Goal: Task Accomplishment & Management: Complete application form

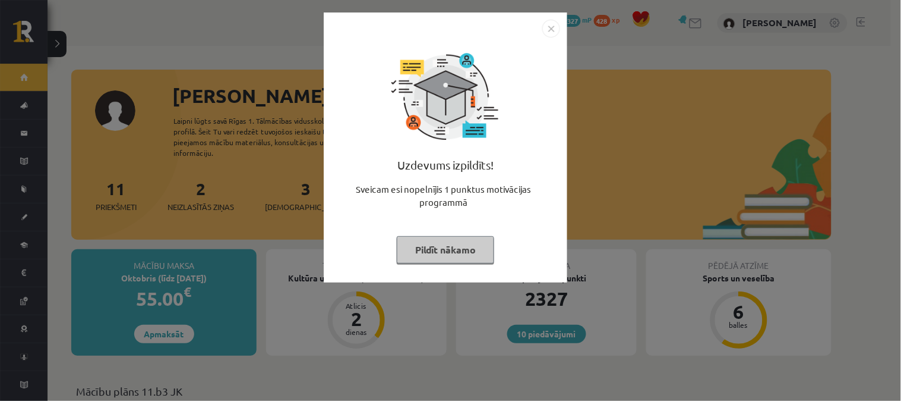
click at [549, 27] on img "Close" at bounding box center [552, 29] width 18 height 18
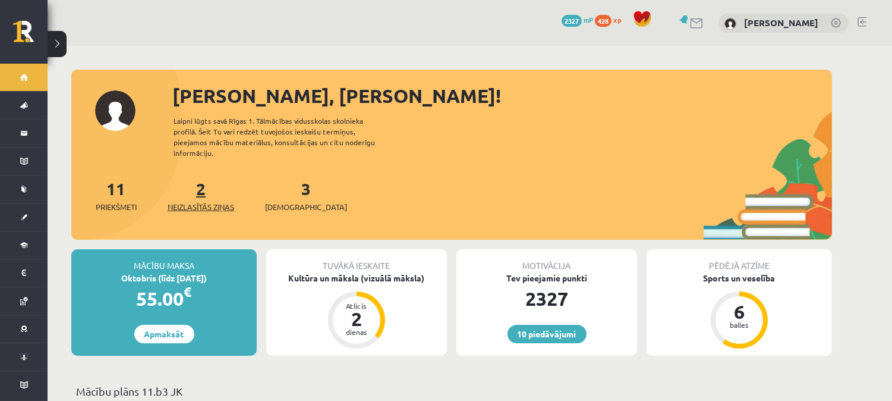
click at [214, 201] on span "Neizlasītās ziņas" at bounding box center [201, 207] width 67 height 12
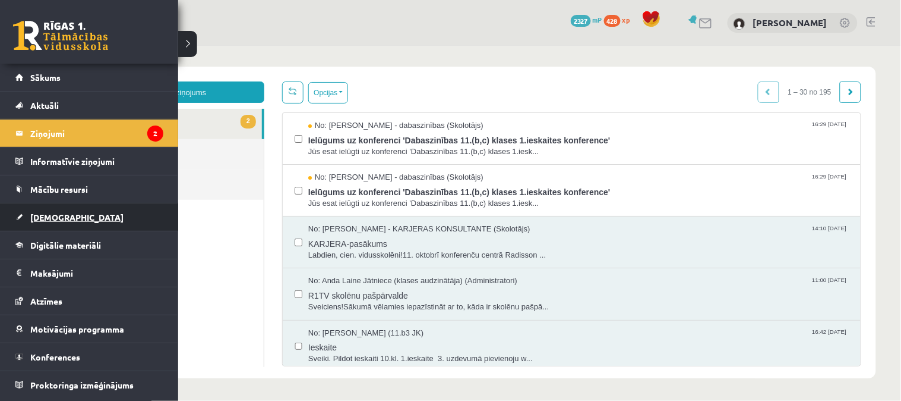
click at [51, 212] on span "[DEMOGRAPHIC_DATA]" at bounding box center [76, 217] width 93 height 11
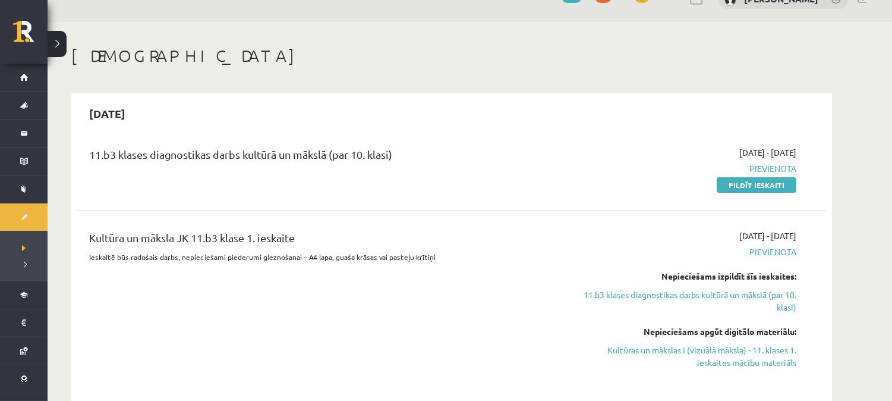
scroll to position [36, 0]
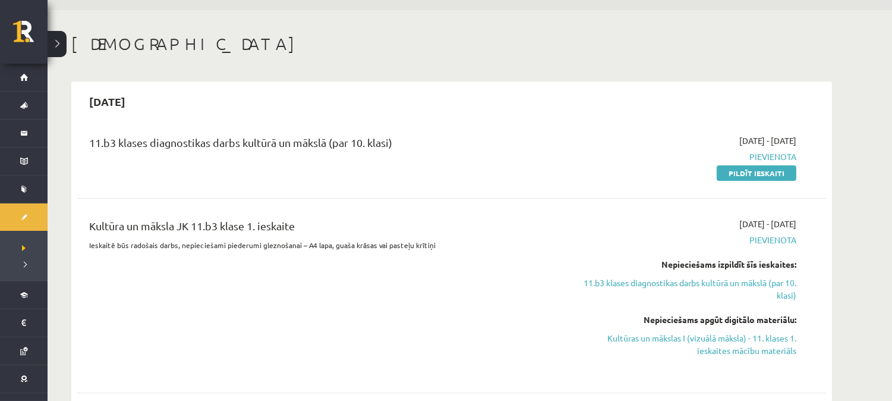
click at [770, 171] on link "Pildīt ieskaiti" at bounding box center [757, 172] width 80 height 15
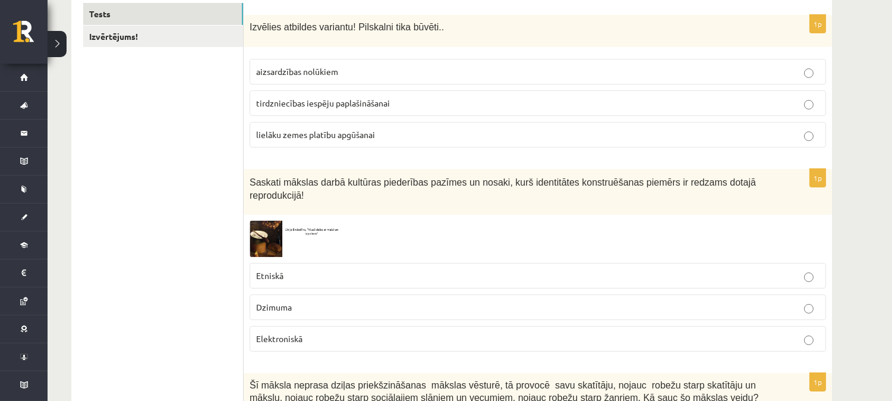
scroll to position [201, 0]
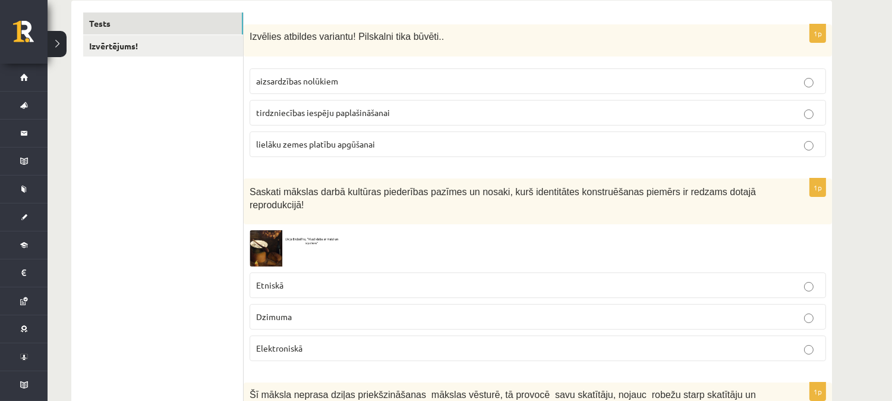
click at [321, 86] on p "aizsardzības nolūkiem" at bounding box center [537, 81] width 563 height 12
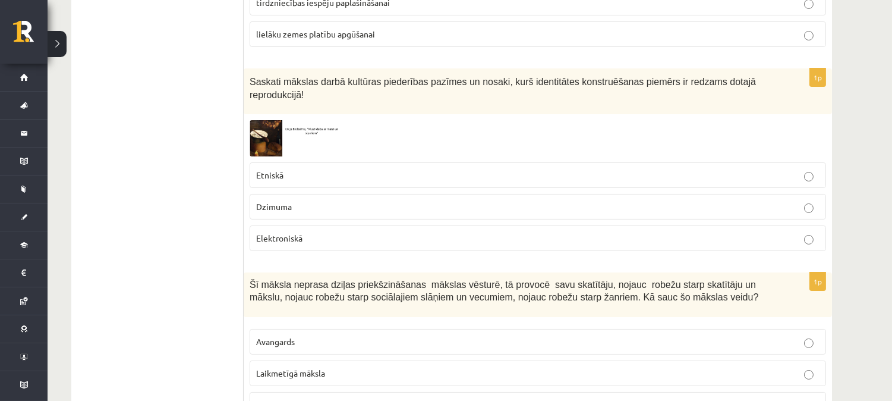
scroll to position [320, 0]
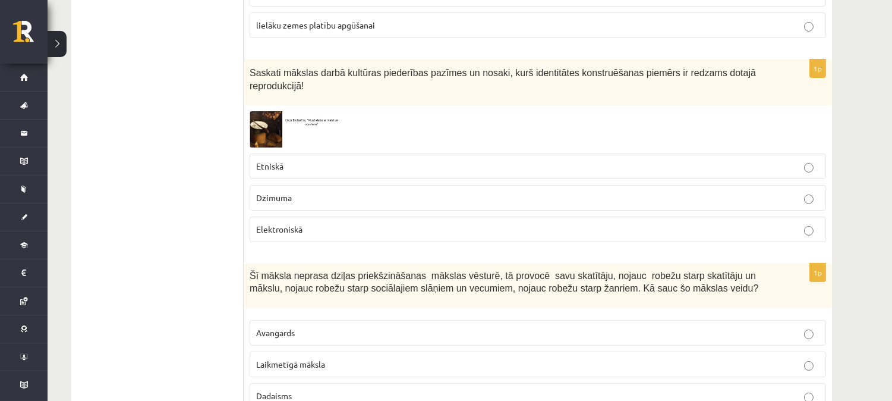
click at [271, 113] on img at bounding box center [294, 129] width 89 height 36
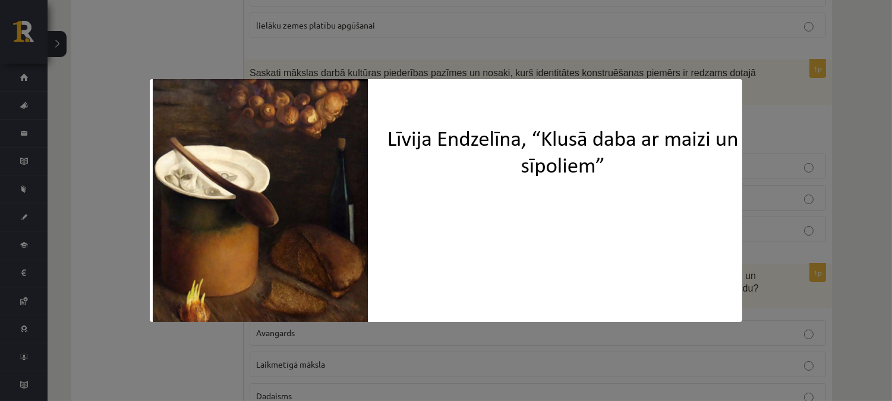
click at [554, 51] on div at bounding box center [446, 200] width 892 height 401
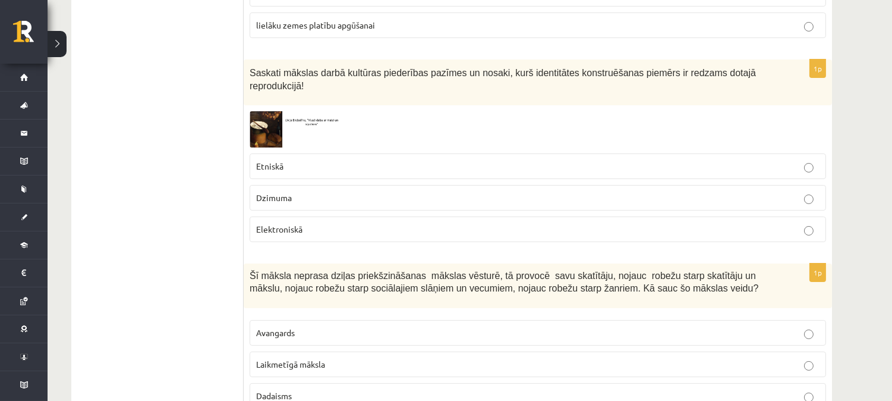
click at [305, 160] on p "Etniskā" at bounding box center [537, 166] width 563 height 12
click at [266, 111] on img at bounding box center [294, 129] width 89 height 36
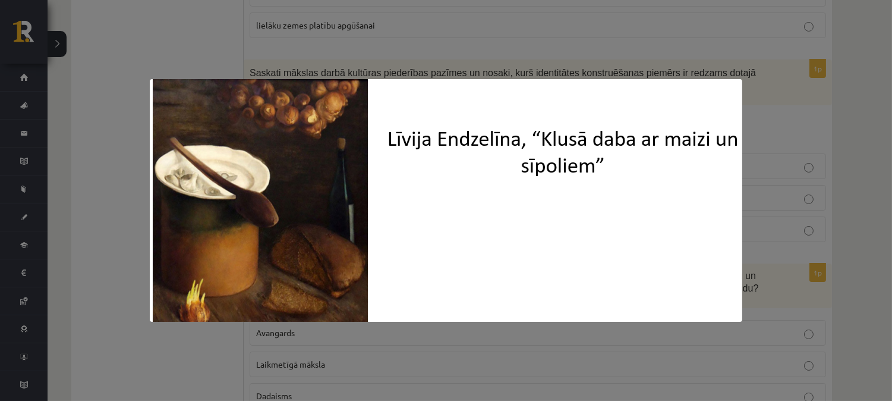
click at [365, 64] on div at bounding box center [446, 200] width 892 height 401
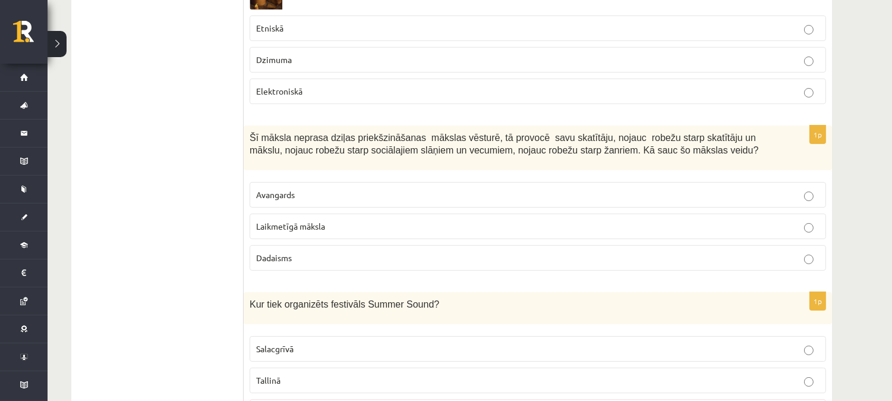
scroll to position [476, 0]
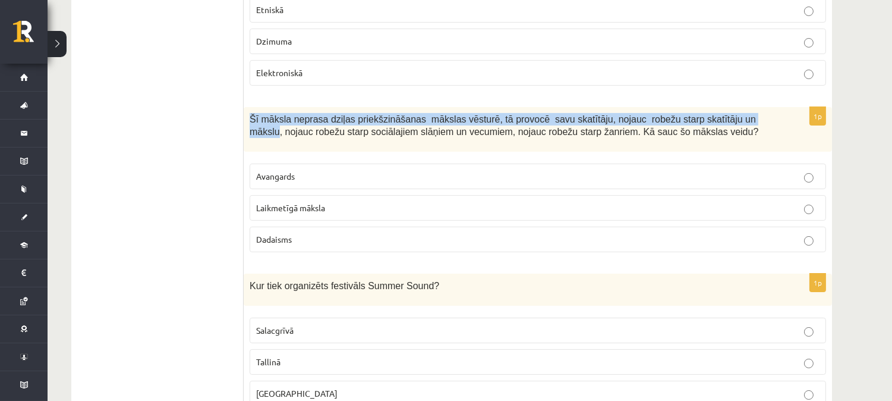
drag, startPoint x: 247, startPoint y: 103, endPoint x: 730, endPoint y: 109, distance: 482.5
click at [730, 109] on div "Šī māksla neprasa dziļas priekšzināšanas mākslas vēsturē, tā provocē savu skatī…" at bounding box center [538, 129] width 588 height 45
copy span "Šī māksla neprasa dziļas priekšzināšanas mākslas vēsturē, tā provocē savu skatī…"
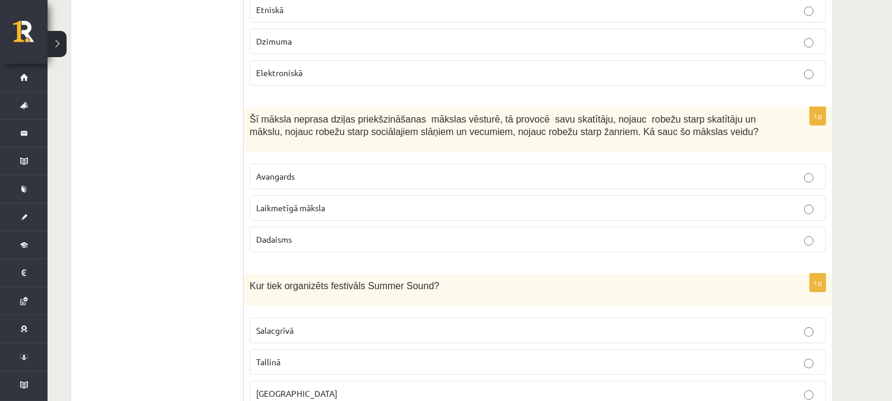
click at [305, 202] on span "Laikmetīgā māksla" at bounding box center [290, 207] width 69 height 11
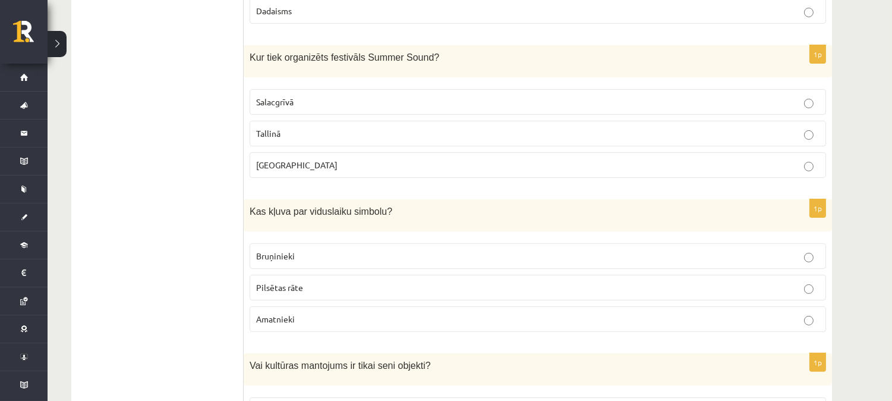
scroll to position [714, 0]
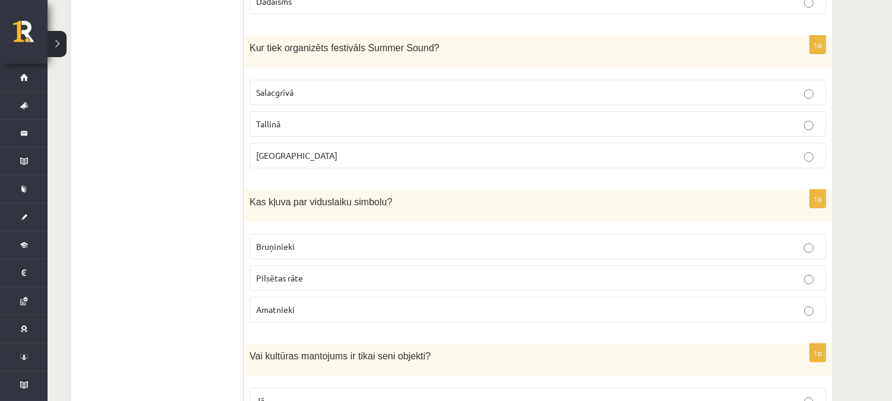
click at [301, 149] on p "Liepājā" at bounding box center [537, 155] width 563 height 12
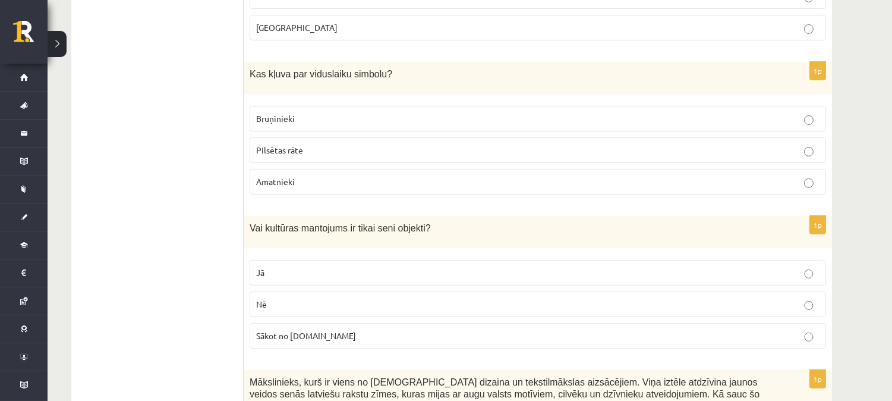
scroll to position [851, 0]
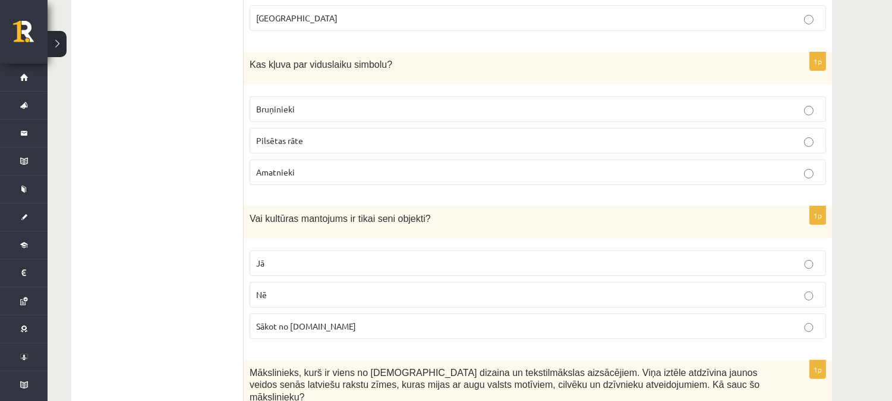
click at [293, 103] on span "Bruņinieki" at bounding box center [275, 108] width 39 height 11
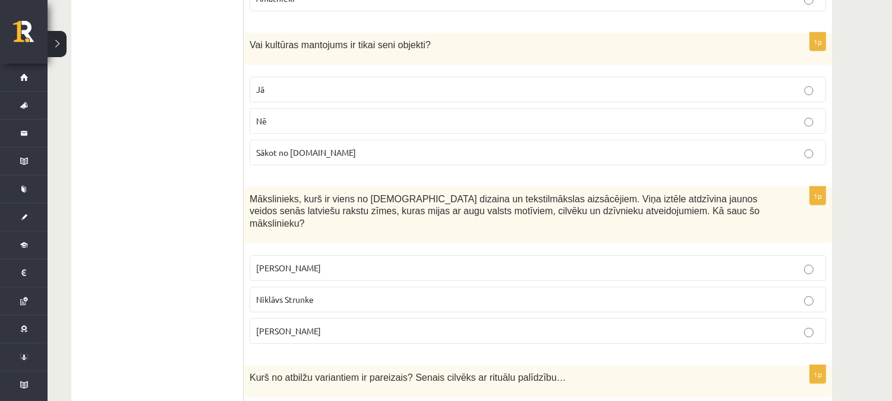
scroll to position [1070, 0]
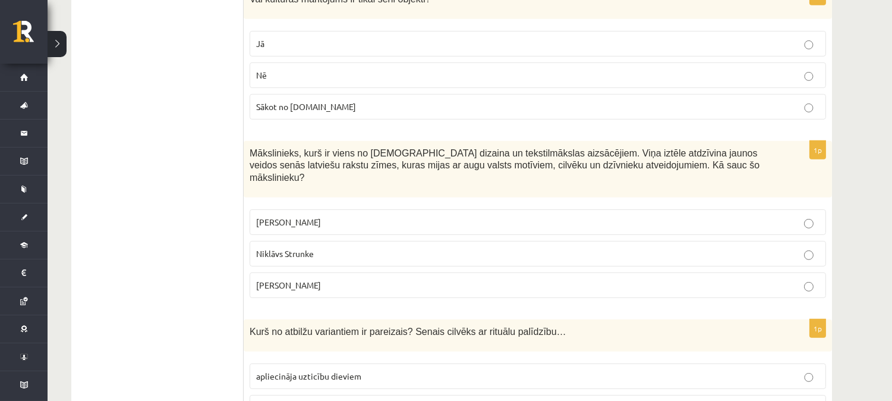
click at [281, 62] on label "Nē" at bounding box center [538, 75] width 576 height 26
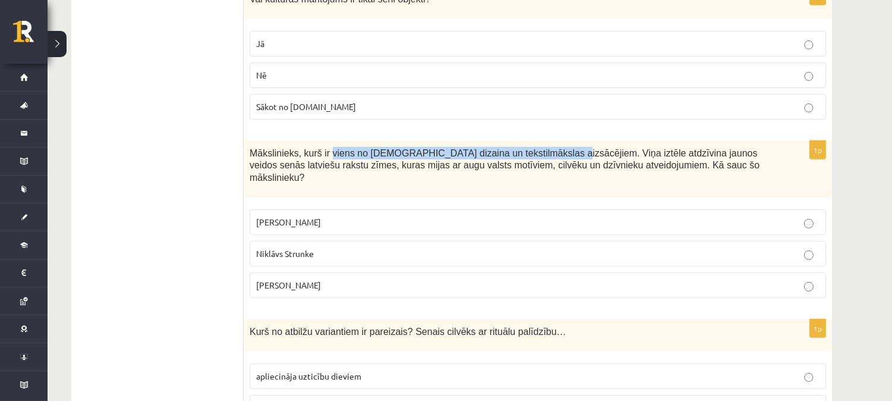
drag, startPoint x: 324, startPoint y: 141, endPoint x: 532, endPoint y: 141, distance: 208.6
click at [532, 148] on span "Mākslinieks, kurš ir viens no latviešu dizaina un tekstilmākslas aizsācējiem. V…" at bounding box center [505, 165] width 510 height 34
copy span "viens no latviešu dizaina un tekstilmākslas aizsācējiem"
click at [486, 209] on label "Ansis Cīrulis" at bounding box center [538, 222] width 576 height 26
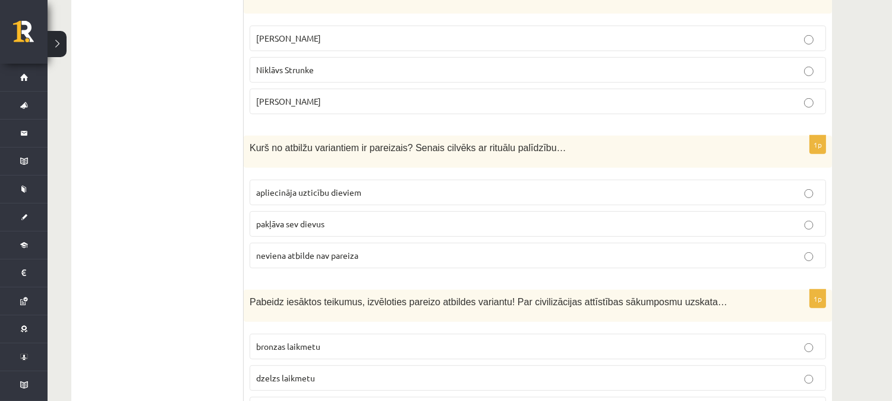
scroll to position [1262, 0]
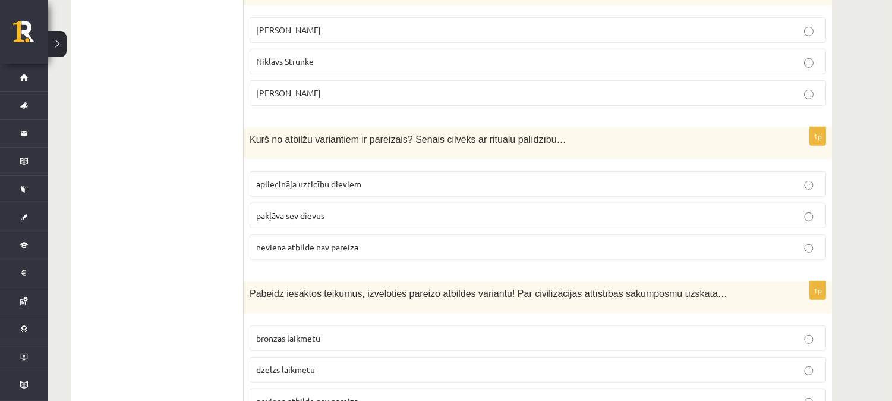
click at [362, 178] on p "apliecināja uzticību dieviem" at bounding box center [537, 184] width 563 height 12
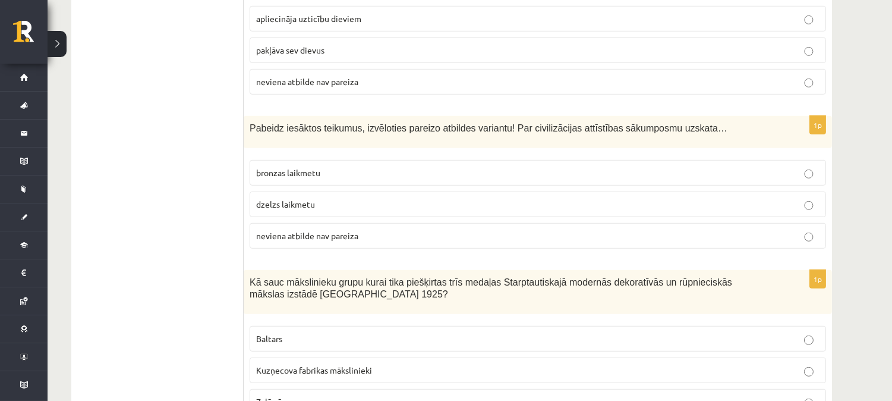
scroll to position [1436, 0]
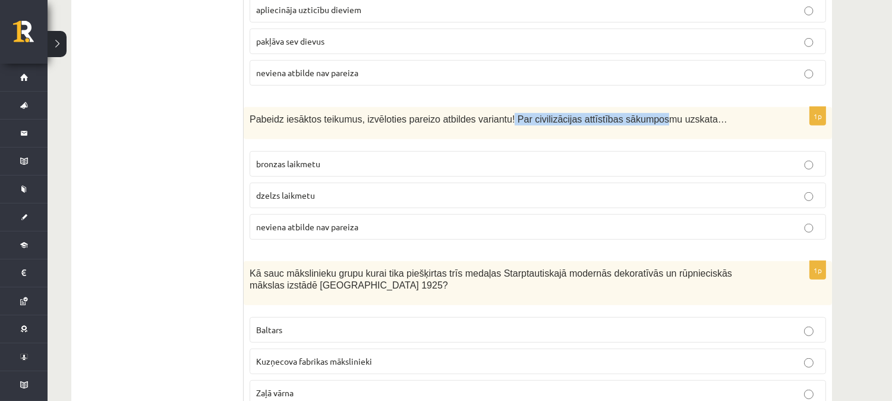
drag, startPoint x: 491, startPoint y: 92, endPoint x: 626, endPoint y: 105, distance: 134.9
click at [626, 107] on div "Pabeidz iesāktos teikumus, izvēloties pareizo atbildes variantu! Par civilizāci…" at bounding box center [538, 123] width 588 height 32
click at [582, 107] on div "Pabeidz iesāktos teikumus, izvēloties pareizo atbildes variantu! Par civilizāci…" at bounding box center [538, 123] width 588 height 32
drag, startPoint x: 508, startPoint y: 97, endPoint x: 638, endPoint y: 100, distance: 130.2
click at [638, 114] on span "Pabeidz iesāktos teikumus, izvēloties pareizo atbildes variantu! Par civilizāci…" at bounding box center [489, 119] width 478 height 10
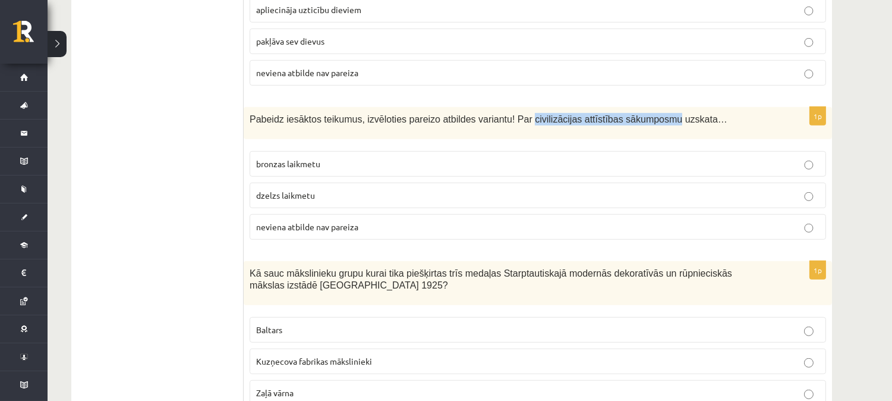
copy span "civilizācijas attīstības sākumposmu"
click at [507, 114] on span "Pabeidz iesāktos teikumus, izvēloties pareizo atbildes variantu! Par civilizāci…" at bounding box center [489, 119] width 478 height 10
drag, startPoint x: 492, startPoint y: 95, endPoint x: 669, endPoint y: 97, distance: 177.1
click at [669, 114] on span "Pabeidz iesāktos teikumus, izvēloties pareizo atbildes variantu! Par civilizāci…" at bounding box center [489, 119] width 478 height 10
copy span "Par civilizācijas attīstības sākumposmu uzskata"
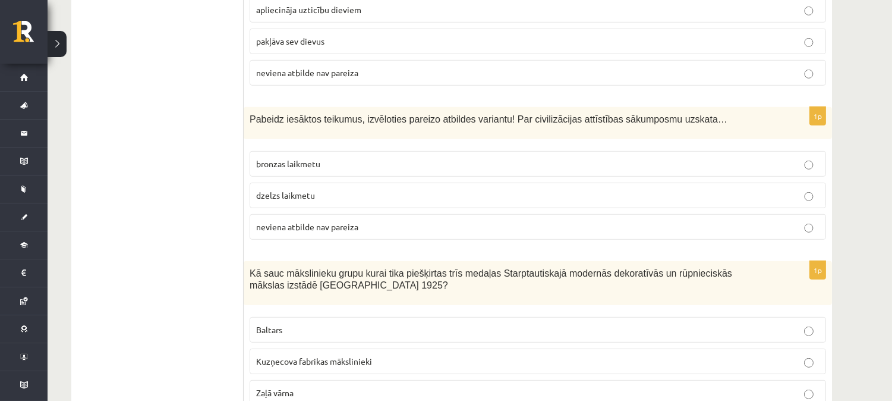
click at [624, 151] on label "bronzas laikmetu" at bounding box center [538, 164] width 576 height 26
click at [634, 220] on p "neviena atbilde nav pareiza" at bounding box center [537, 226] width 563 height 12
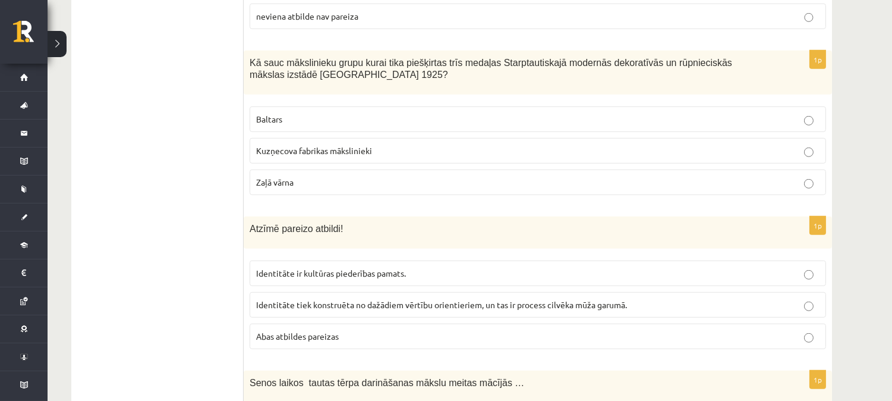
scroll to position [1665, 0]
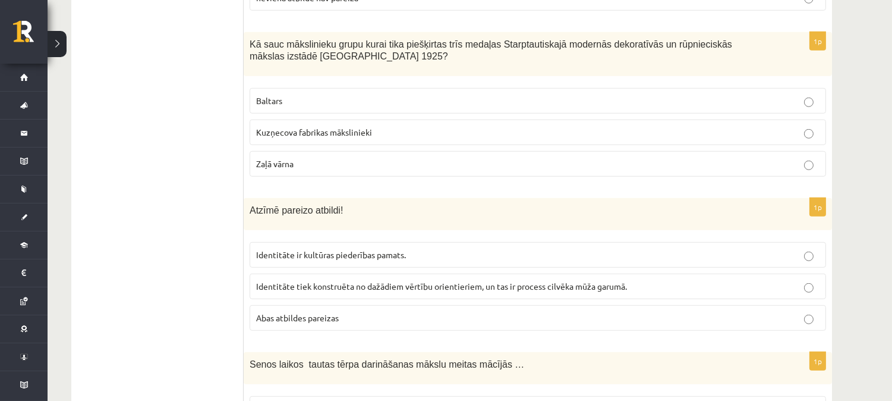
click at [764, 94] on p "Baltars" at bounding box center [537, 100] width 563 height 12
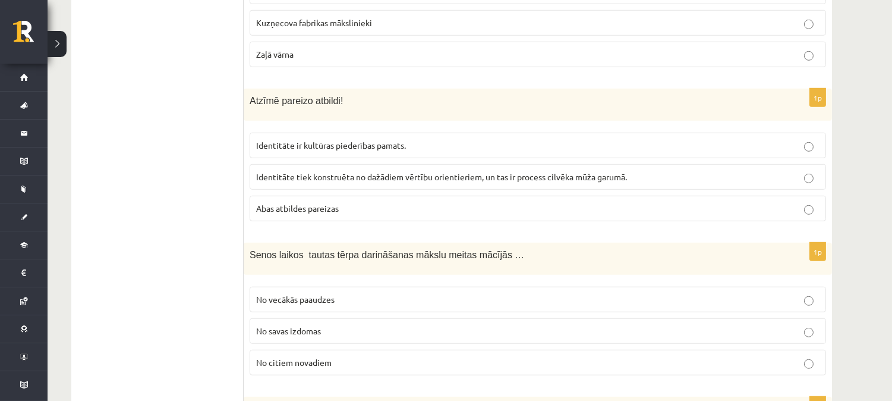
scroll to position [1784, 0]
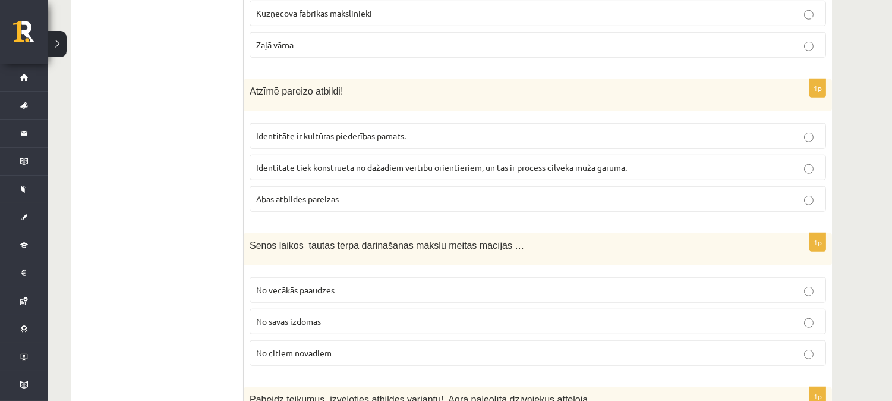
click at [395, 193] on p "Abas atbildes pareizas" at bounding box center [537, 199] width 563 height 12
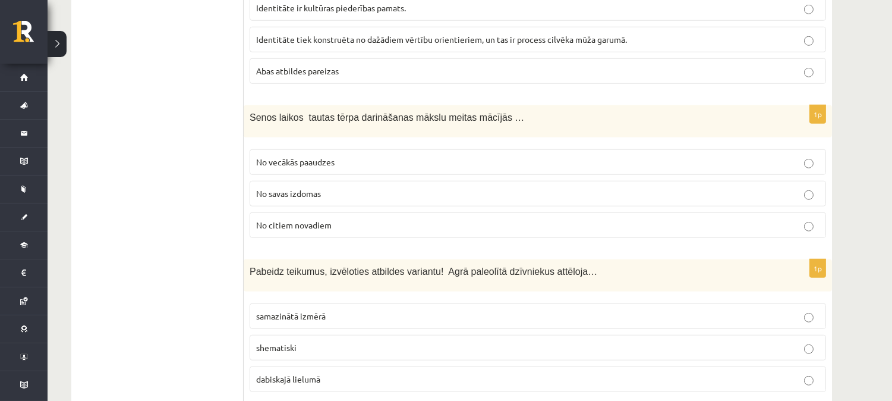
scroll to position [1930, 0]
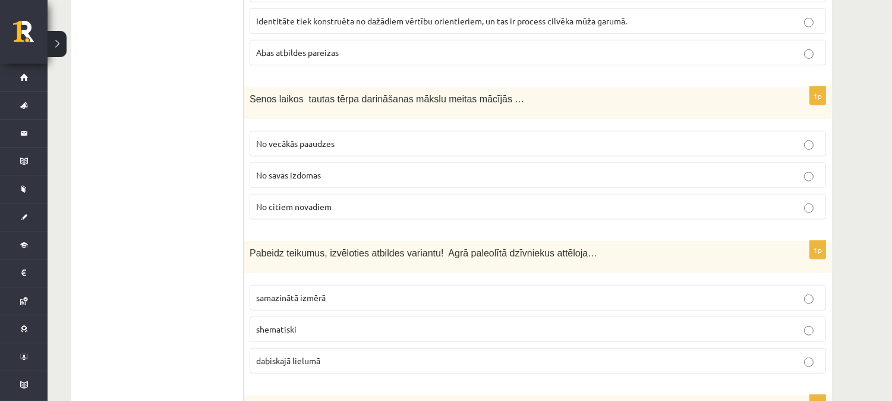
click at [345, 137] on p "No vecākās paaudzes" at bounding box center [537, 143] width 563 height 12
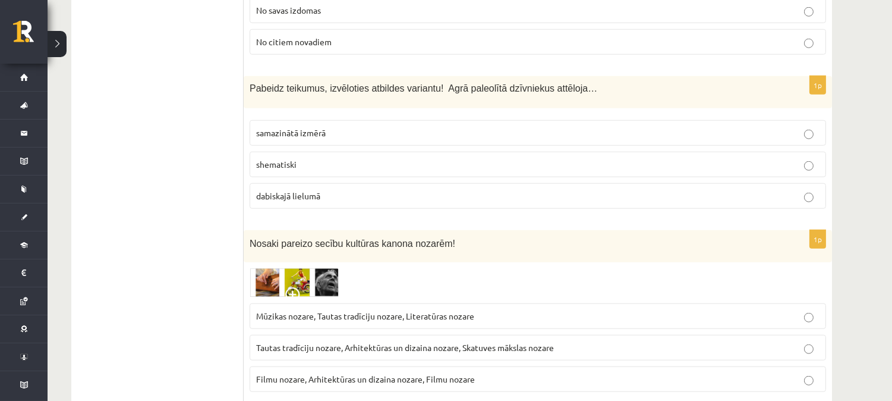
scroll to position [2077, 0]
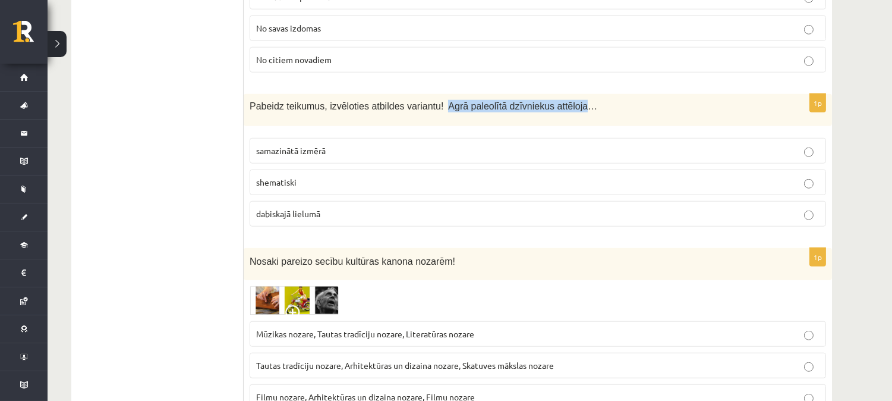
drag, startPoint x: 430, startPoint y: 84, endPoint x: 556, endPoint y: 89, distance: 126.1
click at [556, 101] on span "Pabeidz teikumus, izvēloties atbildes variantu! Agrā paleolītā dzīvniekus attēl…" at bounding box center [424, 106] width 348 height 10
copy span "Agrā paleolītā dzīvniekus attēloja"
click at [364, 207] on p "dabiskajā lielumā" at bounding box center [537, 213] width 563 height 12
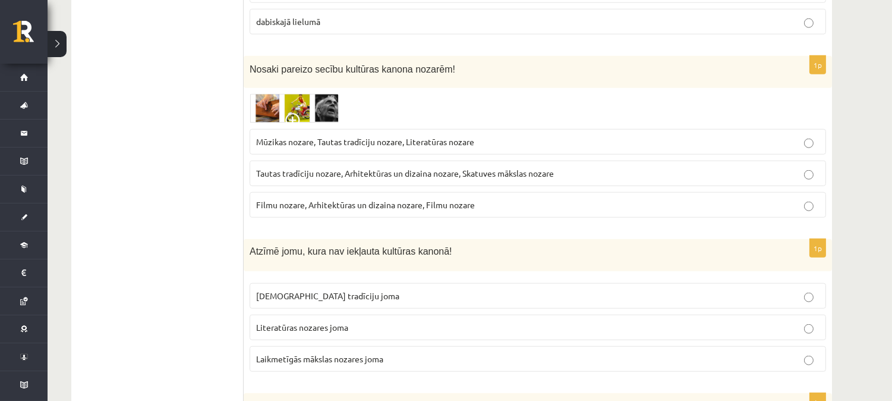
scroll to position [2278, 0]
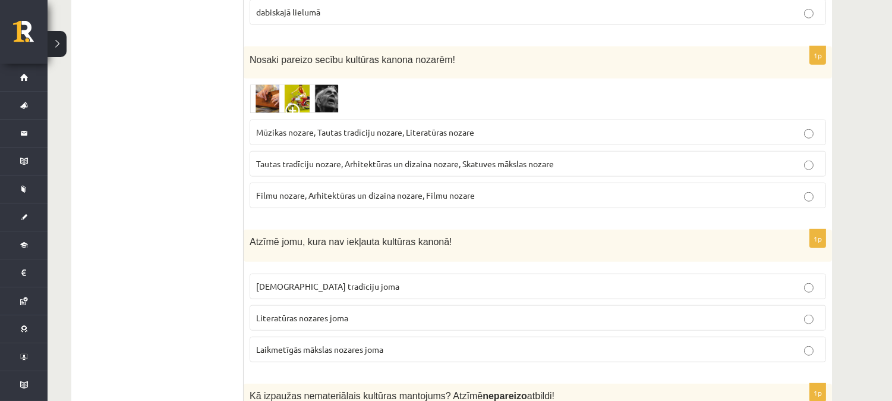
click at [274, 84] on img at bounding box center [294, 98] width 89 height 29
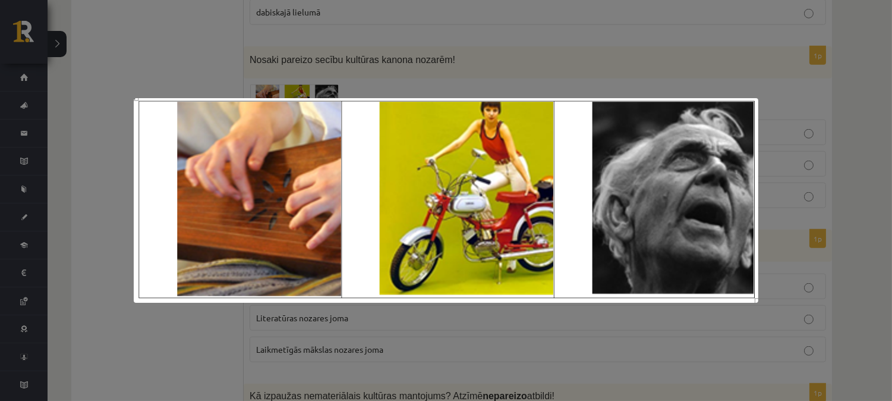
click at [528, 74] on div at bounding box center [446, 200] width 892 height 401
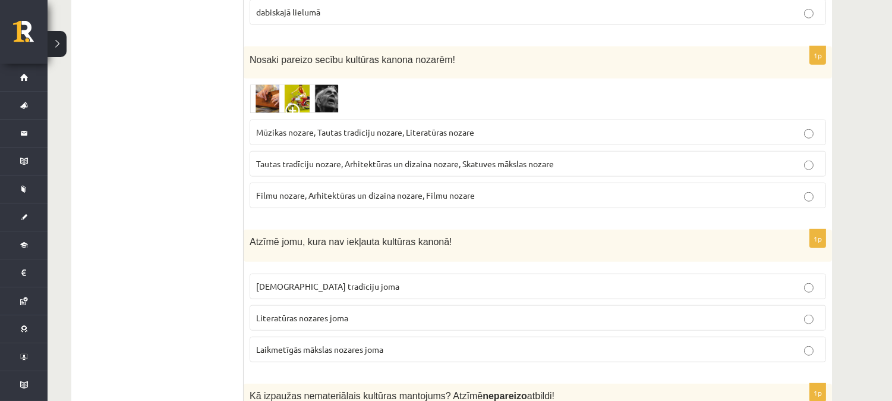
click at [278, 84] on img at bounding box center [294, 98] width 89 height 29
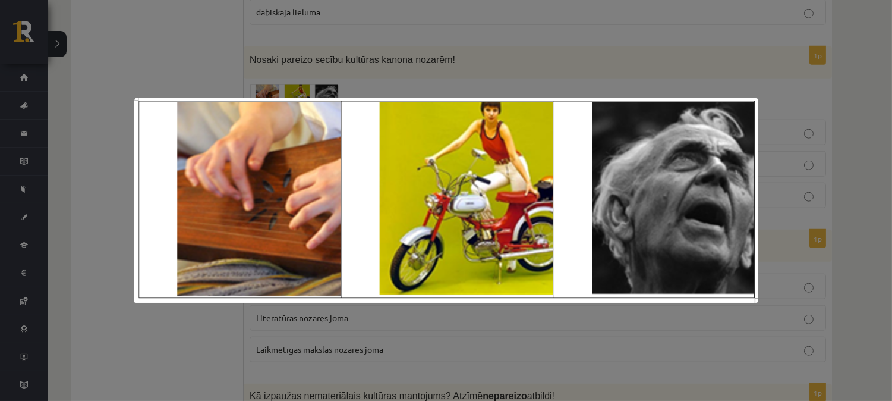
click at [379, 53] on div at bounding box center [446, 200] width 892 height 401
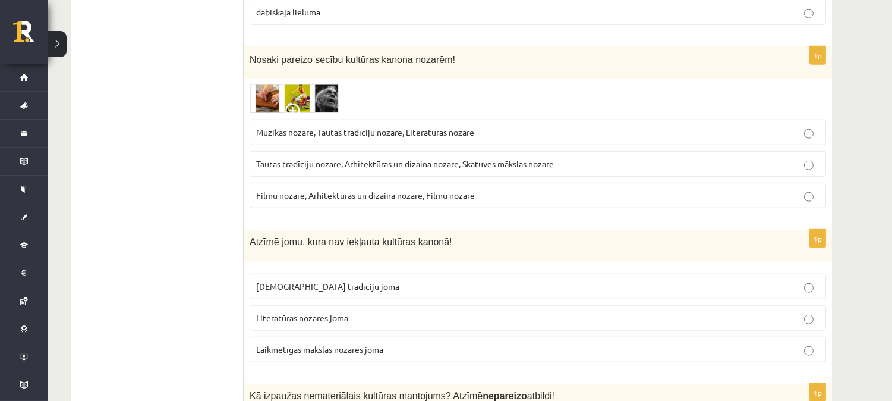
click at [299, 84] on img at bounding box center [294, 98] width 89 height 29
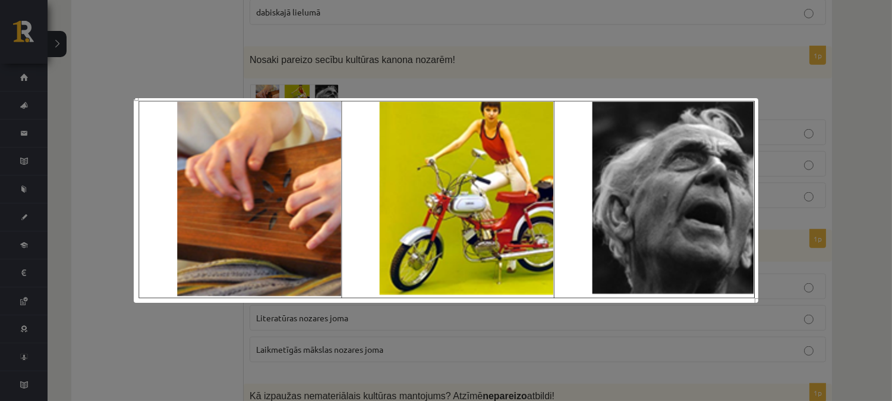
click at [299, 78] on div at bounding box center [446, 200] width 892 height 401
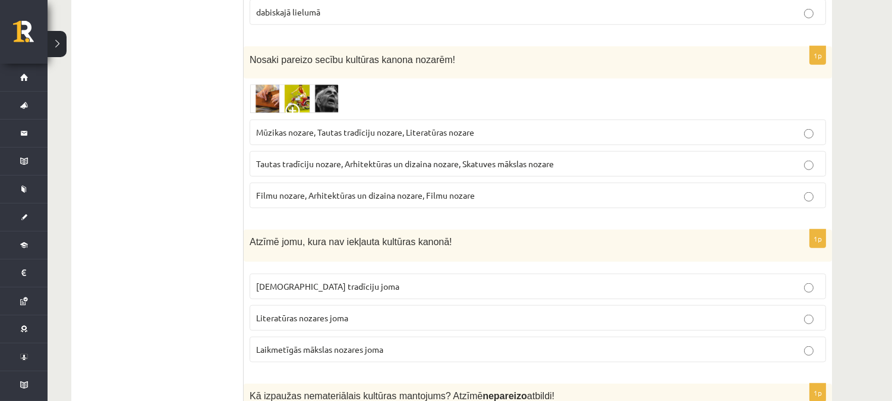
click at [297, 158] on span "Tautas tradīciju nozare, Arhitektūras un dizaina nozare, Skatuves mākslas nozare" at bounding box center [405, 163] width 298 height 11
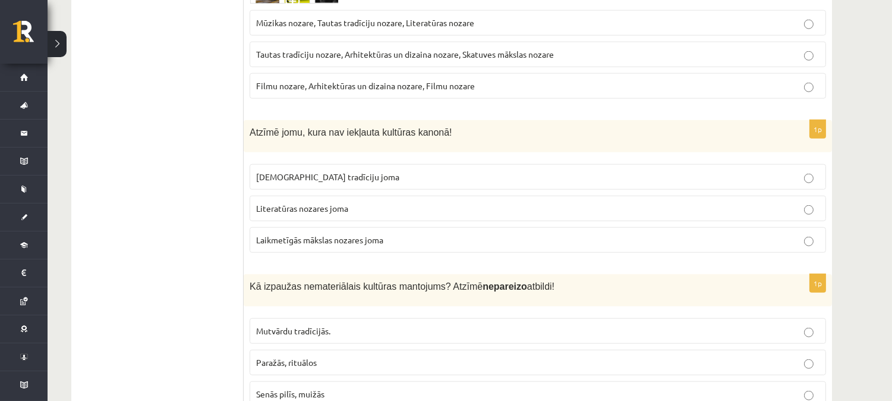
scroll to position [2397, 0]
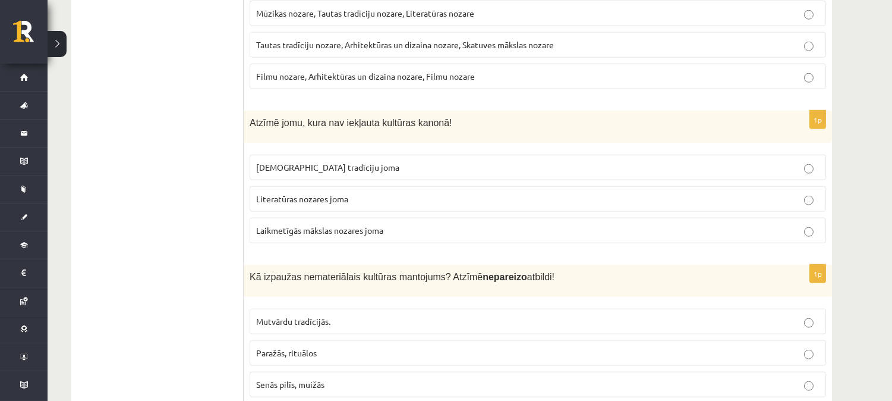
click at [537, 224] on p "Laikmetīgās mākslas nozares joma" at bounding box center [537, 230] width 563 height 12
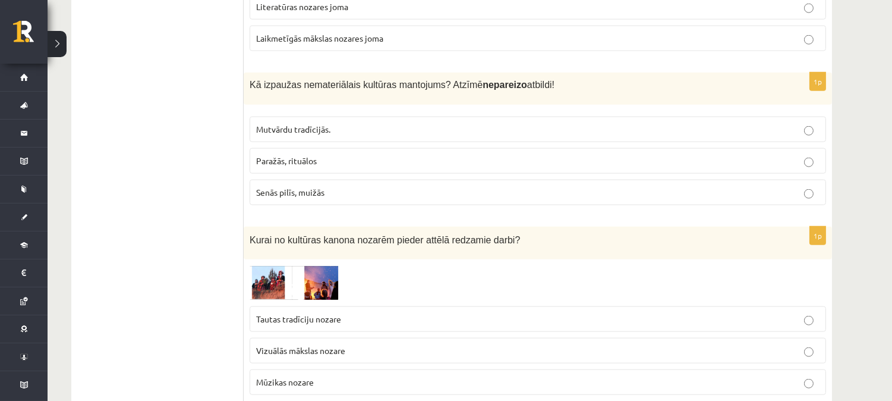
scroll to position [2599, 0]
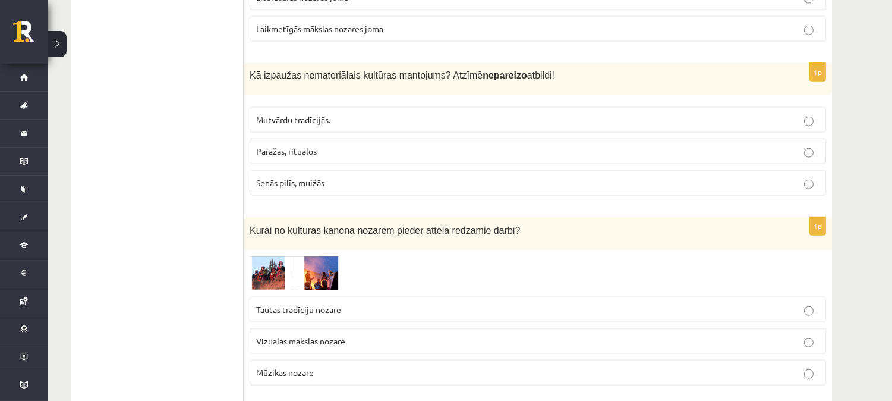
click at [327, 176] on p "Senās pilīs, muižās" at bounding box center [537, 182] width 563 height 12
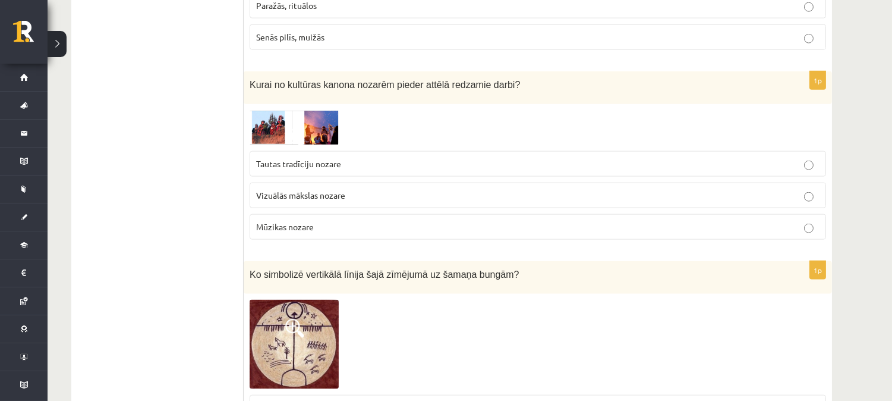
scroll to position [2744, 0]
click at [276, 110] on img at bounding box center [294, 127] width 89 height 35
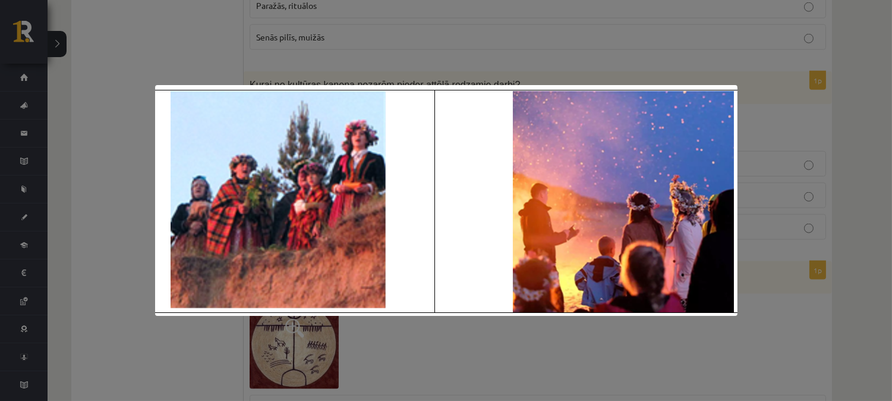
click at [615, 61] on div at bounding box center [446, 200] width 892 height 401
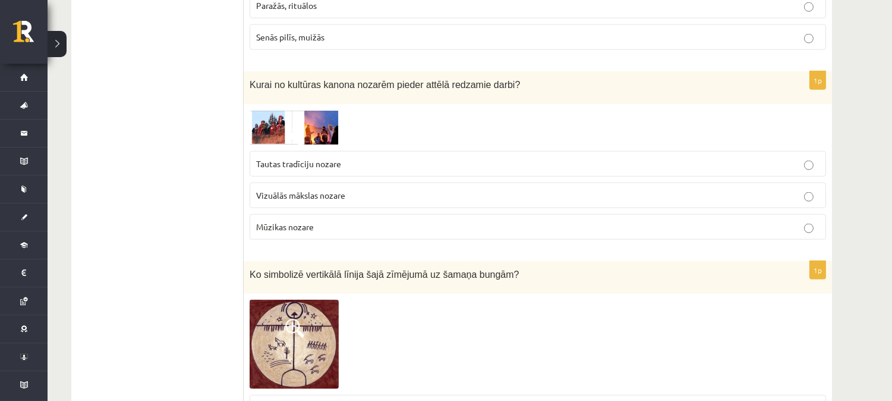
click at [325, 158] on span "Tautas tradīciju nozare" at bounding box center [298, 163] width 85 height 11
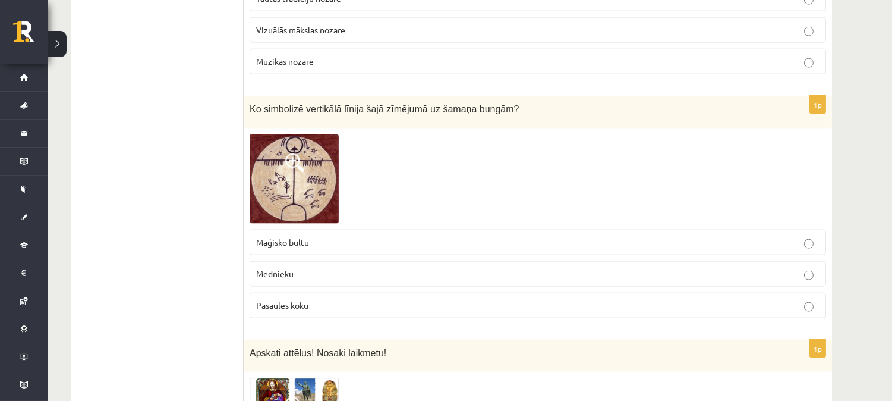
scroll to position [2919, 0]
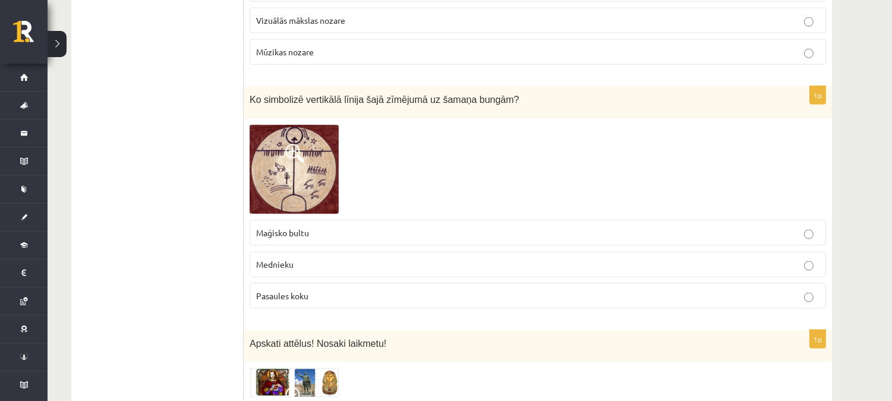
click at [282, 153] on img at bounding box center [294, 169] width 89 height 89
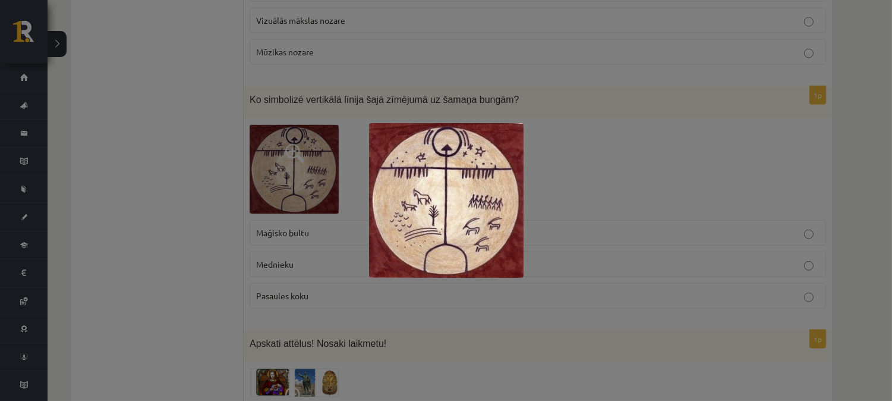
click at [483, 87] on div at bounding box center [446, 200] width 892 height 401
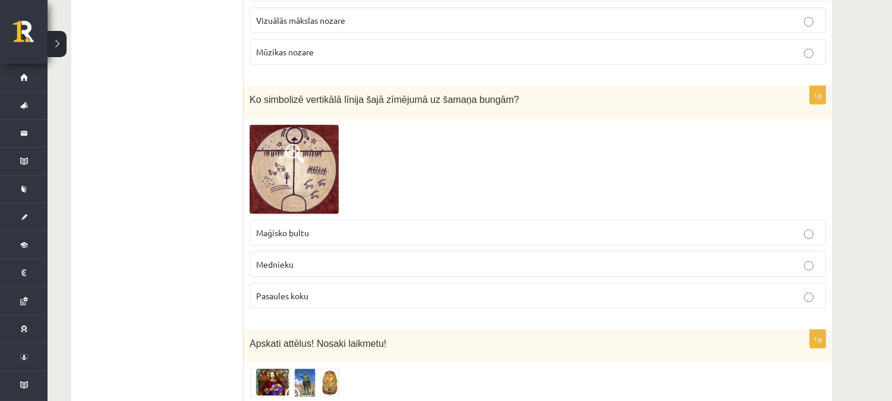
click at [289, 174] on img at bounding box center [294, 169] width 89 height 89
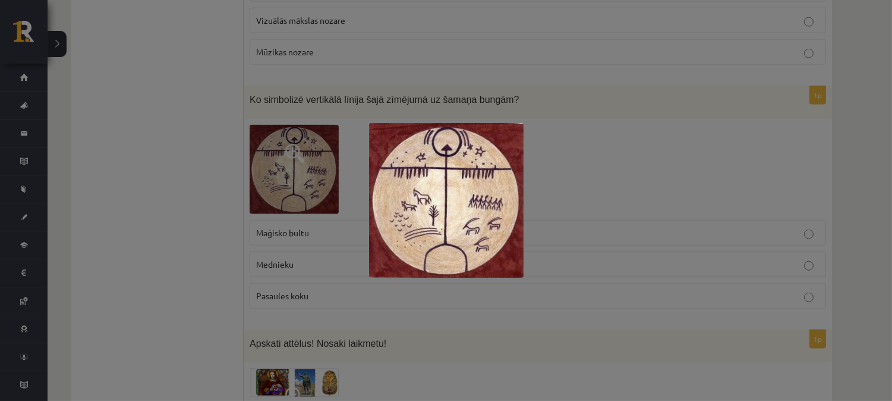
click at [559, 144] on div at bounding box center [446, 200] width 892 height 401
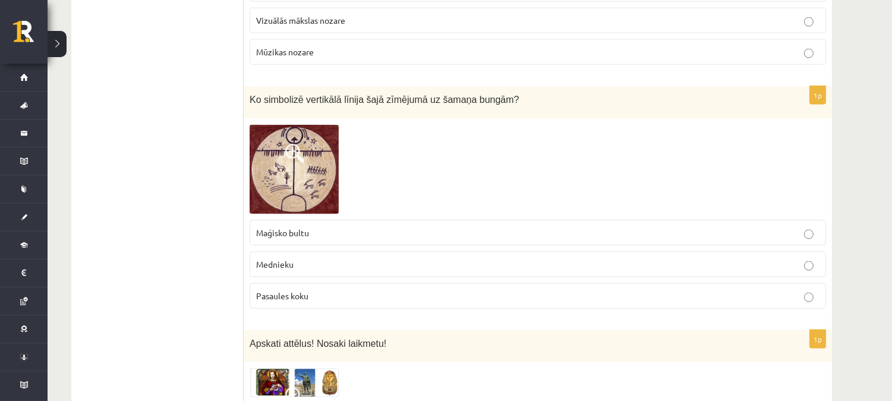
click at [367, 289] on p "Pasaules koku" at bounding box center [537, 295] width 563 height 12
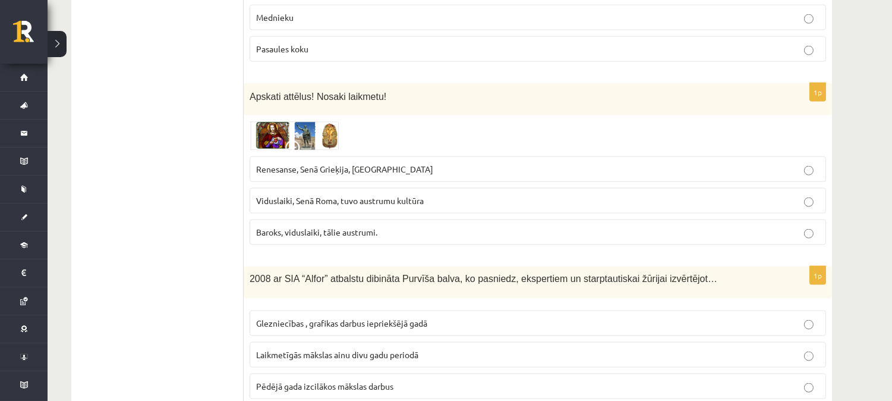
scroll to position [3157, 0]
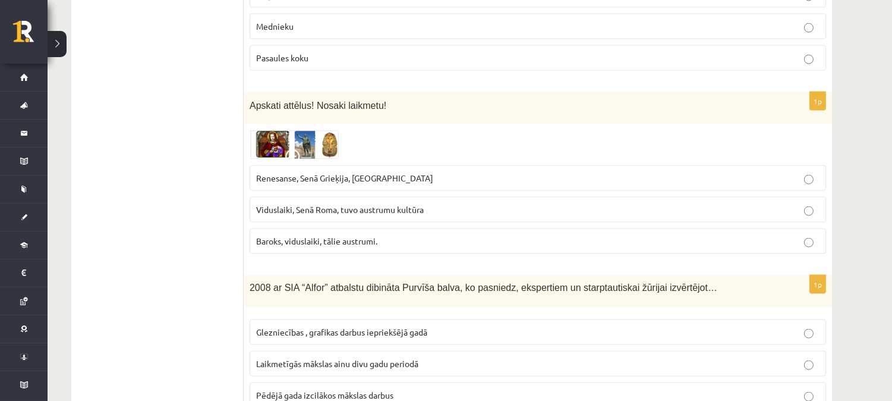
click at [267, 130] on img at bounding box center [294, 144] width 89 height 29
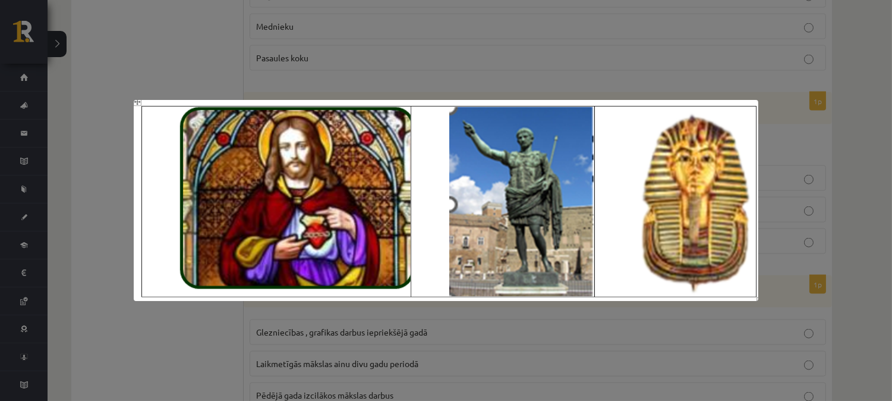
click at [278, 149] on img at bounding box center [446, 200] width 625 height 201
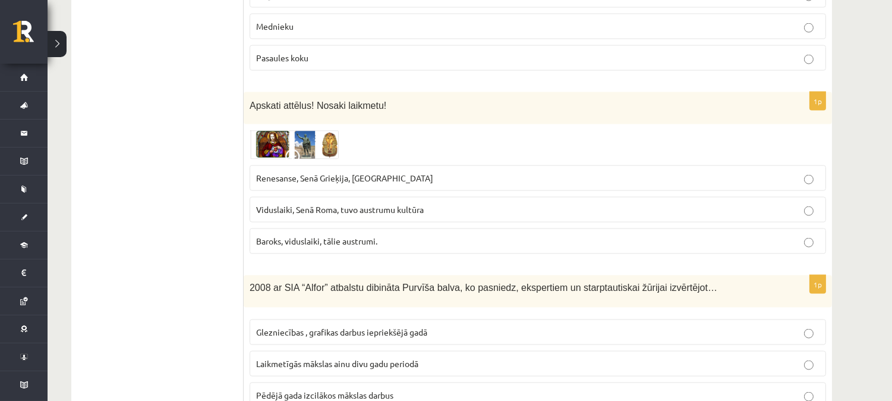
click at [299, 149] on span at bounding box center [294, 158] width 19 height 19
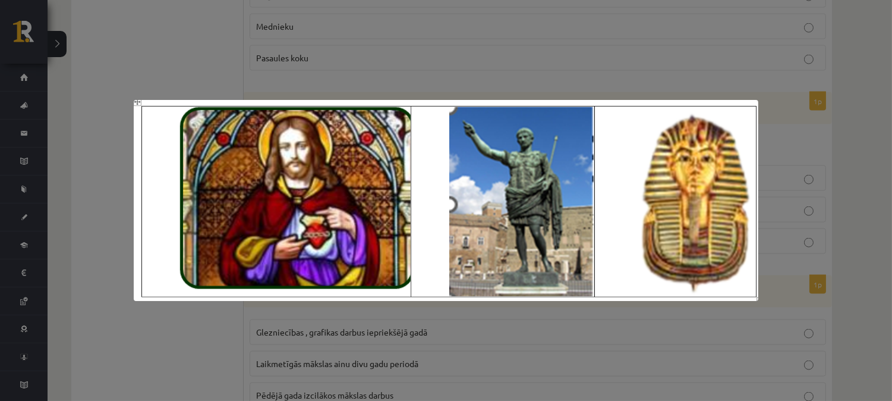
click at [663, 74] on div at bounding box center [446, 200] width 892 height 401
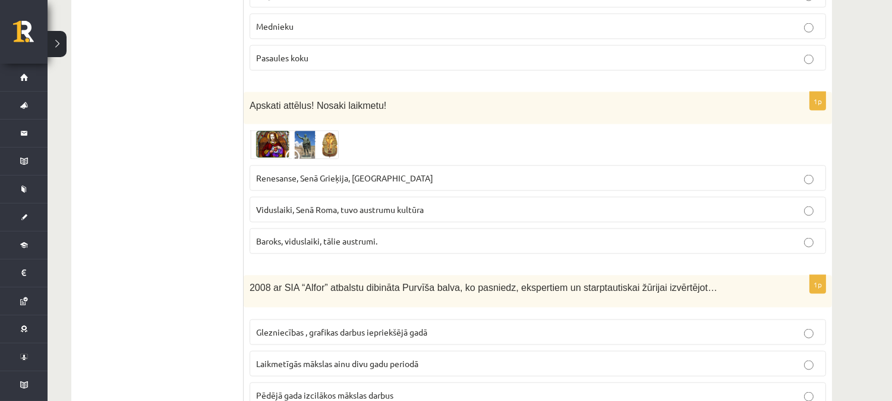
click at [384, 172] on p "Renesanse, Senā Grieķija, Ēģipte" at bounding box center [537, 178] width 563 height 12
click at [289, 130] on img at bounding box center [294, 144] width 89 height 29
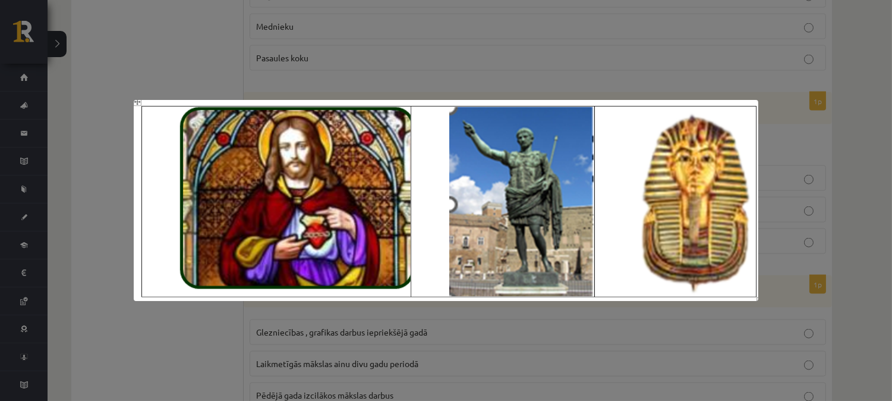
click at [549, 181] on img at bounding box center [446, 200] width 625 height 201
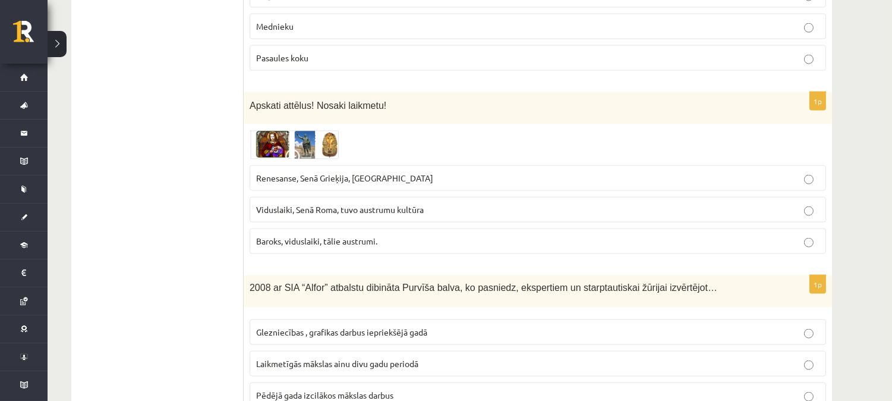
click at [296, 130] on img at bounding box center [294, 144] width 89 height 29
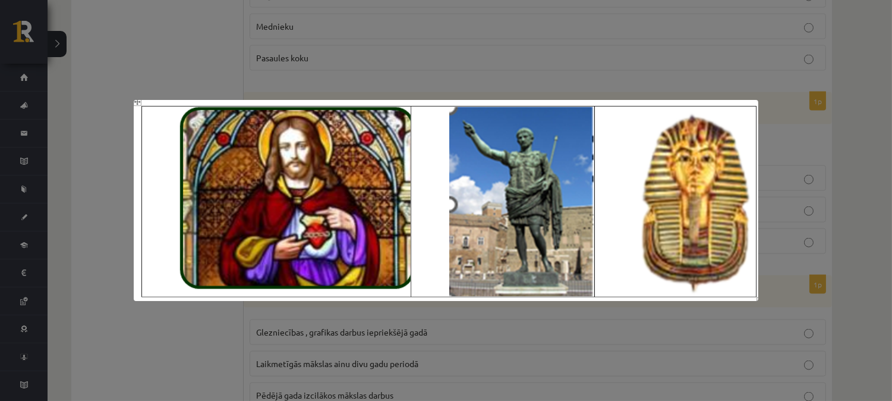
click at [484, 62] on div at bounding box center [446, 200] width 892 height 401
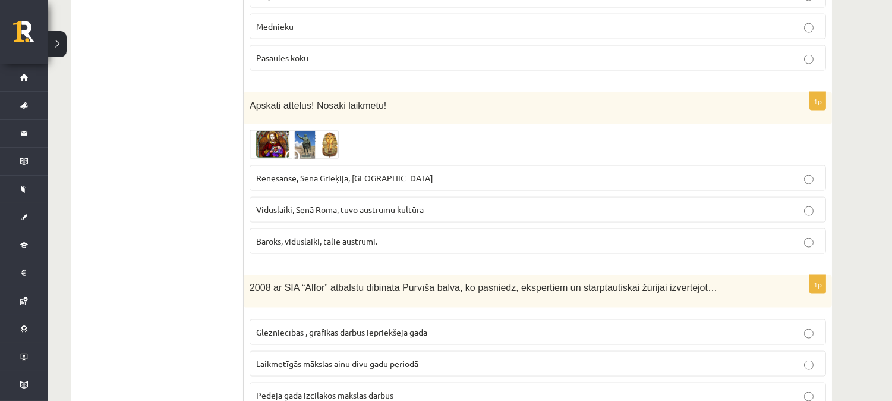
click at [294, 149] on span at bounding box center [294, 158] width 19 height 19
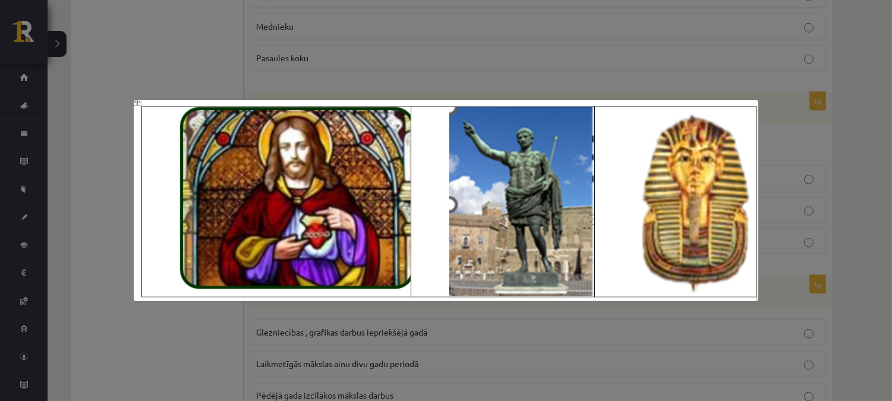
click at [682, 69] on div at bounding box center [446, 200] width 892 height 401
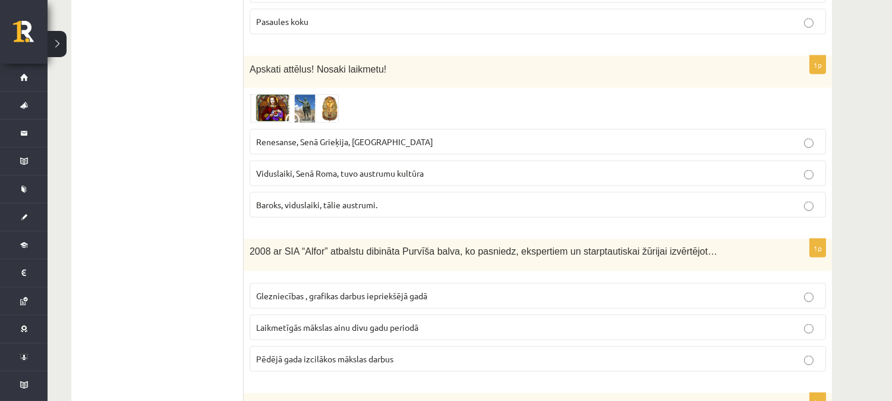
scroll to position [3202, 0]
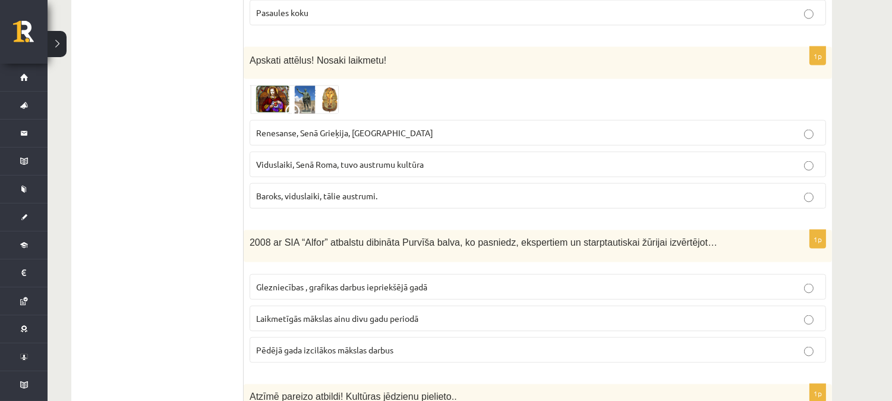
click at [307, 85] on img at bounding box center [294, 99] width 89 height 29
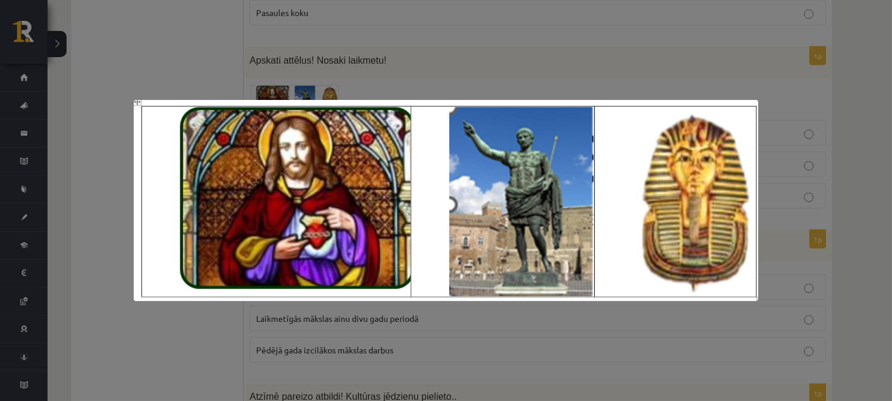
click at [491, 64] on div at bounding box center [446, 200] width 892 height 401
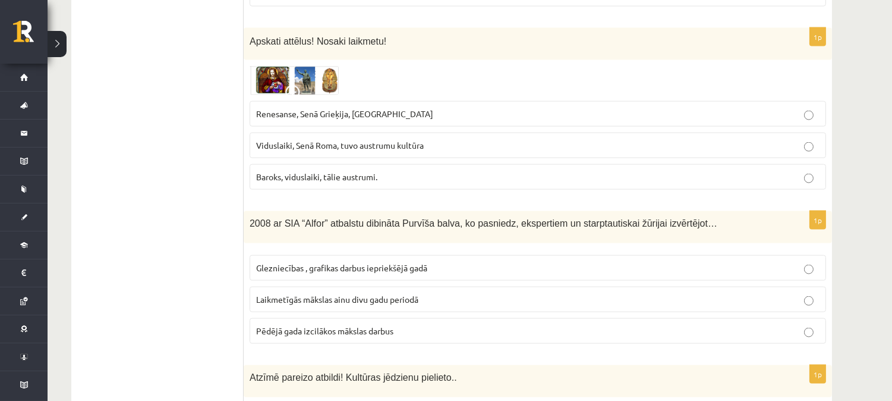
scroll to position [3230, 0]
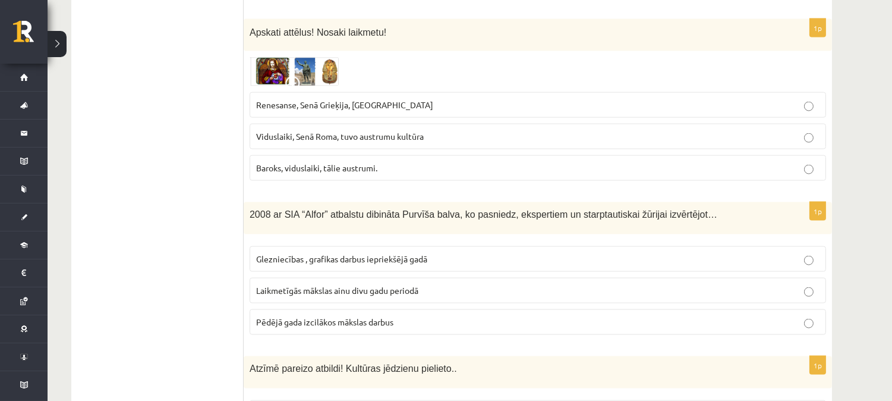
click at [332, 131] on span "Viduslaiki, Senā Roma, tuvo austrumu kultūra" at bounding box center [340, 136] width 168 height 11
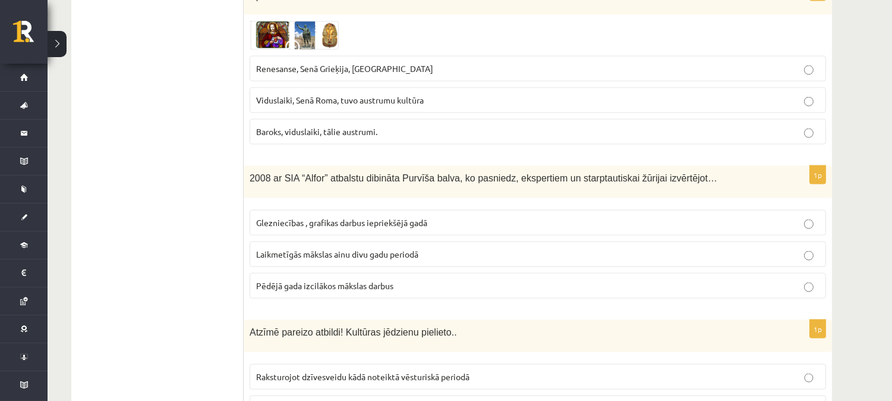
scroll to position [3257, 0]
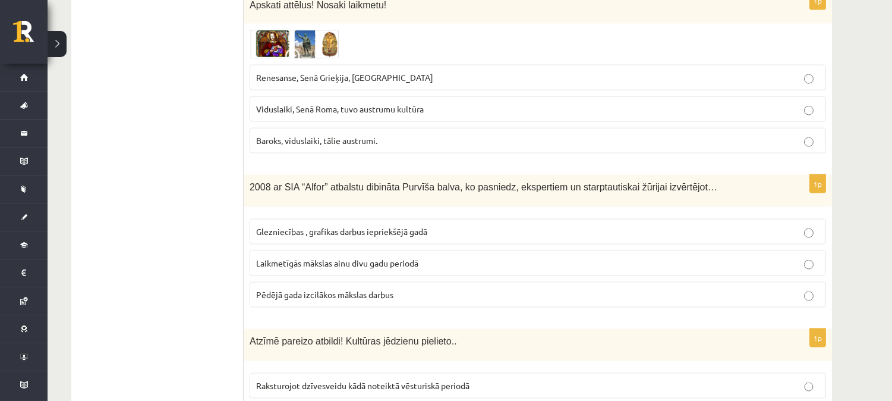
click at [414, 103] on p "Viduslaiki, Senā Roma, tuvo austrumu kultūra" at bounding box center [537, 109] width 563 height 12
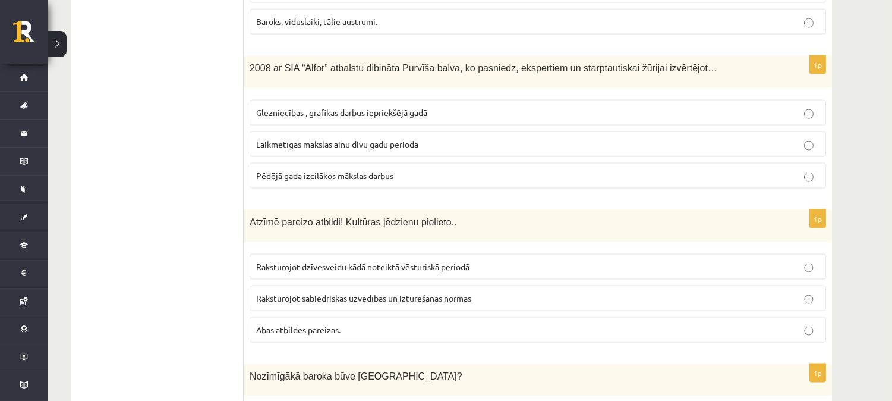
scroll to position [3358, 0]
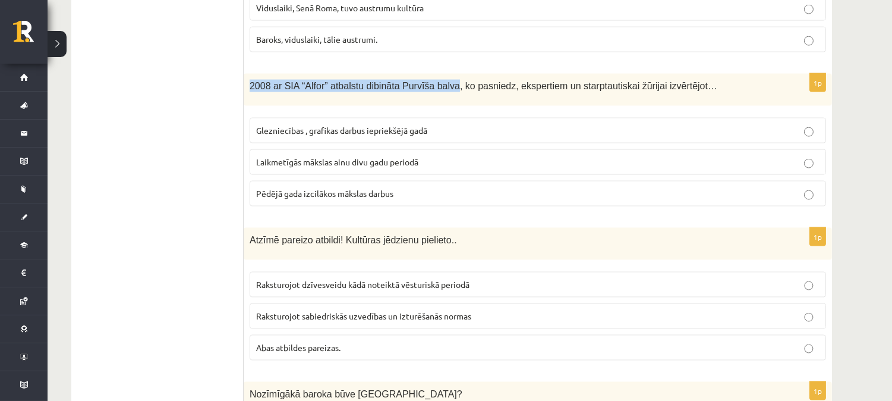
drag, startPoint x: 250, startPoint y: 67, endPoint x: 440, endPoint y: 72, distance: 190.8
click at [440, 81] on span "2008 ar SIA “Alfor” atbalstu dibināta Purvīša balva, ko pasniedz, ekspertiem un…" at bounding box center [484, 86] width 468 height 10
copy span "2008 ar SIA “Alfor” atbalstu dibināta Purvīša balva"
click at [492, 81] on span "2008 ar SIA “Alfor” atbalstu dibināta Purvīša balva, ko pasniedz, ekspertiem un…" at bounding box center [484, 86] width 468 height 10
click at [360, 188] on span "Pēdējā gada izcilākos mākslas darbus" at bounding box center [324, 193] width 137 height 11
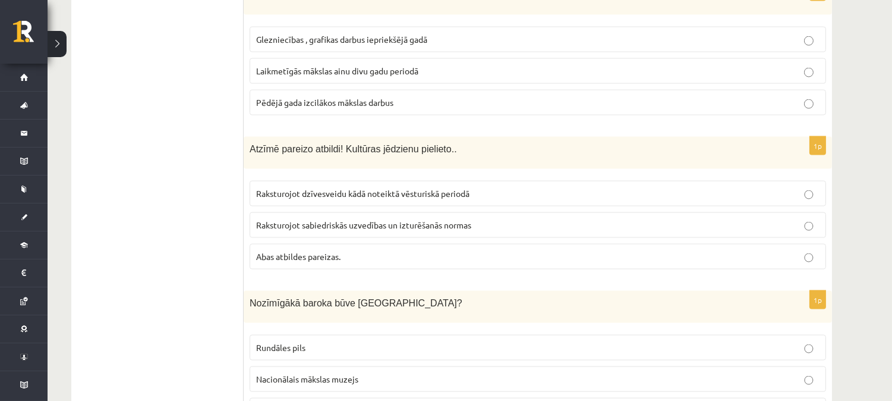
scroll to position [3458, 0]
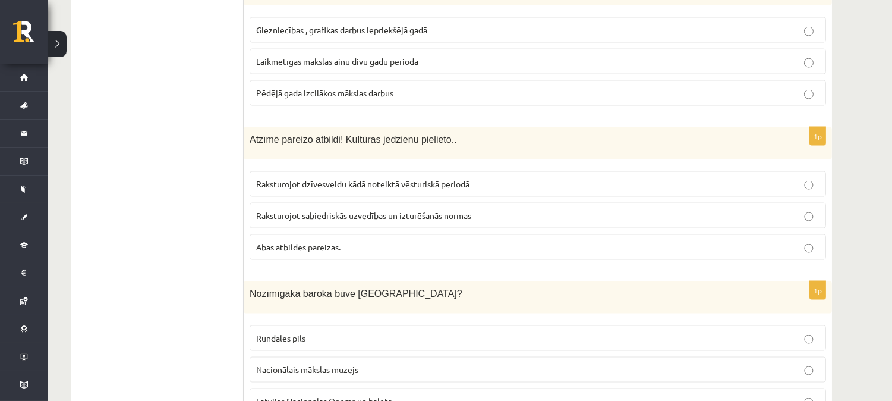
click at [364, 241] on p "Abas atbildes pareizas." at bounding box center [537, 247] width 563 height 12
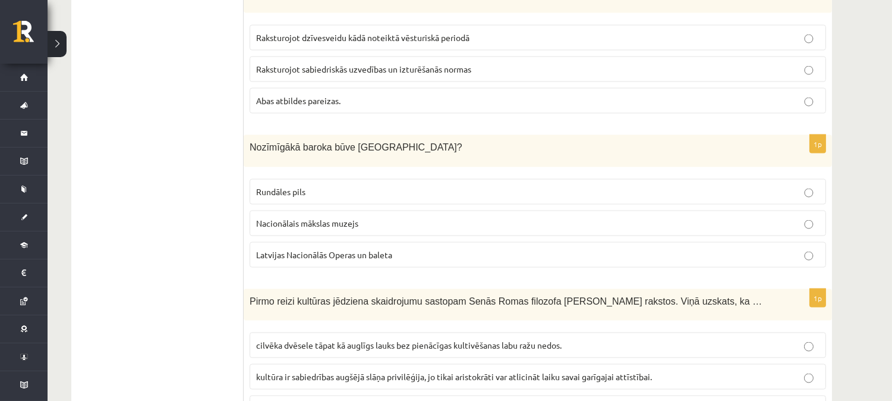
scroll to position [3605, 0]
click at [301, 186] on span "Rundāles pils" at bounding box center [280, 191] width 49 height 11
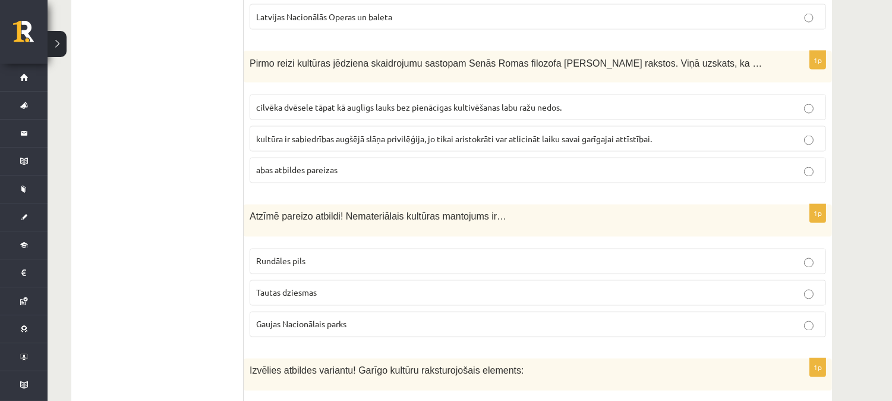
scroll to position [3833, 0]
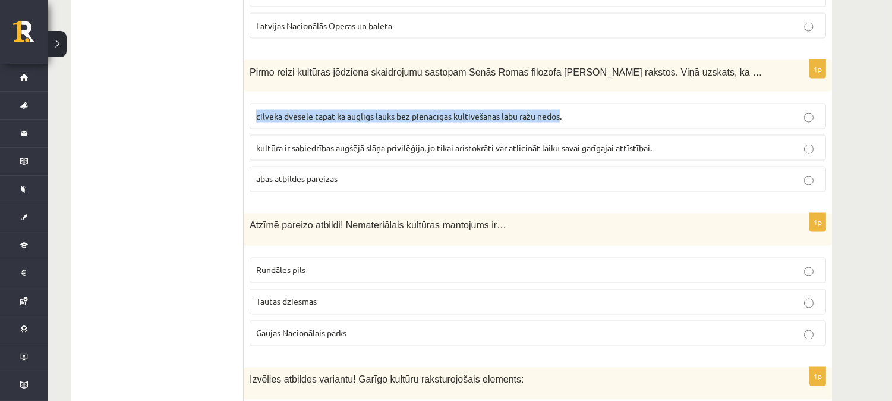
drag, startPoint x: 256, startPoint y: 99, endPoint x: 562, endPoint y: 93, distance: 306.1
click at [562, 110] on p "cilvēka dvēsele tāpat kā auglīgs lauks bez pienācīgas kultivēšanas labu ražu ne…" at bounding box center [537, 116] width 563 height 12
copy span "cilvēka dvēsele tāpat kā auglīgs lauks bez pienācīgas kultivēšanas labu ražu ne…"
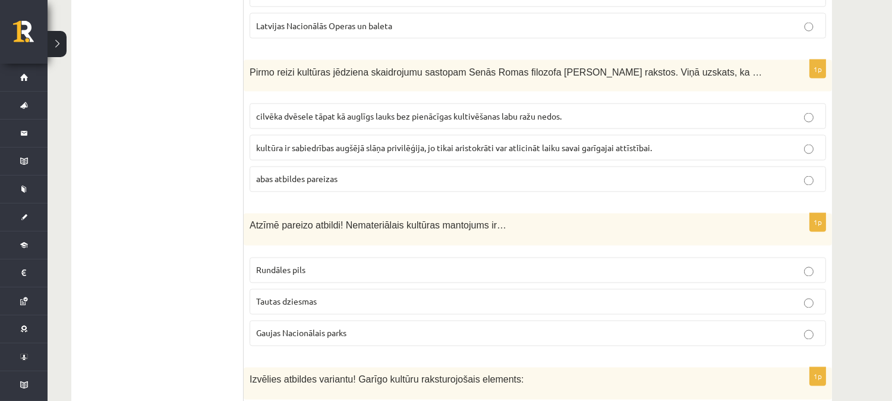
click at [715, 110] on p "cilvēka dvēsele tāpat kā auglīgs lauks bez pienācīgas kultivēšanas labu ražu ne…" at bounding box center [537, 116] width 563 height 12
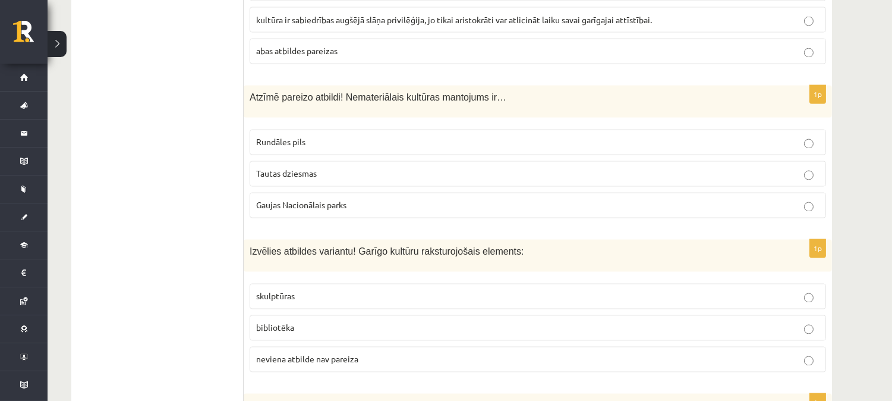
scroll to position [3971, 0]
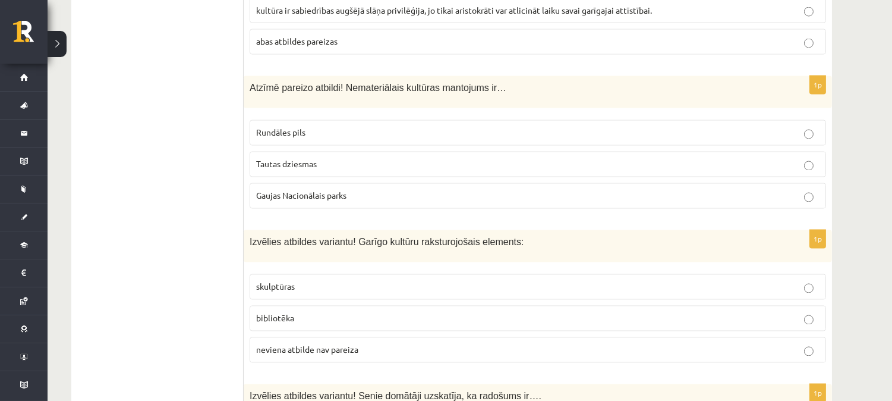
click at [324, 158] on p "Tautas dziesmas" at bounding box center [537, 164] width 563 height 12
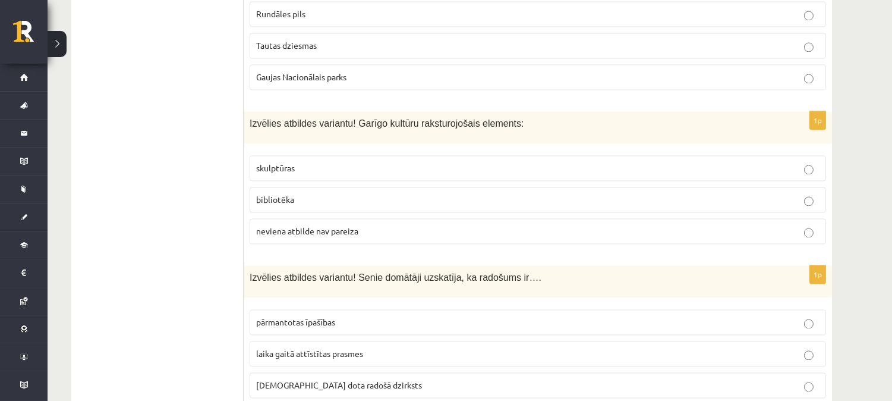
scroll to position [4117, 0]
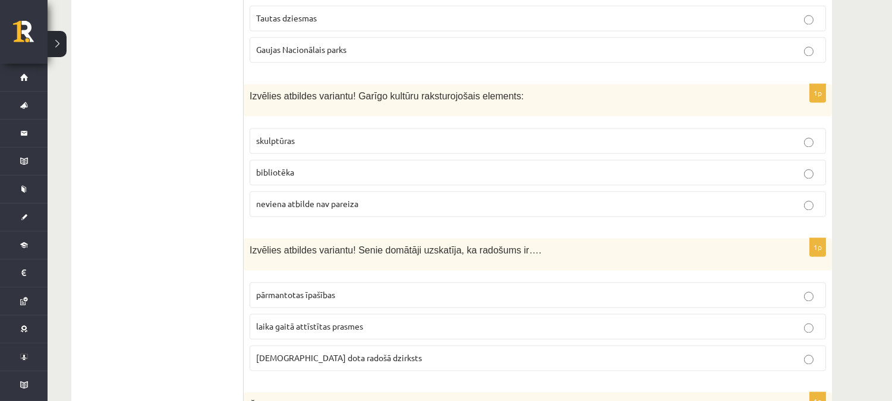
click at [312, 166] on p "bibliotēka" at bounding box center [537, 172] width 563 height 12
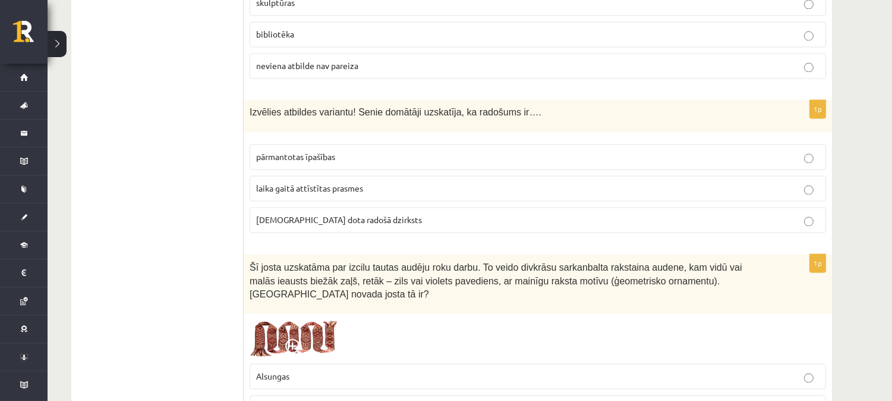
scroll to position [4255, 0]
drag, startPoint x: 351, startPoint y: 94, endPoint x: 503, endPoint y: 102, distance: 152.4
click at [503, 107] on span "Izvēlies atbildes variantu! Senie domātāji uzskatīja, ka radošums ir…." at bounding box center [396, 112] width 292 height 10
copy span "Senie domātāji uzskatīja, ka radošums ir"
click at [334, 212] on label "dieva dota radošā dzirksts" at bounding box center [538, 220] width 576 height 26
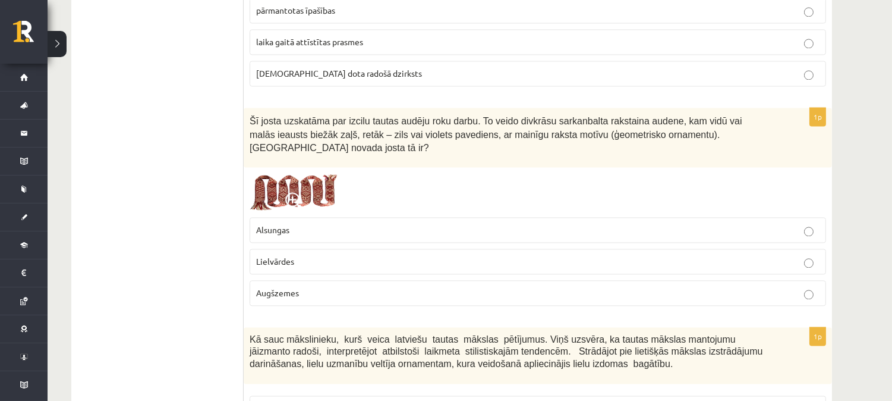
scroll to position [4392, 0]
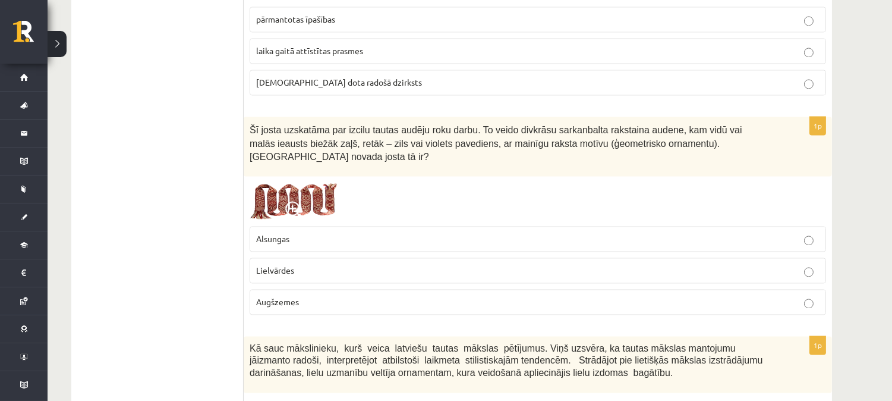
click at [313, 182] on img at bounding box center [294, 201] width 89 height 38
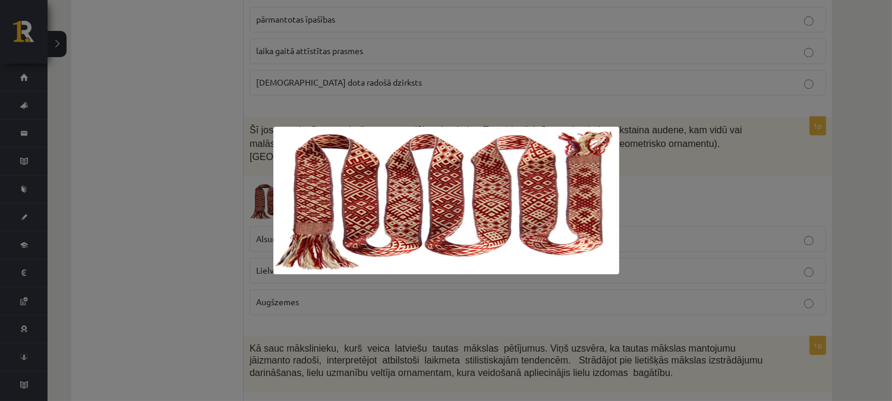
click at [462, 178] on img at bounding box center [446, 200] width 346 height 147
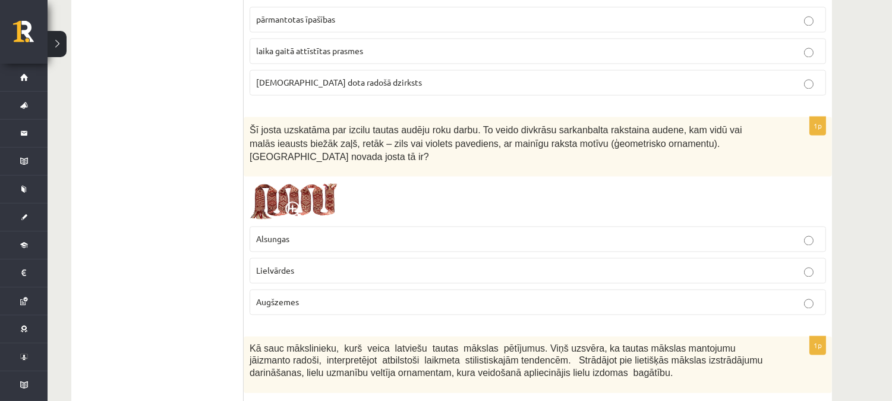
click at [317, 257] on label "Lielvārdes" at bounding box center [538, 270] width 576 height 26
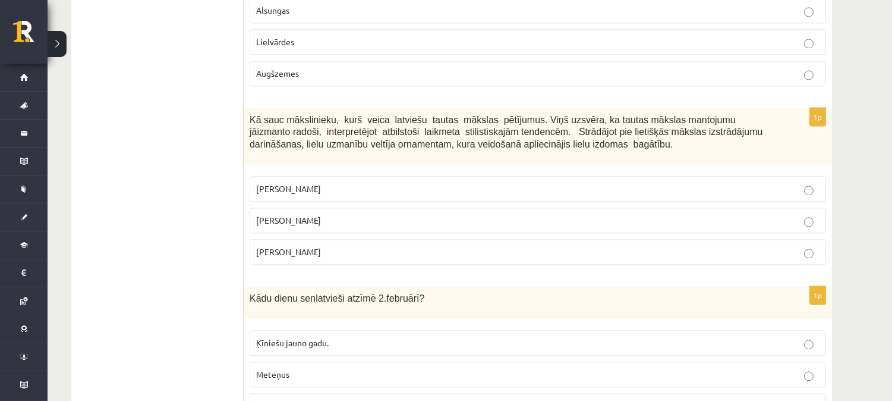
scroll to position [4639, 0]
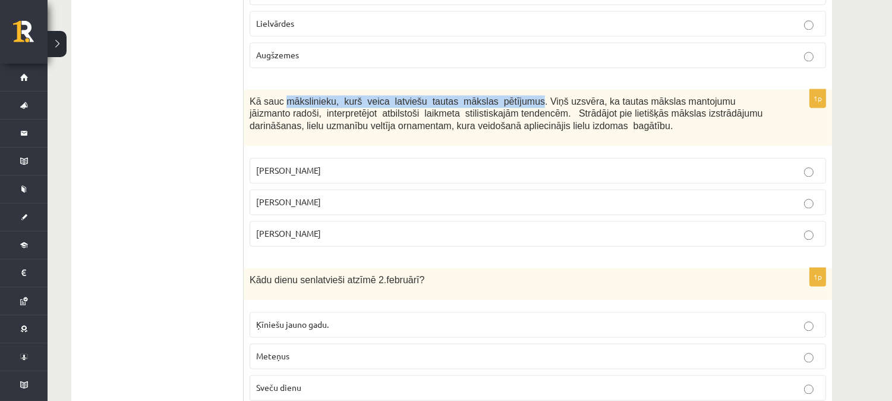
drag, startPoint x: 281, startPoint y: 74, endPoint x: 512, endPoint y: 75, distance: 231.2
click at [512, 96] on span "Kā sauc mākslinieku, kurš veica latviešu tautas mākslas pētījumus. Viņš uzsvēra…" at bounding box center [506, 113] width 513 height 34
copy span "mākslinieku, kurš veica latviešu tautas mākslas pētījumus"
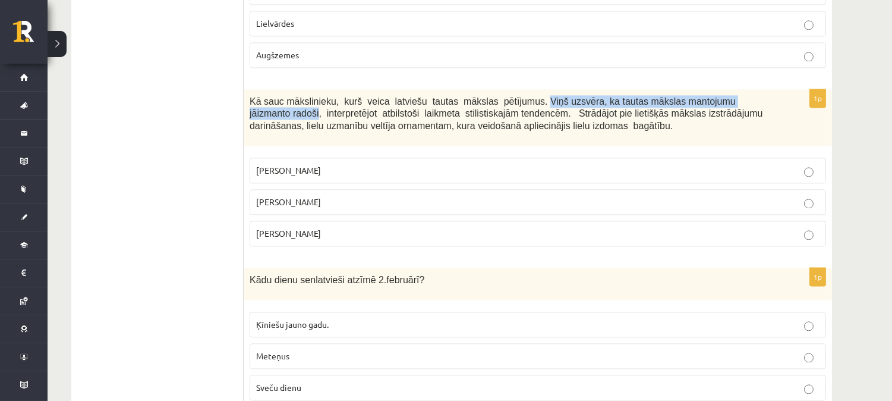
drag, startPoint x: 518, startPoint y: 68, endPoint x: 749, endPoint y: 69, distance: 231.2
click at [749, 96] on span "Kā sauc mākslinieku, kurš veica latviešu tautas mākslas pētījumus. Viņš uzsvēra…" at bounding box center [506, 113] width 513 height 34
copy span "Viņš uzsvēra, ka tautas mākslas mantojumu jāizmanto radoši"
click at [327, 196] on p "Jūlijs Madernieks" at bounding box center [537, 202] width 563 height 12
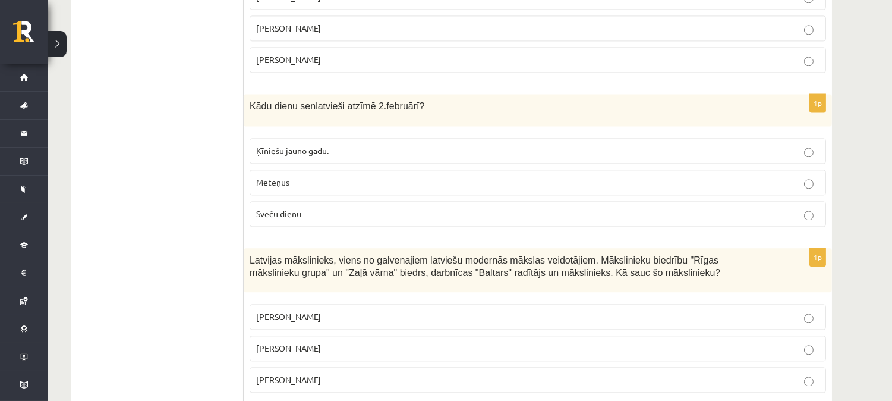
scroll to position [4822, 0]
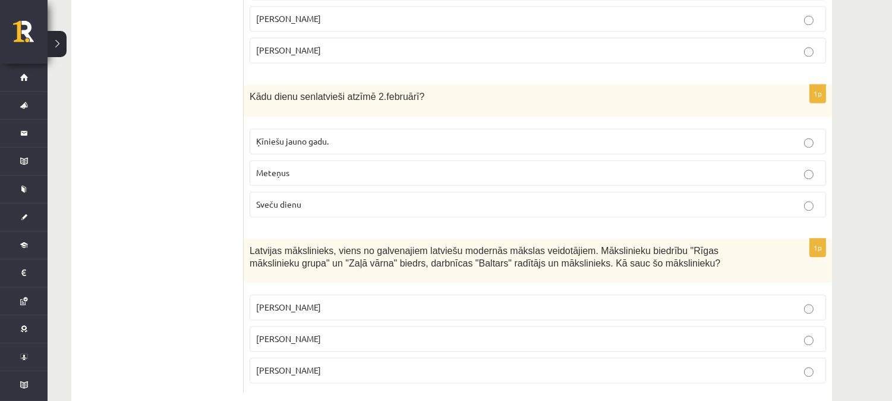
click at [327, 198] on p "Sveču dienu" at bounding box center [537, 204] width 563 height 12
drag, startPoint x: 327, startPoint y: 236, endPoint x: 432, endPoint y: 239, distance: 105.2
click at [432, 245] on span "Latvijas mākslinieks, viens no galvenajiem latviešu modernās mākslas veidotājie…" at bounding box center [485, 256] width 471 height 23
click at [364, 332] on p "Romāns Suta" at bounding box center [537, 338] width 563 height 12
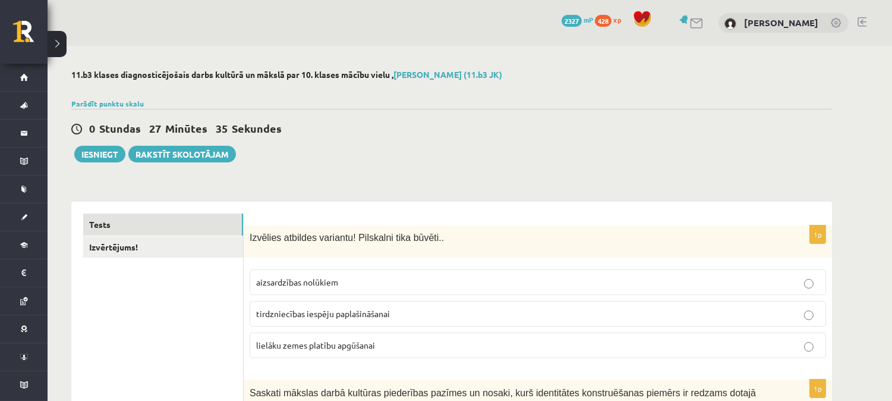
click at [75, 149] on div "Iesniegt Rakstīt skolotājam" at bounding box center [153, 154] width 165 height 17
click at [84, 152] on button "Iesniegt" at bounding box center [99, 154] width 51 height 17
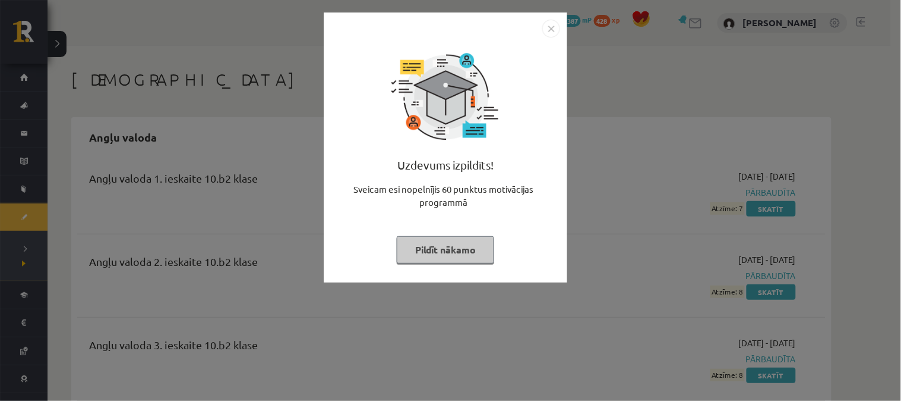
click at [547, 26] on img "Close" at bounding box center [552, 29] width 18 height 18
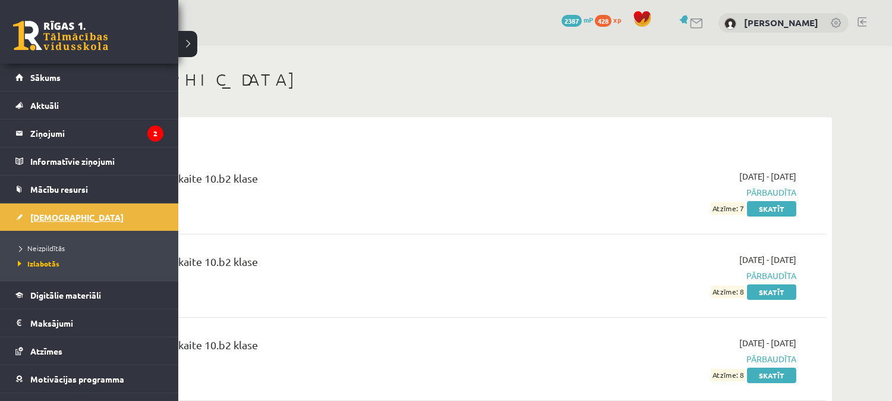
click at [40, 210] on link "[DEMOGRAPHIC_DATA]" at bounding box center [89, 216] width 148 height 27
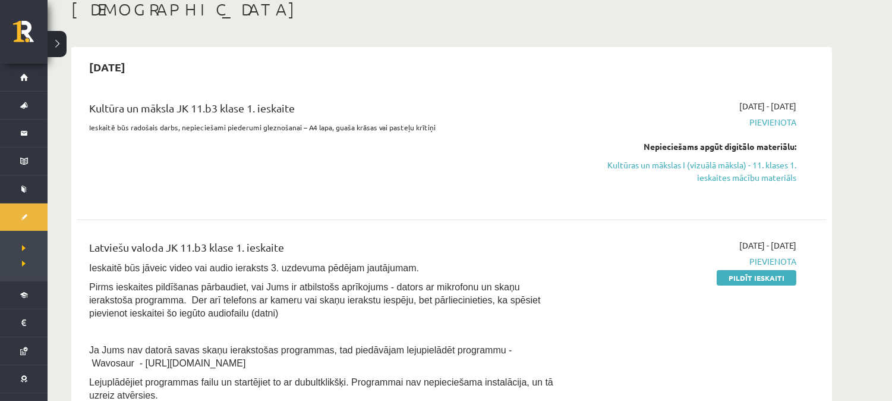
scroll to position [81, 0]
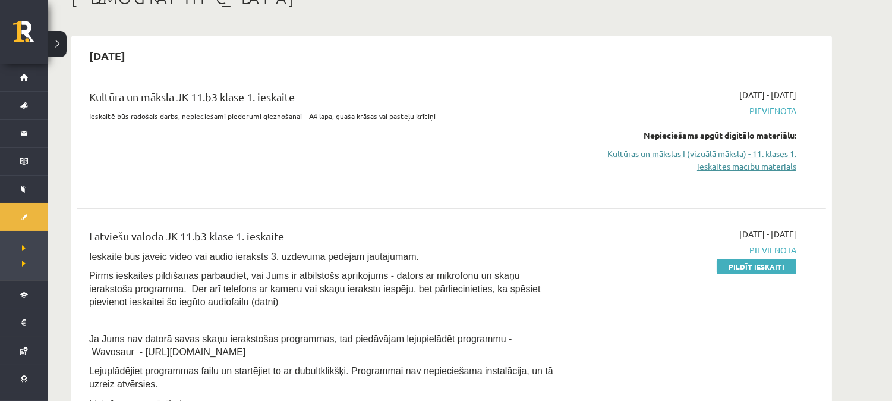
click at [744, 164] on link "Kultūras un mākslas I (vizuālā māksla) - 11. klases 1. ieskaites mācību materiā…" at bounding box center [684, 159] width 224 height 25
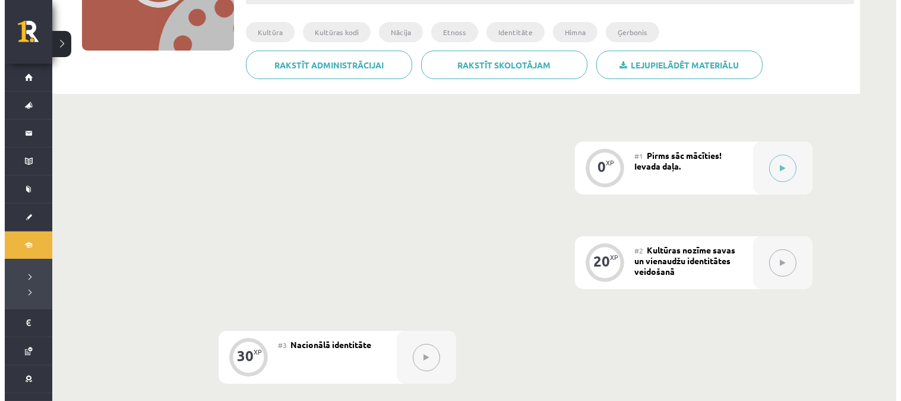
scroll to position [156, 0]
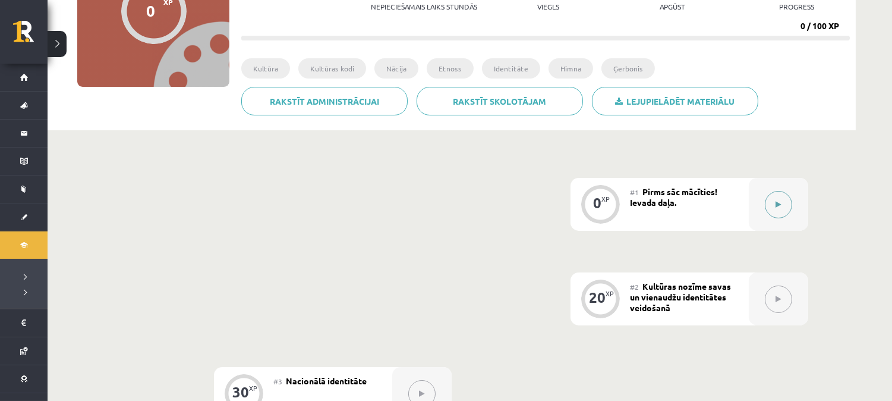
click at [773, 207] on button at bounding box center [778, 204] width 27 height 27
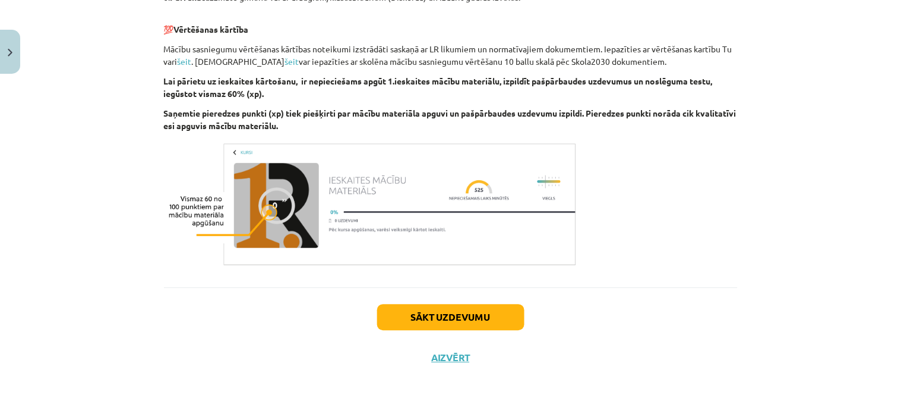
scroll to position [683, 0]
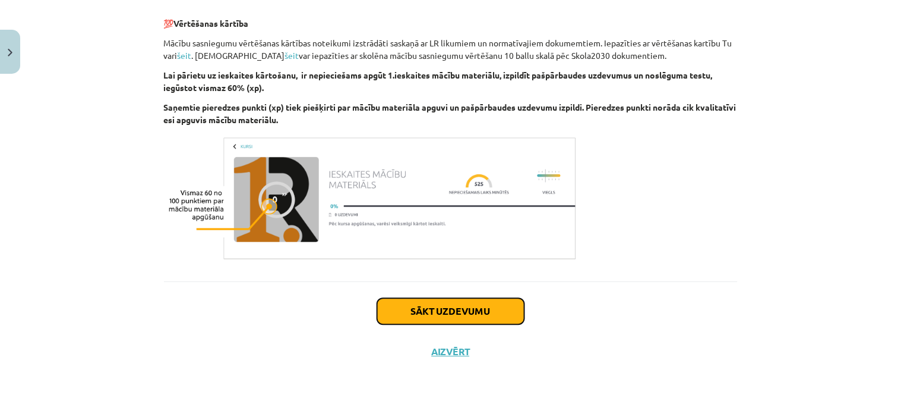
click at [425, 305] on button "Sākt uzdevumu" at bounding box center [450, 311] width 147 height 26
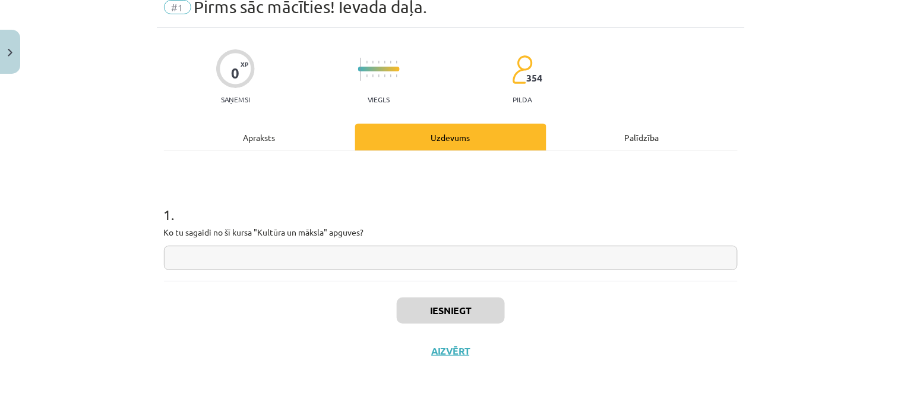
scroll to position [30, 0]
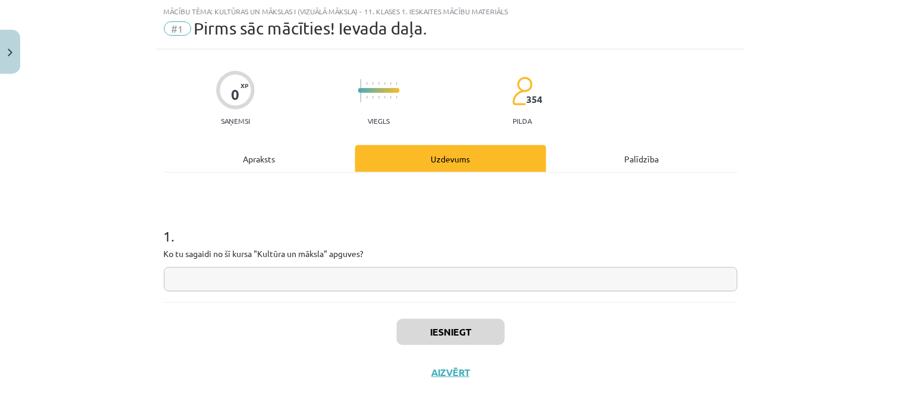
click at [387, 280] on input "text" at bounding box center [451, 279] width 574 height 24
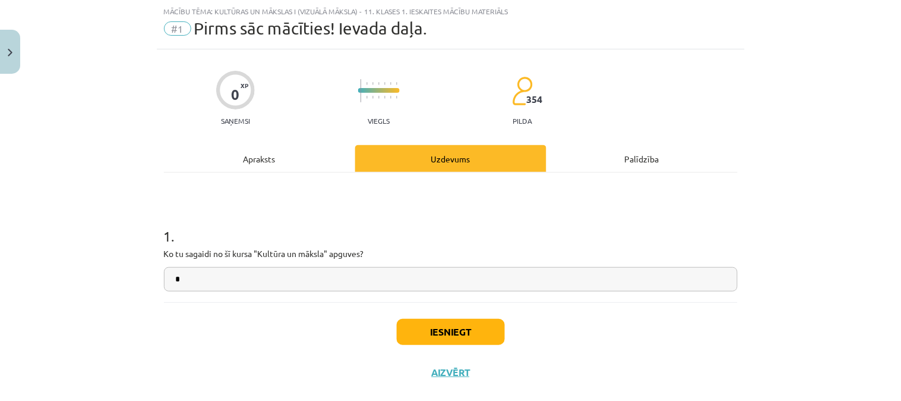
type input "*"
click at [489, 332] on button "Iesniegt" at bounding box center [451, 332] width 108 height 26
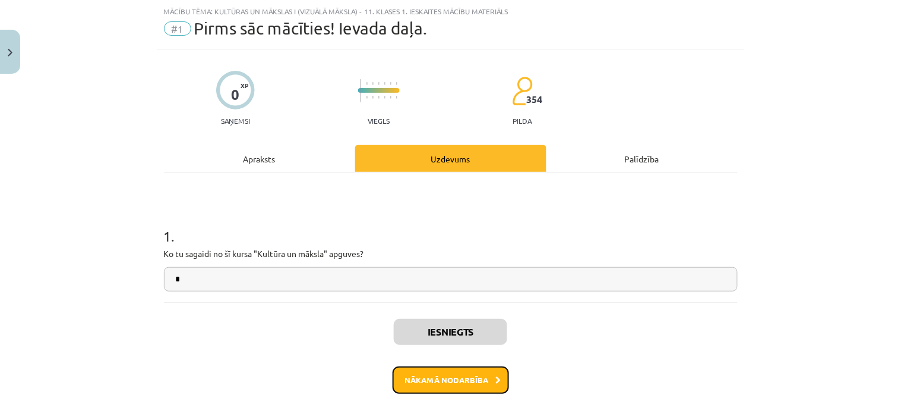
click at [437, 377] on button "Nākamā nodarbība" at bounding box center [451, 379] width 116 height 27
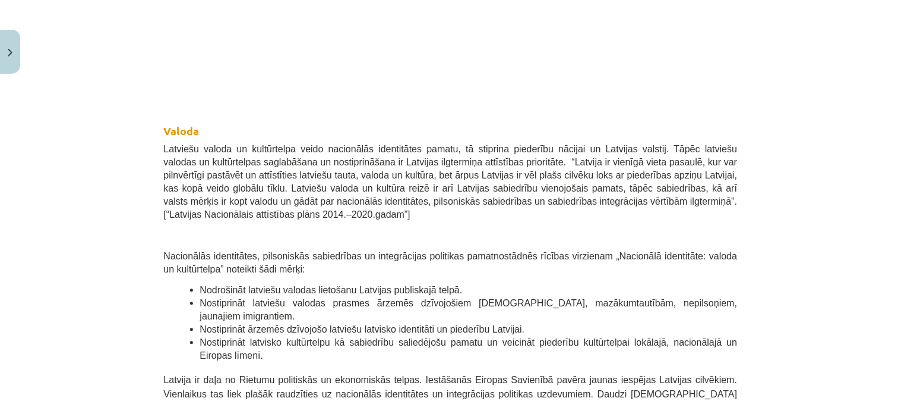
scroll to position [0, 0]
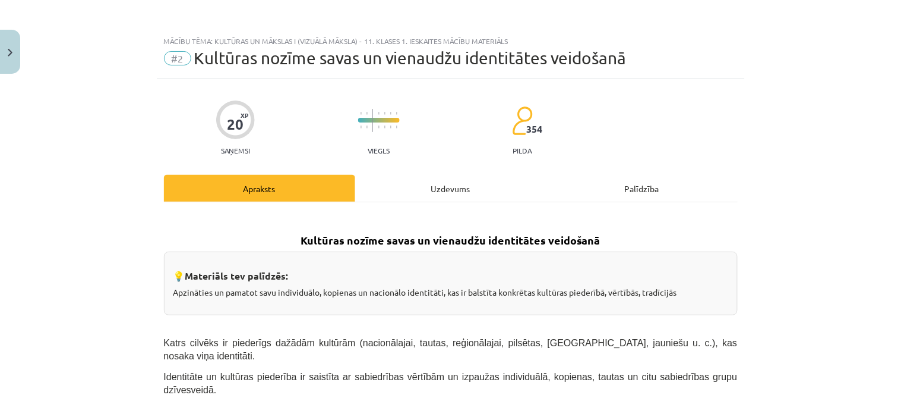
click at [439, 196] on div "Uzdevums" at bounding box center [450, 188] width 191 height 27
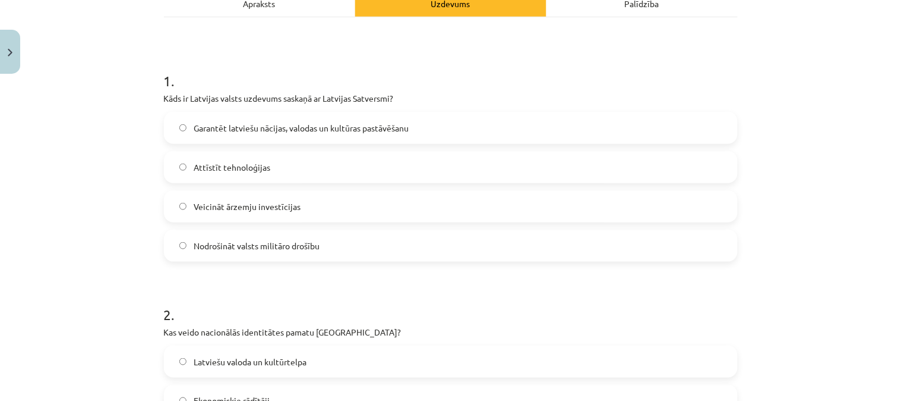
scroll to position [187, 0]
click at [268, 127] on span "Garantēt latviešu nācijas, valodas un kultūras pastāvēšanu" at bounding box center [301, 126] width 215 height 12
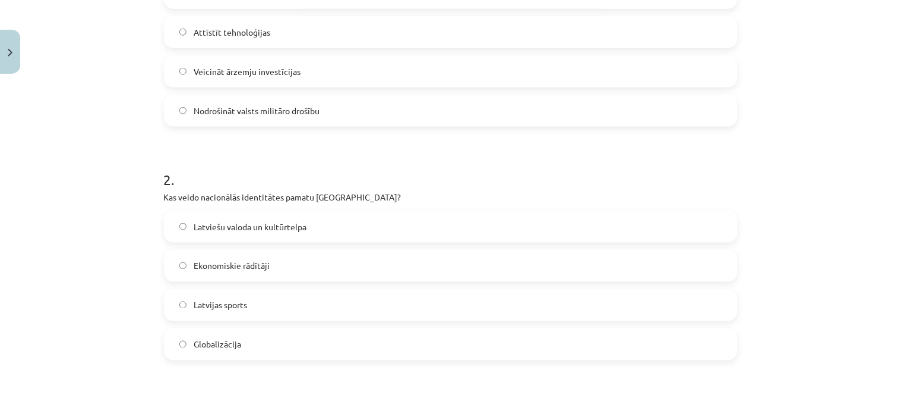
scroll to position [329, 0]
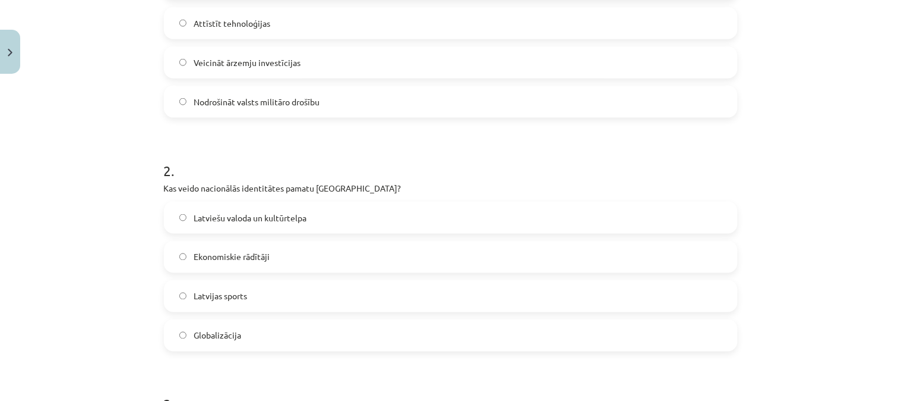
click at [313, 210] on label "Latviešu valoda un kultūrtelpa" at bounding box center [451, 218] width 572 height 30
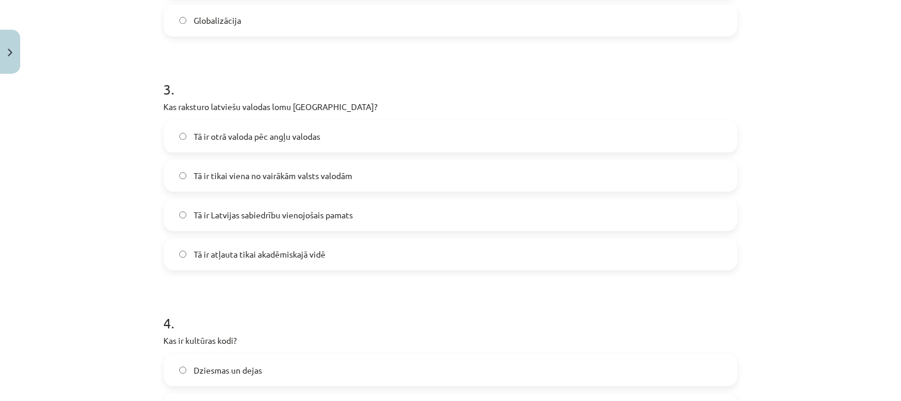
scroll to position [642, 0]
click at [259, 216] on span "Tā ir Latvijas sabiedrību vienojošais pamats" at bounding box center [273, 216] width 159 height 12
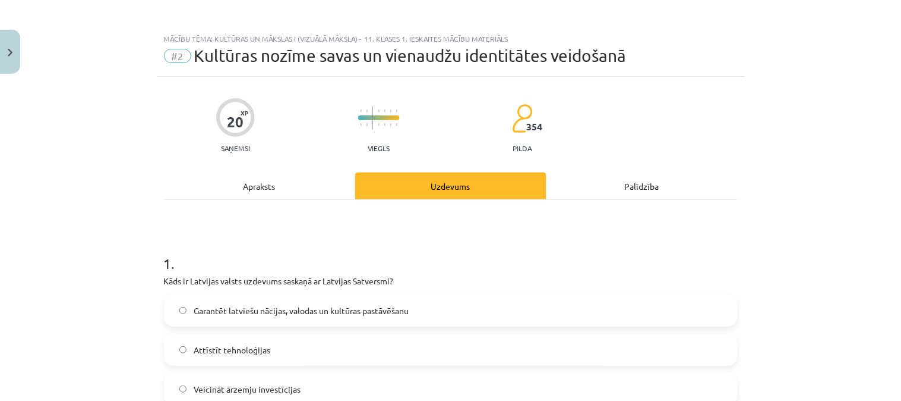
scroll to position [1, 0]
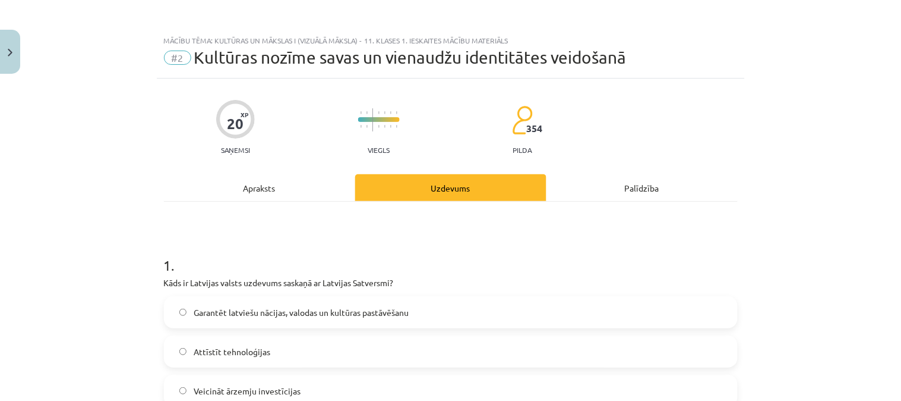
click at [289, 187] on div "Apraksts" at bounding box center [259, 187] width 191 height 27
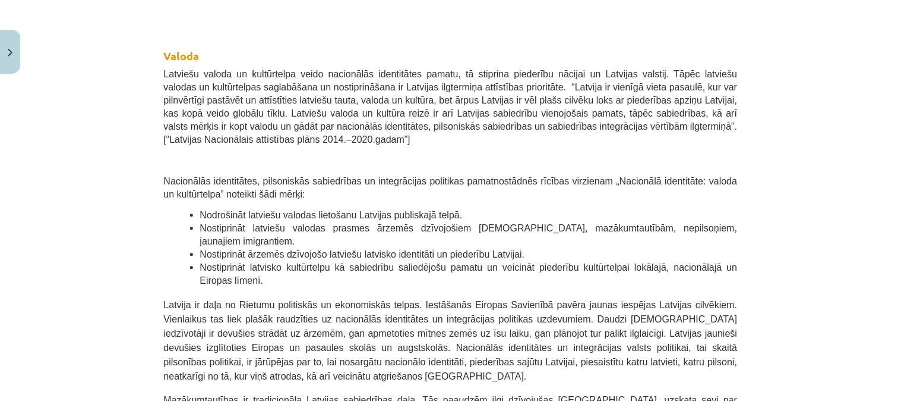
scroll to position [0, 0]
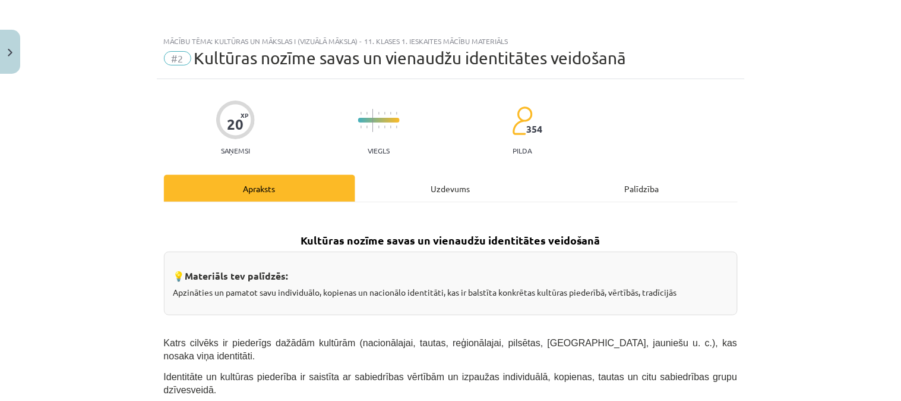
click at [421, 185] on div "Uzdevums" at bounding box center [450, 188] width 191 height 27
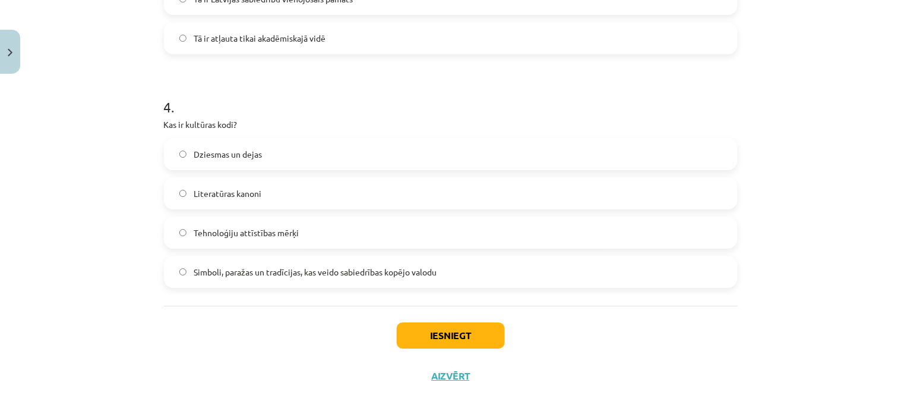
scroll to position [857, 0]
click at [455, 269] on label "Simboli, paražas un tradīcijas, kas veido sabiedrības kopējo valodu" at bounding box center [451, 273] width 572 height 30
click at [422, 329] on button "Iesniegt" at bounding box center [451, 337] width 108 height 26
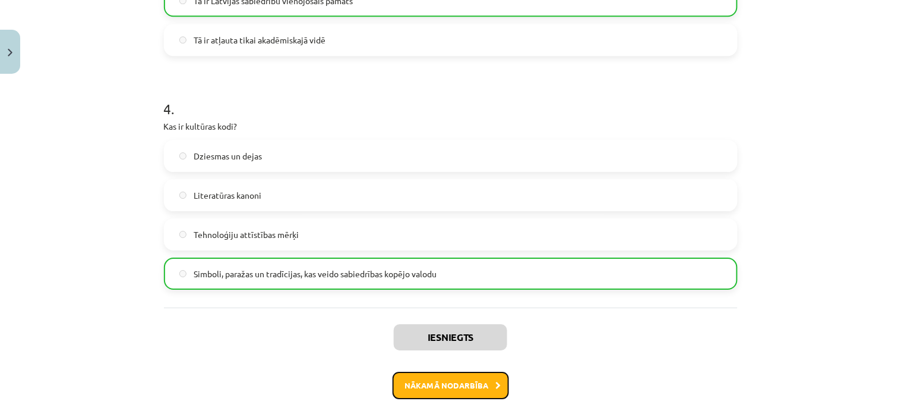
click at [430, 379] on button "Nākamā nodarbība" at bounding box center [451, 384] width 116 height 27
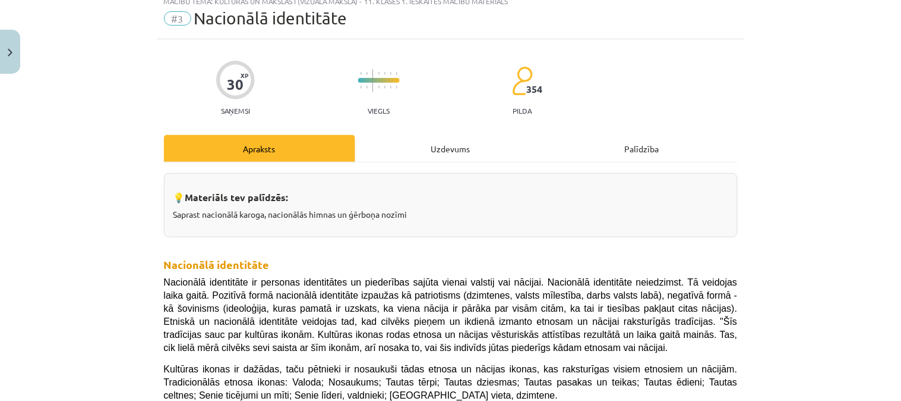
scroll to position [30, 0]
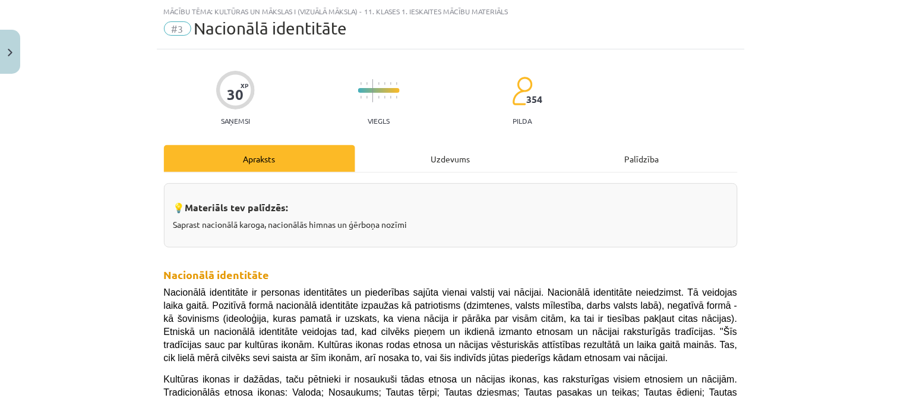
click at [439, 164] on div "Uzdevums" at bounding box center [450, 158] width 191 height 27
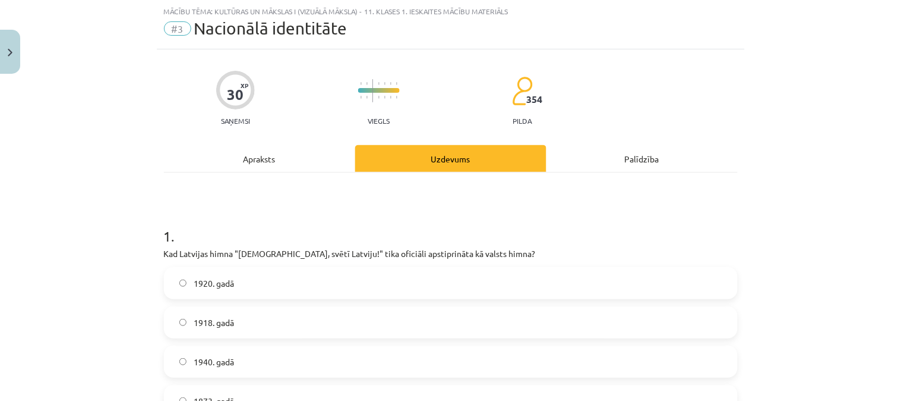
click at [276, 156] on div "Apraksts" at bounding box center [259, 158] width 191 height 27
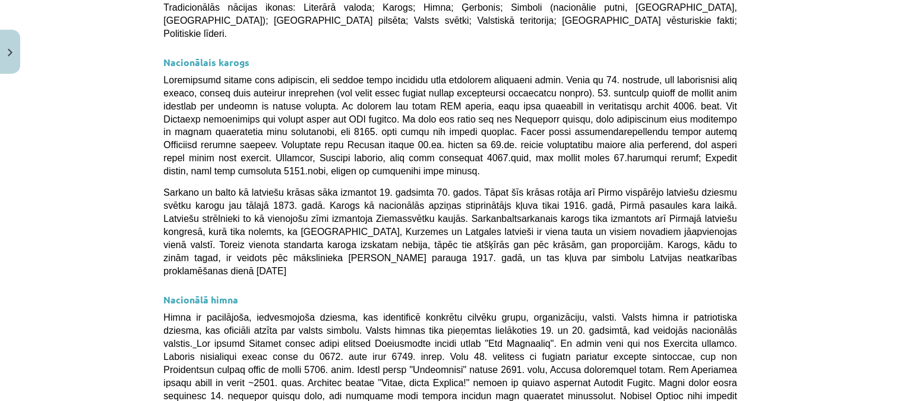
scroll to position [238, 0]
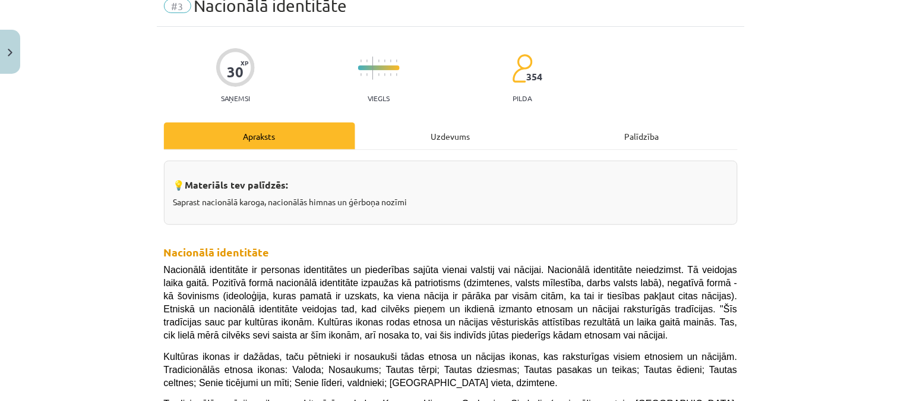
click at [444, 132] on div "Uzdevums" at bounding box center [450, 135] width 191 height 27
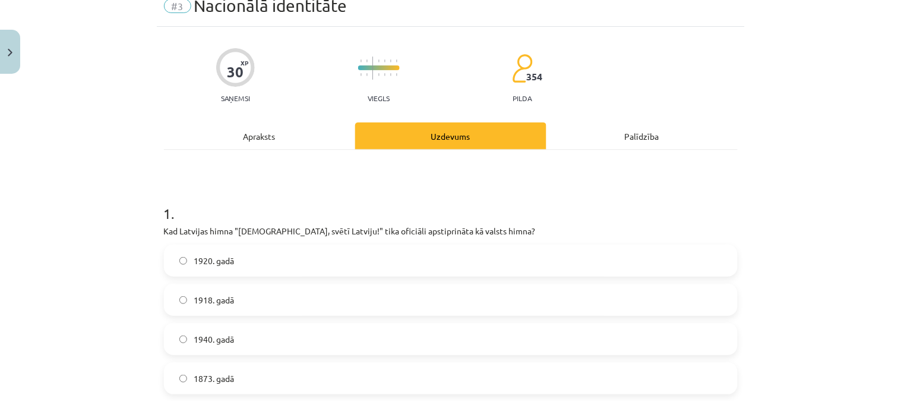
scroll to position [30, 0]
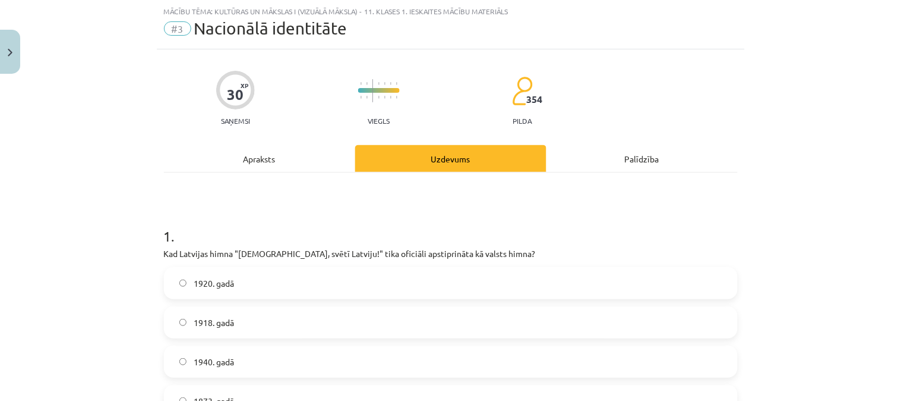
click at [197, 320] on span "1918. gadā" at bounding box center [214, 322] width 40 height 12
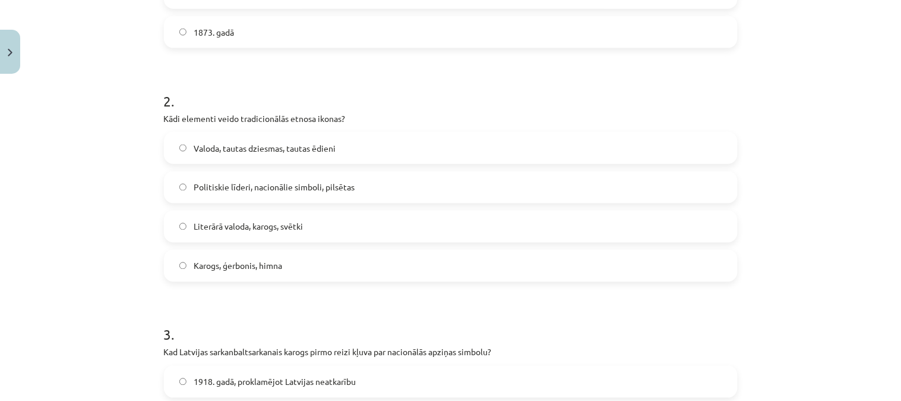
scroll to position [401, 0]
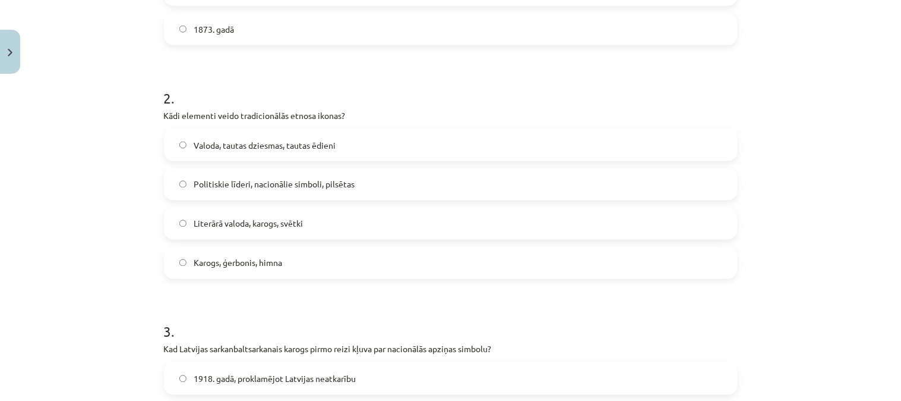
click at [251, 263] on span "Karogs, ģerbonis, himna" at bounding box center [238, 263] width 89 height 12
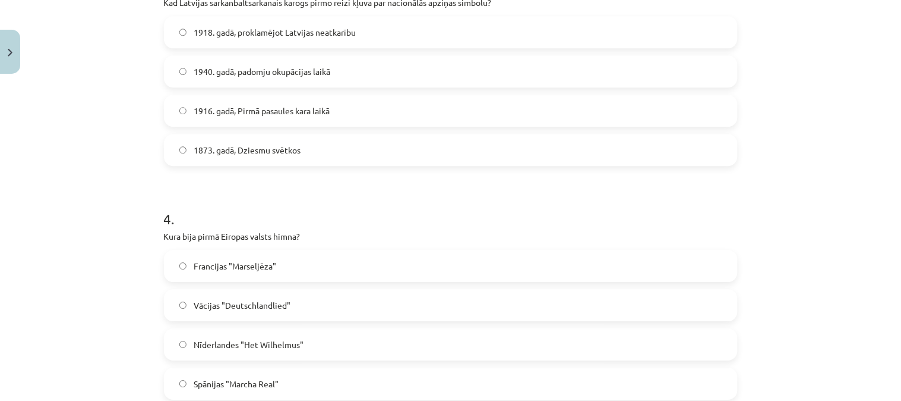
scroll to position [742, 0]
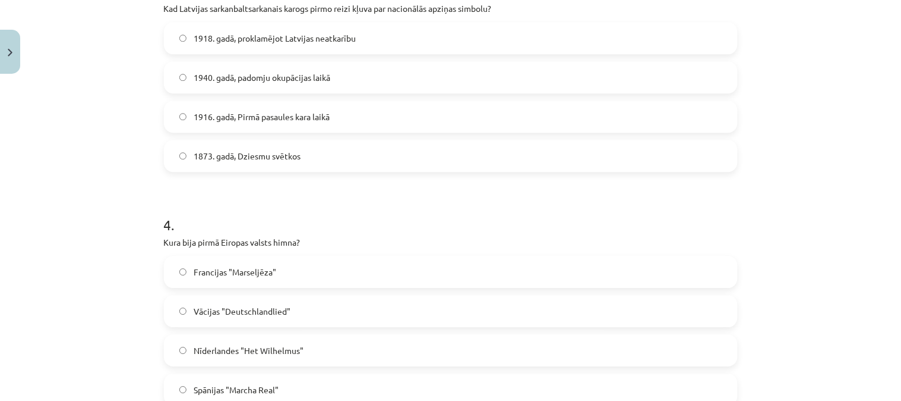
click at [393, 348] on label "Nīderlandes "Het Wilhelmus"" at bounding box center [451, 350] width 572 height 30
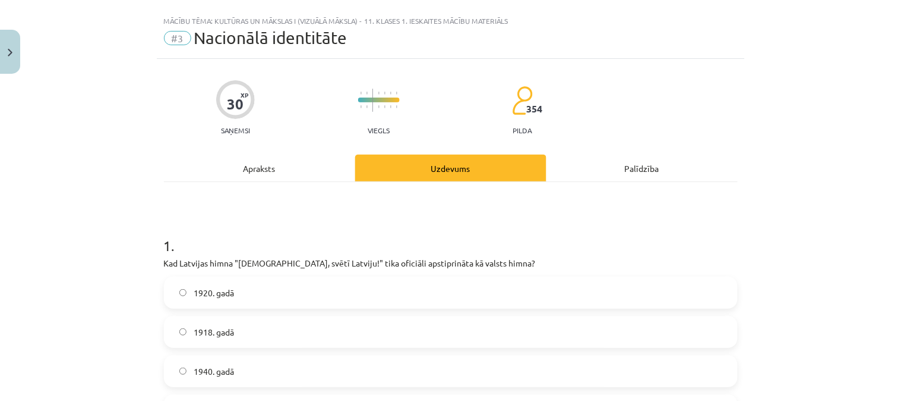
scroll to position [0, 0]
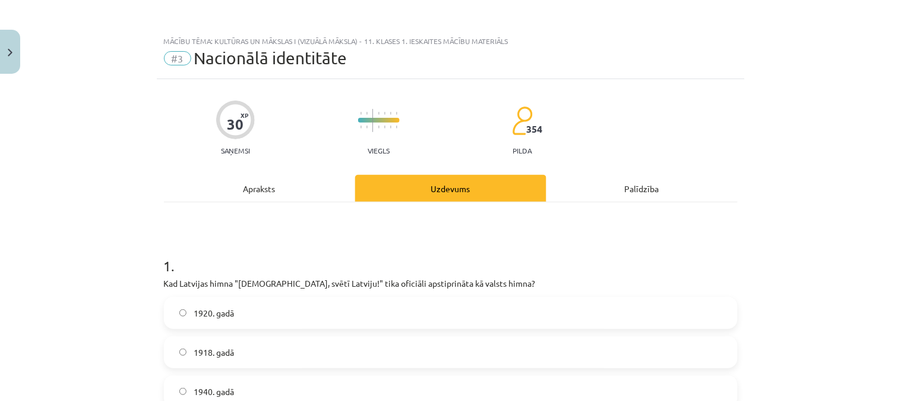
click at [273, 188] on div "Apraksts" at bounding box center [259, 188] width 191 height 27
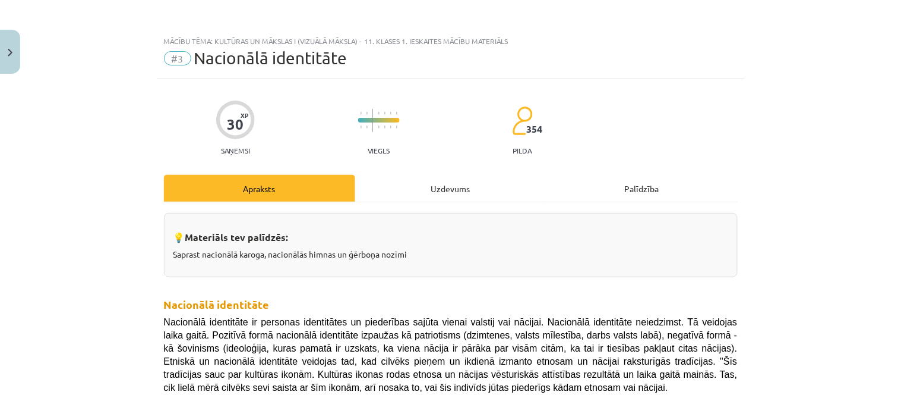
scroll to position [30, 0]
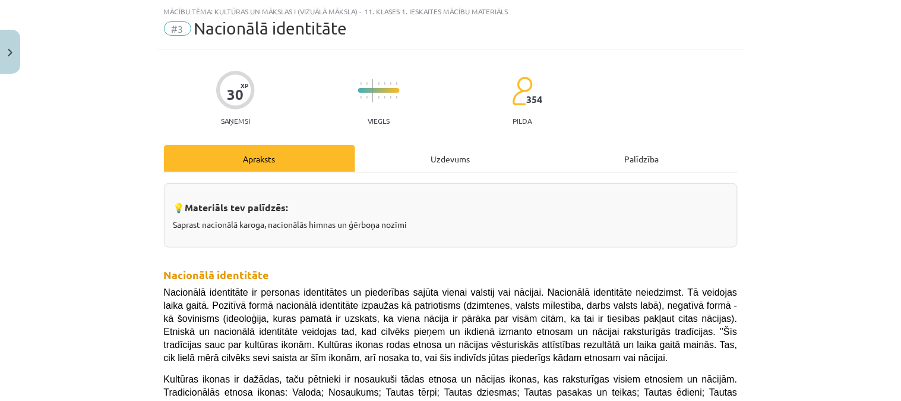
click at [371, 358] on p "Nacionālā identitāte ir personas identitātes un piederības sajūta vienai valsti…" at bounding box center [451, 324] width 574 height 78
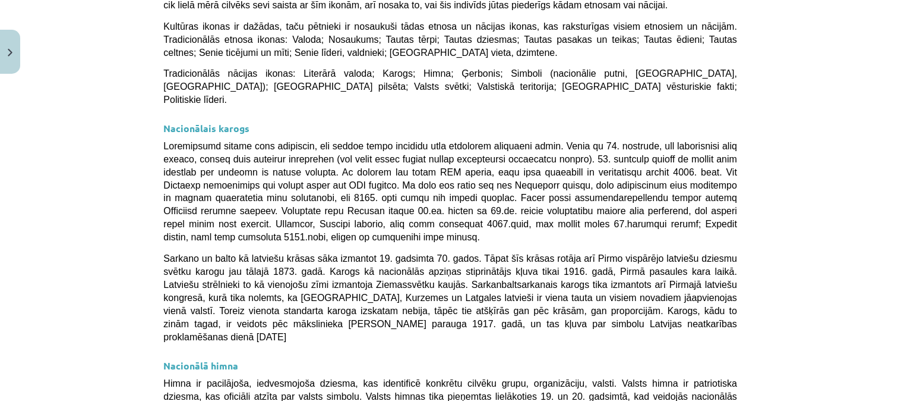
scroll to position [0, 0]
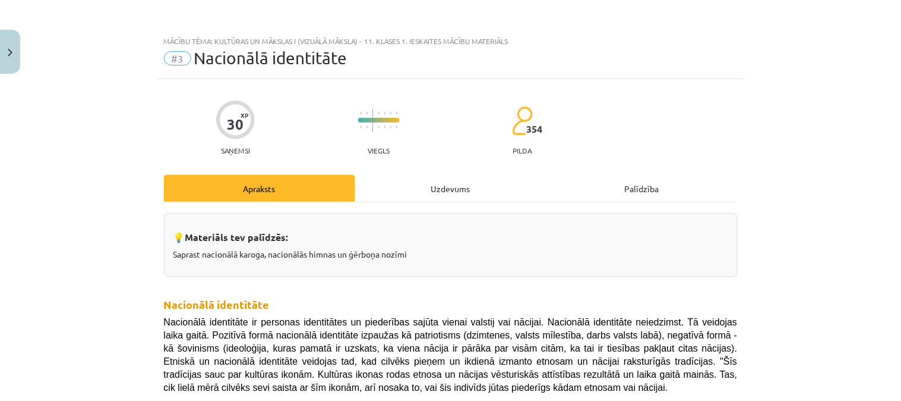
click at [273, 182] on div "Apraksts" at bounding box center [259, 188] width 191 height 27
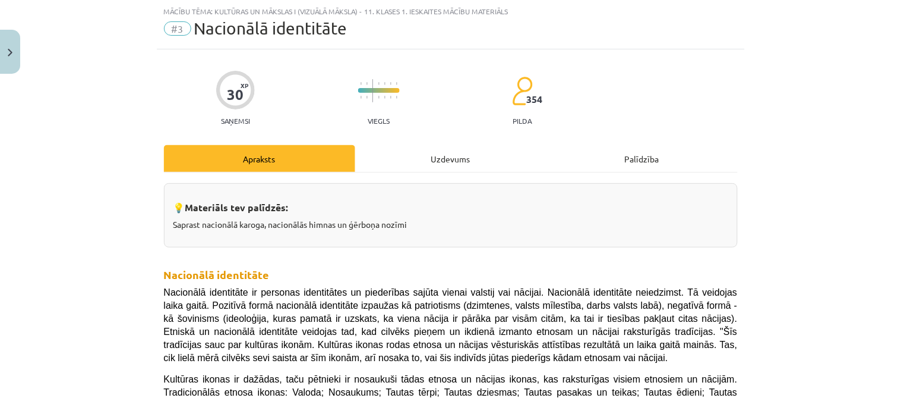
click at [450, 159] on div "Uzdevums" at bounding box center [450, 158] width 191 height 27
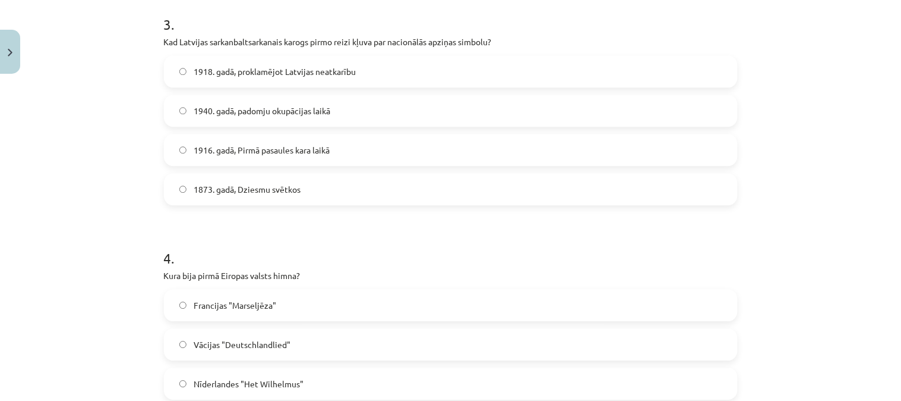
scroll to position [699, 0]
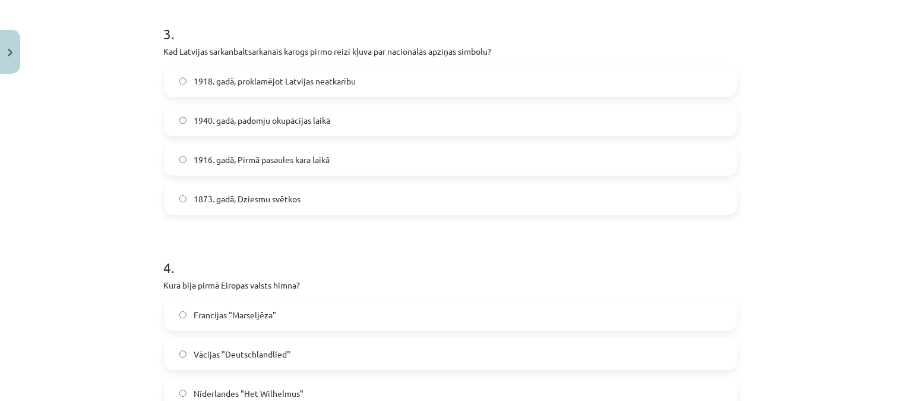
click at [308, 159] on span "1916. gadā, Pirmā pasaules kara laikā" at bounding box center [262, 159] width 136 height 12
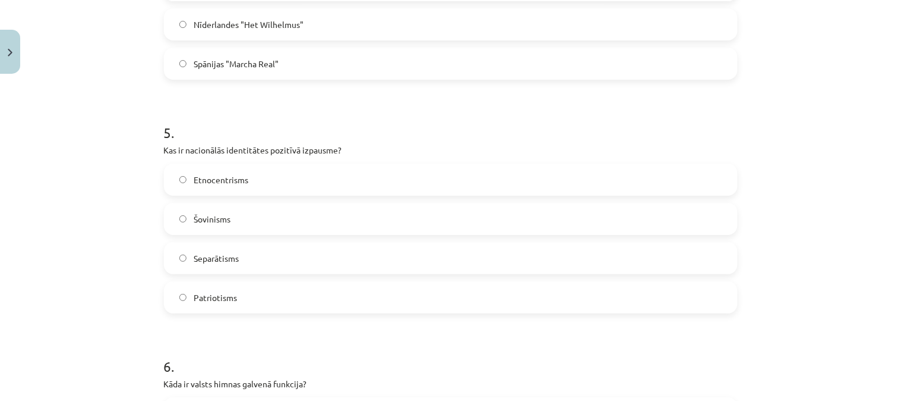
scroll to position [1064, 0]
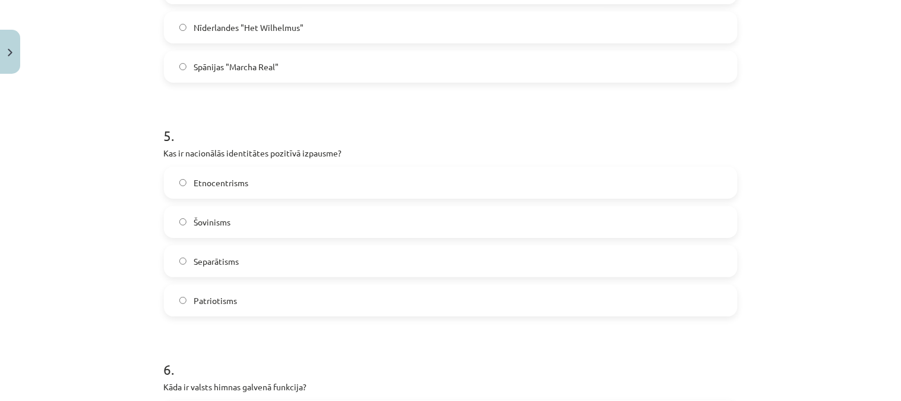
click at [223, 304] on span "Patriotisms" at bounding box center [215, 300] width 43 height 12
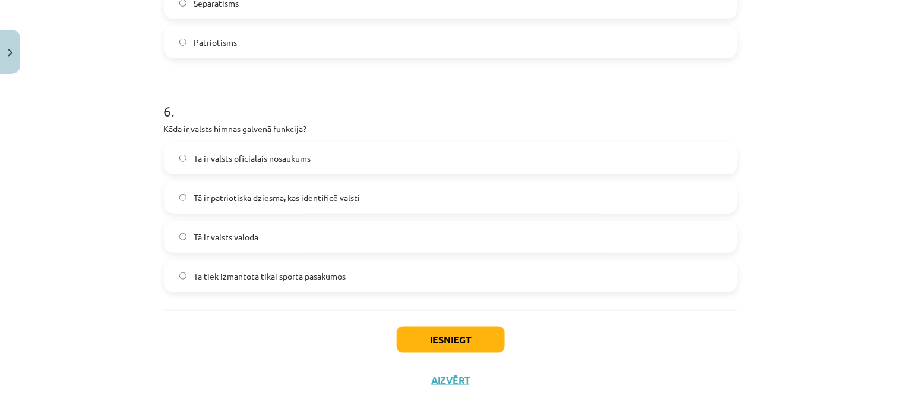
scroll to position [1322, 0]
click at [370, 206] on label "Tā ir patriotiska dziesma, kas identificē valsti" at bounding box center [451, 197] width 572 height 30
click at [421, 331] on button "Iesniegt" at bounding box center [451, 339] width 108 height 26
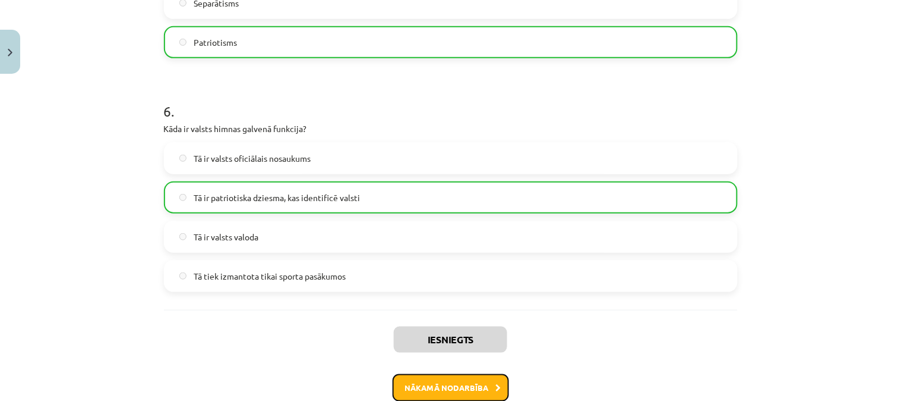
click at [453, 377] on button "Nākamā nodarbība" at bounding box center [451, 387] width 116 height 27
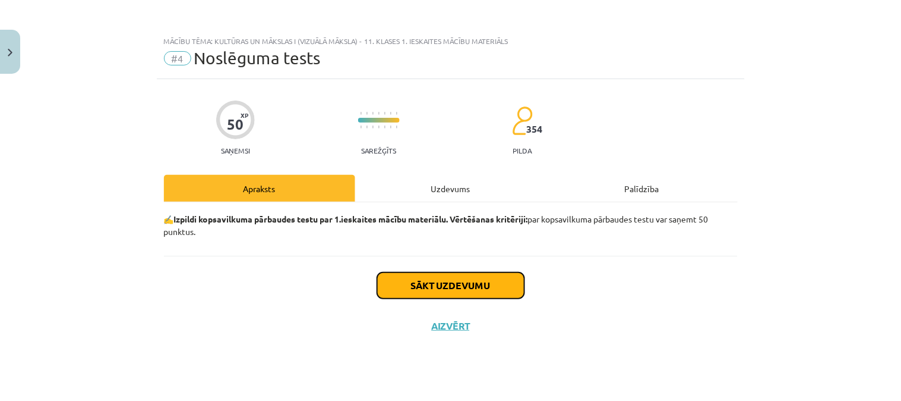
click at [442, 289] on button "Sākt uzdevumu" at bounding box center [450, 285] width 147 height 26
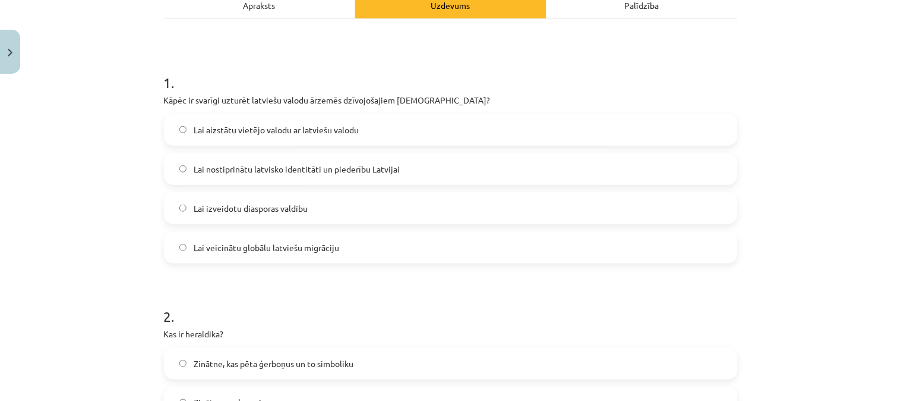
scroll to position [174, 0]
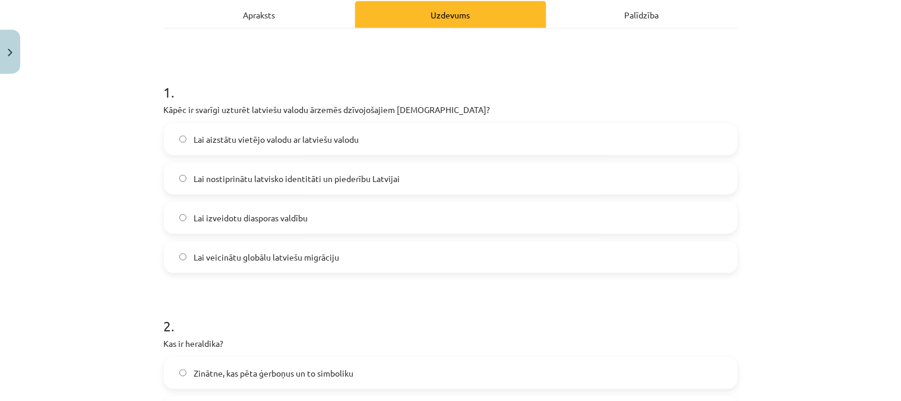
click at [264, 179] on span "Lai nostiprinātu latvisko identitāti un piederību Latvijai" at bounding box center [297, 178] width 206 height 12
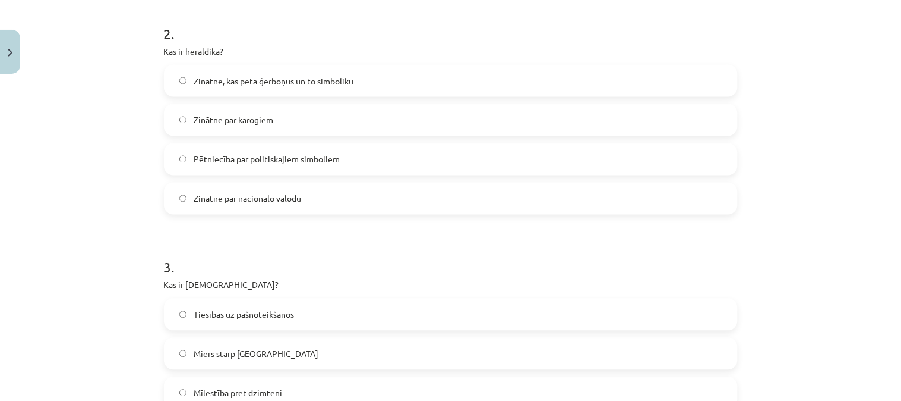
scroll to position [461, 0]
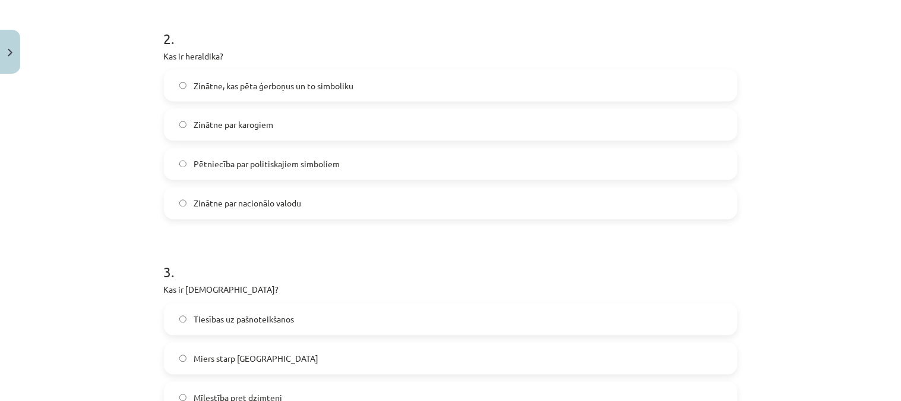
click at [206, 73] on label "Zinātne, kas pēta ģerboņus un to simboliku" at bounding box center [451, 86] width 572 height 30
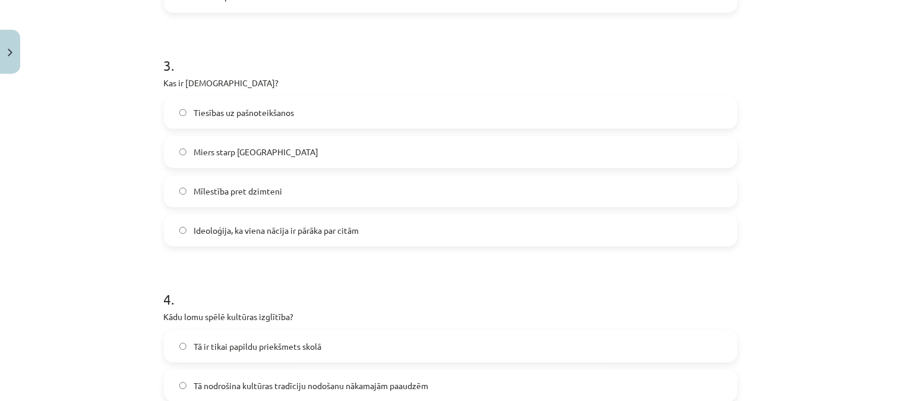
scroll to position [663, 0]
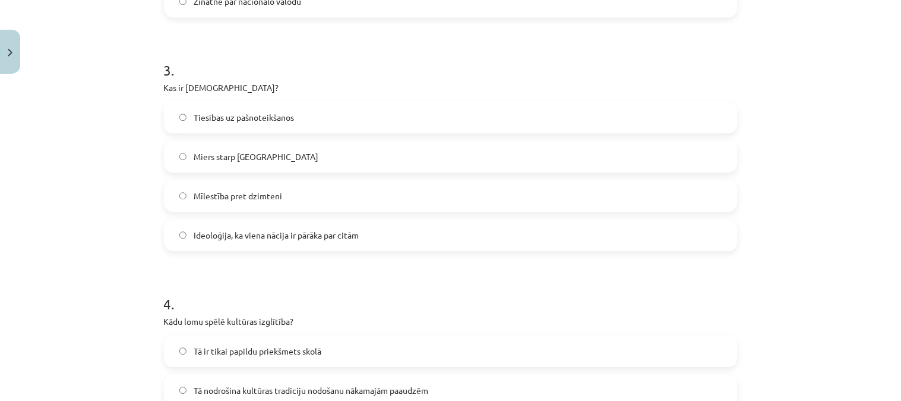
click at [242, 123] on label "Tiesības uz pašnoteikšanos" at bounding box center [451, 117] width 572 height 30
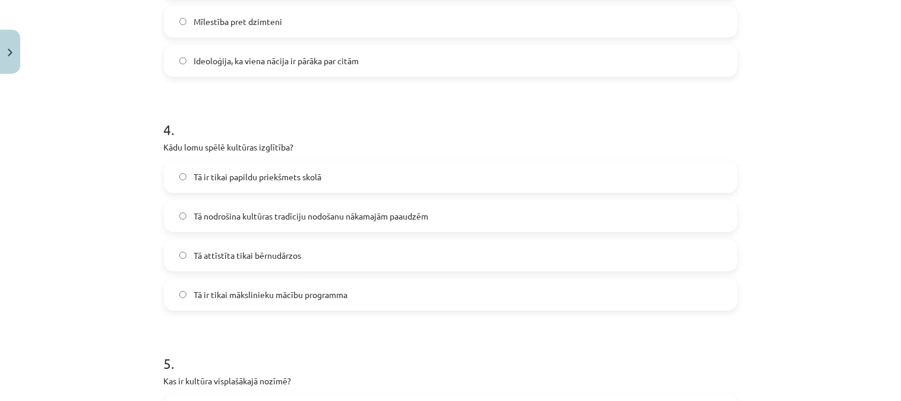
scroll to position [841, 0]
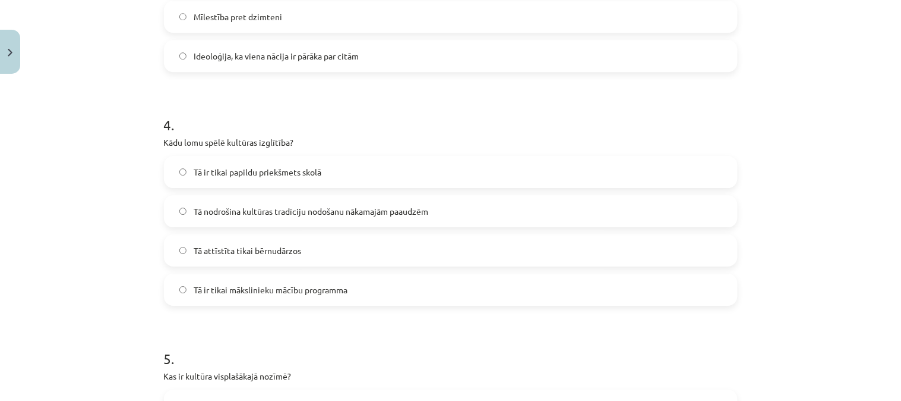
click at [281, 208] on span "Tā nodrošina kultūras tradīciju nodošanu nākamajām paaudzēm" at bounding box center [311, 211] width 235 height 12
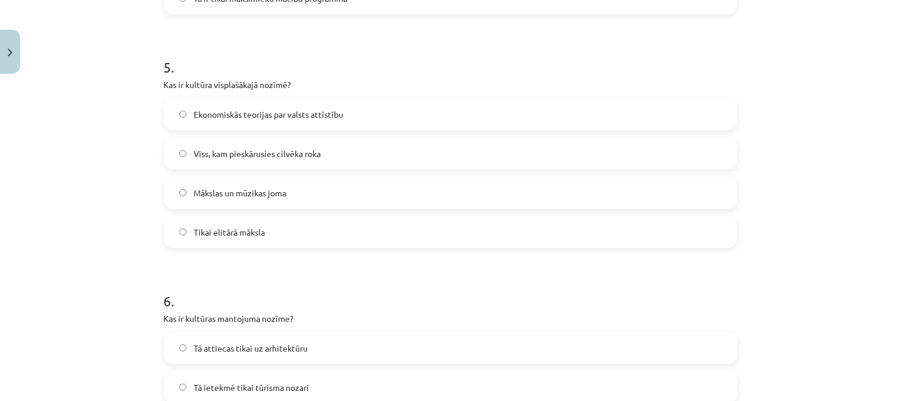
scroll to position [1124, 0]
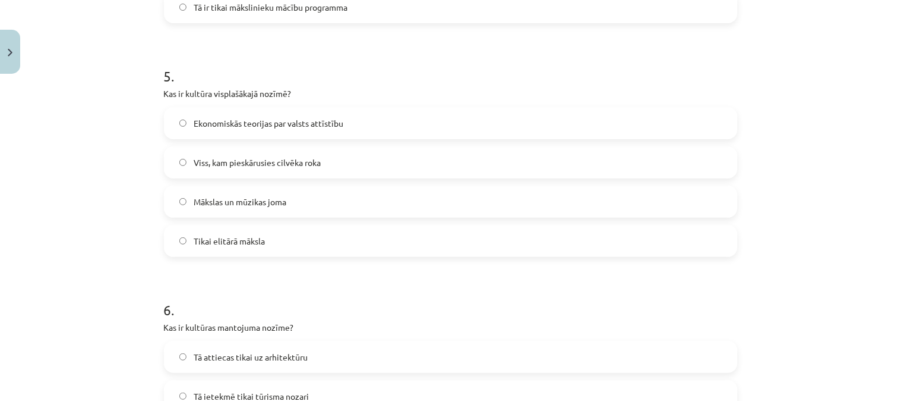
click at [245, 151] on label "Viss, kam pieskārusies cilvēka roka" at bounding box center [451, 162] width 572 height 30
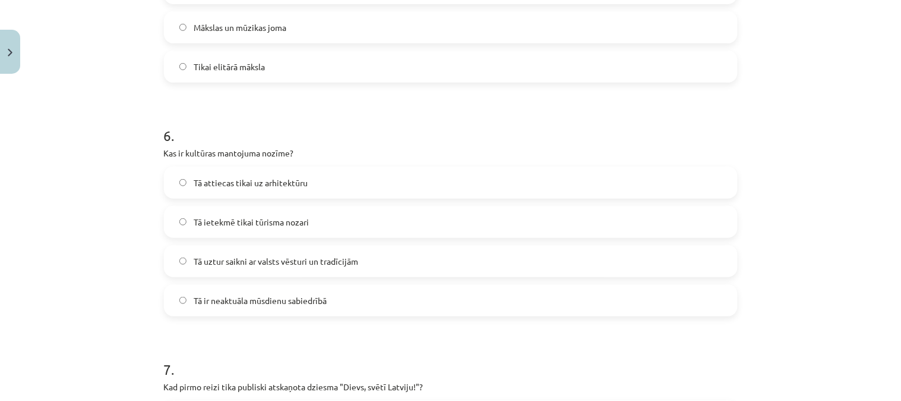
scroll to position [1303, 0]
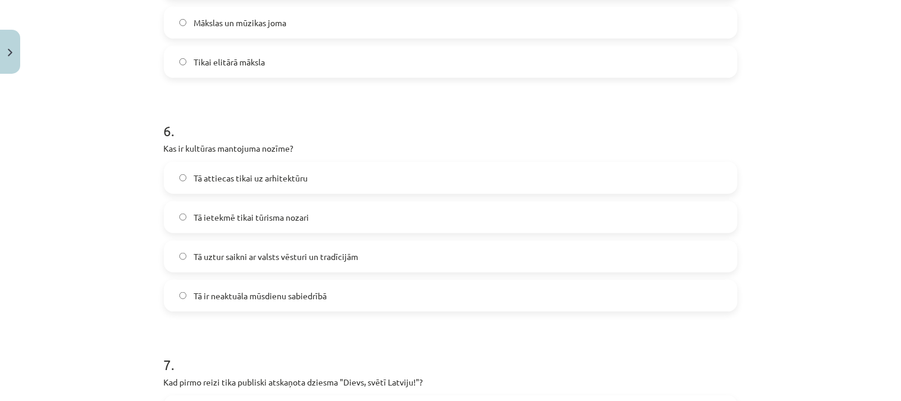
click at [280, 251] on span "Tā uztur saikni ar valsts vēsturi un tradīcijām" at bounding box center [276, 256] width 165 height 12
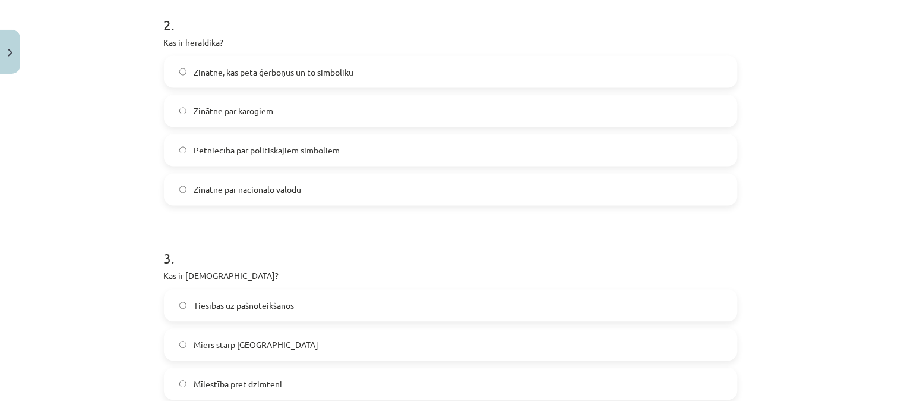
scroll to position [0, 0]
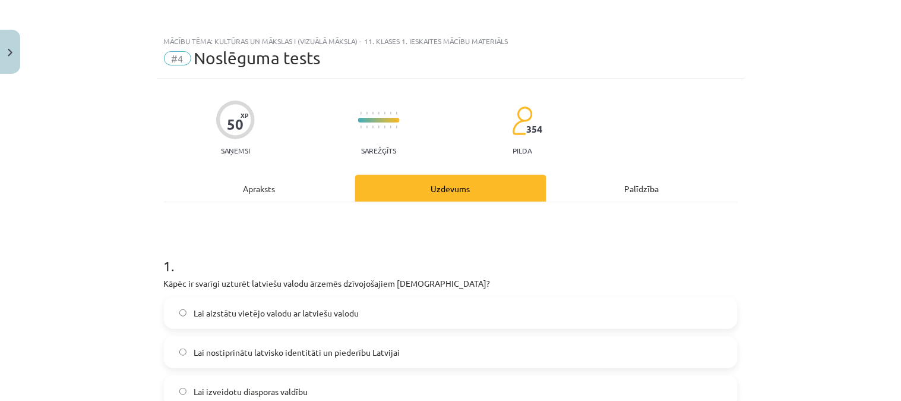
click at [252, 189] on div "Apraksts" at bounding box center [259, 188] width 191 height 27
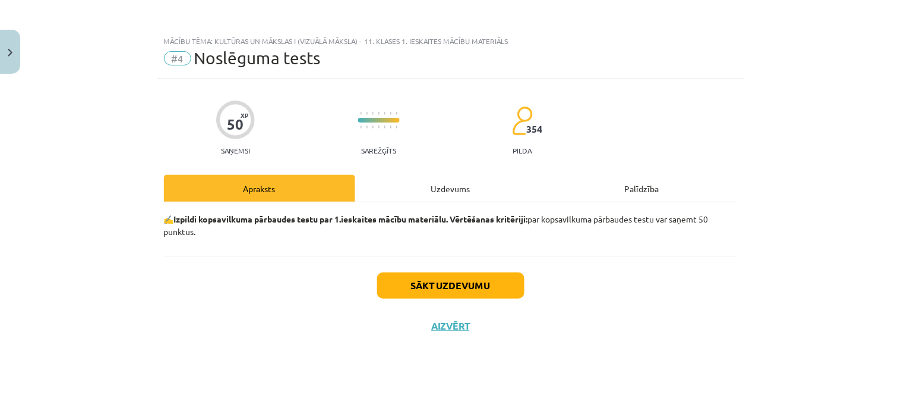
click at [434, 185] on div "Uzdevums" at bounding box center [450, 188] width 191 height 27
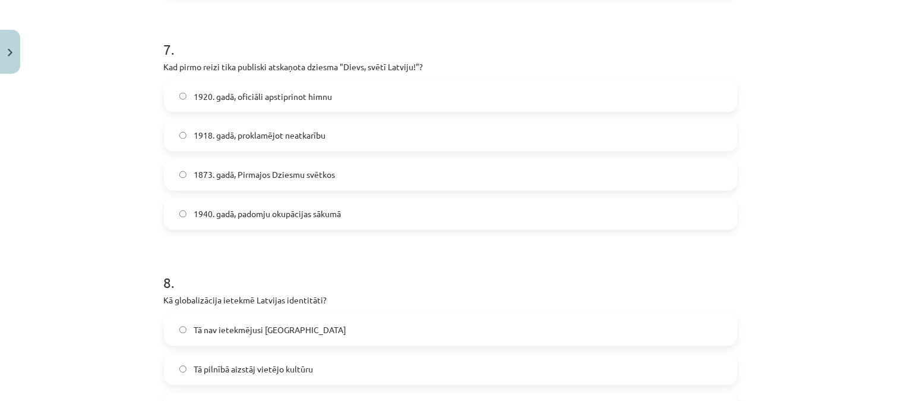
scroll to position [1622, 0]
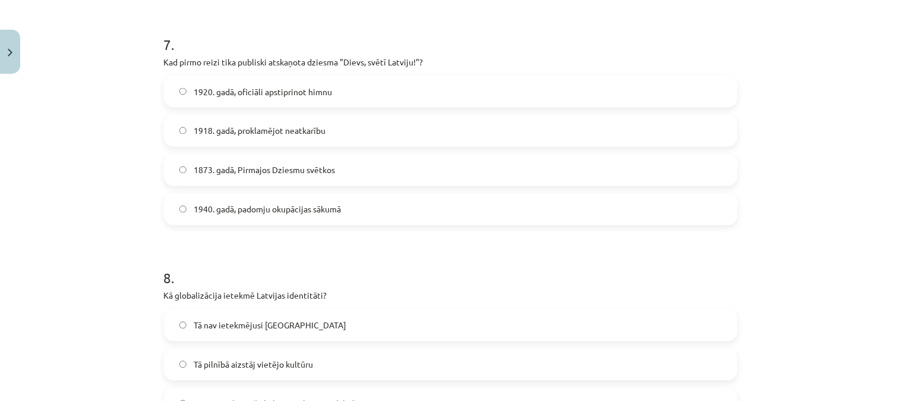
click at [251, 165] on span "1873. gadā, Pirmajos Dziesmu svētkos" at bounding box center [264, 170] width 141 height 12
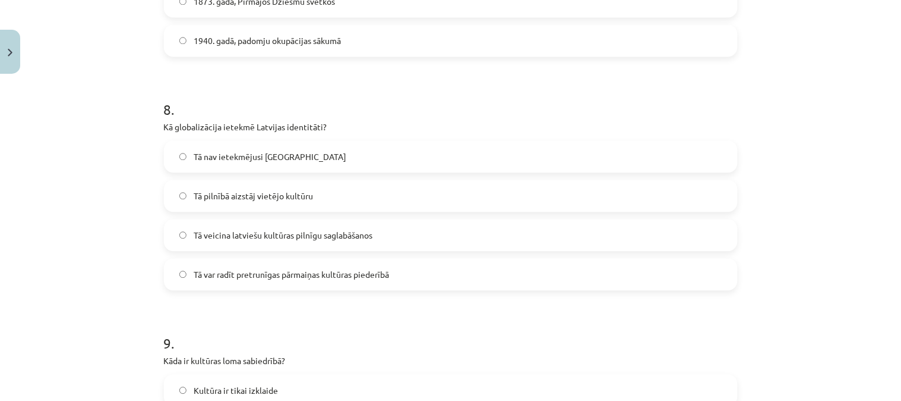
scroll to position [1786, 0]
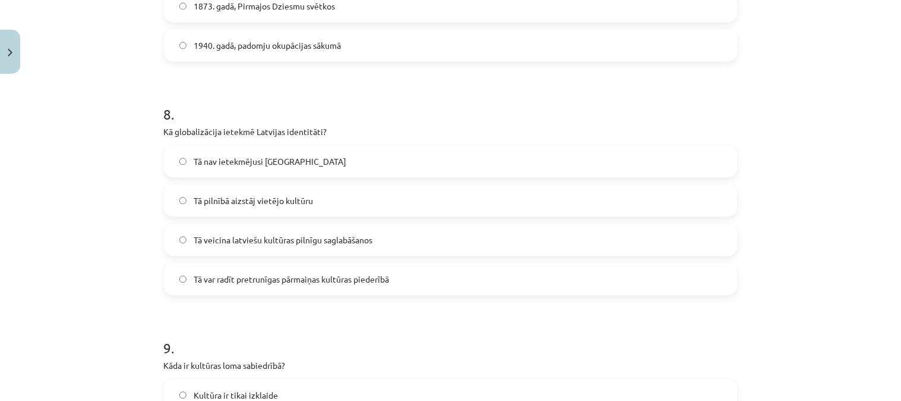
click at [283, 270] on label "Tā var radīt pretrunīgas pārmaiņas kultūras piederībā" at bounding box center [451, 279] width 572 height 30
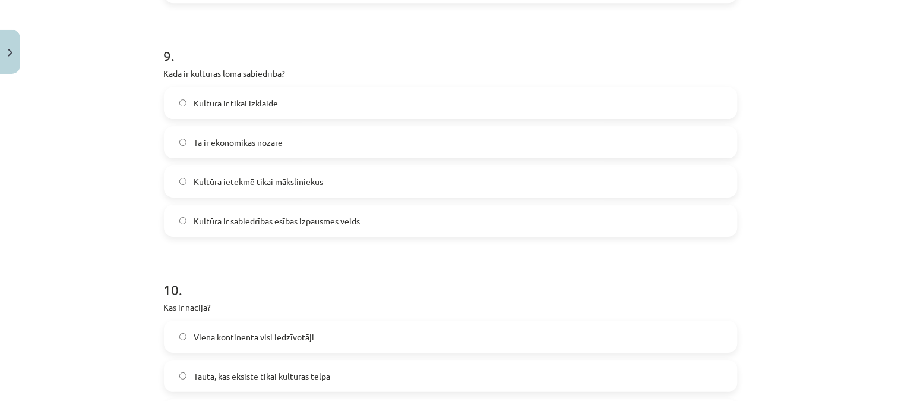
scroll to position [2074, 0]
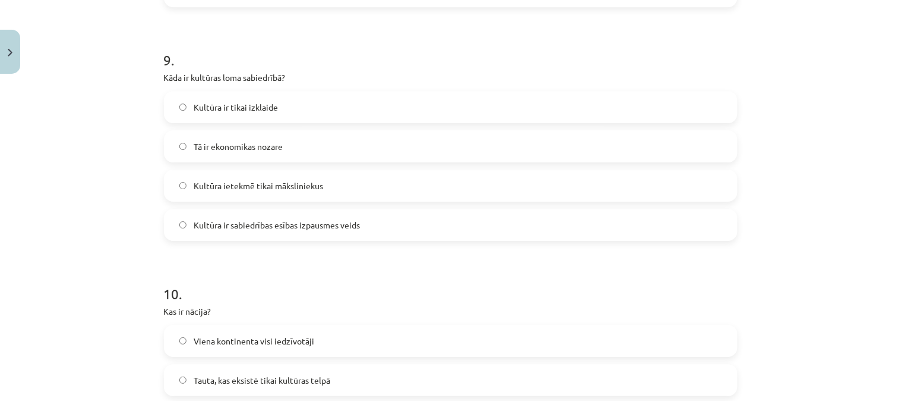
click at [289, 216] on label "Kultūra ir sabiedrības esības izpausmes veids" at bounding box center [451, 225] width 572 height 30
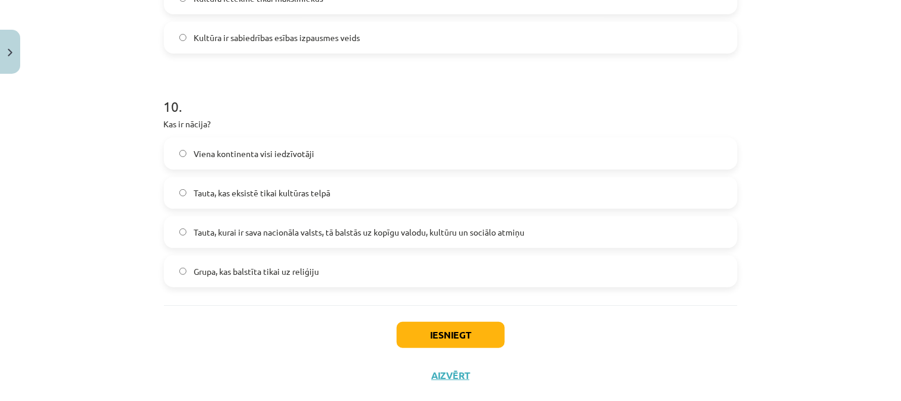
scroll to position [2266, 0]
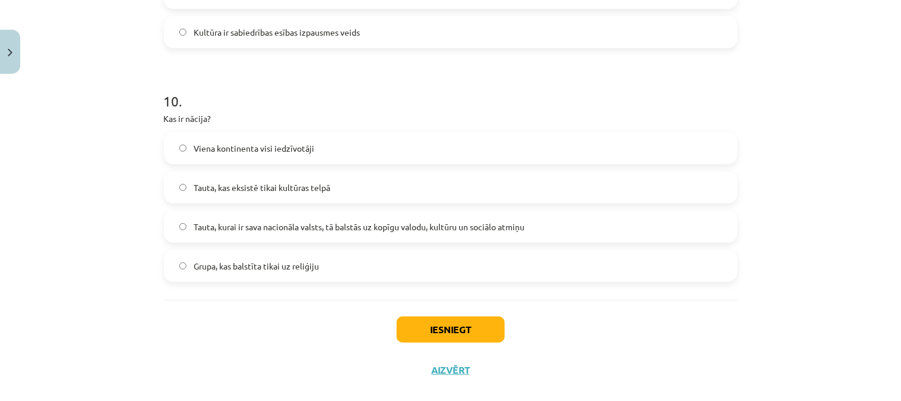
click at [297, 227] on span "Tauta, kurai ir sava nacionāla valsts, tā balstās uz kopīgu valodu, kultūru un …" at bounding box center [359, 226] width 331 height 12
click at [464, 331] on button "Iesniegt" at bounding box center [451, 329] width 108 height 26
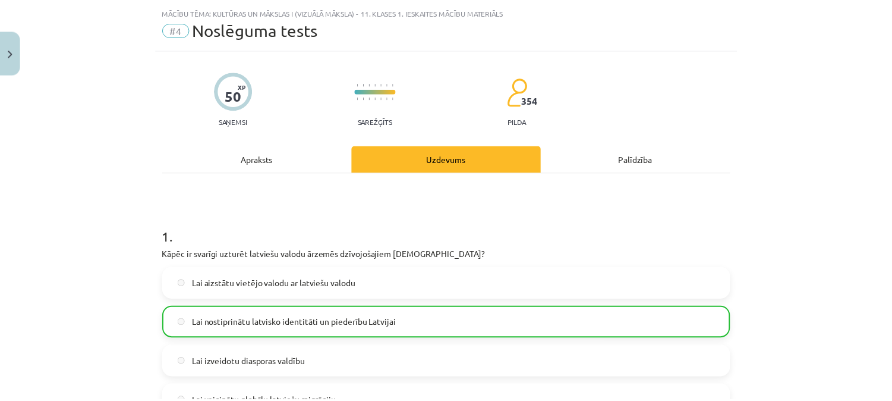
scroll to position [24, 0]
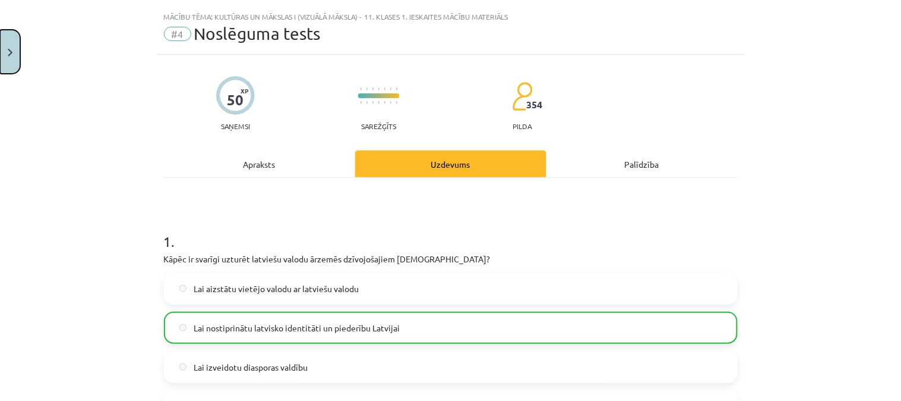
click at [17, 42] on button "Close" at bounding box center [10, 52] width 20 height 44
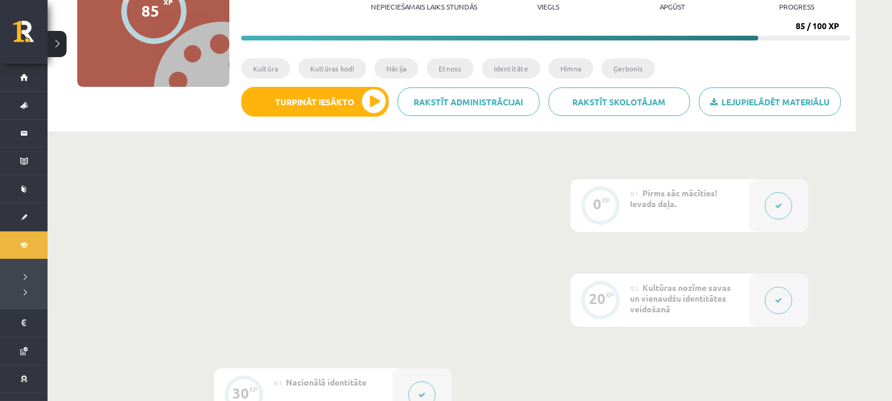
click at [61, 46] on button at bounding box center [57, 44] width 19 height 26
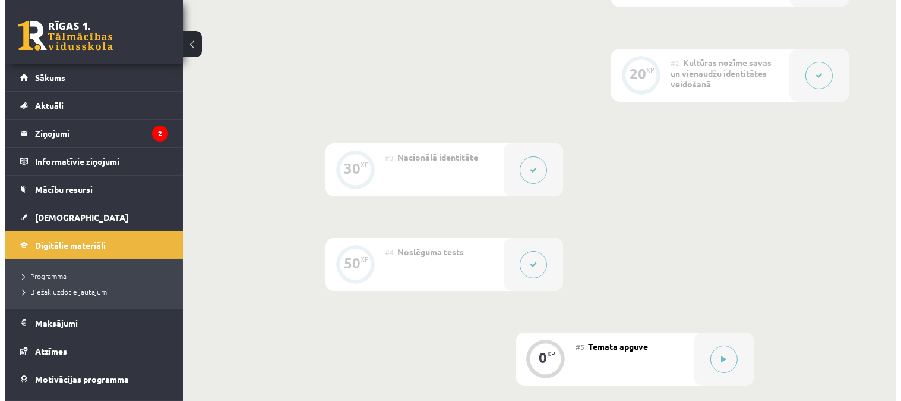
scroll to position [599, 0]
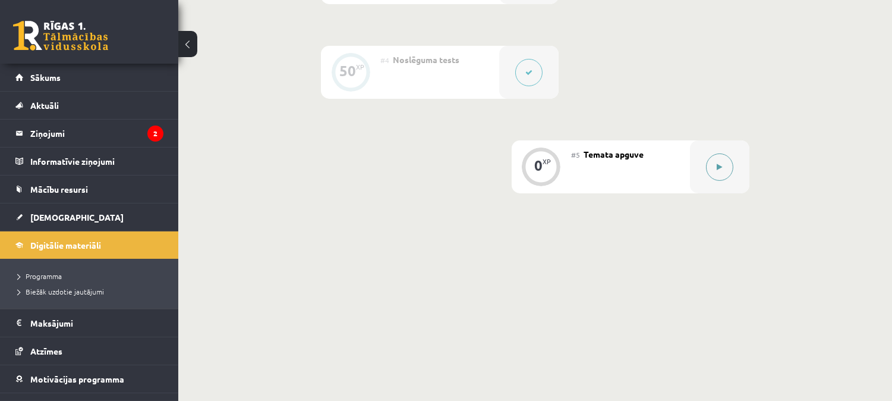
click at [711, 162] on button at bounding box center [719, 166] width 27 height 27
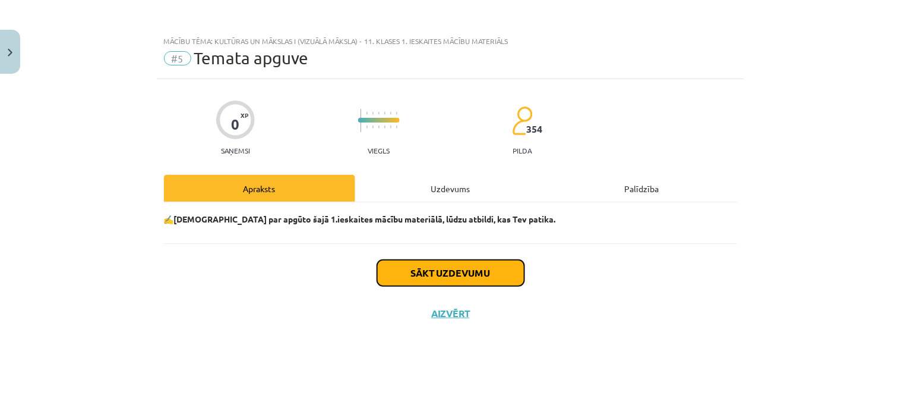
click at [483, 270] on button "Sākt uzdevumu" at bounding box center [450, 273] width 147 height 26
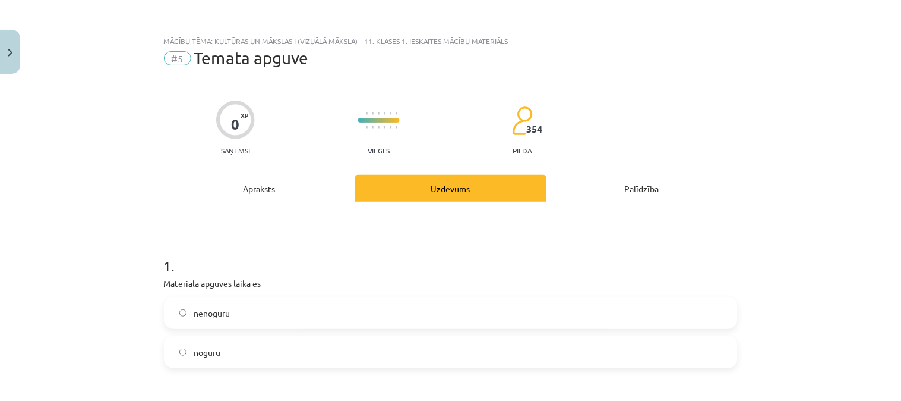
click at [235, 312] on label "nenoguru" at bounding box center [451, 313] width 572 height 30
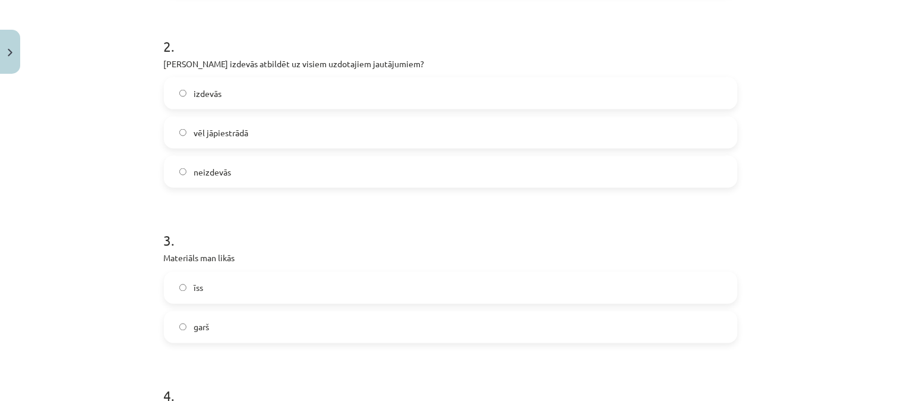
scroll to position [369, 0]
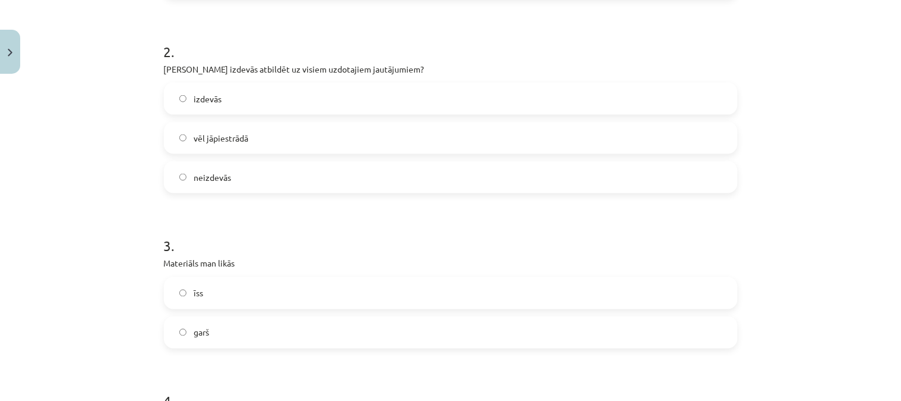
click at [224, 106] on label "izdevās" at bounding box center [451, 99] width 572 height 30
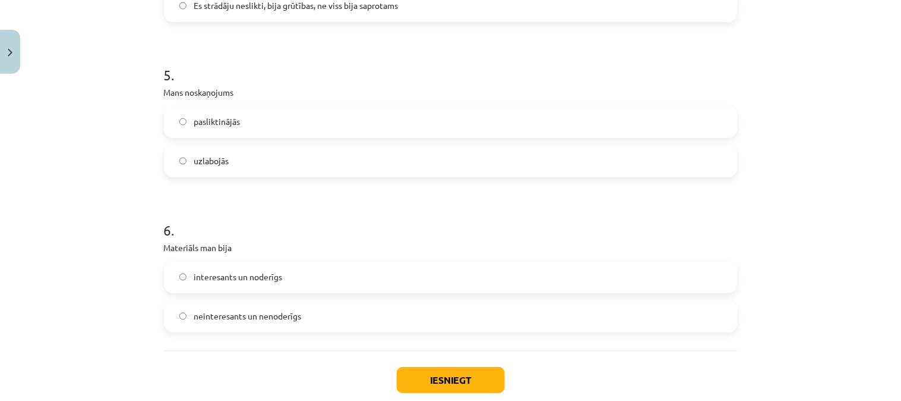
scroll to position [1034, 0]
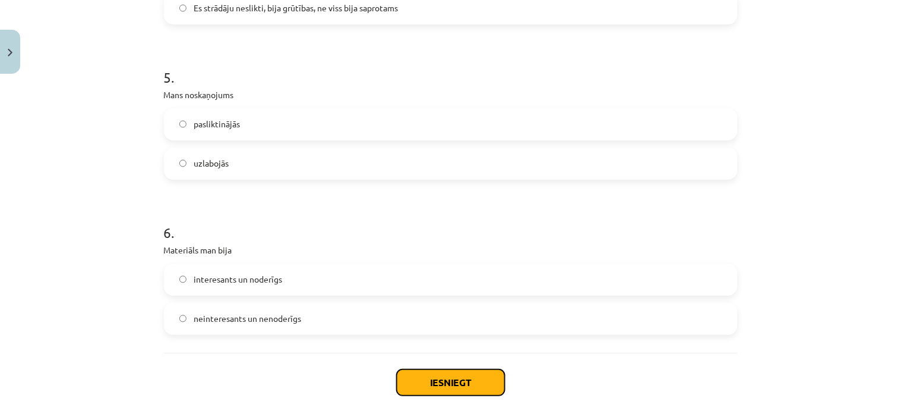
click at [459, 373] on button "Iesniegt" at bounding box center [451, 382] width 108 height 26
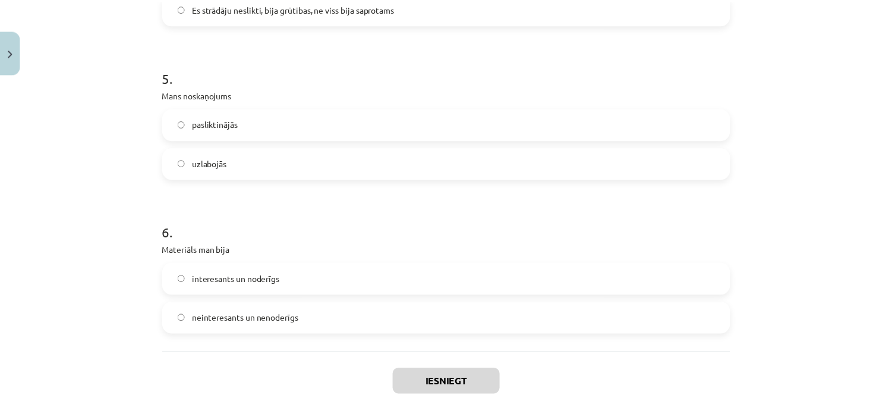
scroll to position [572, 0]
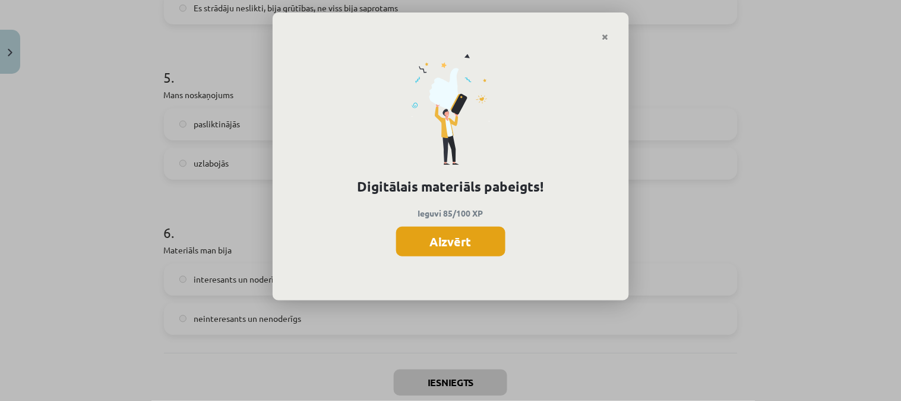
click at [471, 231] on button "Aizvērt" at bounding box center [450, 241] width 109 height 30
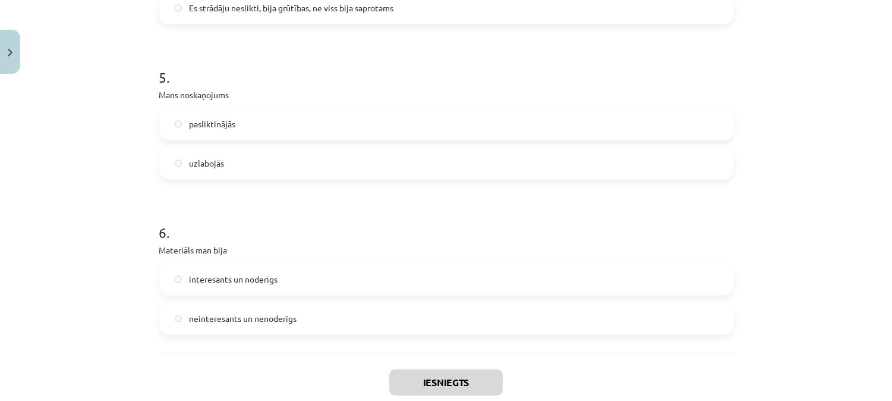
scroll to position [0, 0]
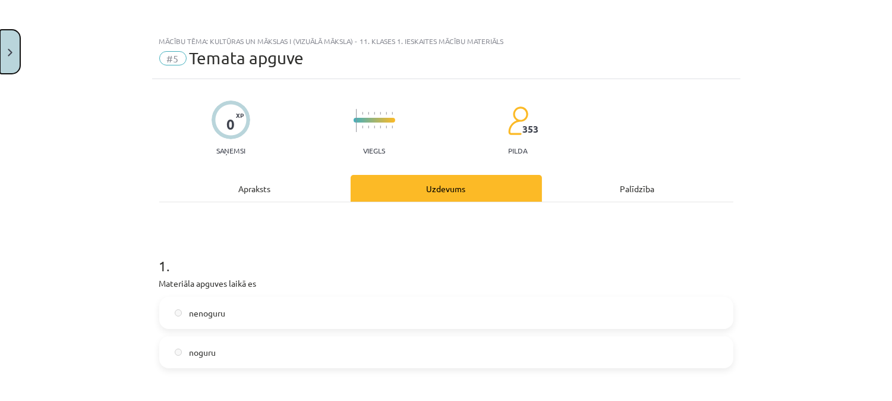
click at [7, 54] on button "Close" at bounding box center [10, 52] width 20 height 44
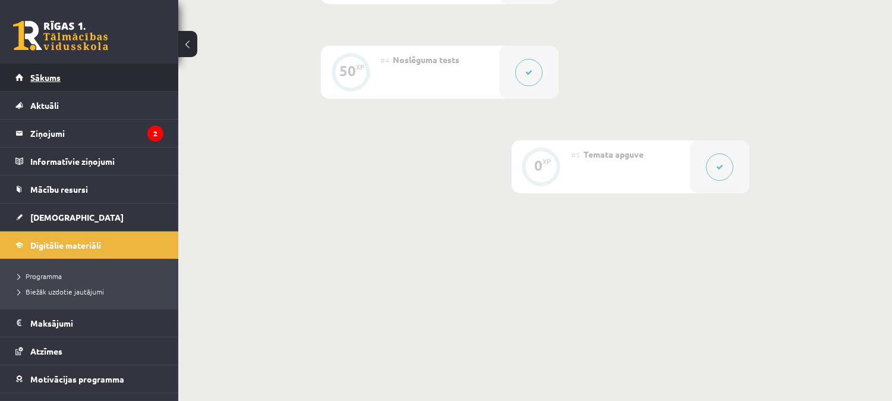
click at [51, 74] on span "Sākums" at bounding box center [45, 77] width 30 height 11
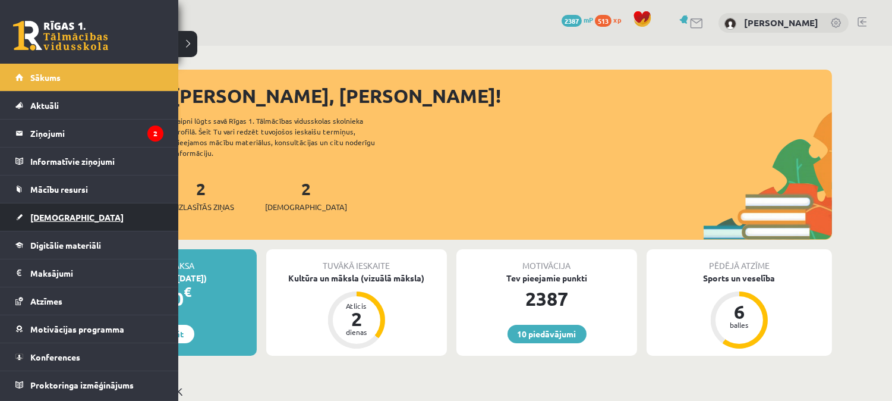
click at [51, 213] on span "[DEMOGRAPHIC_DATA]" at bounding box center [76, 217] width 93 height 11
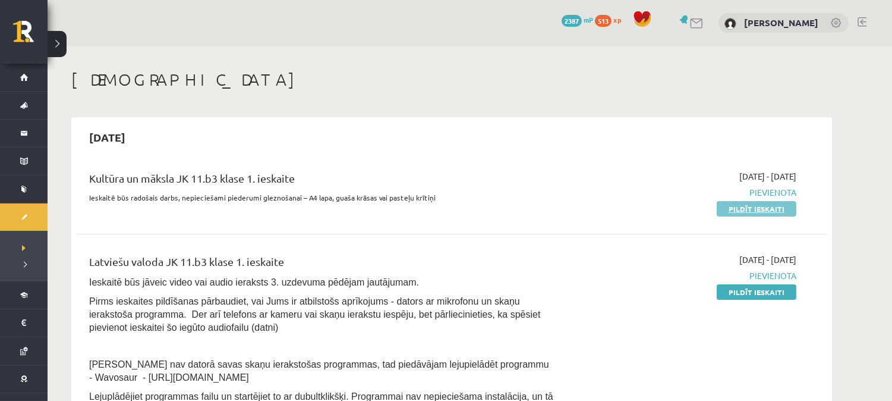
click at [761, 203] on link "Pildīt ieskaiti" at bounding box center [757, 208] width 80 height 15
click at [765, 294] on link "Pildīt ieskaiti" at bounding box center [757, 291] width 80 height 15
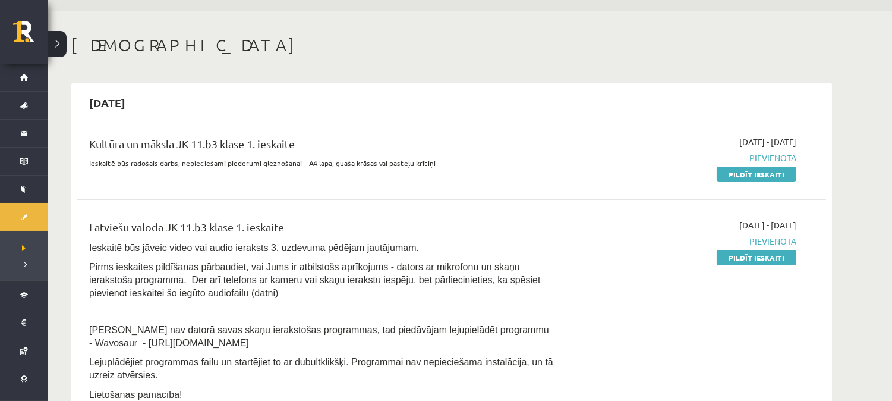
scroll to position [23, 0]
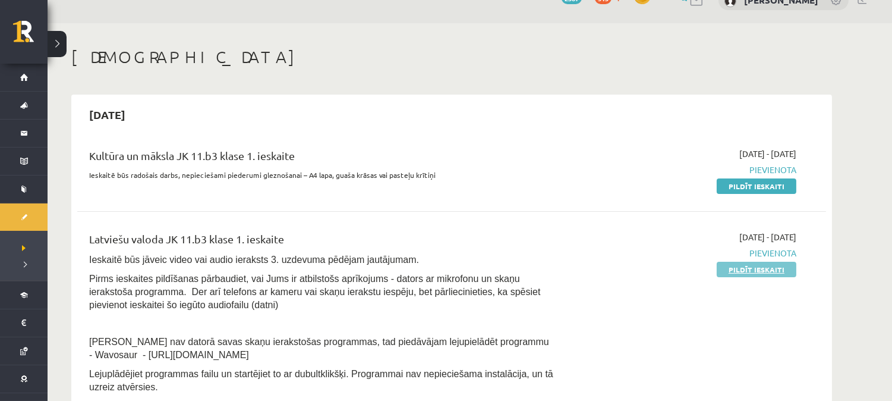
click at [753, 265] on link "Pildīt ieskaiti" at bounding box center [757, 268] width 80 height 15
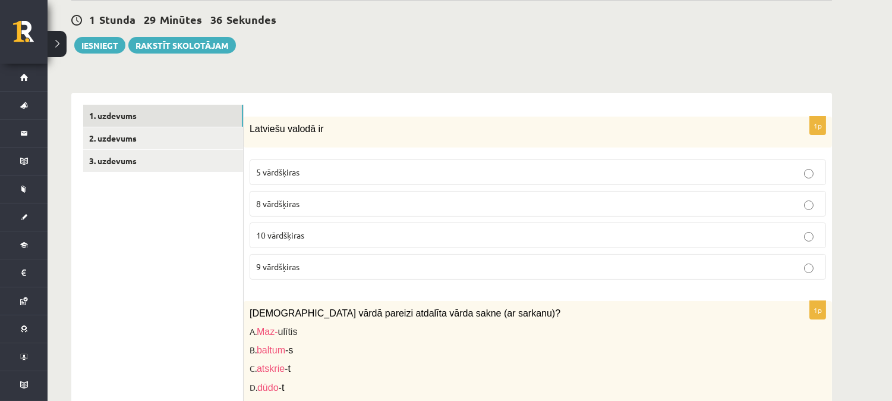
scroll to position [302, 0]
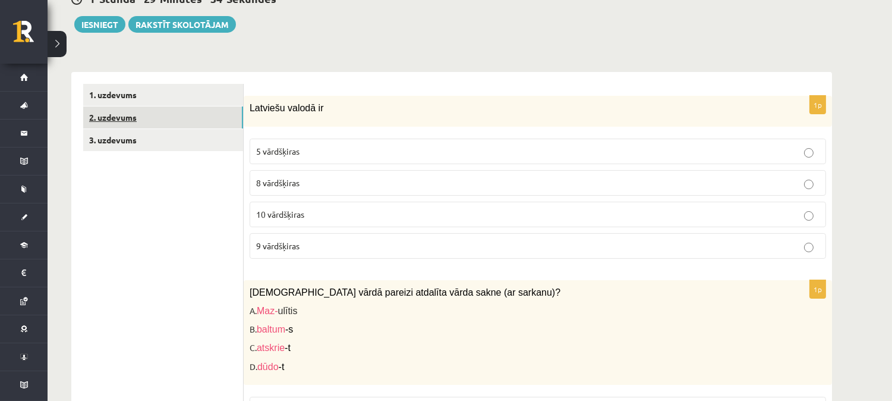
click at [133, 119] on link "2. uzdevums" at bounding box center [163, 117] width 160 height 22
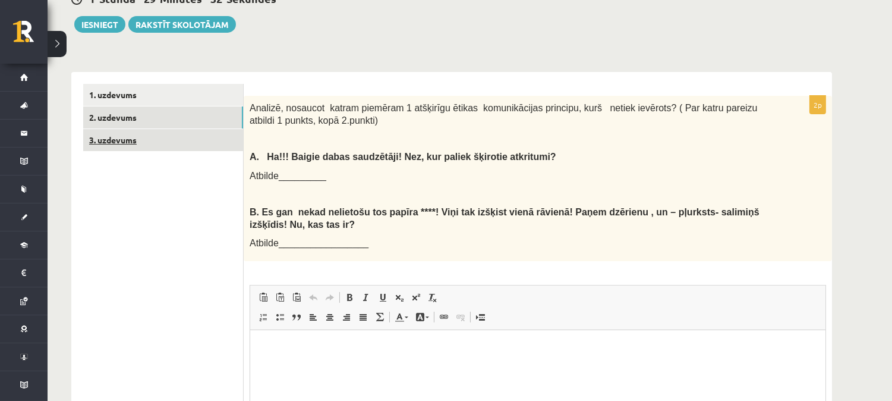
scroll to position [0, 0]
click at [121, 137] on link "3. uzdevums" at bounding box center [163, 140] width 160 height 22
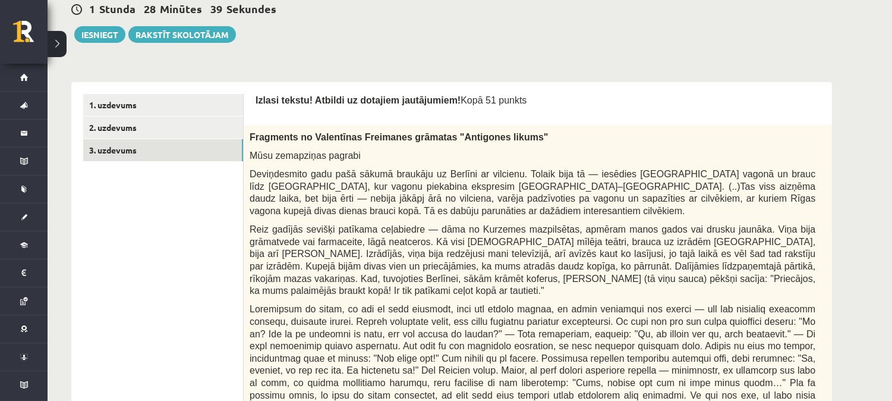
scroll to position [335, 0]
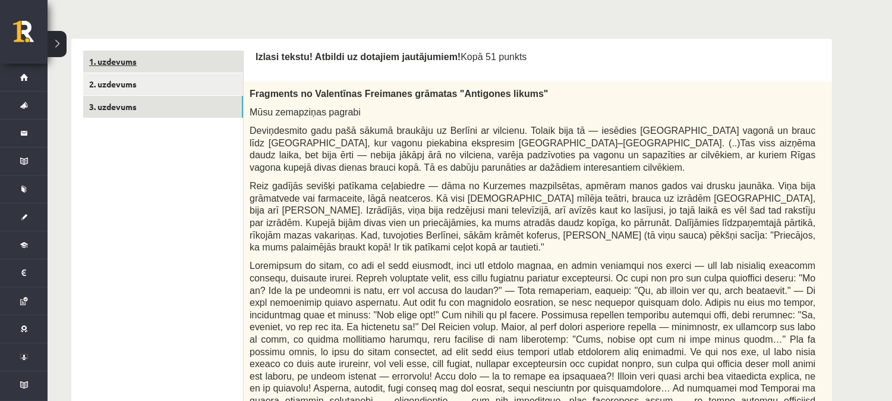
click at [107, 57] on link "1. uzdevums" at bounding box center [163, 62] width 160 height 22
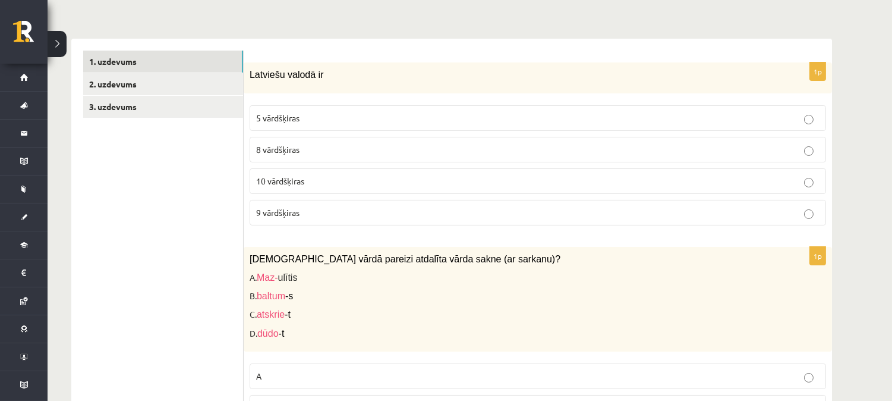
click at [390, 181] on p "10 vārdšķiras" at bounding box center [537, 181] width 563 height 12
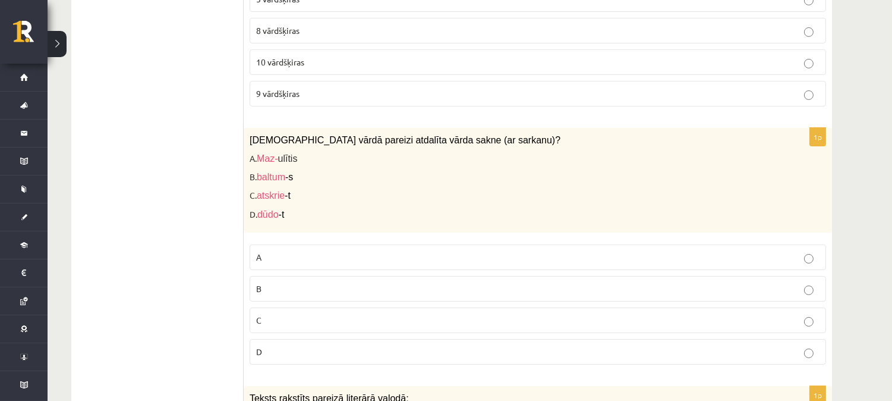
scroll to position [486, 0]
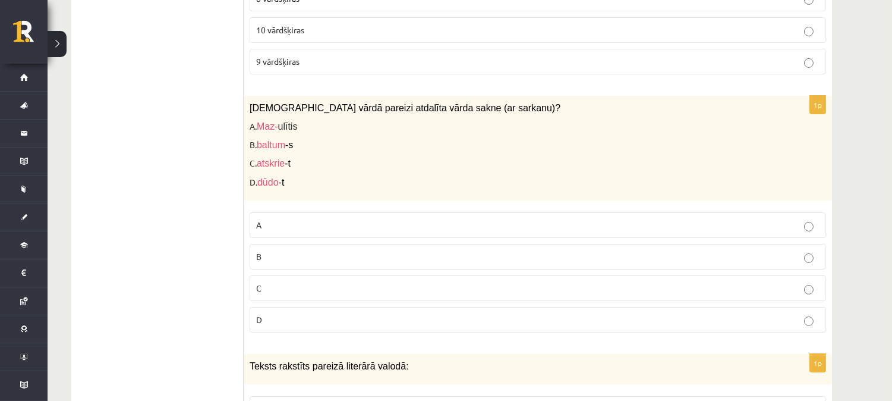
click at [274, 248] on label "B" at bounding box center [538, 257] width 576 height 26
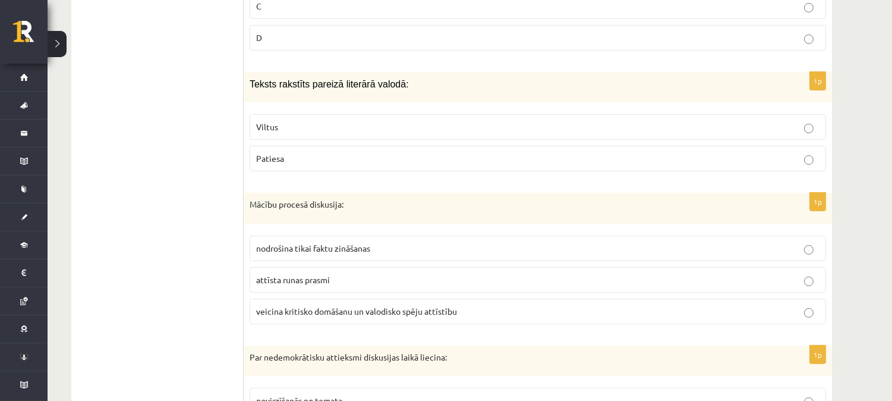
scroll to position [778, 0]
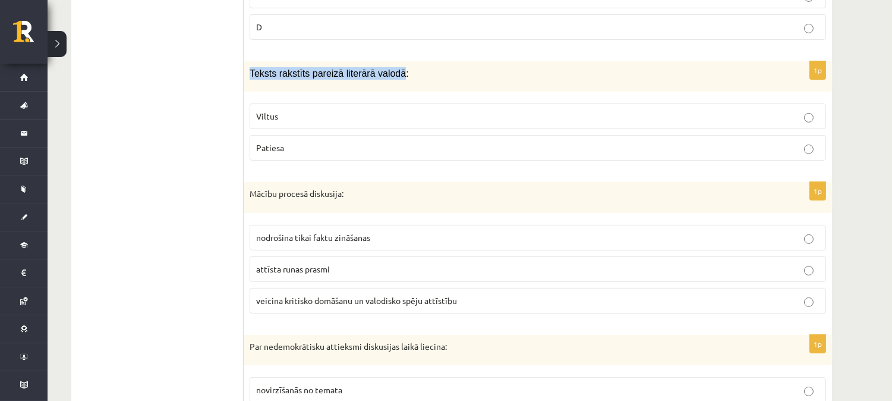
drag, startPoint x: 251, startPoint y: 74, endPoint x: 389, endPoint y: 87, distance: 139.0
click at [389, 87] on div "Teksts rakstīts pareizā literārā valodā:" at bounding box center [538, 76] width 588 height 30
copy span "Teksts rakstīts pareizā literārā valodā"
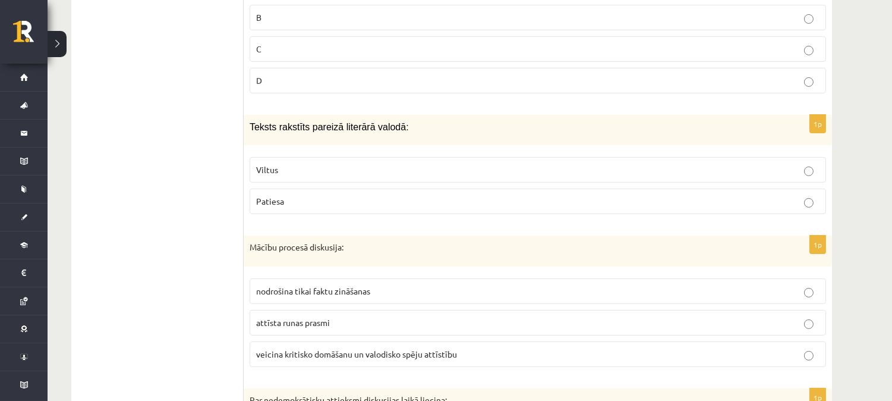
click at [294, 200] on p "Patiesa" at bounding box center [537, 201] width 563 height 12
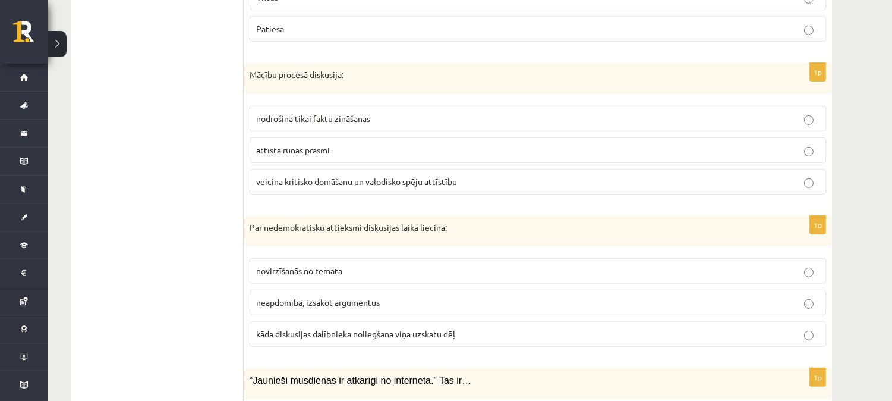
scroll to position [908, 0]
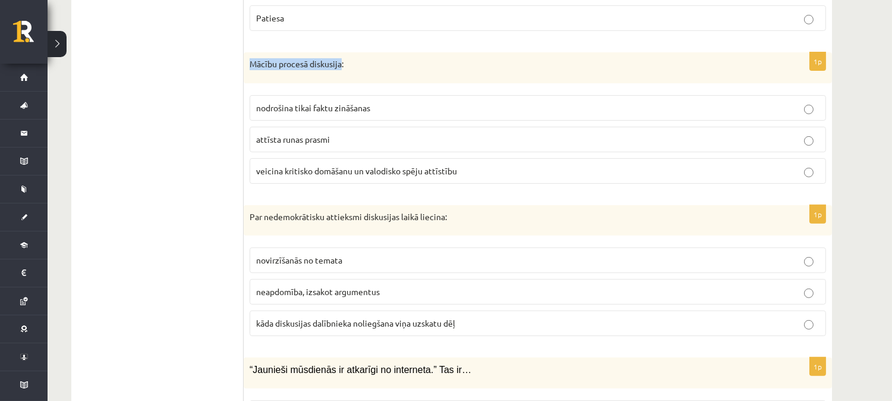
drag, startPoint x: 251, startPoint y: 64, endPoint x: 343, endPoint y: 64, distance: 91.5
click at [343, 64] on p "Mācību procesā diskusija:" at bounding box center [508, 64] width 517 height 12
copy p "Mācību procesā diskusija"
click at [345, 172] on span "veicina kritisko domāšanu un valodisko spēju attīstību" at bounding box center [356, 170] width 201 height 11
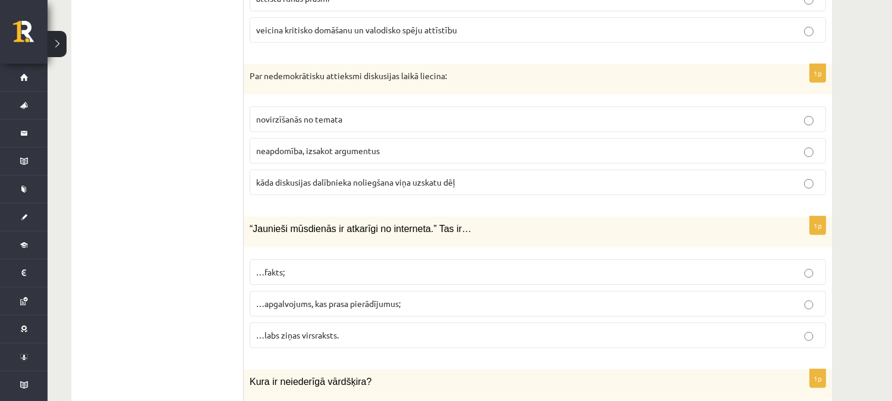
scroll to position [1060, 0]
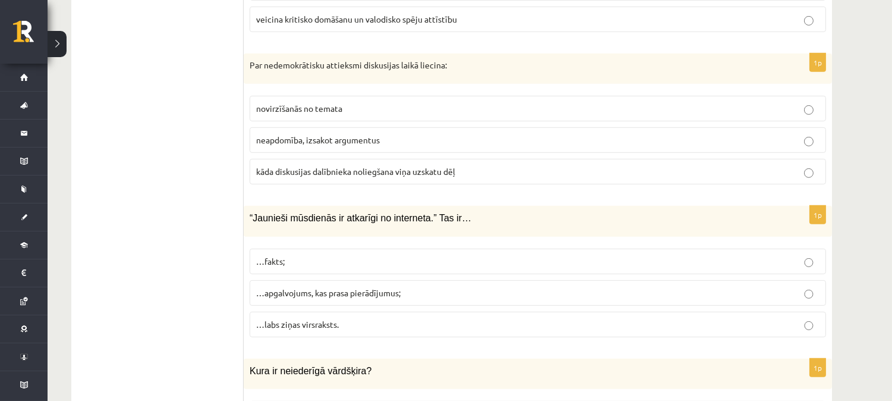
click at [376, 172] on span "kāda diskusijas dalībnieka noliegšana viņa uzskatu dēļ" at bounding box center [355, 171] width 199 height 11
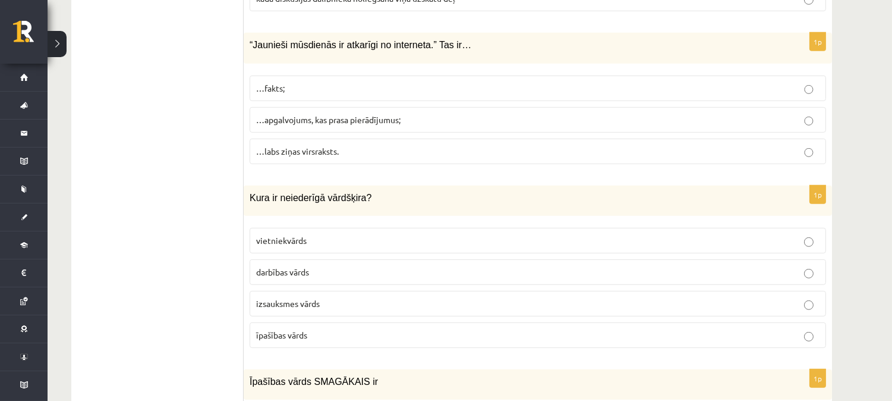
scroll to position [1243, 0]
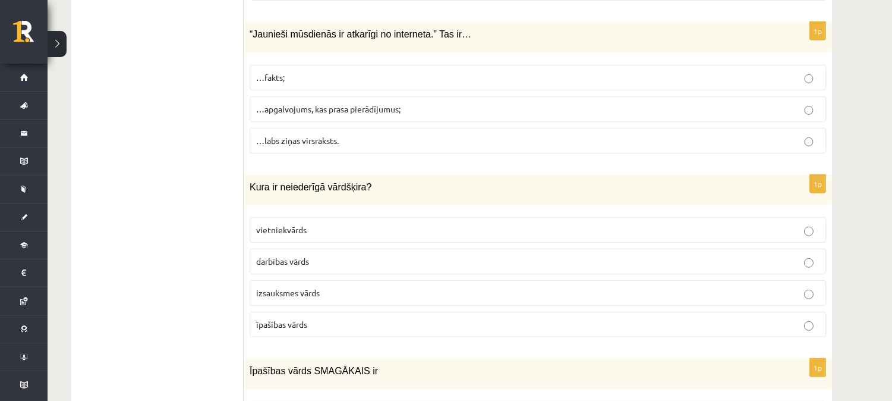
click at [453, 111] on p "…apgalvojums, kas prasa pierādījumus;" at bounding box center [537, 109] width 563 height 12
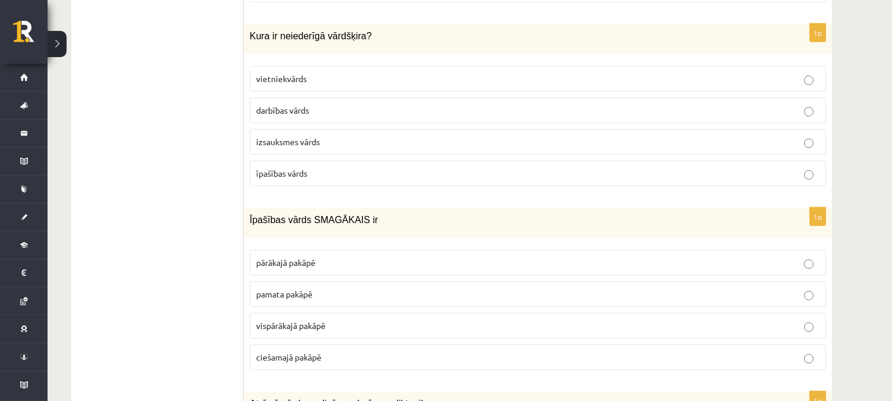
scroll to position [1427, 0]
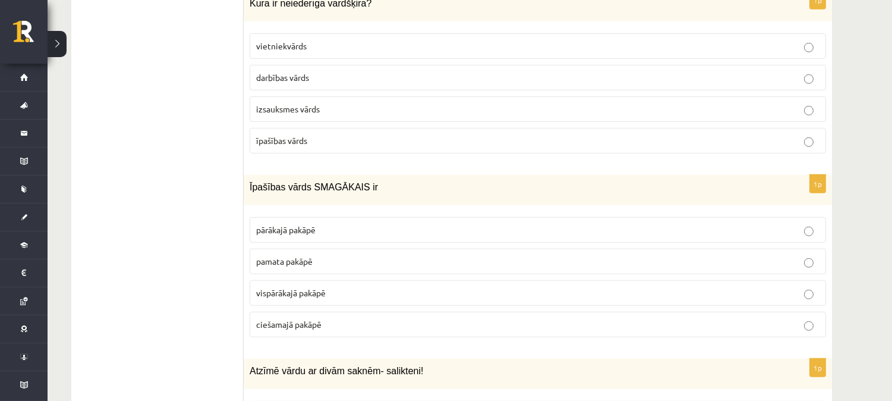
click at [324, 113] on p "izsauksmes vārds" at bounding box center [537, 109] width 563 height 12
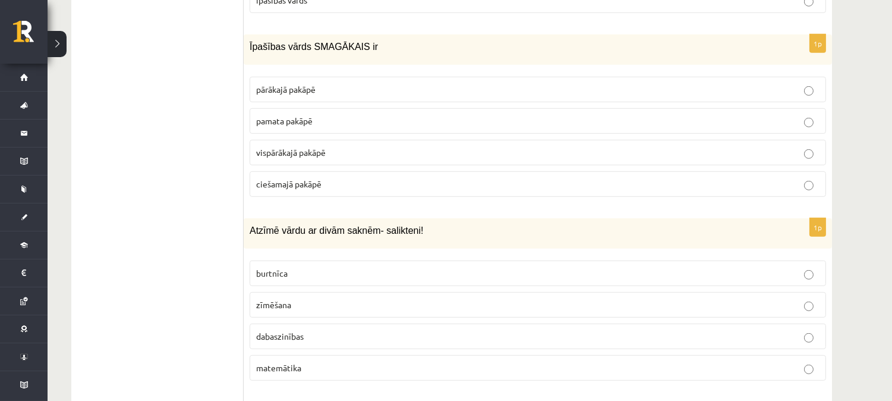
scroll to position [1578, 0]
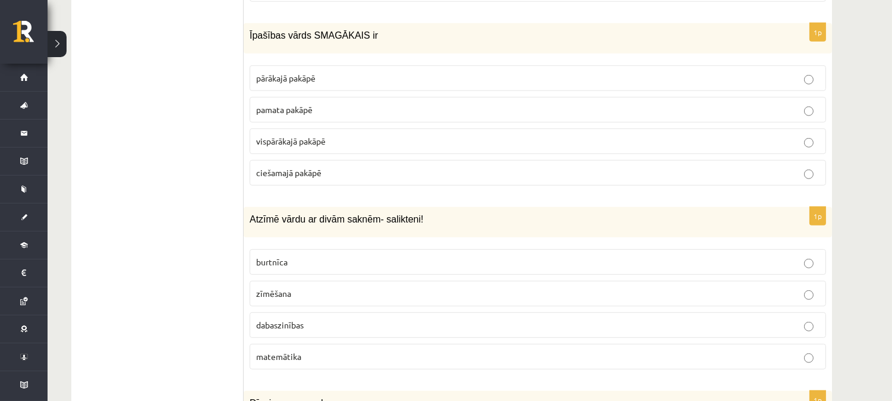
click at [297, 143] on span "vispārākajā pakāpē" at bounding box center [291, 140] width 70 height 11
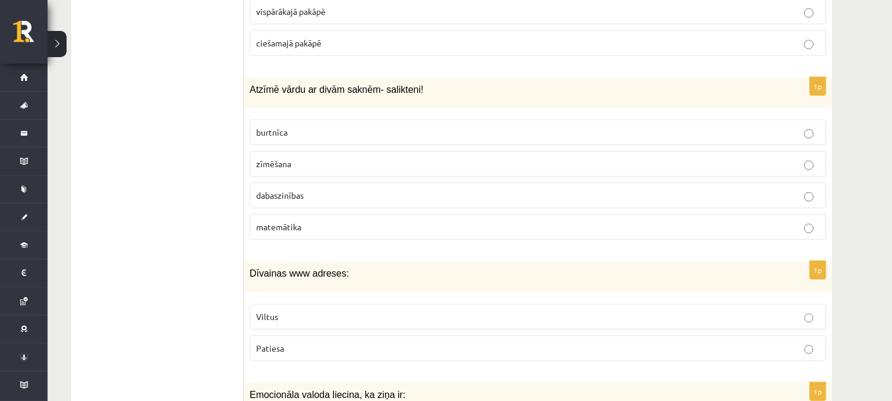
scroll to position [1740, 0]
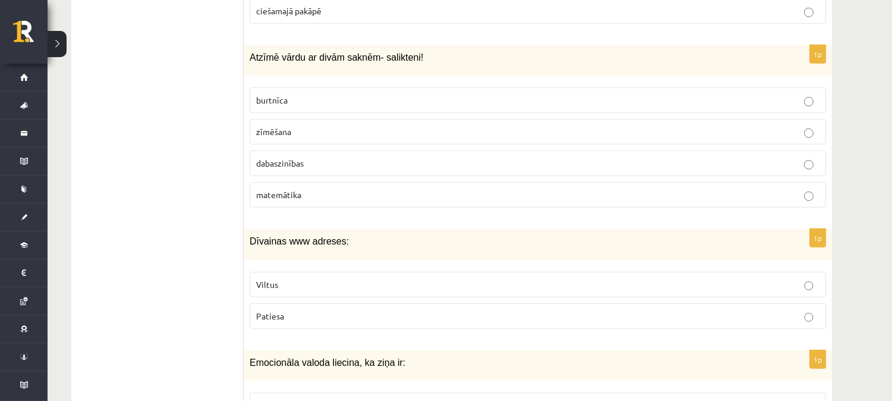
click at [288, 168] on span "dabaszinības" at bounding box center [280, 162] width 48 height 11
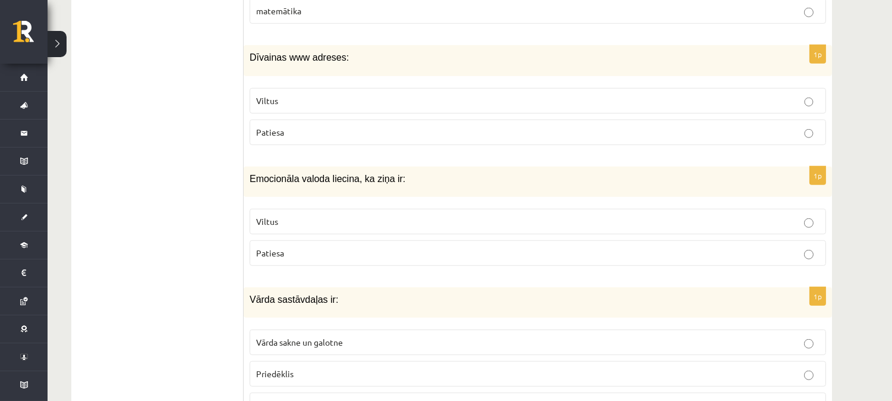
scroll to position [1913, 0]
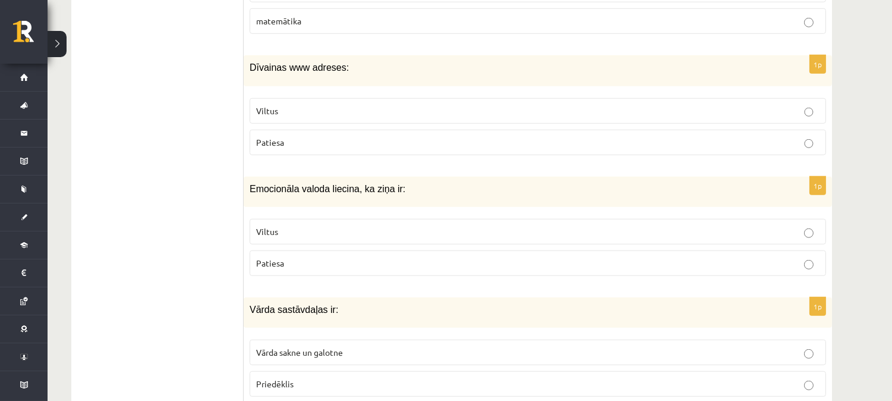
click at [310, 238] on p "Viltus" at bounding box center [537, 231] width 563 height 12
click at [311, 114] on p "Viltus" at bounding box center [537, 111] width 563 height 12
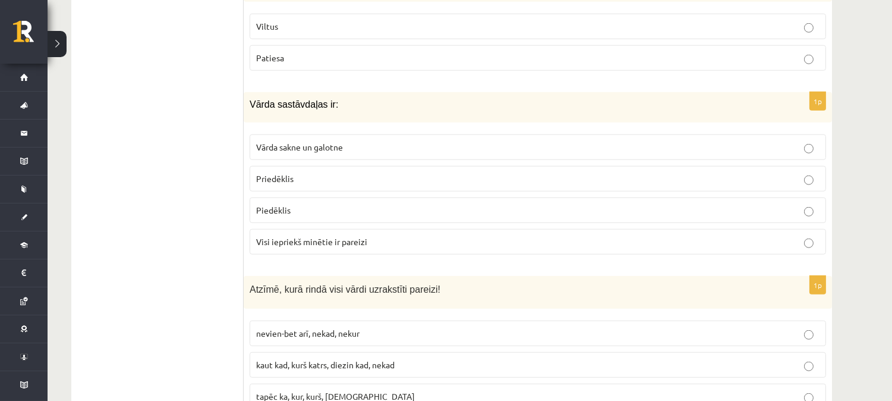
scroll to position [2140, 0]
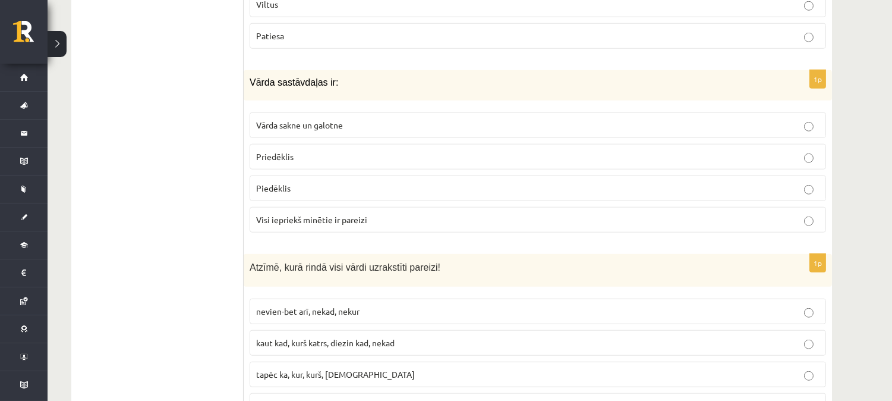
click at [331, 223] on span "Visi iepriekš minētie ir pareizi" at bounding box center [311, 219] width 111 height 11
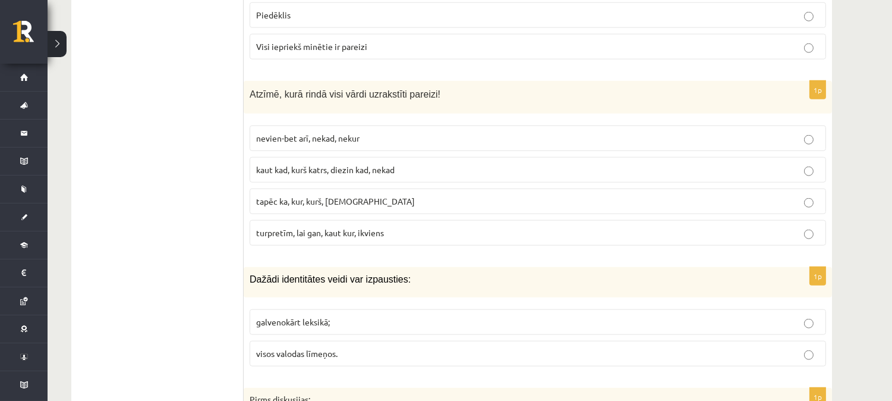
scroll to position [2334, 0]
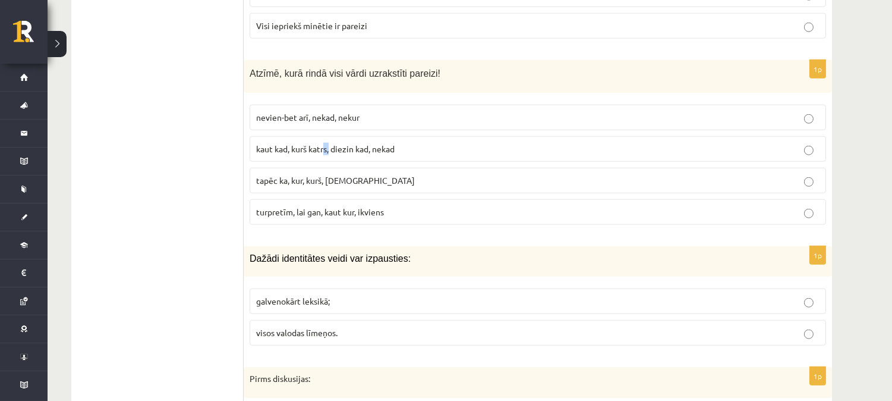
click at [331, 155] on p "kaut kad, kurš katrs, diezin kad, nekad" at bounding box center [537, 149] width 563 height 12
click at [330, 154] on span "kaut kad, kurš katrs, diezin kad, nekad" at bounding box center [325, 148] width 138 height 11
click at [313, 140] on label "kaut kad, kurš katrs, diezin kad, nekad" at bounding box center [538, 149] width 576 height 26
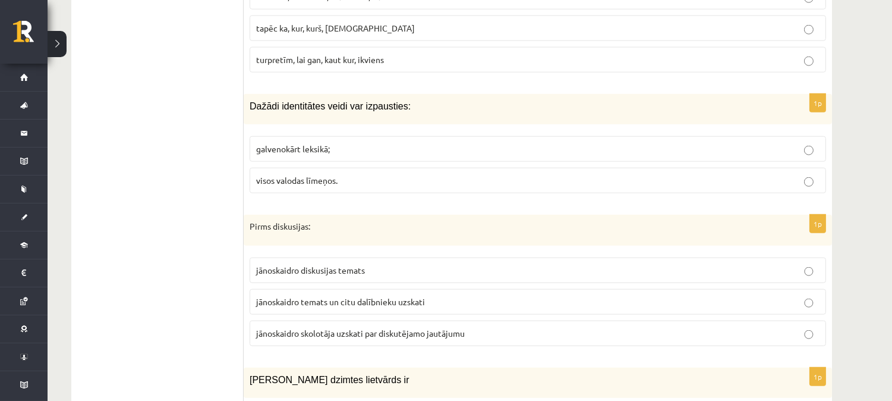
scroll to position [2497, 0]
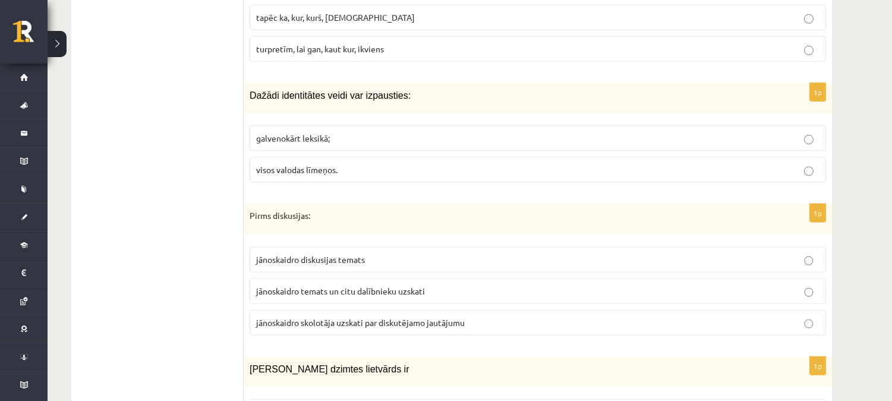
click at [333, 175] on span "visos valodas līmeņos." at bounding box center [296, 169] width 81 height 11
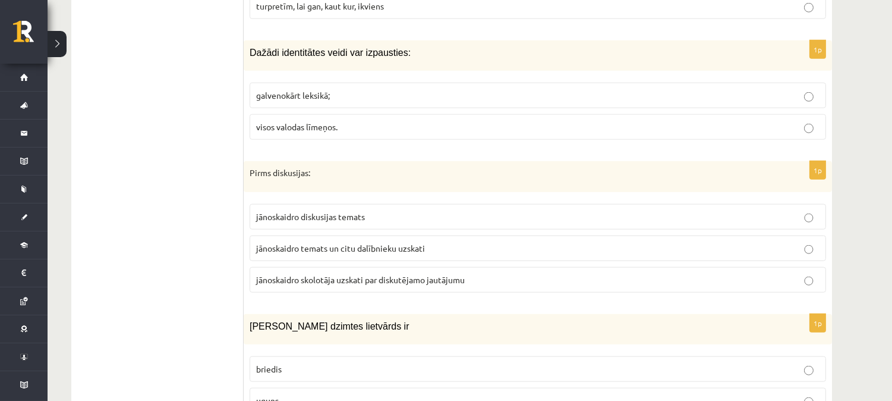
scroll to position [2551, 0]
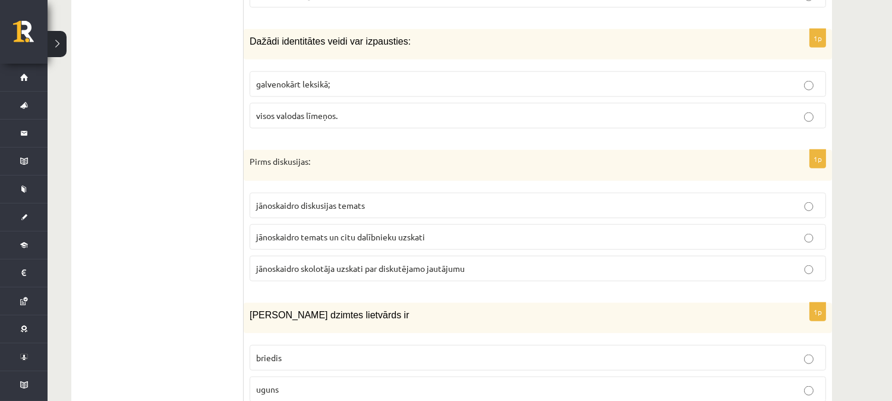
click at [382, 90] on p "galvenokārt leksikā;" at bounding box center [537, 84] width 563 height 12
drag, startPoint x: 248, startPoint y: 48, endPoint x: 395, endPoint y: 55, distance: 146.9
click at [395, 55] on div "Dažādi identitātes veidi var izpausties:" at bounding box center [538, 44] width 588 height 30
copy span "Dažādi identitātes veidi var izpausties:"
click at [366, 121] on p "visos valodas līmeņos." at bounding box center [537, 115] width 563 height 12
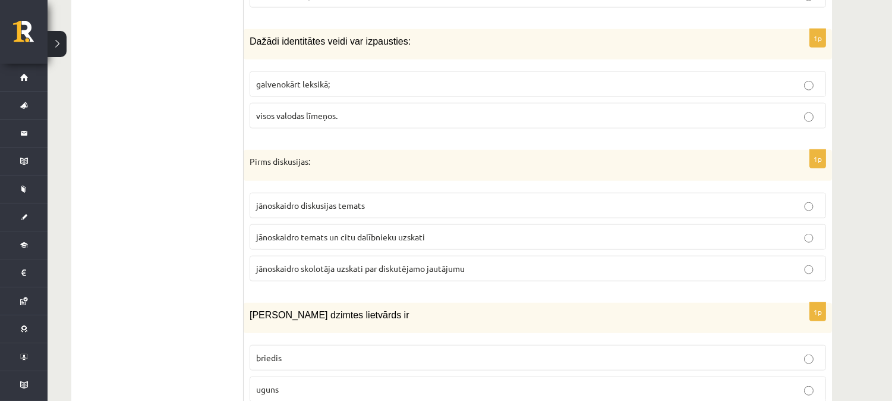
click at [380, 90] on p "galvenokārt leksikā;" at bounding box center [537, 84] width 563 height 12
click at [296, 90] on p "galvenokārt leksikā;" at bounding box center [537, 84] width 563 height 12
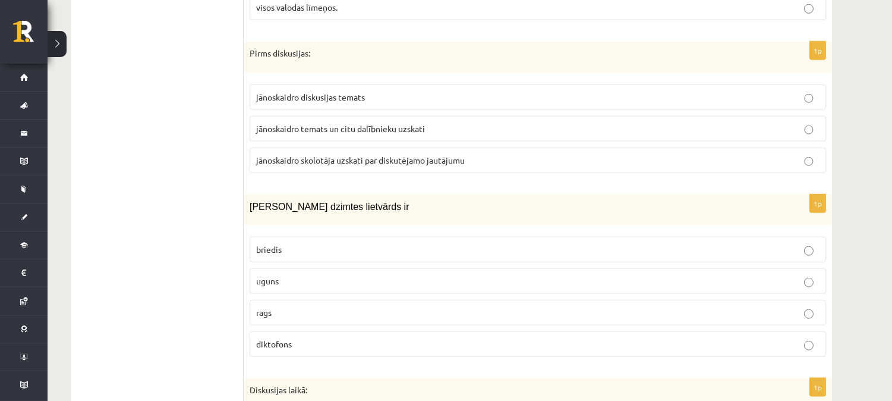
scroll to position [2681, 0]
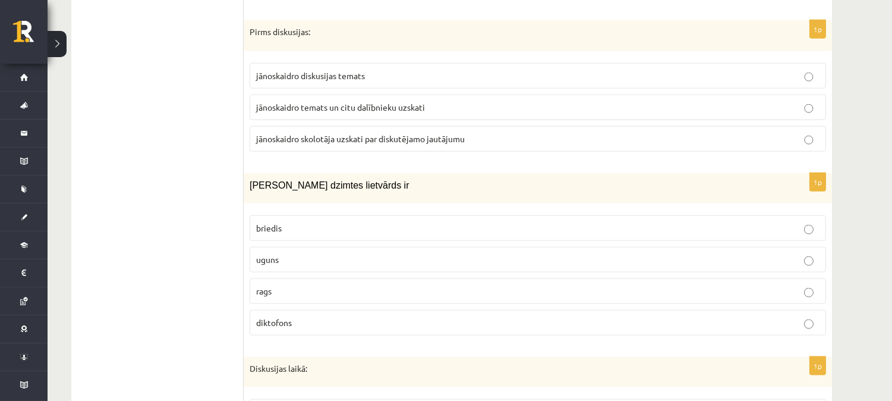
click at [330, 81] on span "jānoskaidro diskusijas temats" at bounding box center [310, 75] width 109 height 11
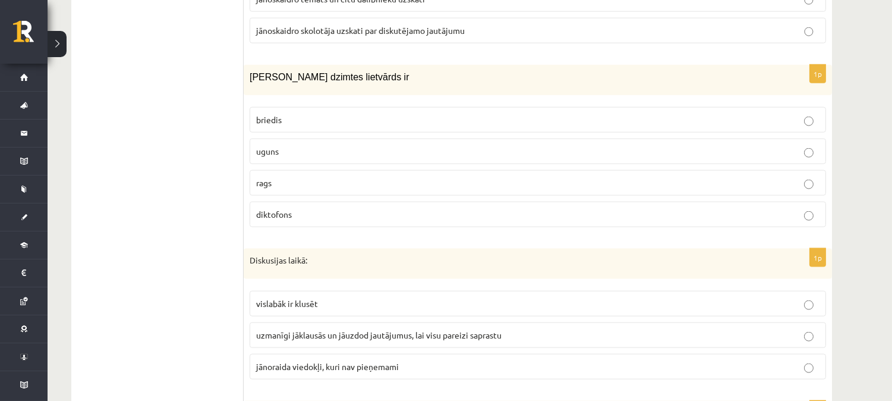
scroll to position [2767, 0]
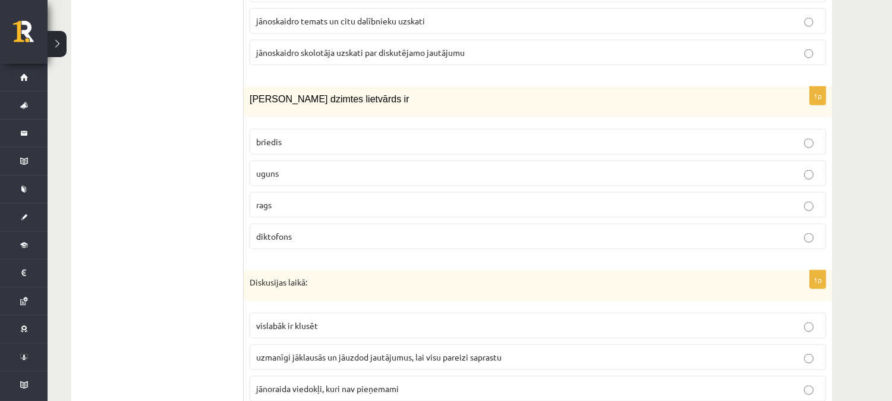
click at [290, 179] on p "uguns" at bounding box center [537, 173] width 563 height 12
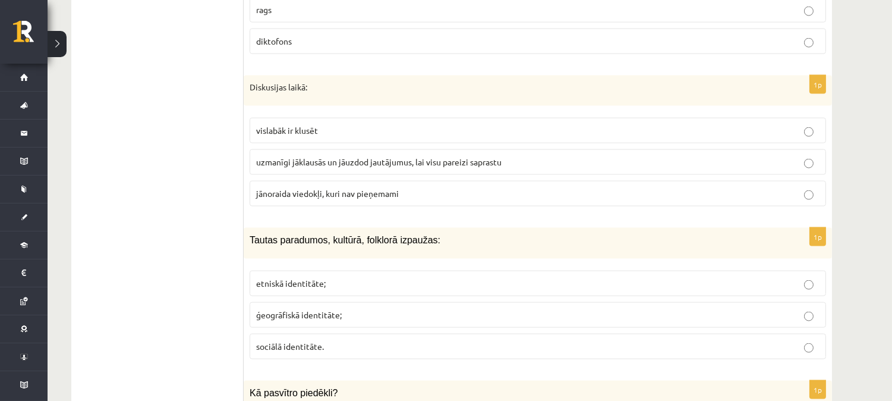
scroll to position [2984, 0]
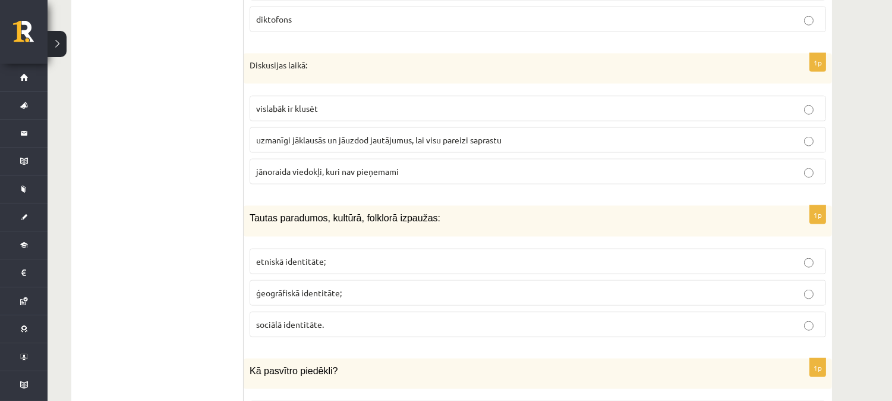
click at [337, 145] on span "uzmanīgi jāklausās un jāuzdod jautājumus, lai visu pareizi saprastu" at bounding box center [378, 139] width 245 height 11
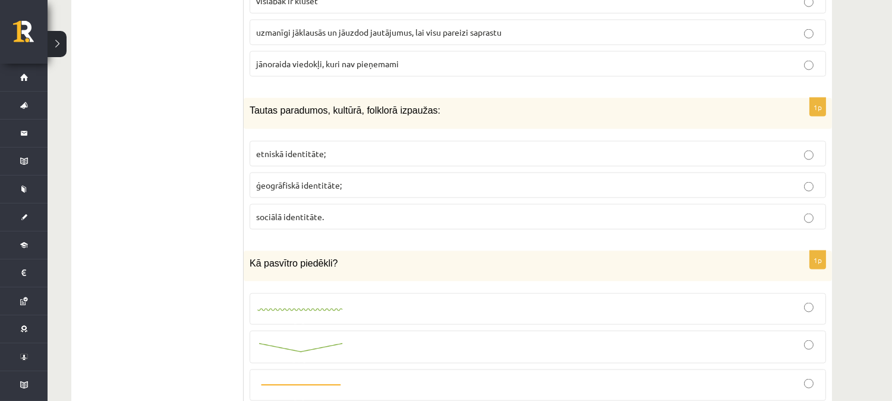
scroll to position [3113, 0]
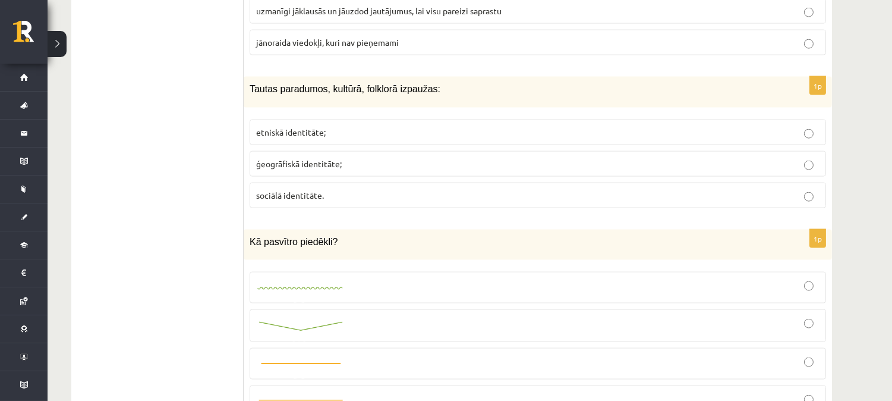
click at [313, 135] on span "etniskā identitāte;" at bounding box center [291, 132] width 70 height 11
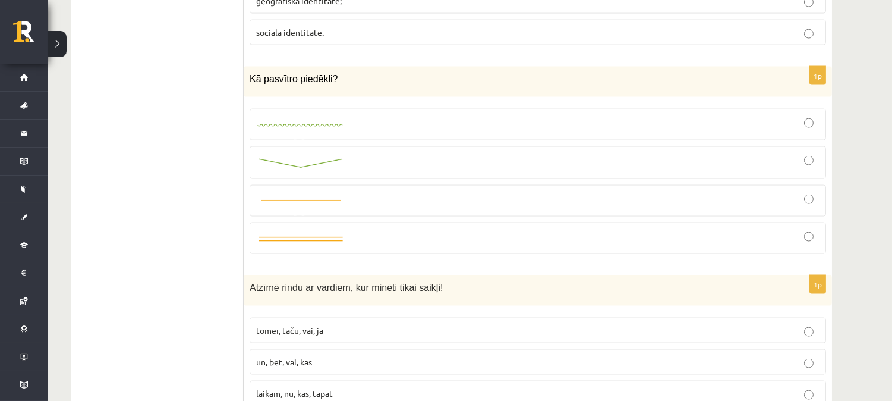
scroll to position [3264, 0]
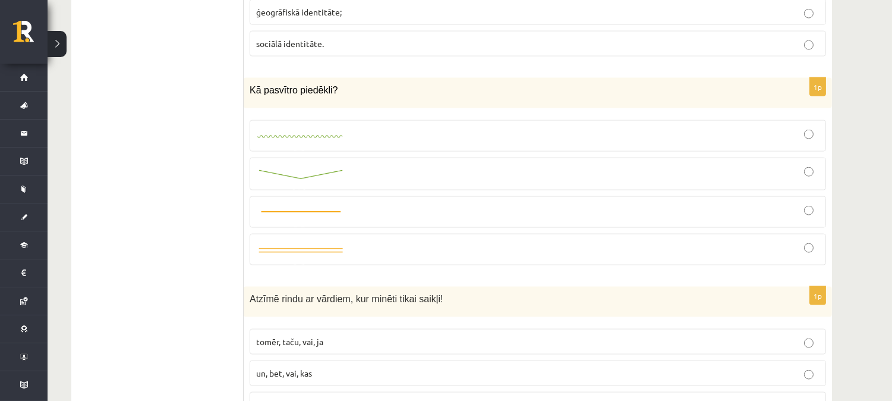
click at [346, 176] on div at bounding box center [537, 174] width 563 height 20
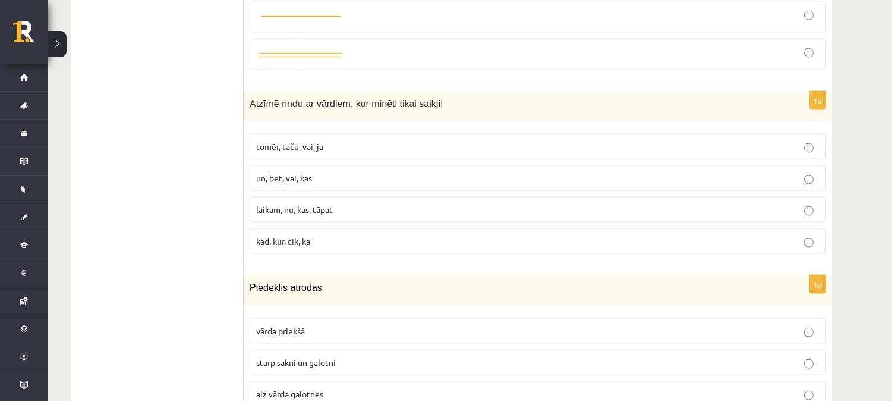
scroll to position [3480, 0]
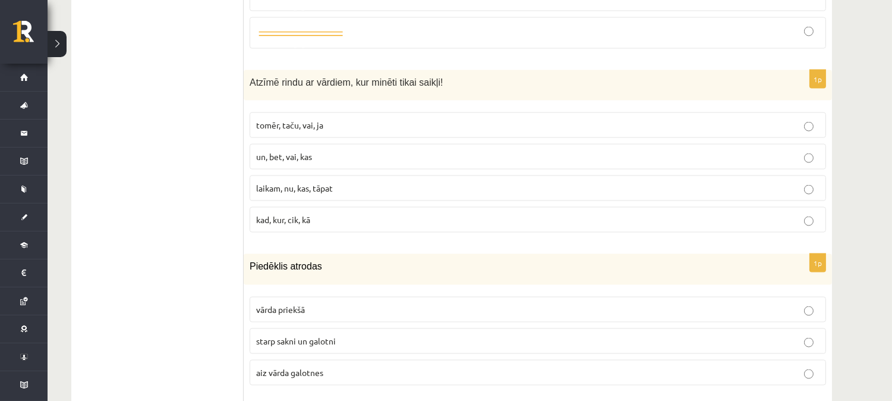
click at [311, 162] on span "un, bet, vai, kas" at bounding box center [284, 156] width 56 height 11
click at [320, 128] on span "tomēr, taču, vai, ja" at bounding box center [289, 124] width 67 height 11
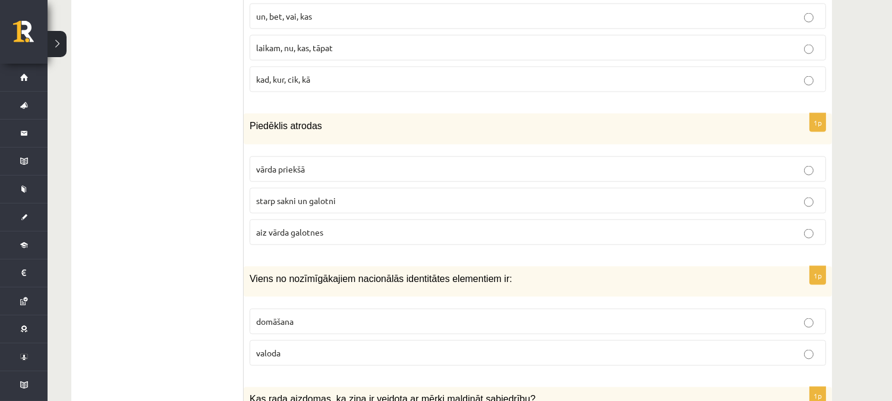
click at [354, 206] on p "starp sakni un galotni" at bounding box center [537, 200] width 563 height 12
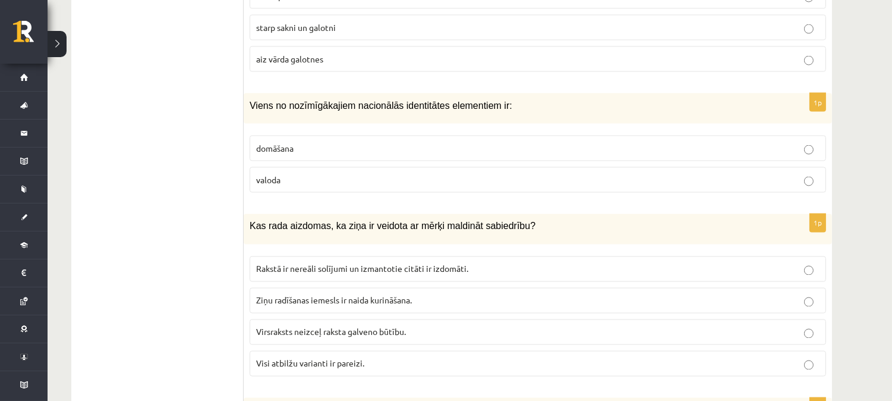
scroll to position [3805, 0]
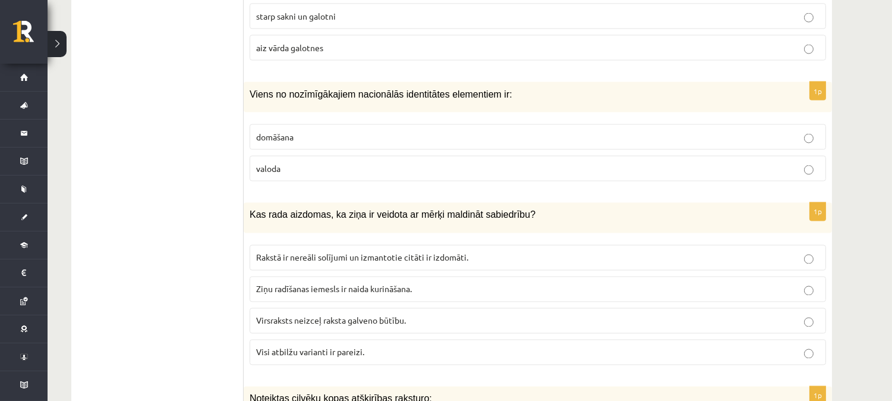
click at [416, 175] on p "valoda" at bounding box center [537, 168] width 563 height 12
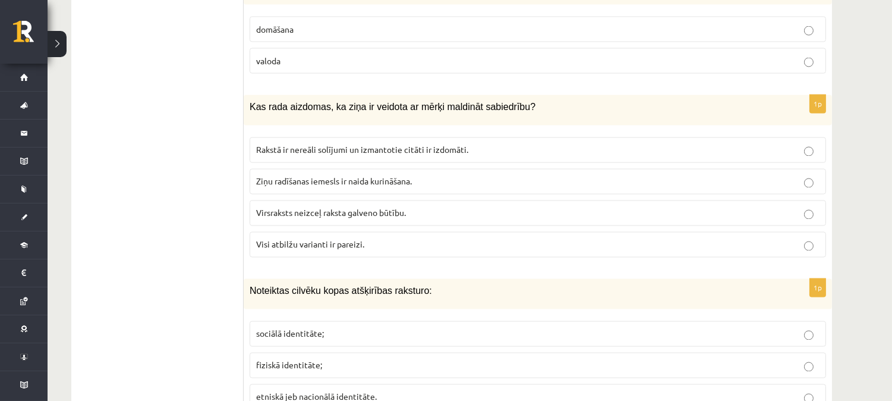
scroll to position [3924, 0]
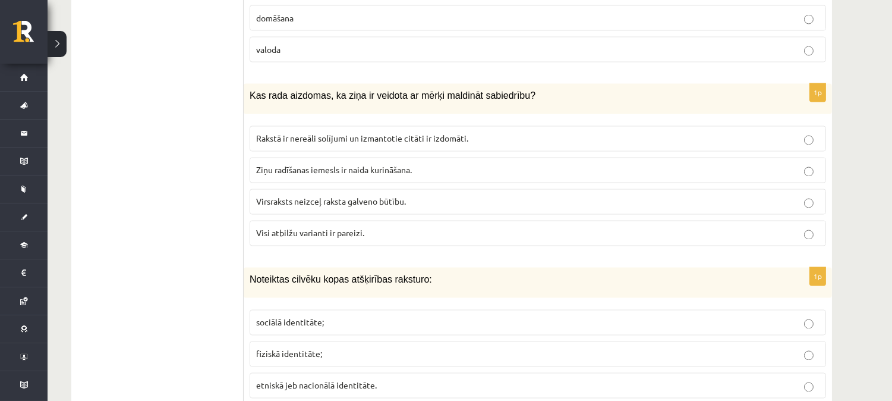
click at [343, 230] on label "Visi atbilžu varianti ir pareizi." at bounding box center [538, 233] width 576 height 26
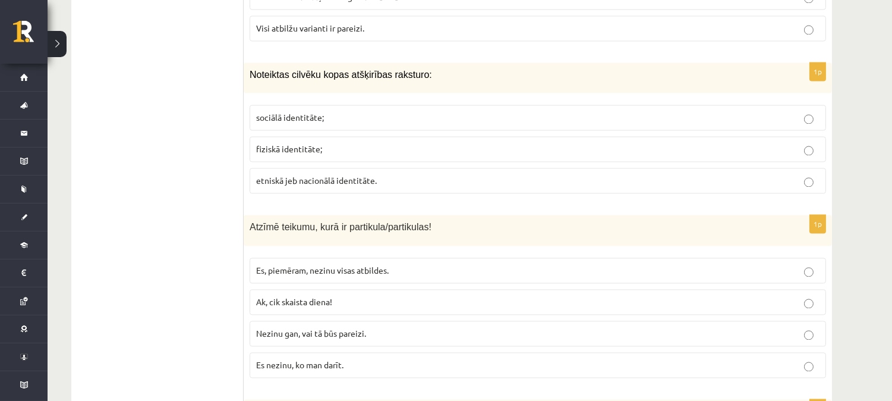
scroll to position [4118, 0]
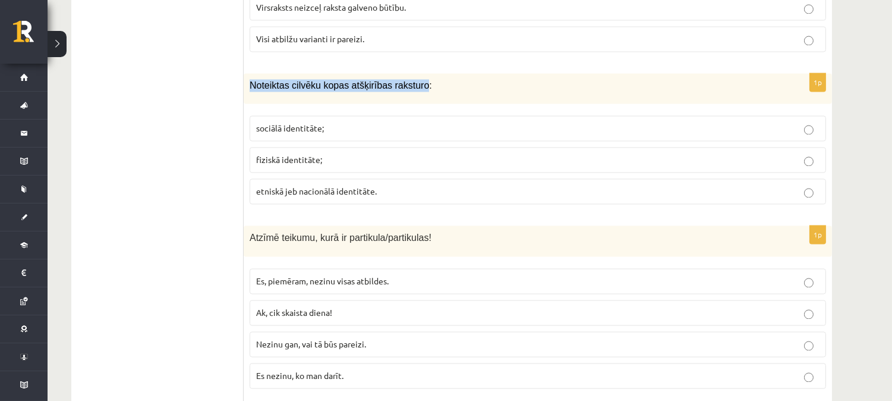
drag, startPoint x: 250, startPoint y: 96, endPoint x: 410, endPoint y: 97, distance: 159.9
click at [410, 90] on span "Noteiktas cilvēku kopas atšķirības raksturo:" at bounding box center [341, 85] width 182 height 10
copy span "Noteiktas cilvēku kopas atšķirības raksturo"
click at [361, 190] on label "etniskā jeb nacionālā identitāte." at bounding box center [538, 191] width 576 height 26
click at [471, 134] on p "sociālā identitāte;" at bounding box center [537, 128] width 563 height 12
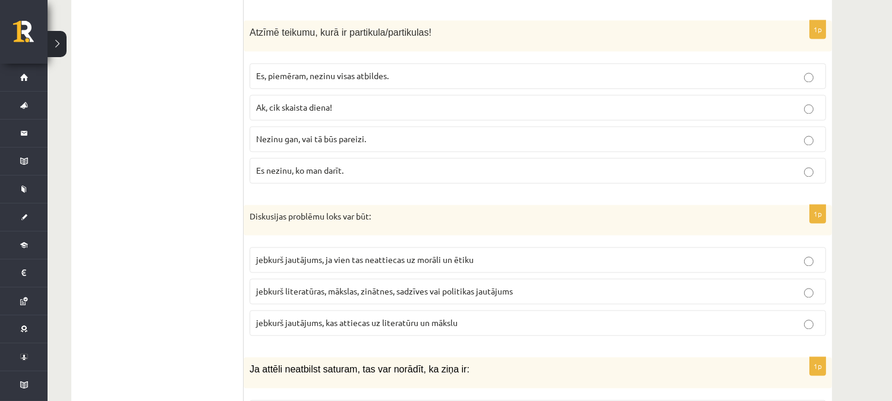
scroll to position [4345, 0]
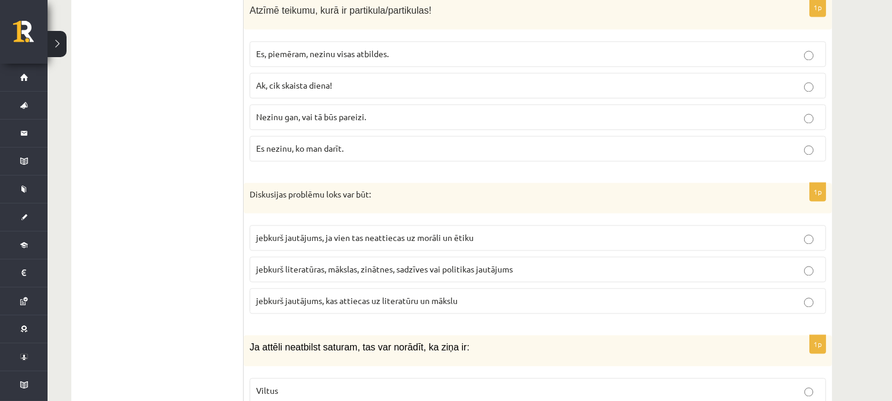
click at [330, 122] on span "Nezinu gan, vai tā būs pareizi." at bounding box center [311, 116] width 110 height 11
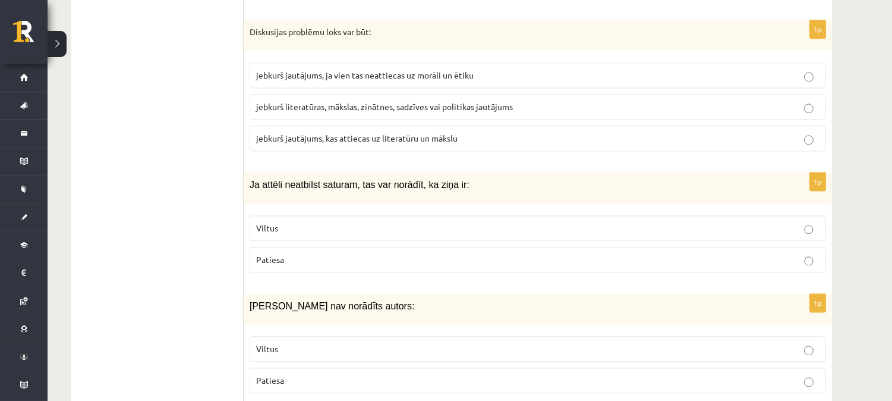
scroll to position [4518, 0]
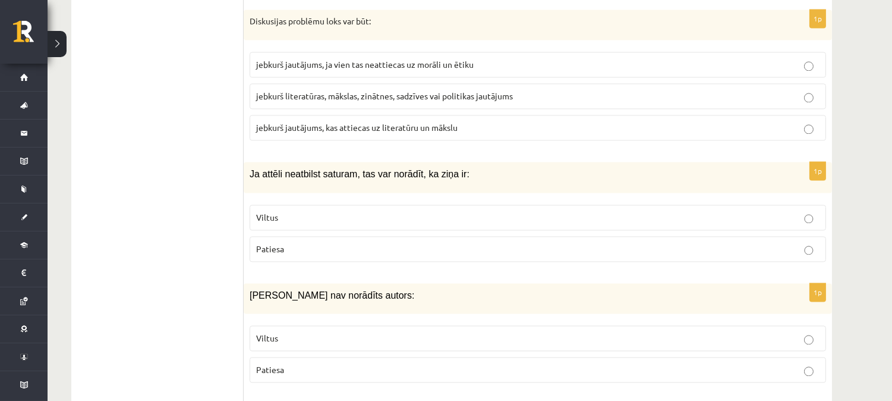
click at [474, 70] on p "jebkurš jautājums, ja vien tas neattiecas uz morāli un ētiku" at bounding box center [537, 64] width 563 height 12
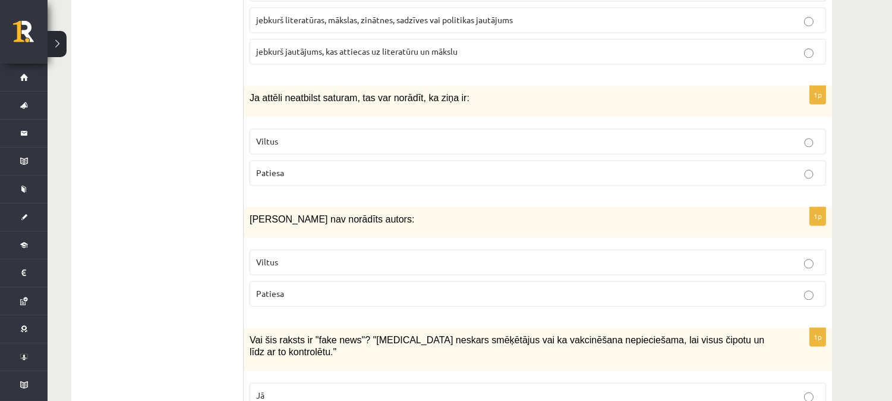
scroll to position [4604, 0]
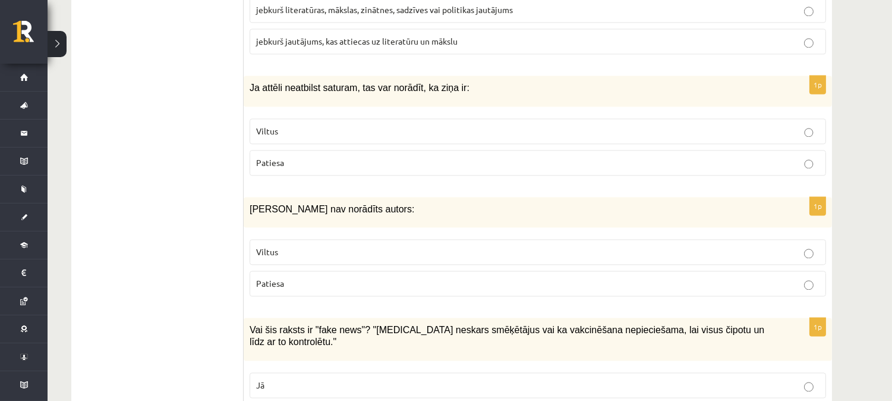
click at [331, 137] on p "Viltus" at bounding box center [537, 131] width 563 height 12
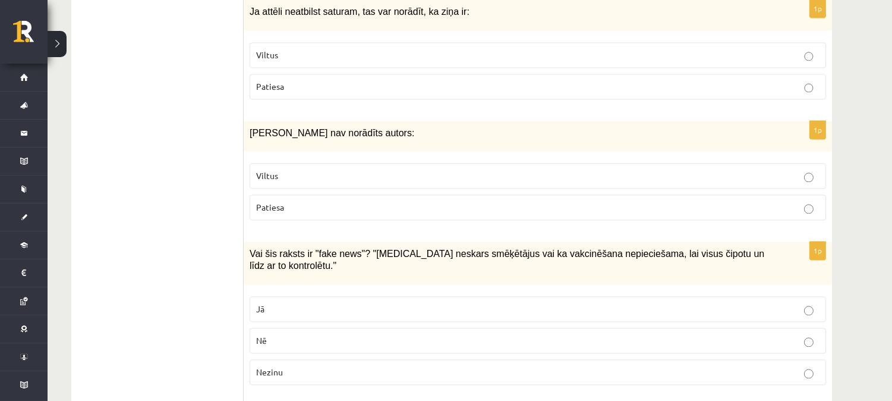
scroll to position [4691, 0]
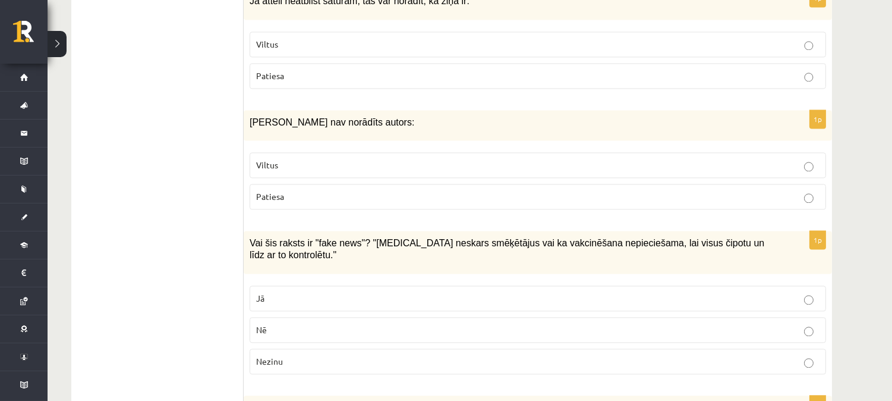
click at [311, 169] on label "Viltus" at bounding box center [538, 165] width 576 height 26
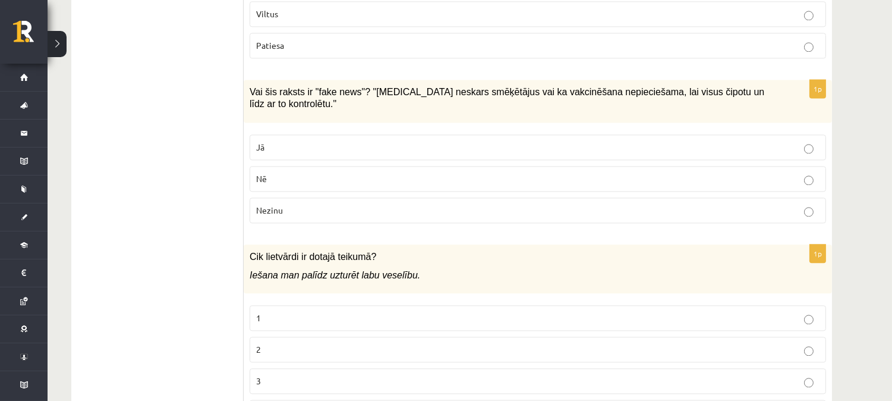
scroll to position [4820, 0]
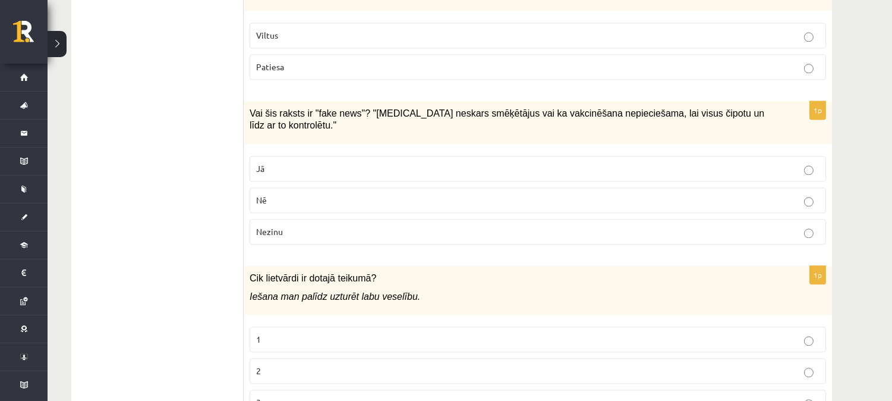
click at [301, 163] on p "Jā" at bounding box center [537, 168] width 563 height 12
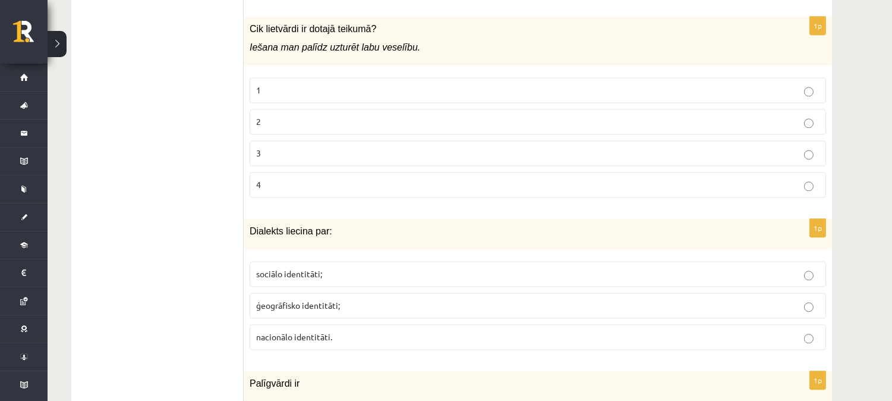
scroll to position [5005, 0]
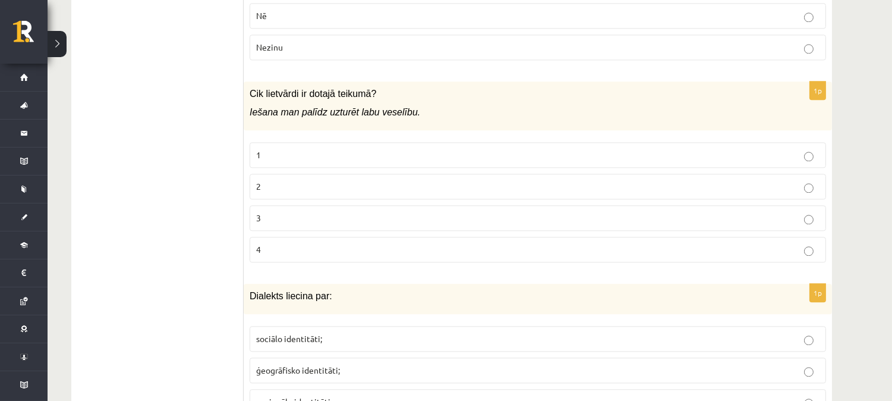
click at [290, 179] on label "2" at bounding box center [538, 187] width 576 height 26
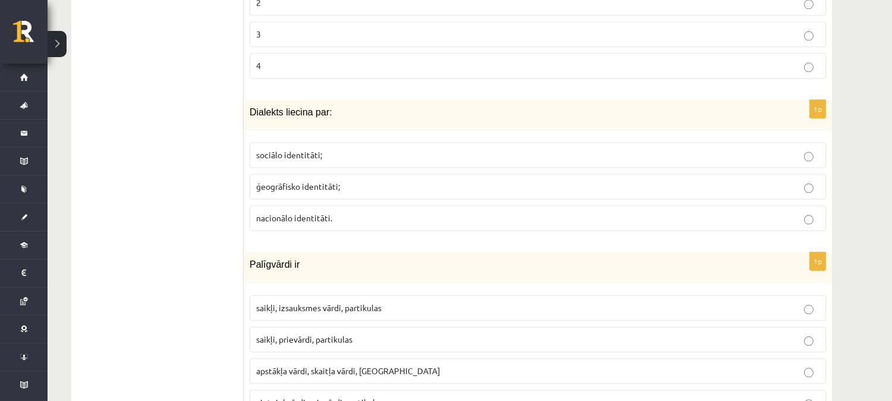
scroll to position [5198, 0]
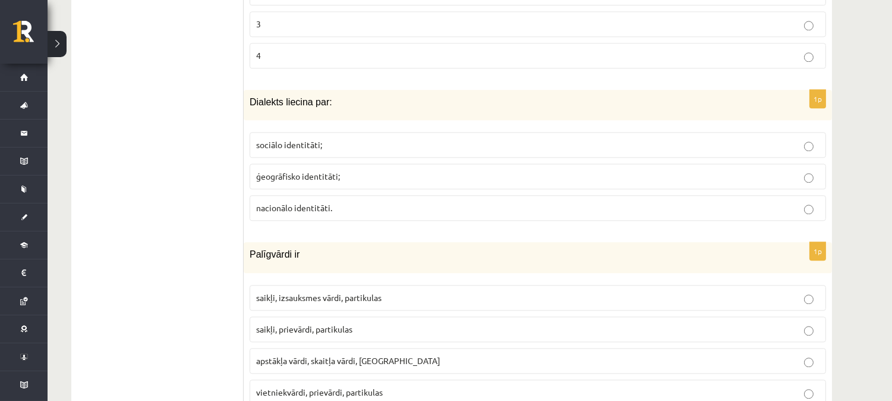
click at [407, 169] on label "ģeogrāfisko identitāti;" at bounding box center [538, 176] width 576 height 26
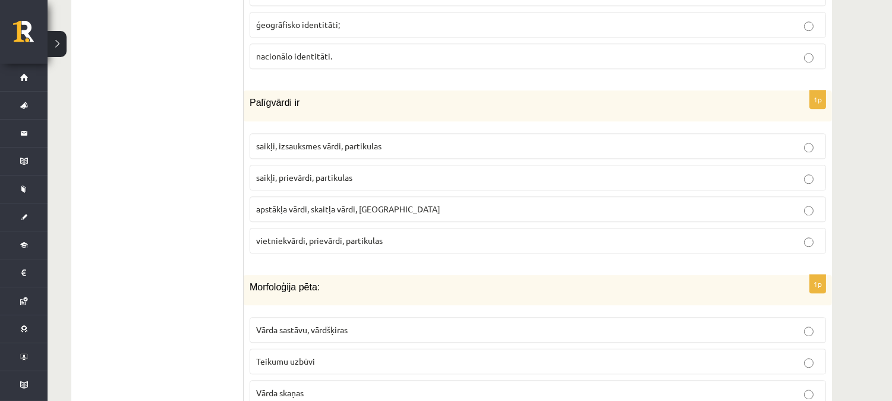
scroll to position [5339, 0]
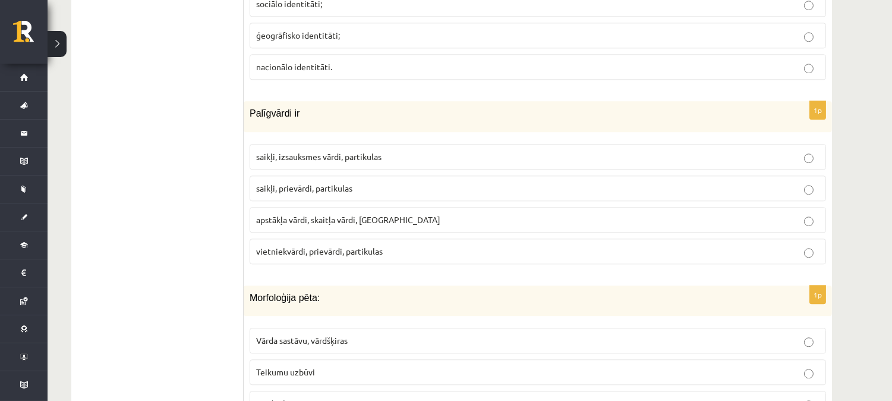
click at [310, 193] on span "saikļi, prievārdi, partikulas" at bounding box center [304, 187] width 96 height 11
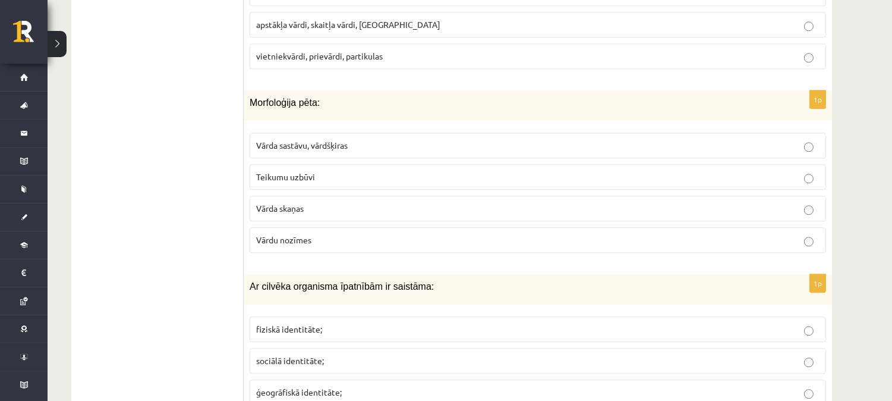
scroll to position [5523, 0]
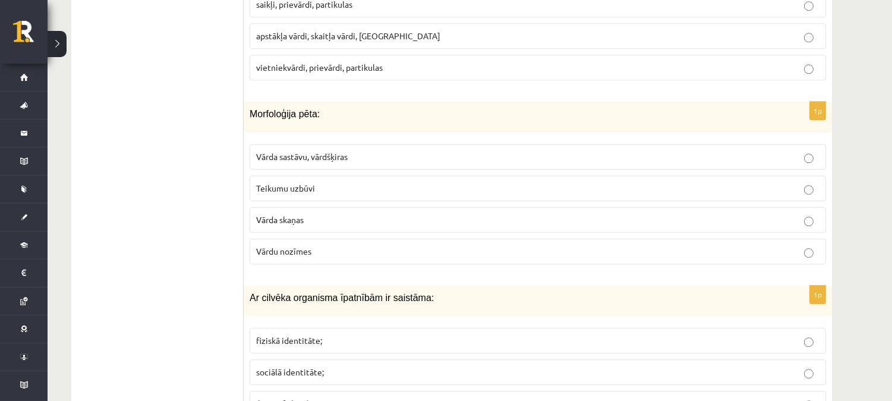
click at [361, 149] on label "Vārda sastāvu, vārdšķiras" at bounding box center [538, 157] width 576 height 26
click at [313, 156] on span "Vārda sastāvu, vārdšķiras" at bounding box center [302, 156] width 92 height 11
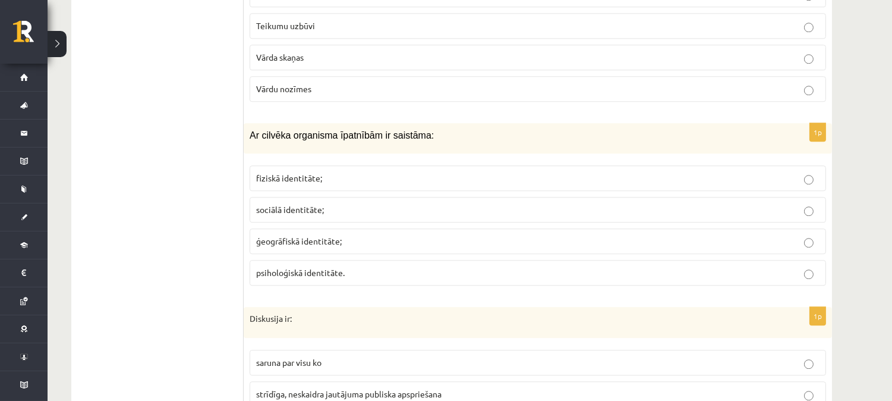
scroll to position [5696, 0]
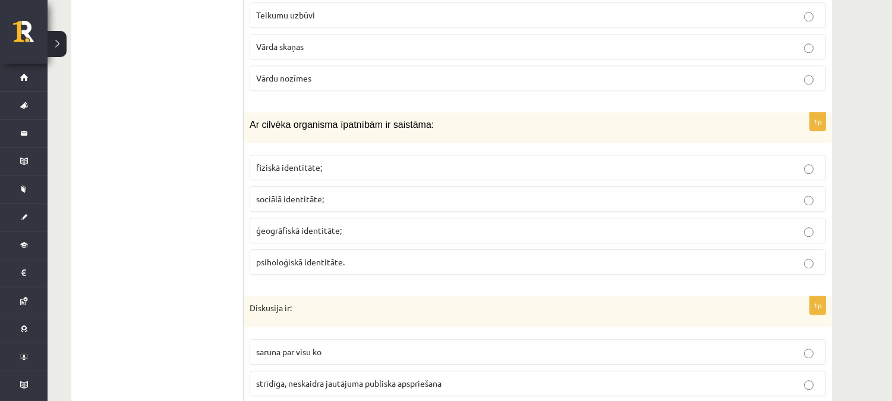
click at [311, 168] on span "fiziskā identitāte;" at bounding box center [289, 167] width 66 height 11
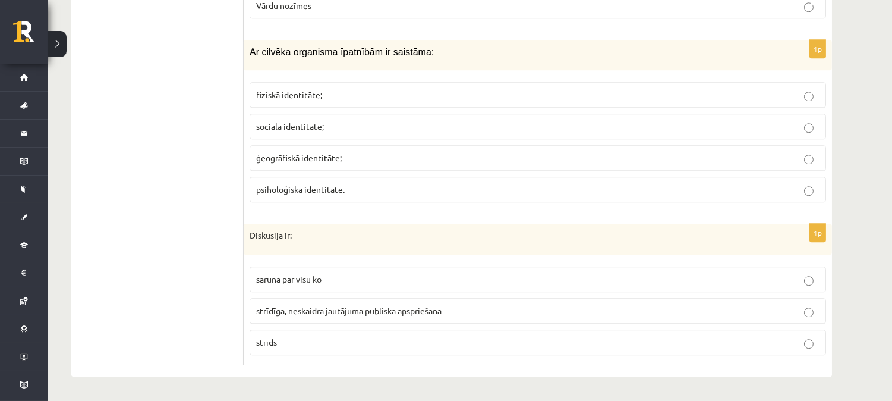
click at [321, 304] on p "strīdīga, neskaidra jautājuma publiska apspriešana" at bounding box center [537, 310] width 563 height 12
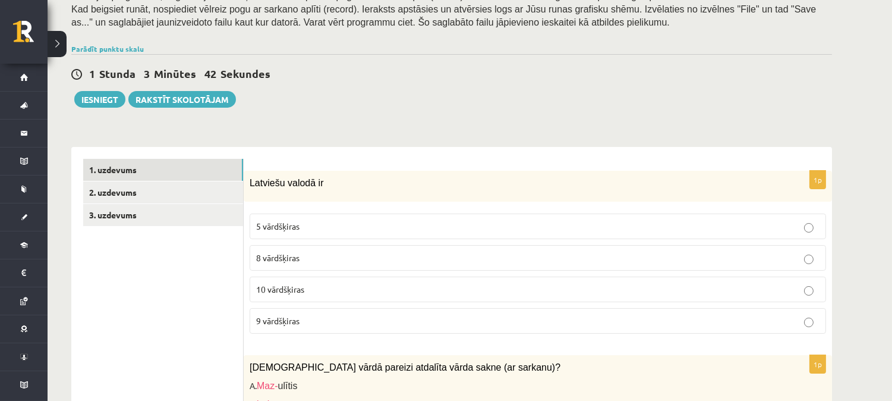
scroll to position [248, 0]
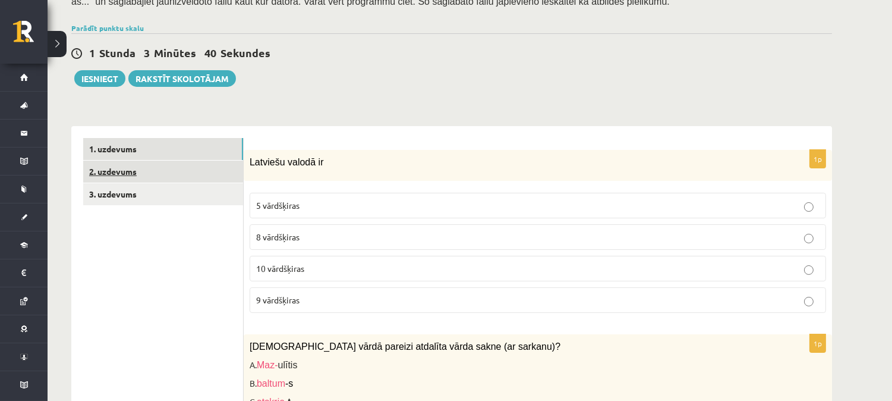
click at [147, 162] on link "2. uzdevums" at bounding box center [163, 171] width 160 height 22
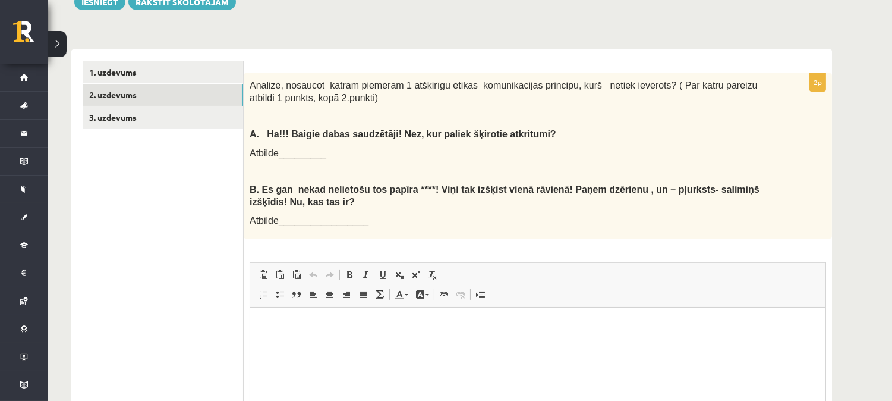
scroll to position [326, 0]
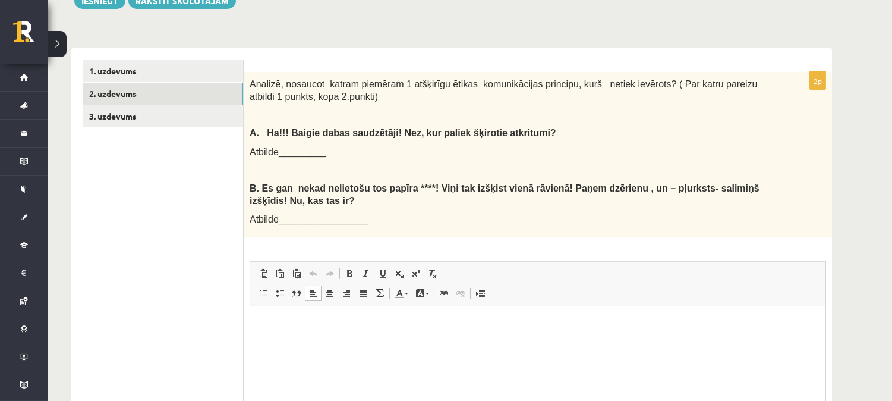
click at [270, 319] on p "Bagātinātā teksta redaktors, wiswyg-editor-user-answer-47433802738500" at bounding box center [536, 324] width 551 height 12
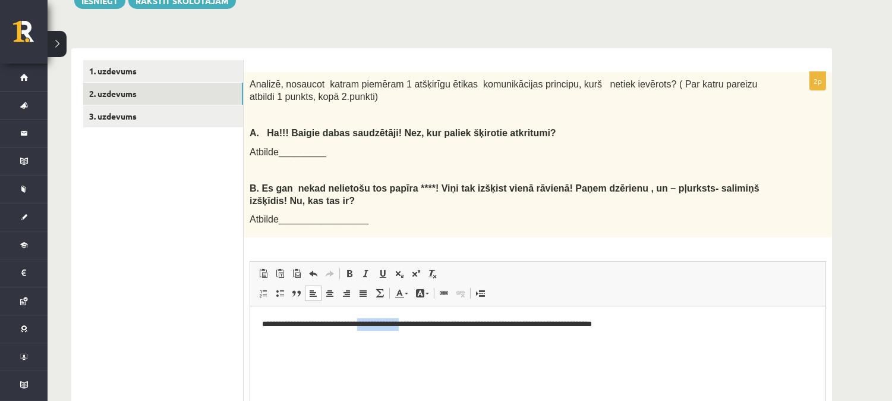
drag, startPoint x: 375, startPoint y: 322, endPoint x: 420, endPoint y: 323, distance: 45.2
click at [420, 323] on p "**********" at bounding box center [536, 324] width 551 height 12
click at [270, 322] on p "**********" at bounding box center [536, 324] width 551 height 12
click at [466, 321] on p "**********" at bounding box center [536, 324] width 551 height 12
click at [690, 321] on p "**********" at bounding box center [536, 324] width 551 height 12
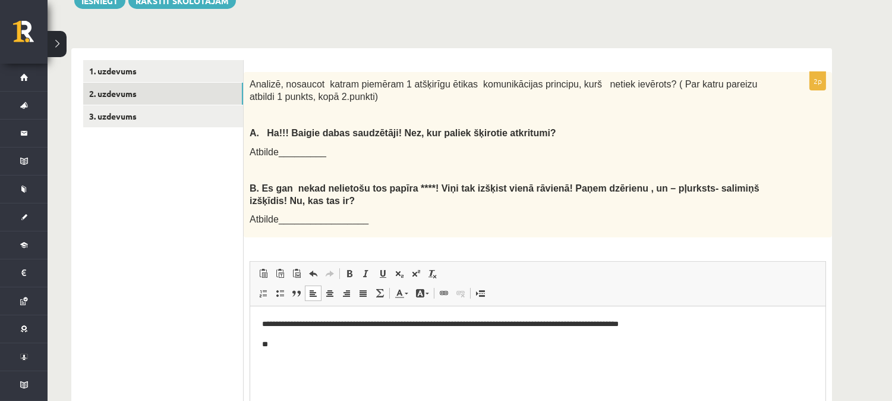
click at [688, 323] on p "**********" at bounding box center [536, 324] width 551 height 12
click at [698, 321] on p "**********" at bounding box center [536, 324] width 551 height 12
click at [742, 322] on p "**********" at bounding box center [536, 324] width 551 height 12
click at [781, 327] on p "**********" at bounding box center [536, 324] width 551 height 12
click at [782, 324] on p "**********" at bounding box center [536, 324] width 551 height 12
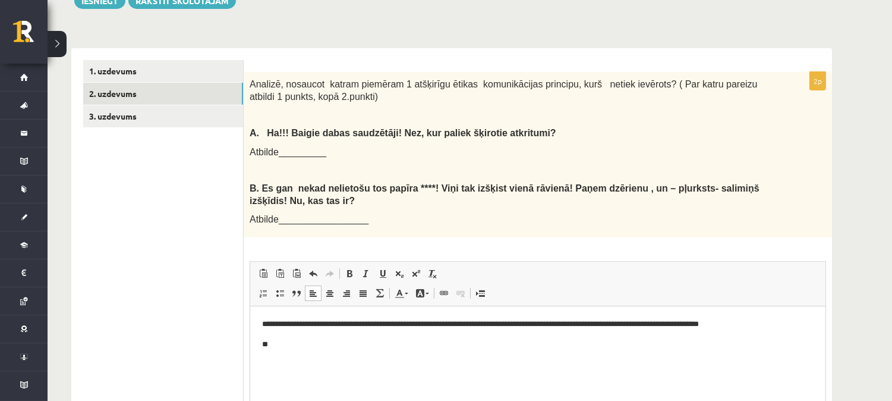
click at [331, 341] on p "**" at bounding box center [536, 344] width 551 height 12
click at [271, 345] on p "**********" at bounding box center [536, 344] width 551 height 12
drag, startPoint x: 427, startPoint y: 344, endPoint x: 454, endPoint y: 344, distance: 27.3
click at [454, 344] on p "**********" at bounding box center [536, 344] width 551 height 12
click at [484, 340] on p "**********" at bounding box center [536, 344] width 551 height 12
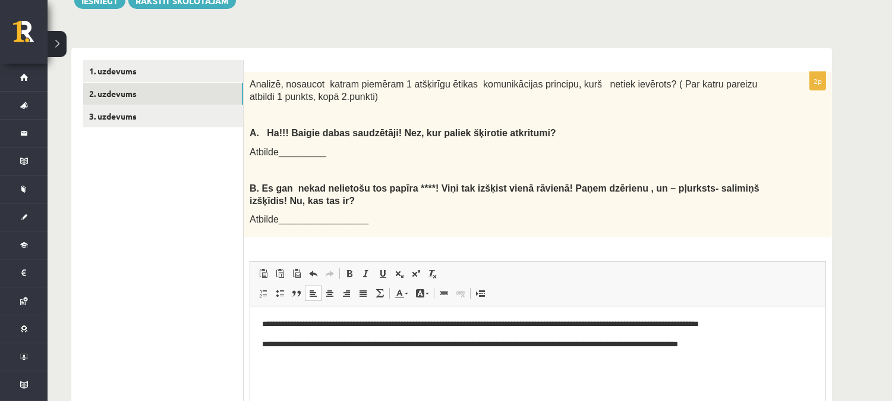
click at [472, 346] on p "**********" at bounding box center [536, 344] width 551 height 12
click at [500, 339] on p "**********" at bounding box center [536, 344] width 551 height 12
drag, startPoint x: 602, startPoint y: 346, endPoint x: 595, endPoint y: 342, distance: 8.1
click at [595, 342] on p "**********" at bounding box center [536, 344] width 551 height 12
click at [618, 342] on p "**********" at bounding box center [536, 344] width 551 height 12
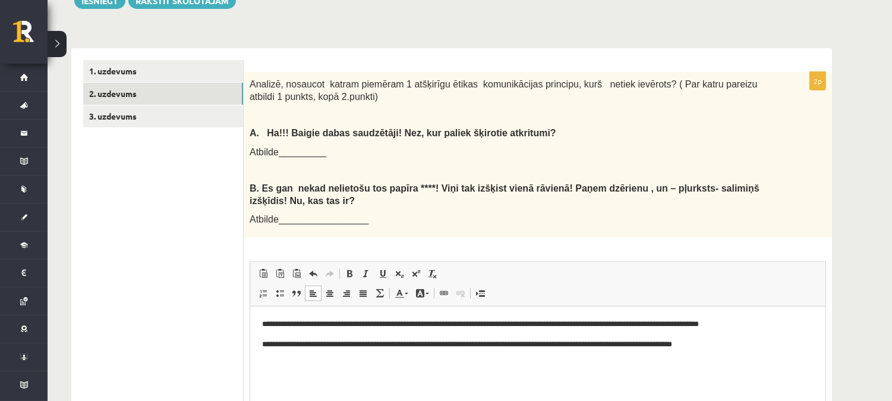
click at [433, 341] on p "**********" at bounding box center [536, 344] width 551 height 12
click at [466, 343] on p "**********" at bounding box center [536, 344] width 551 height 12
click at [470, 343] on p "**********" at bounding box center [536, 344] width 551 height 12
click at [398, 340] on p "**********" at bounding box center [536, 344] width 551 height 12
drag, startPoint x: 601, startPoint y: 341, endPoint x: 592, endPoint y: 341, distance: 8.9
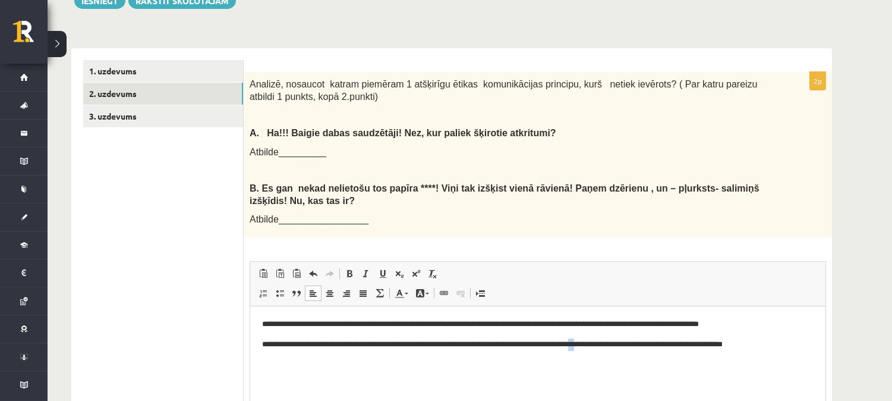
click at [592, 341] on p "**********" at bounding box center [536, 344] width 551 height 12
drag, startPoint x: 668, startPoint y: 347, endPoint x: 525, endPoint y: 339, distance: 142.8
click at [525, 339] on p "**********" at bounding box center [536, 344] width 551 height 12
click at [355, 280] on link "Treknraksts Klaviatūras saīsne vadīšanas taustiņš+B" at bounding box center [349, 273] width 17 height 15
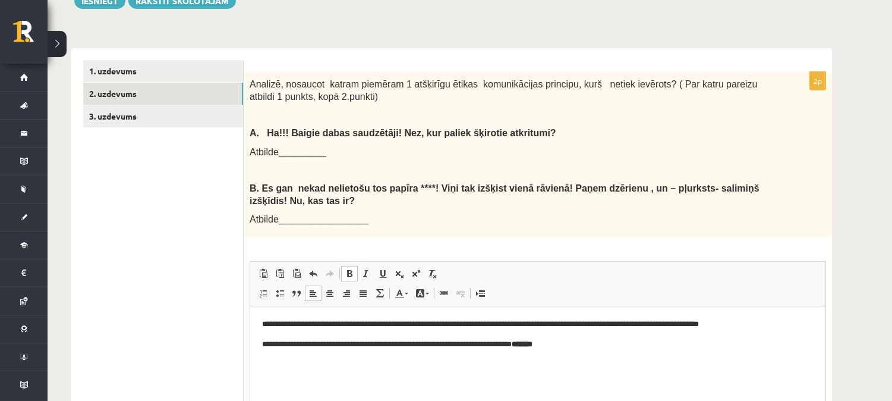
click at [667, 346] on p "**********" at bounding box center [536, 344] width 551 height 12
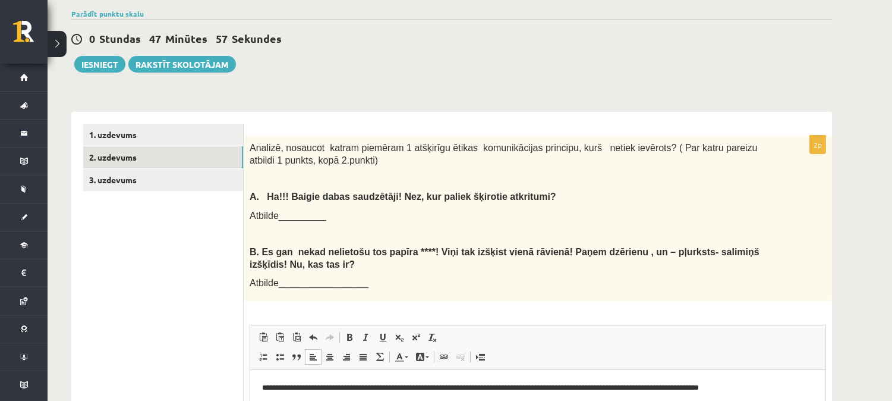
scroll to position [260, 0]
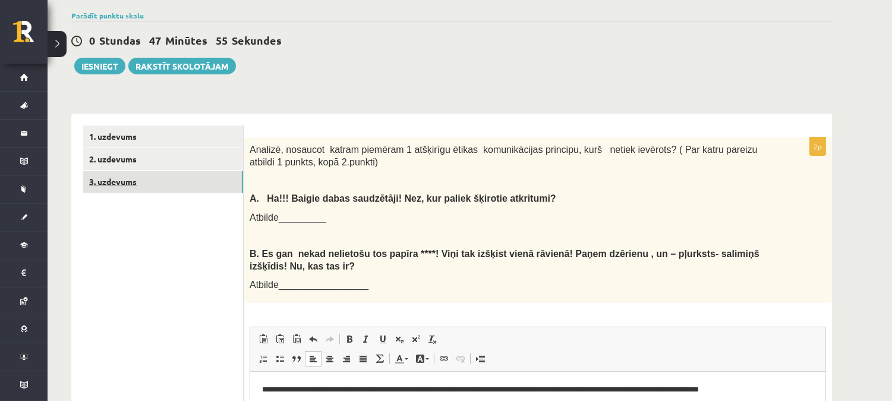
click at [125, 175] on link "3. uzdevums" at bounding box center [163, 182] width 160 height 22
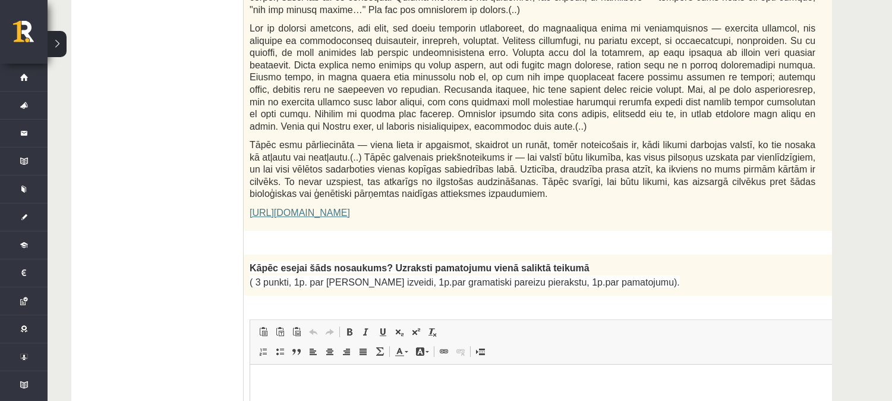
scroll to position [755, 0]
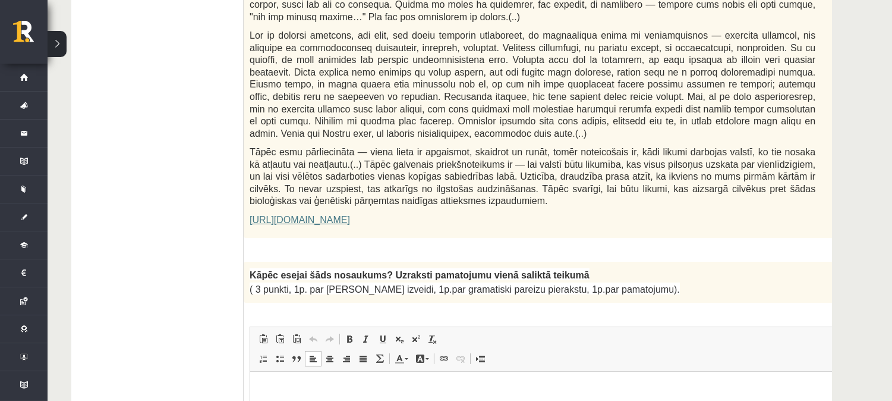
click at [290, 400] on html at bounding box center [562, 389] width 624 height 36
drag, startPoint x: 417, startPoint y: 387, endPoint x: 436, endPoint y: 387, distance: 19.0
click at [436, 387] on p "**********" at bounding box center [545, 389] width 569 height 12
click at [435, 387] on p "**********" at bounding box center [545, 389] width 569 height 12
drag, startPoint x: 408, startPoint y: 391, endPoint x: 446, endPoint y: 390, distance: 37.5
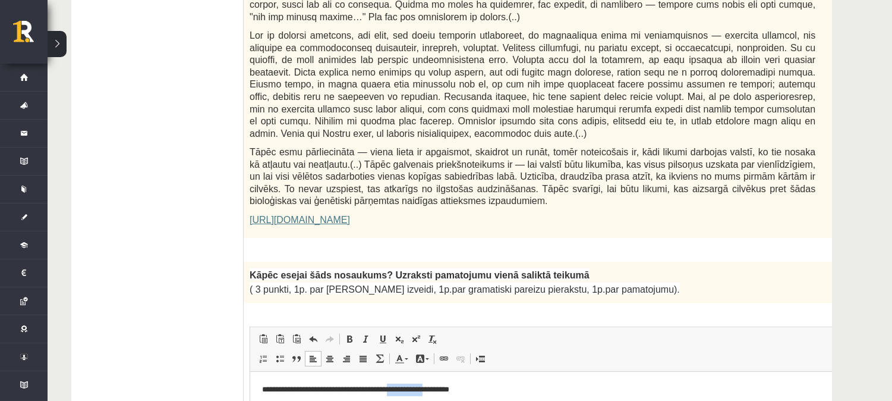
click at [446, 390] on p "**********" at bounding box center [545, 389] width 569 height 12
click at [518, 392] on p "**********" at bounding box center [545, 389] width 569 height 12
drag, startPoint x: 287, startPoint y: 386, endPoint x: 336, endPoint y: 385, distance: 49.3
click at [336, 385] on p "**********" at bounding box center [545, 389] width 569 height 12
click at [280, 384] on p "**********" at bounding box center [545, 389] width 569 height 12
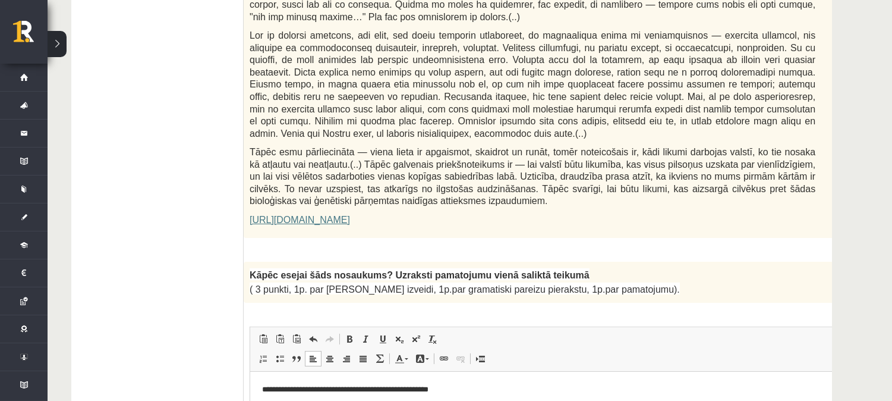
click at [390, 390] on p "**********" at bounding box center [545, 389] width 569 height 12
click at [441, 387] on p "**********" at bounding box center [545, 389] width 569 height 12
click at [442, 386] on p "**********" at bounding box center [545, 389] width 569 height 12
click at [336, 386] on p "**********" at bounding box center [545, 389] width 569 height 12
click at [450, 391] on p "**********" at bounding box center [545, 389] width 569 height 12
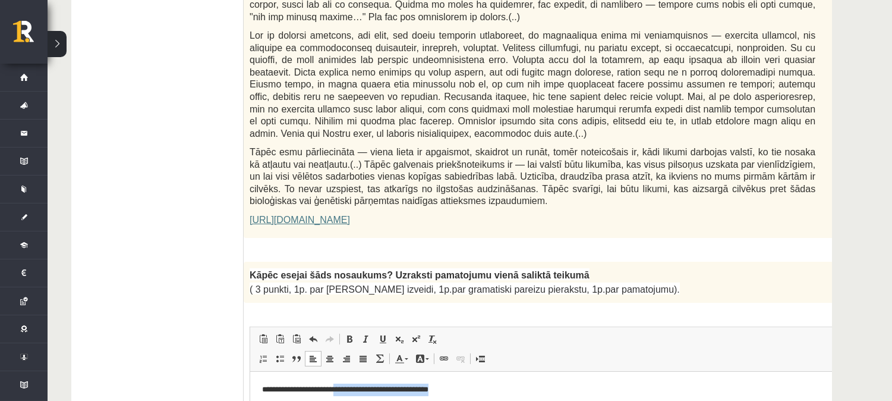
drag, startPoint x: 447, startPoint y: 390, endPoint x: 336, endPoint y: 384, distance: 111.3
click at [336, 384] on p "**********" at bounding box center [545, 389] width 569 height 12
click at [420, 389] on p "**********" at bounding box center [545, 389] width 569 height 12
drag, startPoint x: 389, startPoint y: 389, endPoint x: 283, endPoint y: 387, distance: 105.8
click at [283, 387] on p "**********" at bounding box center [545, 389] width 569 height 12
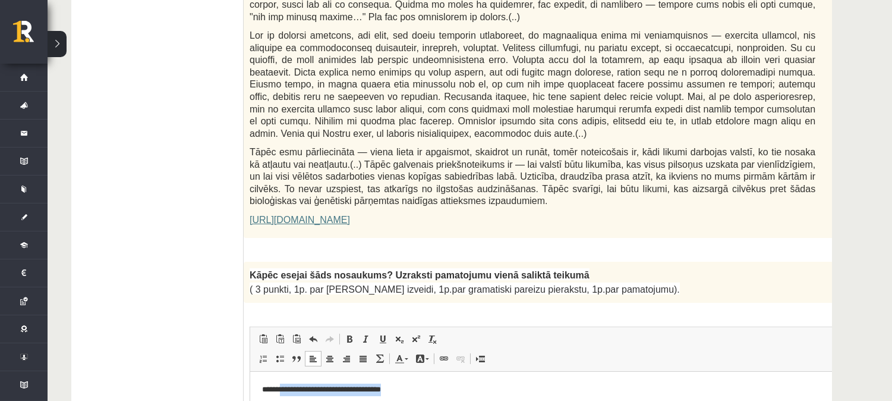
click at [283, 387] on p "**********" at bounding box center [545, 389] width 569 height 12
drag, startPoint x: 506, startPoint y: 387, endPoint x: 444, endPoint y: 390, distance: 61.9
click at [444, 390] on p "**********" at bounding box center [545, 389] width 569 height 12
click at [507, 386] on p "**********" at bounding box center [545, 389] width 569 height 12
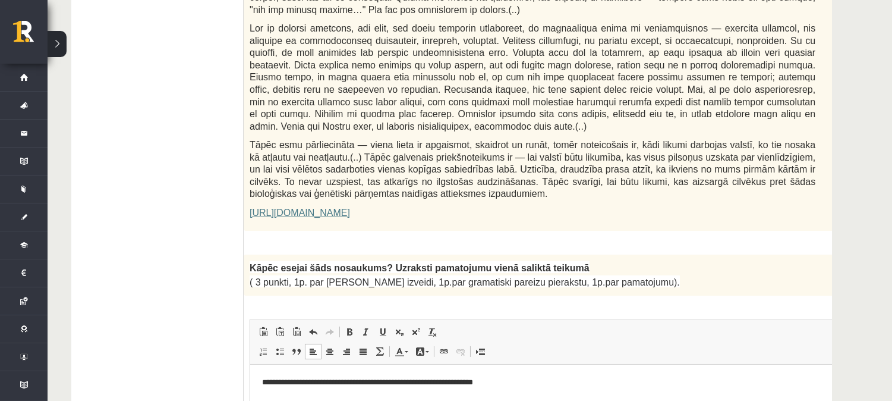
scroll to position [770, 0]
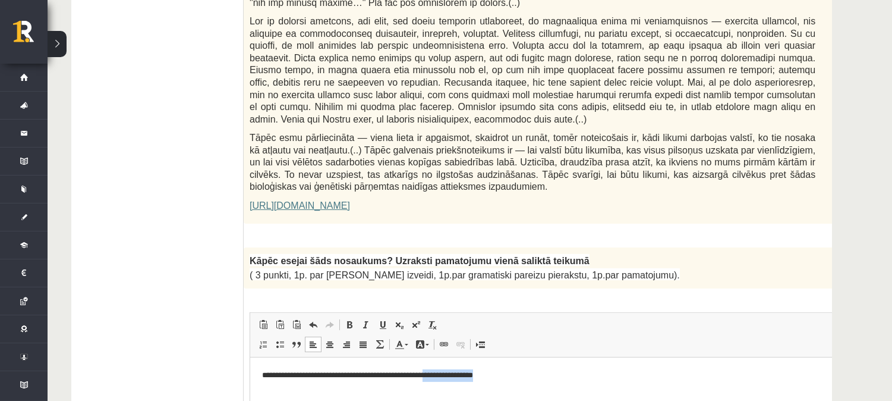
drag, startPoint x: 524, startPoint y: 372, endPoint x: 456, endPoint y: 375, distance: 67.8
click at [456, 375] on p "**********" at bounding box center [545, 374] width 569 height 12
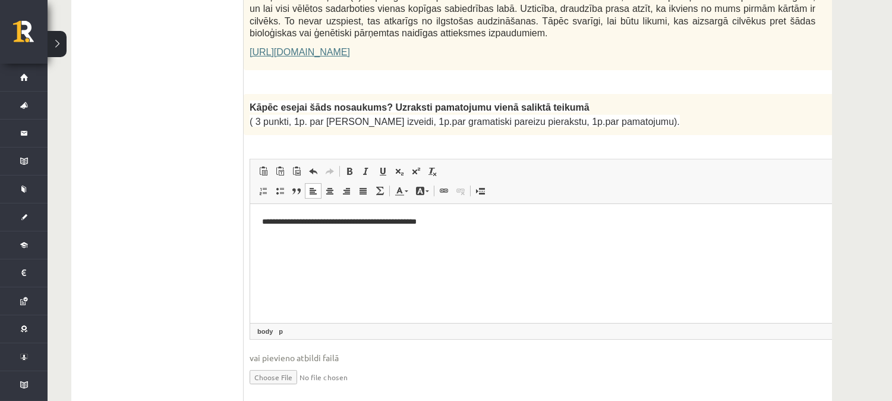
scroll to position [916, 0]
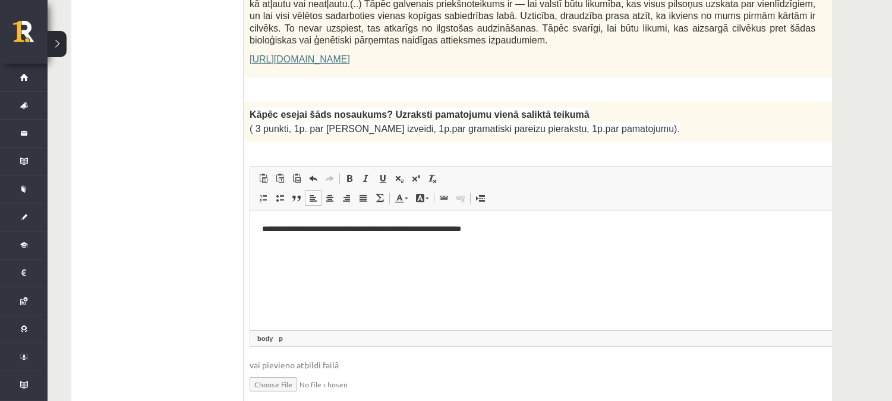
click at [476, 229] on p "**********" at bounding box center [545, 228] width 569 height 12
click at [540, 227] on p "**********" at bounding box center [545, 228] width 569 height 12
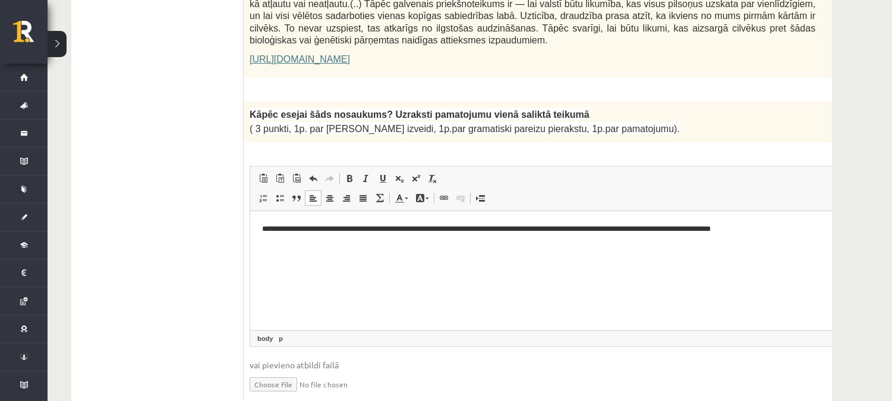
click at [537, 229] on p "**********" at bounding box center [545, 228] width 569 height 12
click at [503, 229] on p "**********" at bounding box center [545, 228] width 569 height 12
click at [544, 229] on p "**********" at bounding box center [545, 228] width 569 height 12
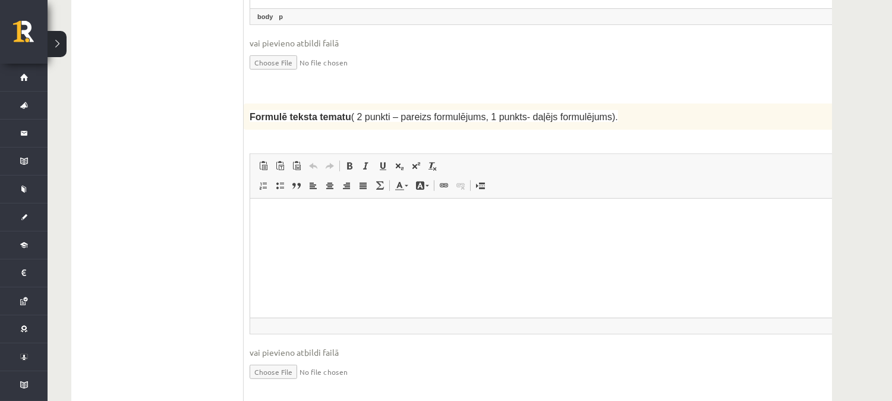
scroll to position [1273, 0]
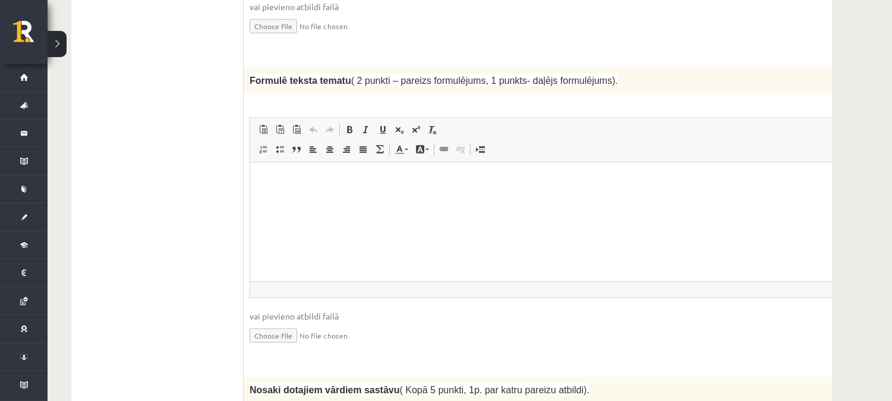
click at [335, 172] on html at bounding box center [562, 180] width 624 height 36
click at [335, 170] on html "**********" at bounding box center [562, 180] width 624 height 36
drag, startPoint x: 320, startPoint y: 178, endPoint x: 311, endPoint y: 180, distance: 8.7
click at [311, 180] on p "**********" at bounding box center [545, 180] width 569 height 12
click at [323, 179] on p "**********" at bounding box center [545, 180] width 569 height 12
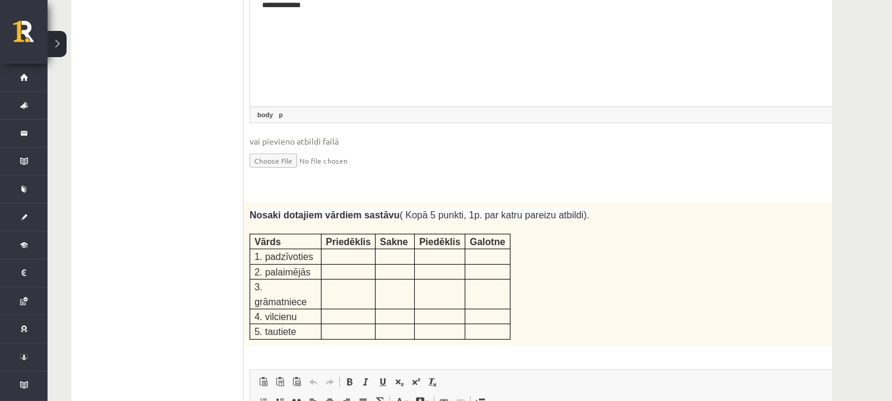
scroll to position [1434, 0]
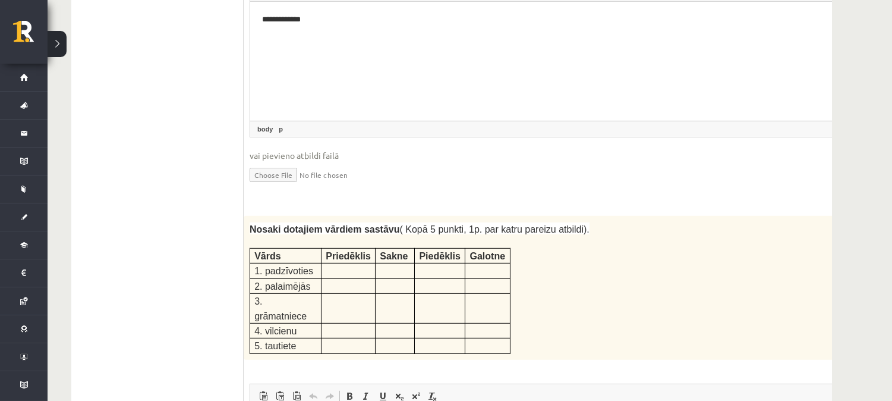
click at [352, 263] on p at bounding box center [348, 269] width 45 height 12
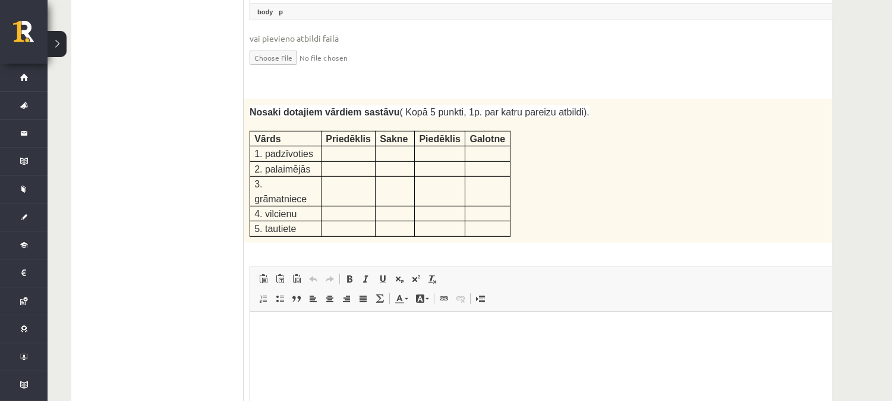
scroll to position [1506, 0]
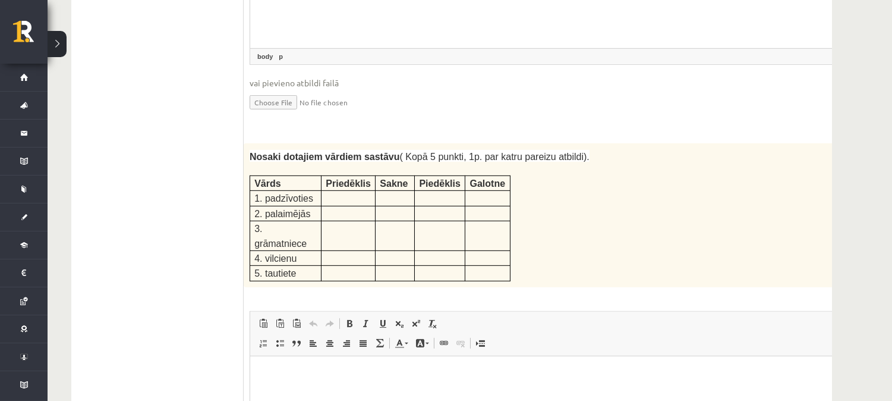
click at [363, 251] on p at bounding box center [348, 257] width 45 height 12
click at [324, 191] on td at bounding box center [348, 198] width 54 height 15
drag, startPoint x: 324, startPoint y: 156, endPoint x: 364, endPoint y: 157, distance: 39.9
click at [364, 191] on td at bounding box center [348, 198] width 54 height 15
click at [364, 191] on p at bounding box center [348, 197] width 45 height 12
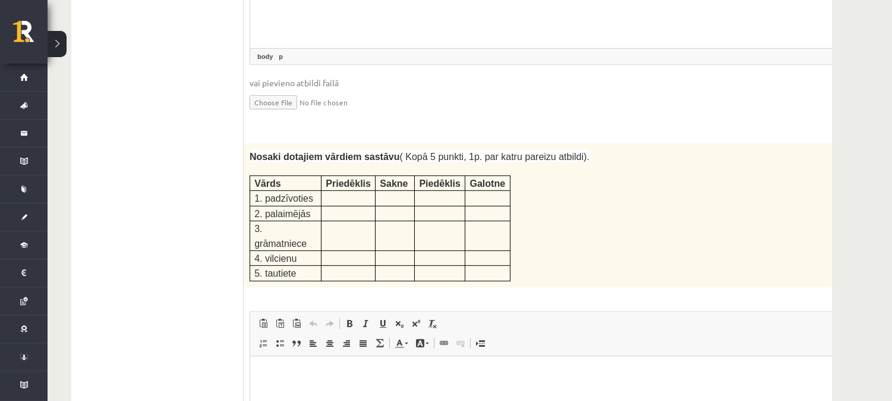
drag, startPoint x: 247, startPoint y: 138, endPoint x: 521, endPoint y: 216, distance: 284.9
click at [521, 216] on div "Nosaki dotajiem vārdiem sastāvu ( Kopā 5 punkti, 1p. par katru pareizu atbildi)…" at bounding box center [562, 215] width 637 height 144
copy div
click at [355, 387] on html at bounding box center [562, 373] width 624 height 36
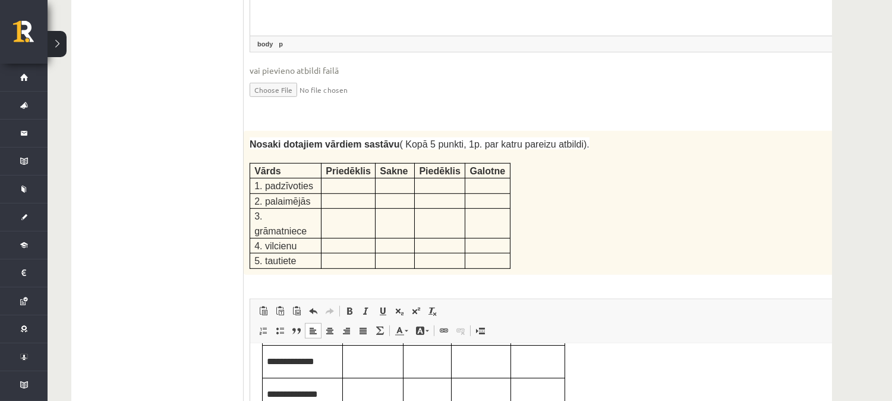
scroll to position [1665, 0]
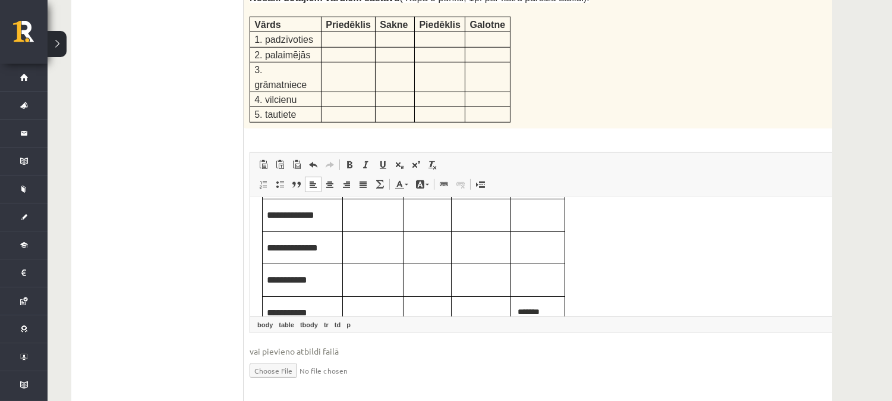
click at [805, 269] on body "**********" at bounding box center [561, 231] width 600 height 196
click at [692, 261] on body "**********" at bounding box center [561, 231] width 600 height 196
click at [592, 253] on body "**********" at bounding box center [561, 231] width 600 height 196
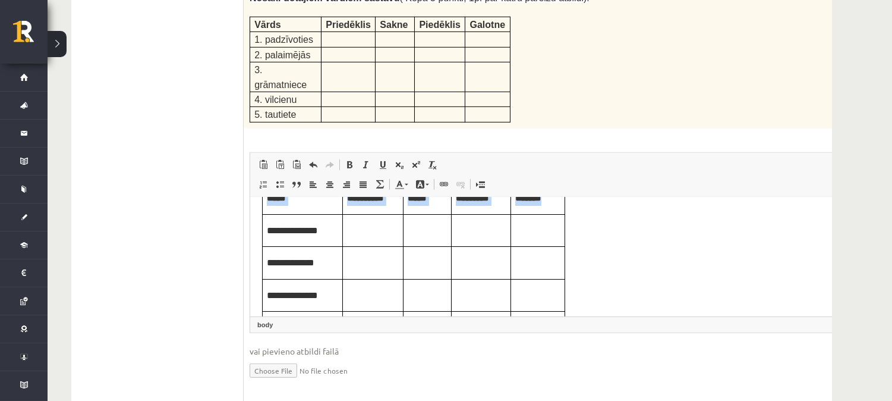
scroll to position [0, 0]
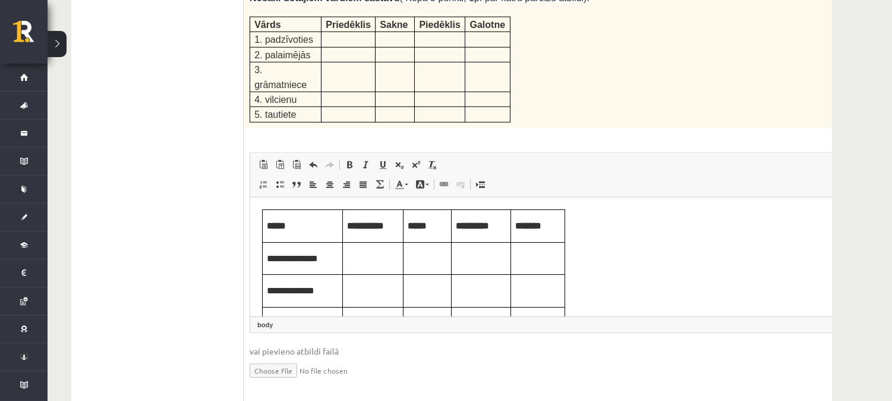
drag, startPoint x: 253, startPoint y: 210, endPoint x: 559, endPoint y: 169, distance: 308.1
click at [559, 197] on html "**********" at bounding box center [562, 306] width 624 height 219
click at [390, 226] on p "**********" at bounding box center [372, 224] width 52 height 15
click at [273, 226] on span "*****" at bounding box center [275, 224] width 19 height 9
click at [357, 260] on p "Bagātinātā teksta redaktors, wiswyg-editor-user-answer-47433998501860" at bounding box center [372, 256] width 52 height 13
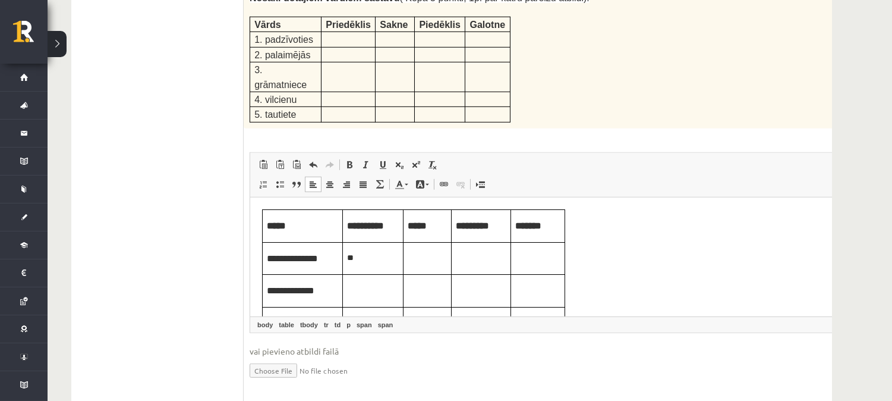
click at [424, 257] on p "Bagātinātā teksta redaktors, wiswyg-editor-user-answer-47433998501860" at bounding box center [426, 256] width 39 height 13
click at [473, 257] on p "Bagātinātā teksta redaktors, wiswyg-editor-user-answer-47433998501860" at bounding box center [480, 256] width 51 height 13
click at [537, 256] on p "Bagātinātā teksta redaktors, wiswyg-editor-user-answer-47433998501860" at bounding box center [537, 256] width 45 height 13
click at [365, 288] on p "Bagātinātā teksta redaktors, wiswyg-editor-user-answer-47433998501860" at bounding box center [372, 288] width 52 height 13
click at [430, 287] on p "Bagātinātā teksta redaktors, wiswyg-editor-user-answer-47433998501860" at bounding box center [426, 288] width 39 height 13
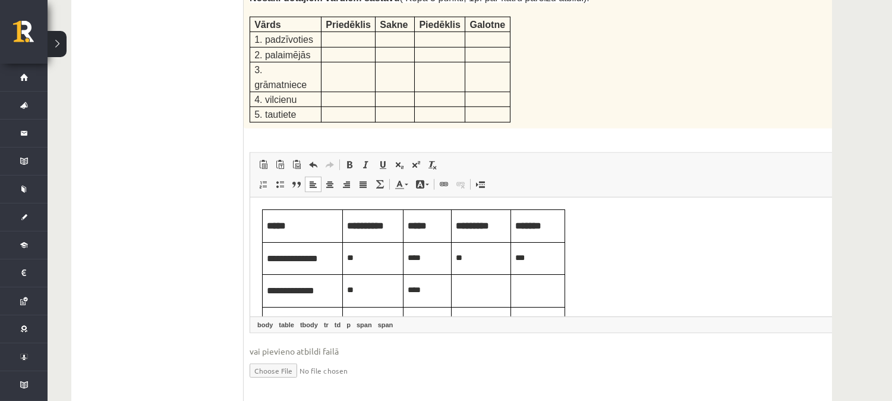
click at [472, 291] on p "Bagātinātā teksta redaktors, wiswyg-editor-user-answer-47433998501860" at bounding box center [480, 288] width 51 height 13
click at [519, 289] on p "Bagātinātā teksta redaktors, wiswyg-editor-user-answer-47433998501860" at bounding box center [537, 288] width 45 height 13
click at [752, 248] on body "**********" at bounding box center [561, 307] width 600 height 196
click at [607, 279] on body "**********" at bounding box center [561, 307] width 600 height 196
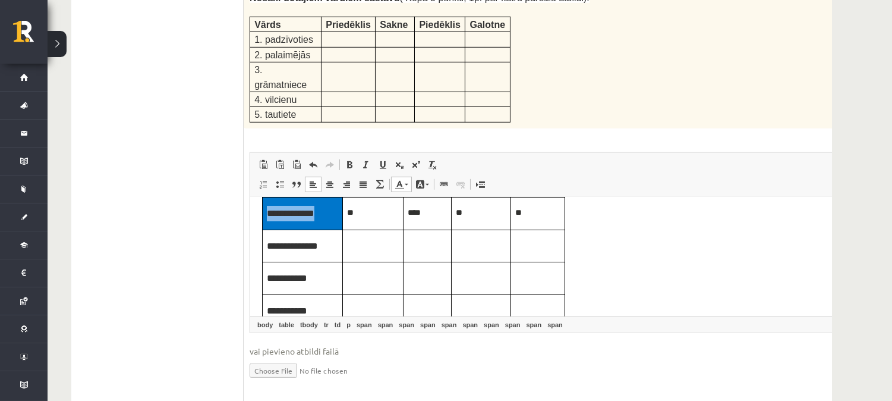
scroll to position [63, 0]
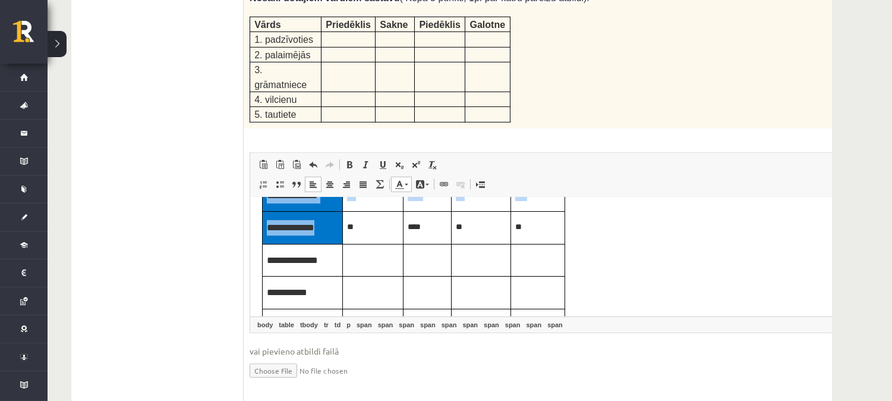
drag, startPoint x: 321, startPoint y: 254, endPoint x: 333, endPoint y: 232, distance: 25.8
click at [333, 232] on tbody "**********" at bounding box center [413, 243] width 302 height 195
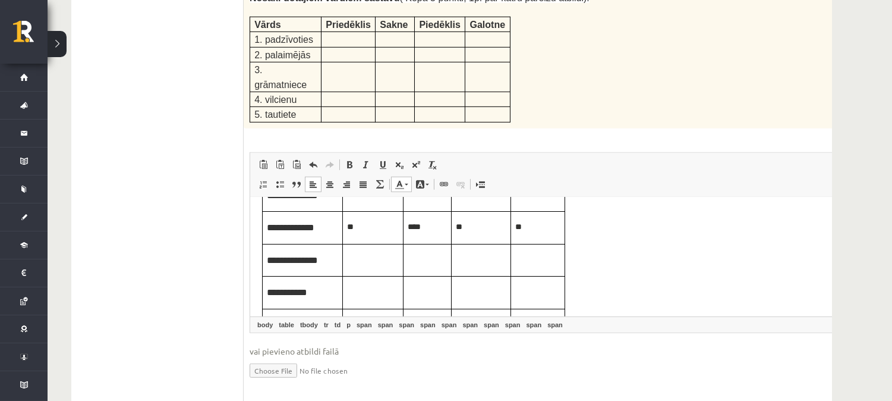
click at [375, 263] on p "Bagātinātā teksta redaktors, wiswyg-editor-user-answer-47433998501860" at bounding box center [372, 258] width 52 height 13
click at [424, 261] on p "Bagātinātā teksta redaktors, wiswyg-editor-user-answer-47433998501860" at bounding box center [426, 258] width 39 height 13
click at [481, 264] on p "Bagātinātā teksta redaktors, wiswyg-editor-user-answer-47433998501860" at bounding box center [480, 258] width 51 height 13
click at [523, 258] on p "Bagātinātā teksta redaktors, wiswyg-editor-user-answer-47433998501860" at bounding box center [537, 258] width 45 height 13
click at [348, 293] on span "Bagātinātā teksta redaktors, wiswyg-editor-user-answer-47433998501860" at bounding box center [347, 290] width 2 height 8
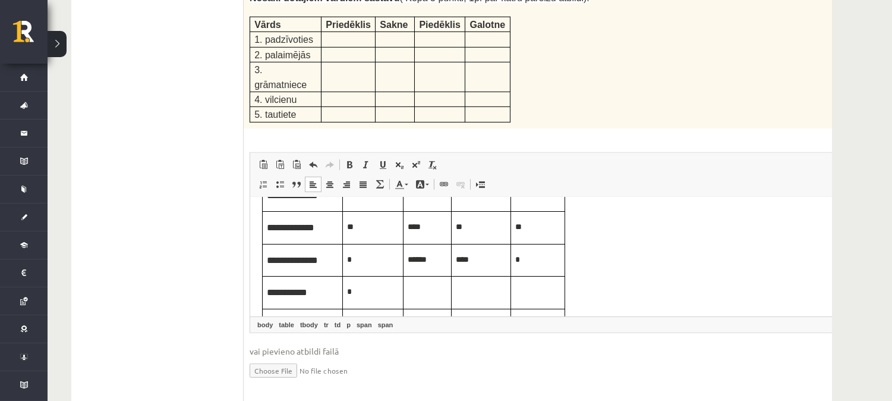
click at [424, 292] on p "Bagātinātā teksta redaktors, wiswyg-editor-user-answer-47433998501860" at bounding box center [426, 290] width 39 height 13
click at [473, 295] on p "Bagātinātā teksta redaktors, wiswyg-editor-user-answer-47433998501860" at bounding box center [480, 290] width 51 height 13
click at [534, 291] on p "Bagātinātā teksta redaktors, wiswyg-editor-user-answer-47433998501860" at bounding box center [537, 290] width 45 height 13
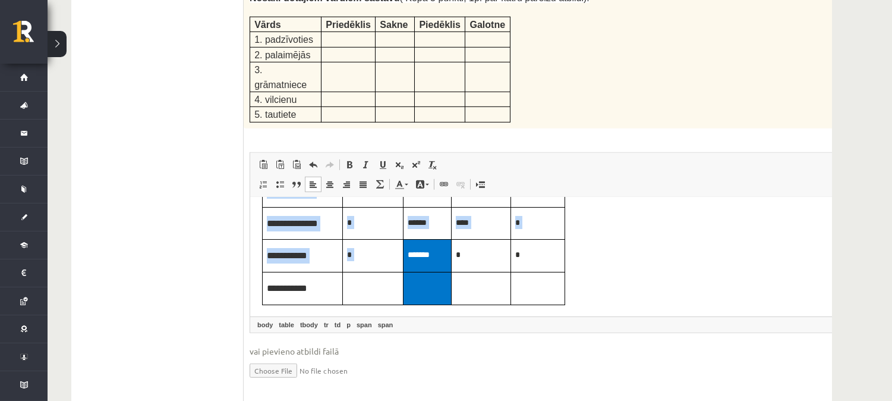
click at [422, 304] on table "**********" at bounding box center [412, 207] width 303 height 196
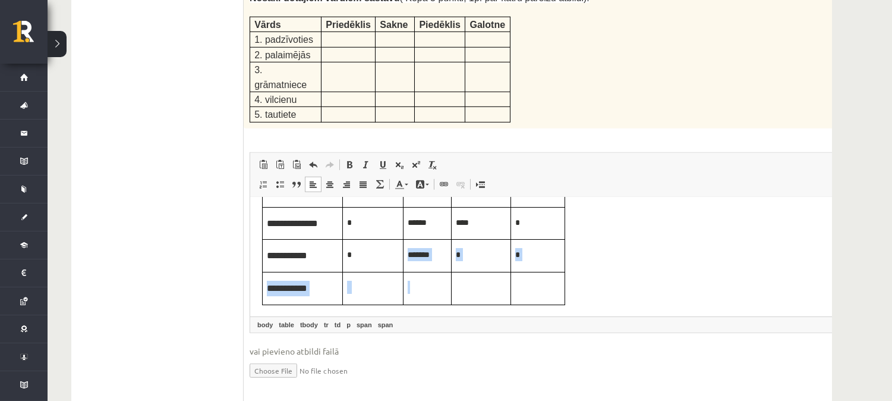
click at [343, 288] on td "Bagātinātā teksta redaktors, wiswyg-editor-user-answer-47433998501860" at bounding box center [372, 287] width 61 height 33
click at [431, 292] on p "Bagātinātā teksta redaktors, wiswyg-editor-user-answer-47433998501860" at bounding box center [426, 286] width 39 height 13
click at [458, 286] on p "Bagātinātā teksta redaktors, wiswyg-editor-user-answer-47433998501860" at bounding box center [480, 286] width 51 height 13
click at [544, 286] on p "Bagātinātā teksta redaktors, wiswyg-editor-user-answer-47433998501860" at bounding box center [537, 286] width 45 height 13
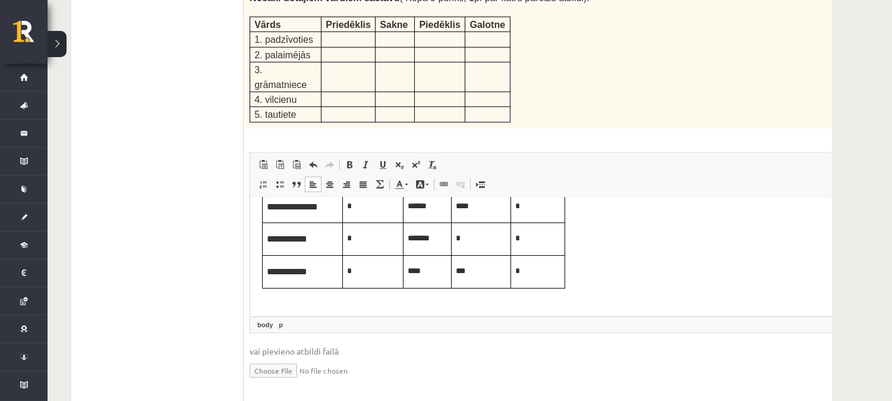
click at [748, 283] on body "**********" at bounding box center [561, 199] width 600 height 215
click at [758, 237] on body "**********" at bounding box center [561, 199] width 600 height 215
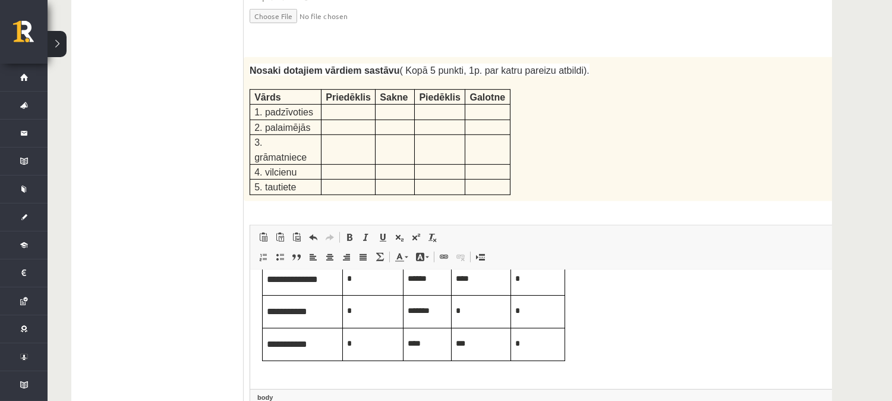
scroll to position [1497, 0]
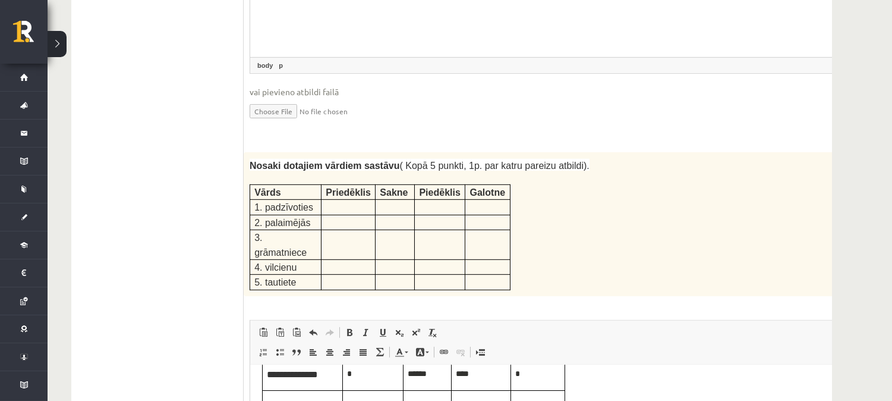
click at [610, 172] on p at bounding box center [533, 178] width 566 height 12
click at [348, 200] on p at bounding box center [348, 206] width 45 height 12
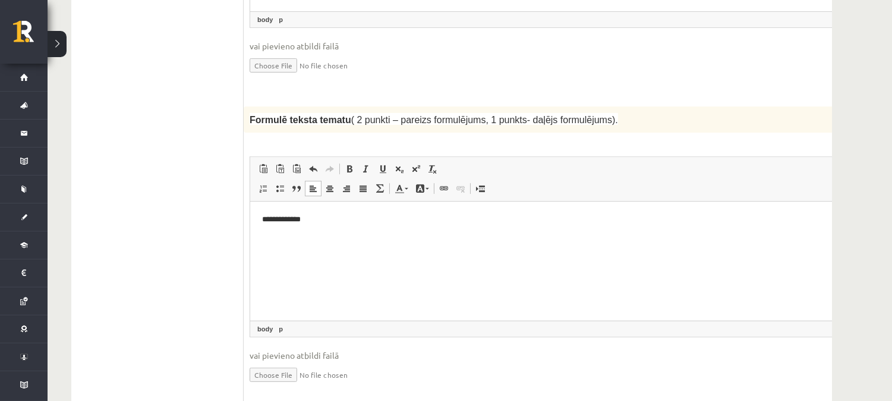
scroll to position [1250, 0]
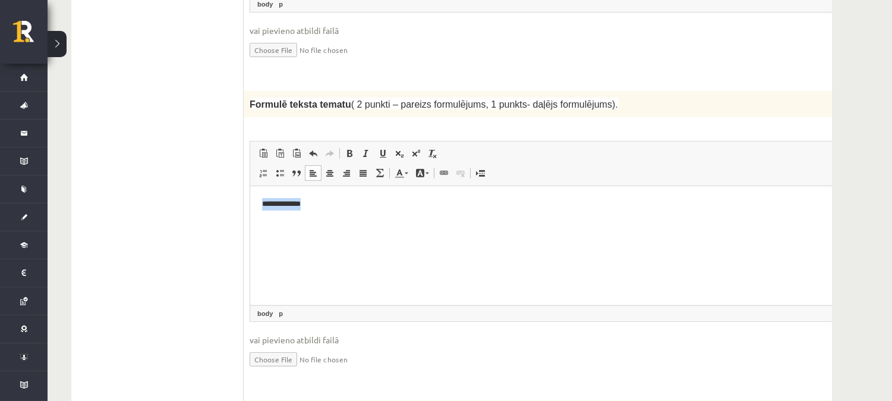
drag, startPoint x: 314, startPoint y: 204, endPoint x: 257, endPoint y: 200, distance: 56.7
click at [257, 200] on html "**********" at bounding box center [562, 203] width 624 height 36
click at [347, 199] on p "**********" at bounding box center [545, 203] width 569 height 12
drag, startPoint x: 550, startPoint y: 208, endPoint x: 454, endPoint y: 207, distance: 95.7
click at [454, 207] on p "**********" at bounding box center [545, 203] width 569 height 12
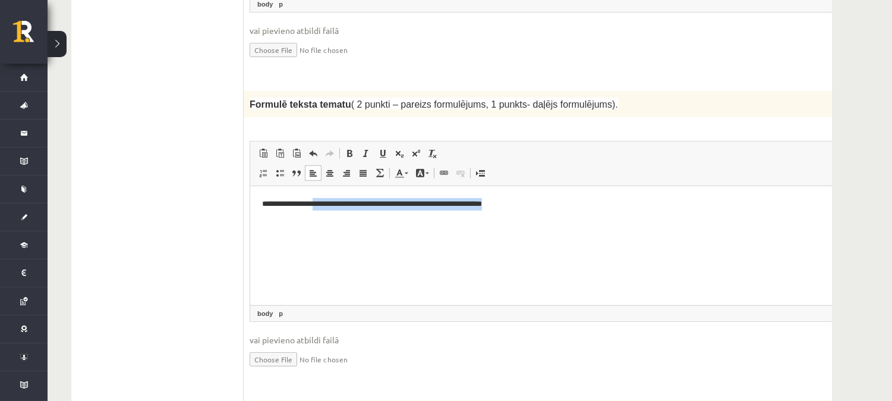
drag, startPoint x: 319, startPoint y: 204, endPoint x: 520, endPoint y: 201, distance: 201.5
click at [520, 201] on p "**********" at bounding box center [545, 203] width 569 height 12
click at [444, 203] on p "**********" at bounding box center [545, 203] width 569 height 12
click at [642, 203] on p "**********" at bounding box center [545, 203] width 569 height 12
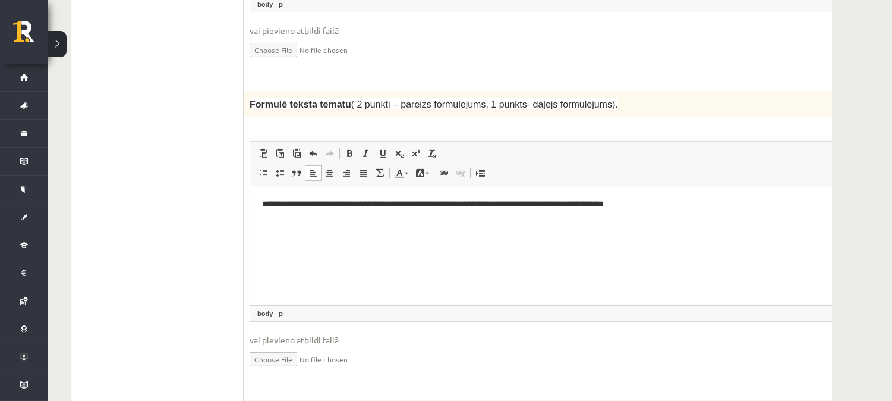
click at [530, 201] on p "**********" at bounding box center [545, 203] width 569 height 12
click at [717, 201] on p "**********" at bounding box center [545, 203] width 569 height 12
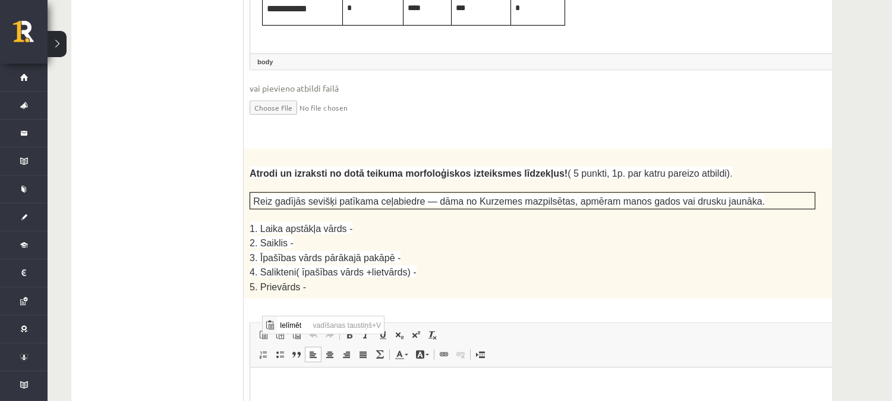
scroll to position [0, 0]
click at [343, 329] on span "vadīšanas taustiņš+V" at bounding box center [347, 324] width 74 height 17
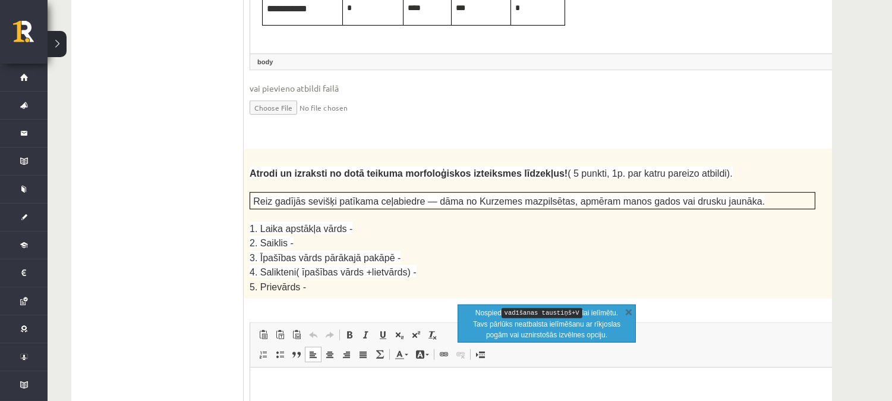
click at [286, 383] on p "Bagātinātā teksta redaktors, wiswyg-editor-user-answer-47434001444400" at bounding box center [561, 385] width 600 height 12
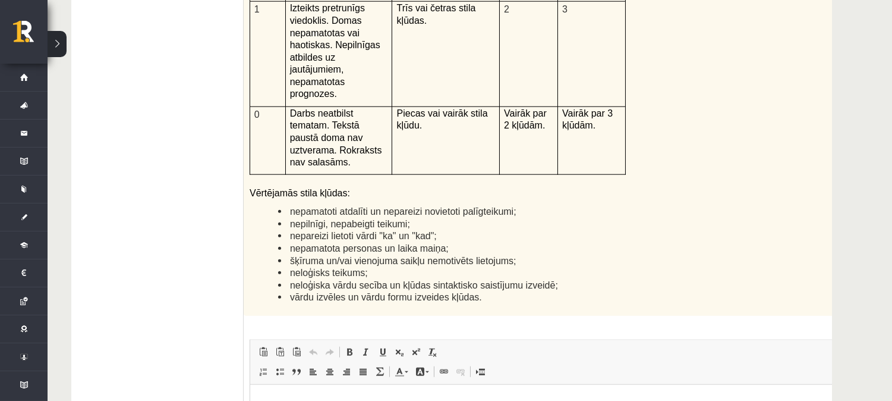
scroll to position [2796, 0]
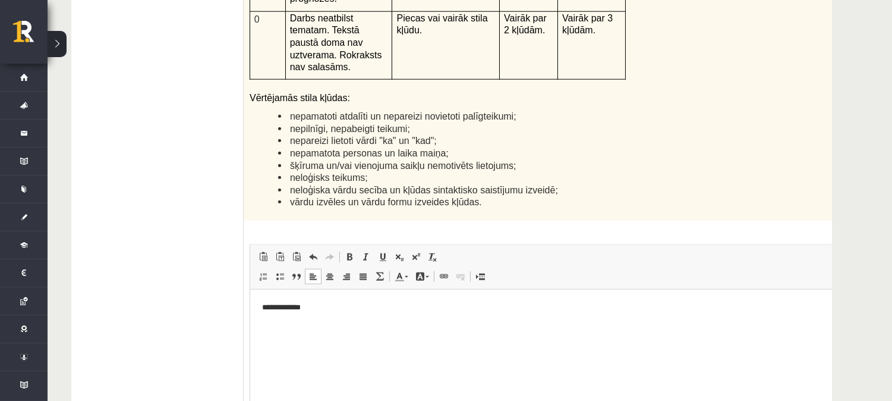
scroll to position [2884, 0]
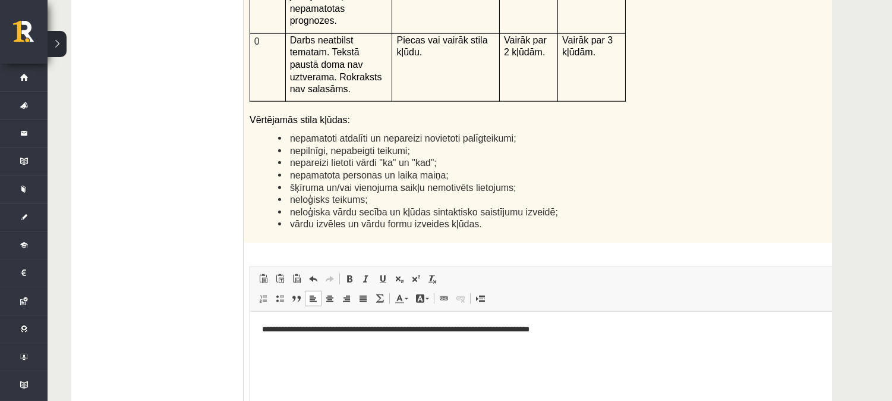
click at [425, 327] on p "**********" at bounding box center [545, 329] width 569 height 12
click at [483, 325] on p "**********" at bounding box center [545, 329] width 569 height 12
click at [585, 327] on p "**********" at bounding box center [545, 329] width 569 height 12
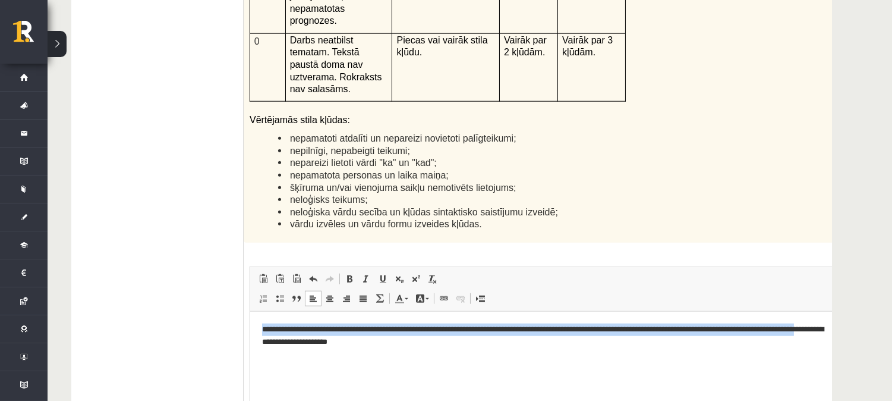
drag, startPoint x: 275, startPoint y: 339, endPoint x: 258, endPoint y: 335, distance: 17.7
click at [258, 335] on html "**********" at bounding box center [562, 335] width 624 height 49
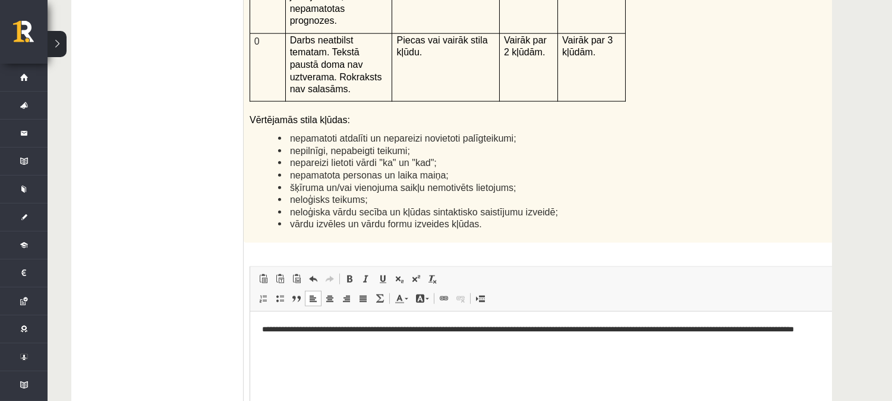
click at [708, 330] on p "**********" at bounding box center [545, 335] width 569 height 25
click at [775, 329] on p "**********" at bounding box center [545, 335] width 569 height 25
click at [346, 338] on p "**********" at bounding box center [545, 335] width 569 height 25
click at [749, 330] on p "**********" at bounding box center [545, 335] width 569 height 25
click at [354, 342] on p "**********" at bounding box center [545, 335] width 569 height 25
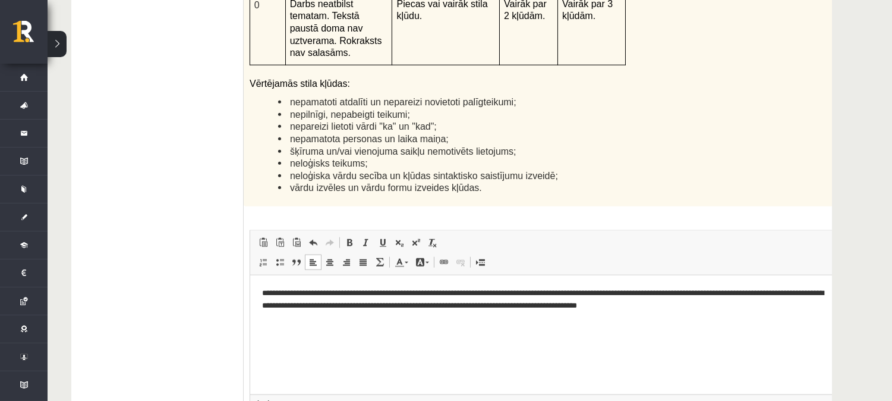
scroll to position [2949, 0]
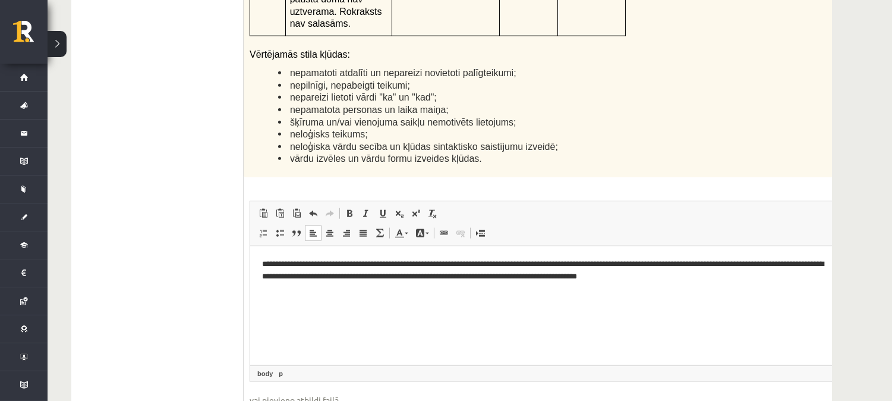
click at [698, 276] on p "**********" at bounding box center [545, 269] width 569 height 25
drag, startPoint x: 408, startPoint y: 272, endPoint x: 517, endPoint y: 274, distance: 109.4
click at [517, 274] on p "**********" at bounding box center [545, 269] width 569 height 25
drag, startPoint x: 414, startPoint y: 274, endPoint x: 407, endPoint y: 273, distance: 7.2
click at [407, 273] on p "**********" at bounding box center [545, 269] width 569 height 25
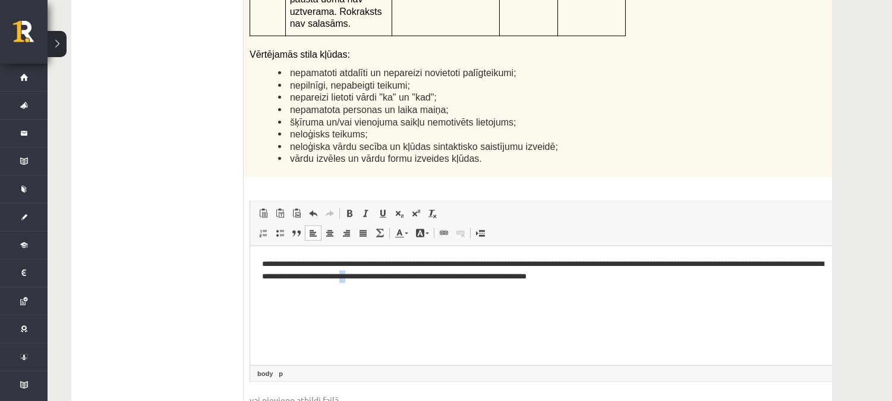
click at [408, 272] on p "**********" at bounding box center [545, 269] width 569 height 25
click at [507, 277] on p "**********" at bounding box center [545, 269] width 569 height 25
click at [507, 273] on p "**********" at bounding box center [545, 269] width 569 height 25
drag, startPoint x: 407, startPoint y: 277, endPoint x: 411, endPoint y: 272, distance: 6.3
click at [411, 272] on p "**********" at bounding box center [545, 269] width 569 height 25
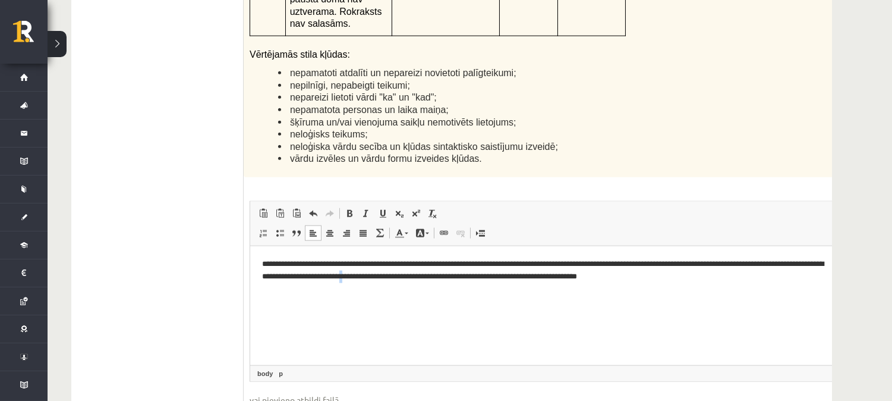
click at [412, 272] on p "**********" at bounding box center [545, 269] width 569 height 25
click at [407, 273] on p "**********" at bounding box center [545, 269] width 569 height 25
drag, startPoint x: 467, startPoint y: 278, endPoint x: 610, endPoint y: 278, distance: 142.6
click at [610, 278] on p "**********" at bounding box center [545, 269] width 569 height 25
drag, startPoint x: 548, startPoint y: 276, endPoint x: 535, endPoint y: 274, distance: 12.7
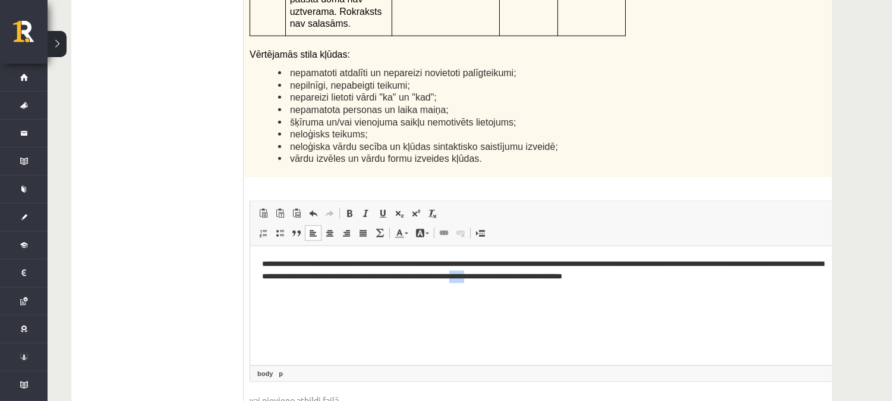
click at [535, 274] on p "**********" at bounding box center [545, 269] width 569 height 25
click at [530, 273] on p "**********" at bounding box center [545, 269] width 569 height 25
click at [598, 275] on p "**********" at bounding box center [545, 269] width 569 height 25
click at [664, 281] on p "**********" at bounding box center [545, 269] width 569 height 25
click at [691, 273] on p "**********" at bounding box center [545, 269] width 569 height 25
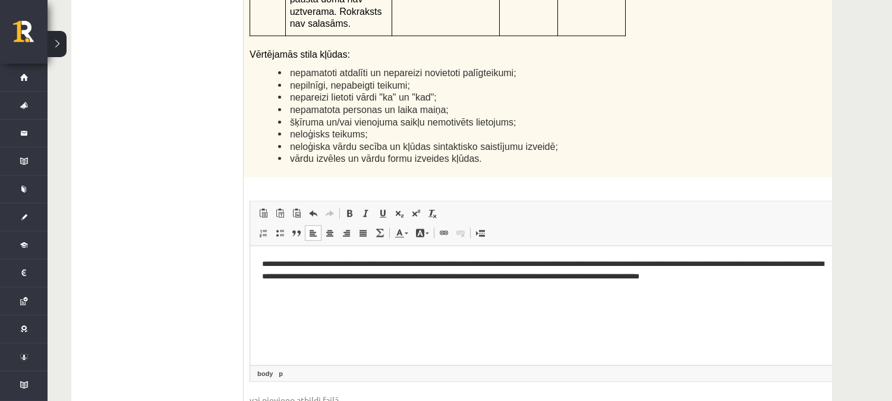
click at [729, 276] on p "**********" at bounding box center [545, 269] width 569 height 25
drag, startPoint x: 757, startPoint y: 277, endPoint x: 733, endPoint y: 272, distance: 24.4
click at [733, 272] on p "**********" at bounding box center [545, 269] width 569 height 25
click at [734, 274] on p "**********" at bounding box center [545, 269] width 569 height 25
click at [592, 273] on p "**********" at bounding box center [545, 269] width 569 height 25
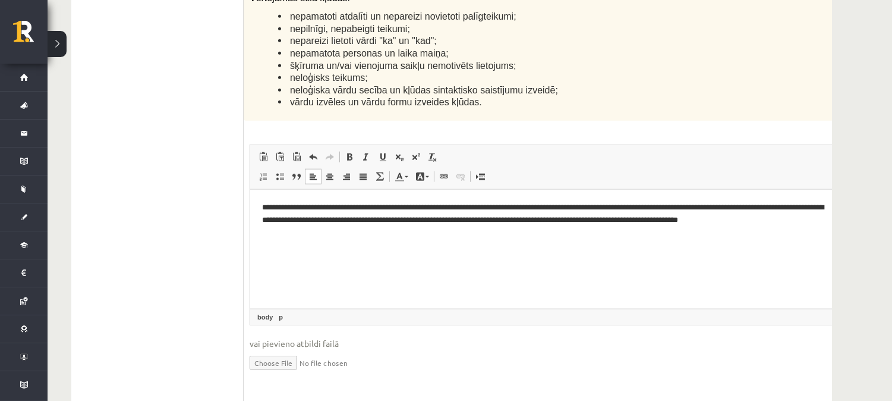
scroll to position [0, 0]
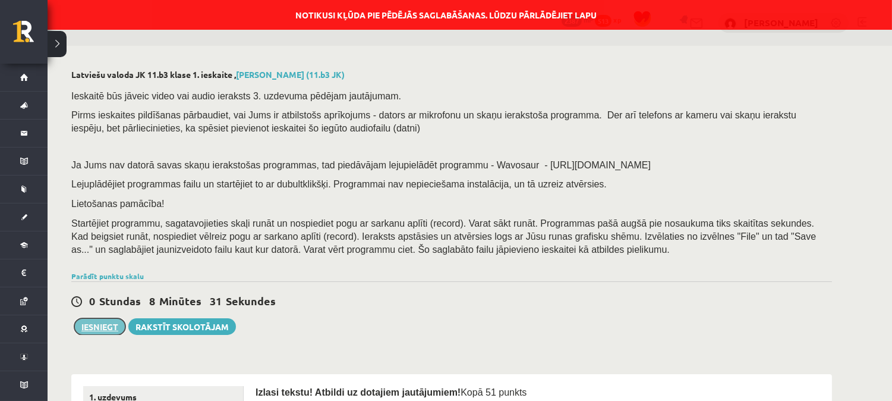
click at [104, 327] on button "Iesniegt" at bounding box center [99, 326] width 51 height 17
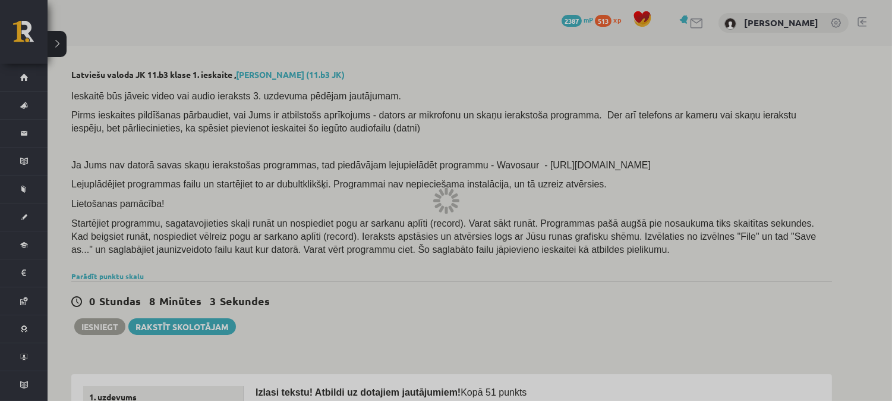
click at [265, 256] on div at bounding box center [446, 200] width 892 height 401
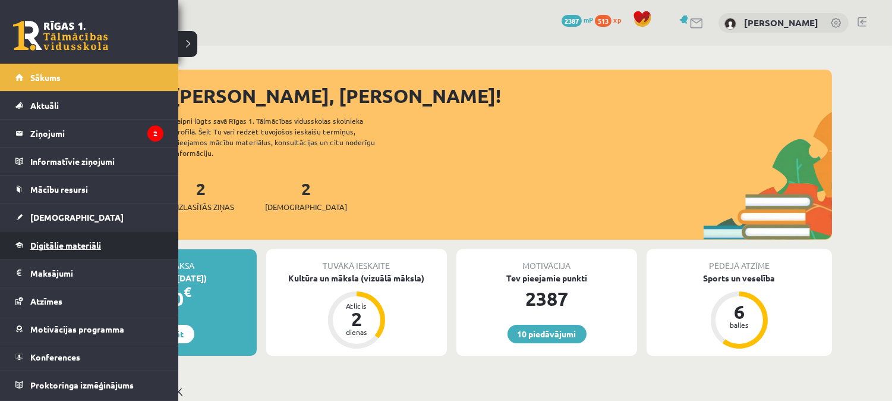
click at [58, 245] on span "Digitālie materiāli" at bounding box center [65, 244] width 71 height 11
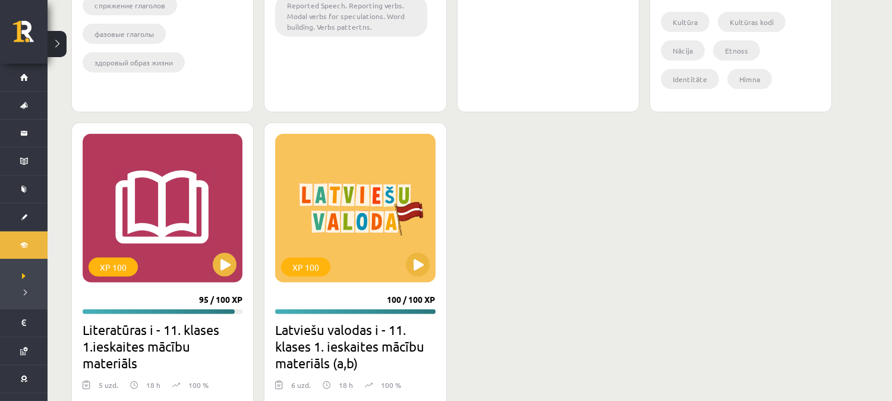
scroll to position [2168, 0]
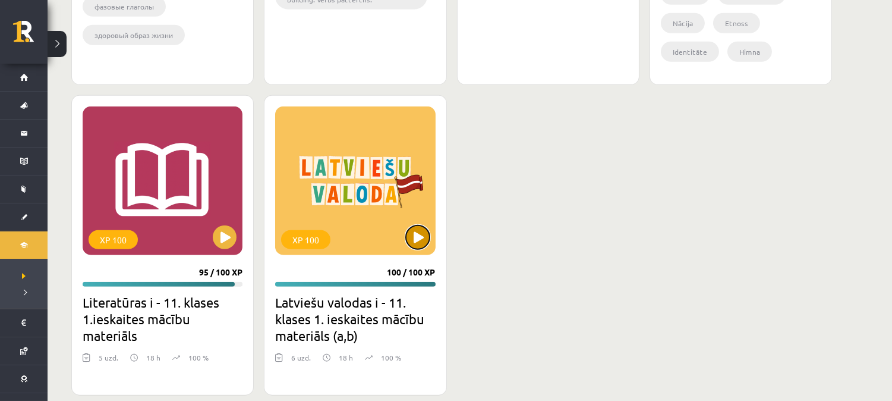
click at [409, 240] on button at bounding box center [418, 237] width 24 height 24
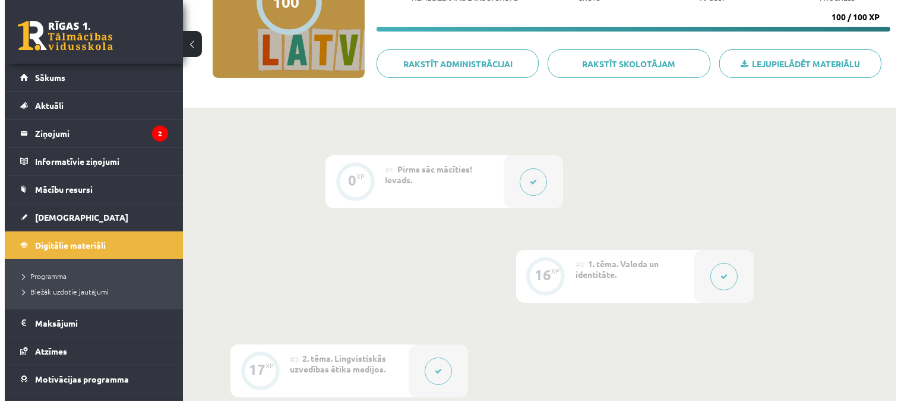
scroll to position [164, 0]
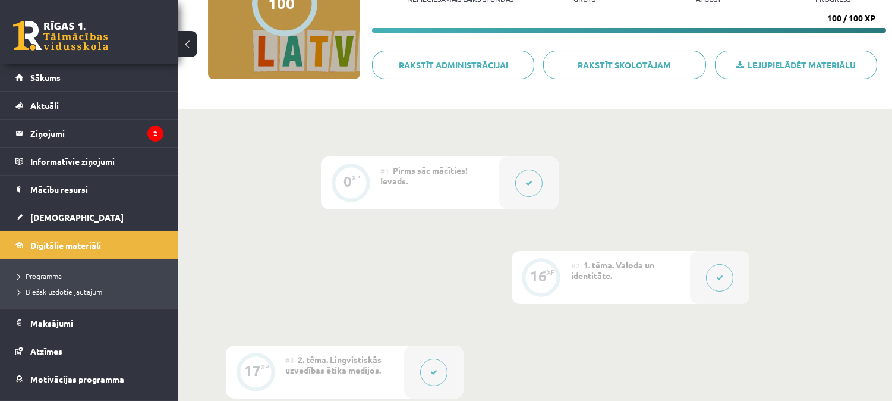
click at [726, 276] on button at bounding box center [719, 277] width 27 height 27
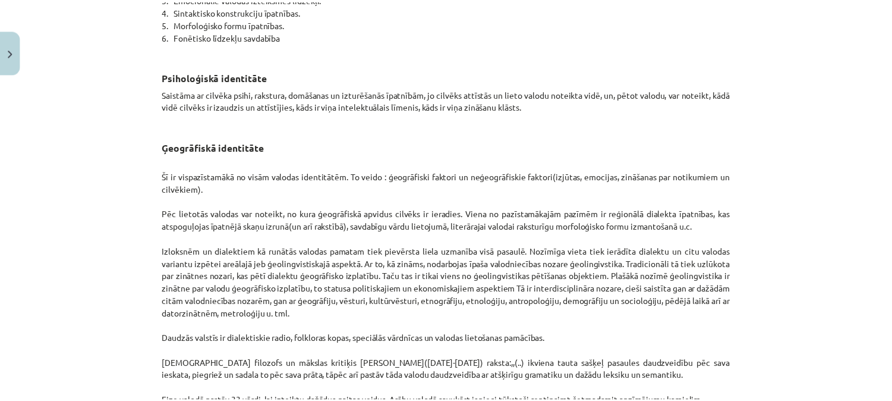
scroll to position [0, 0]
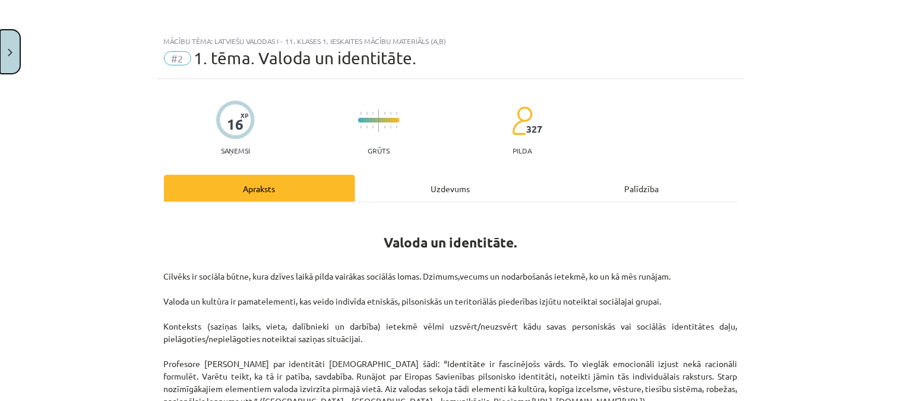
click at [7, 50] on button "Close" at bounding box center [10, 52] width 20 height 44
click at [51, 198] on link "Mācību resursi" at bounding box center [89, 188] width 148 height 27
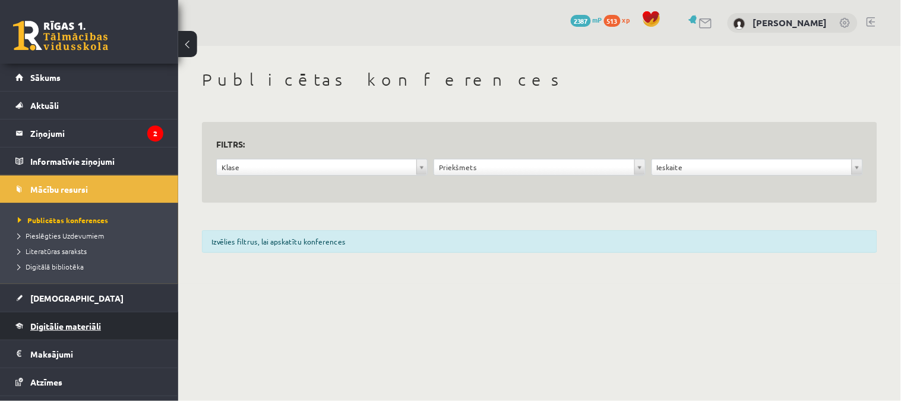
click at [56, 324] on span "Digitālie materiāli" at bounding box center [65, 325] width 71 height 11
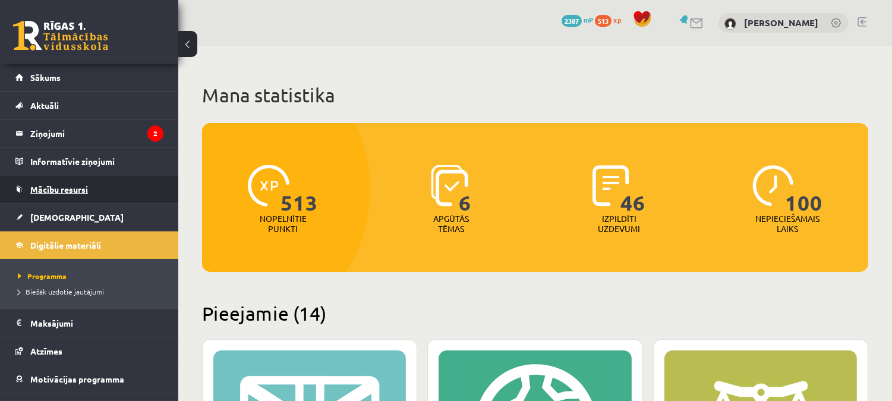
click at [54, 187] on span "Mācību resursi" at bounding box center [59, 189] width 58 height 11
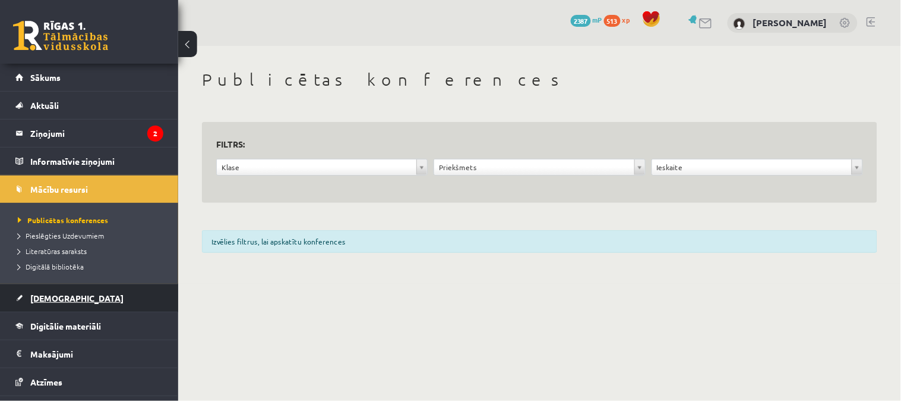
click at [46, 301] on span "[DEMOGRAPHIC_DATA]" at bounding box center [76, 297] width 93 height 11
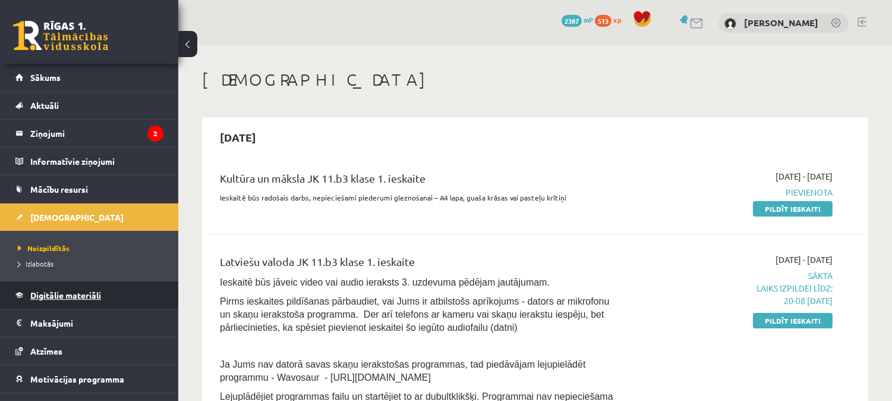
click at [63, 292] on span "Digitālie materiāli" at bounding box center [65, 294] width 71 height 11
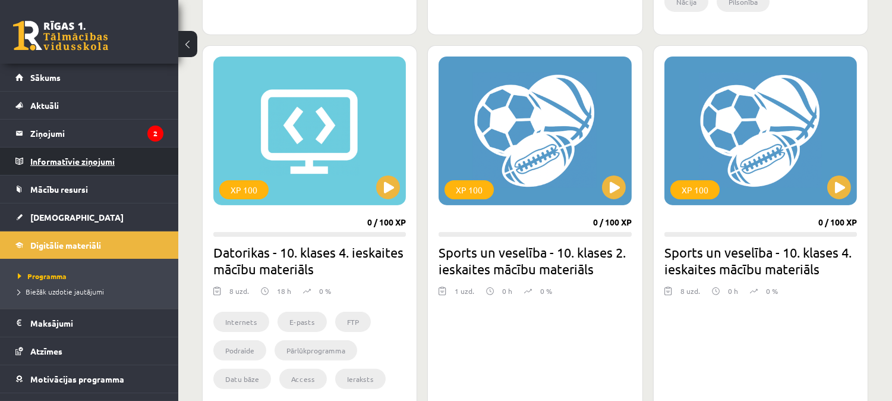
click at [40, 159] on legend "Informatīvie ziņojumi 0" at bounding box center [96, 160] width 133 height 27
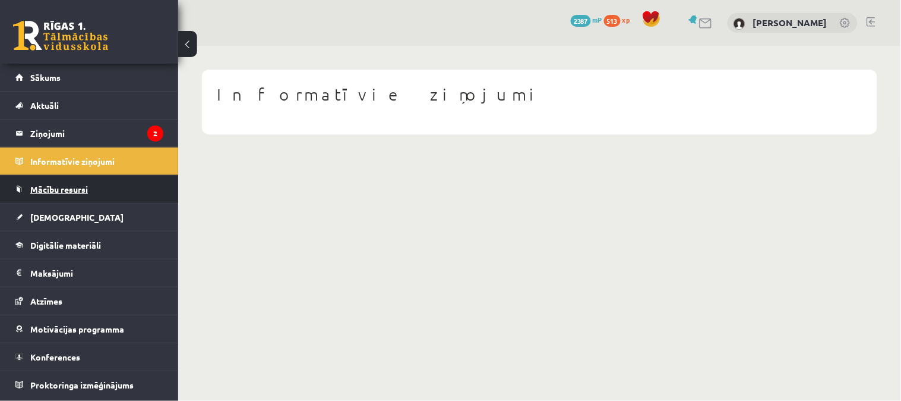
click at [40, 193] on link "Mācību resursi" at bounding box center [89, 188] width 148 height 27
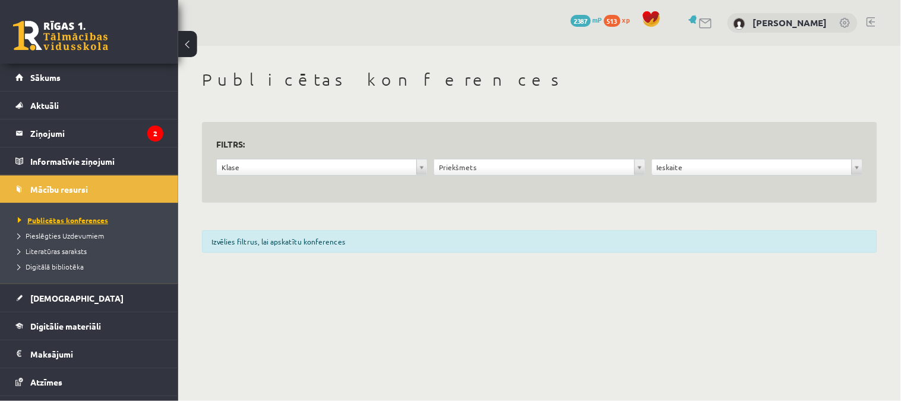
click at [51, 220] on span "Publicētas konferences" at bounding box center [63, 220] width 90 height 10
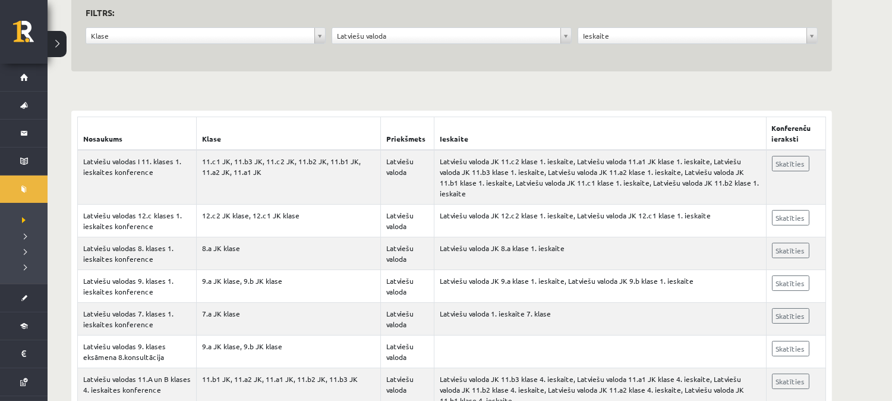
scroll to position [135, 0]
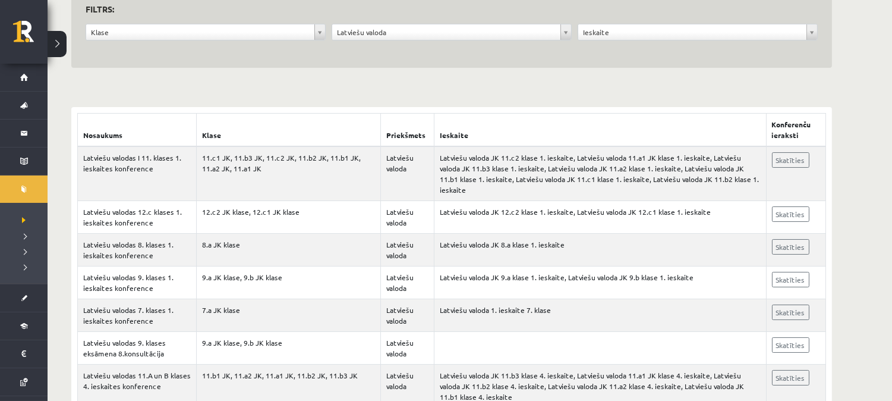
drag, startPoint x: 901, startPoint y: 42, endPoint x: 901, endPoint y: 67, distance: 25.0
click at [892, 67] on html "0 Dāvanas 2387 mP 513 xp [PERSON_NAME] Sākums Aktuāli Kā mācīties eSKOLĀ Kontak…" at bounding box center [446, 65] width 892 height 401
click at [781, 152] on link "Skatīties" at bounding box center [790, 159] width 37 height 15
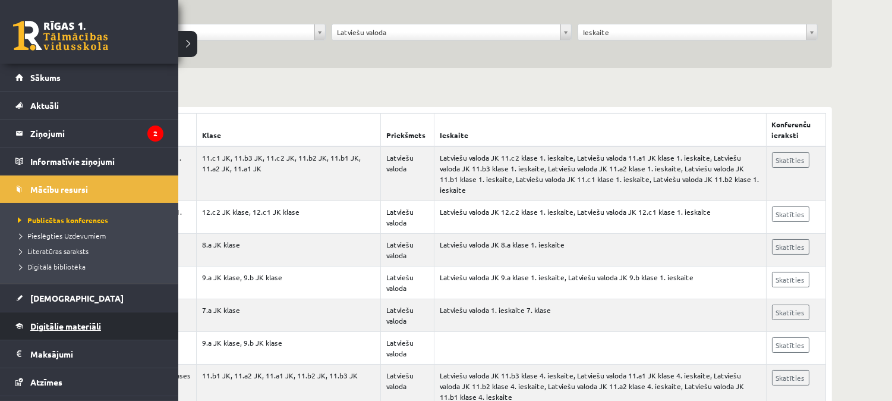
click at [57, 319] on link "Digitālie materiāli" at bounding box center [89, 325] width 148 height 27
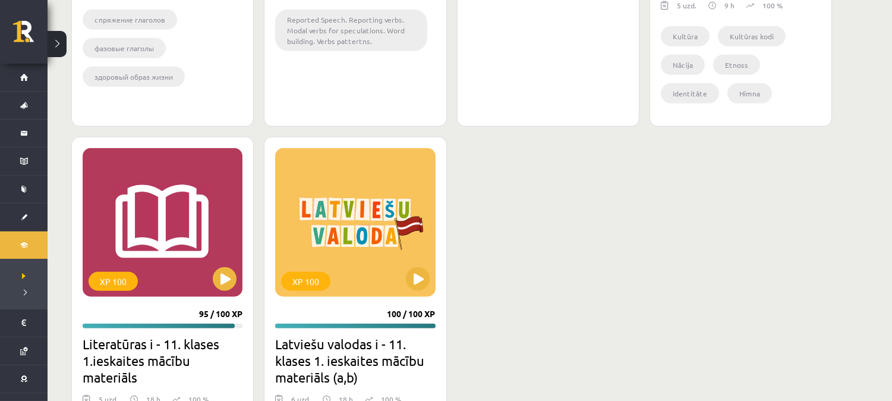
scroll to position [2186, 0]
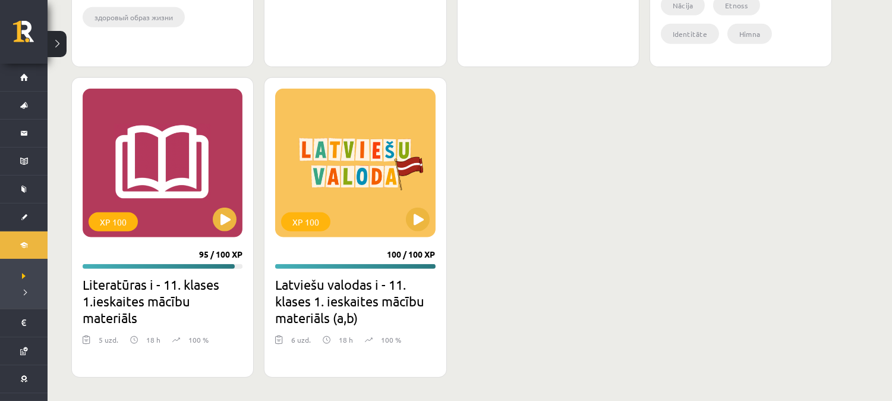
click at [365, 299] on h2 "Latviešu valodas i - 11. klases 1. ieskaites mācību materiāls (a,b)" at bounding box center [355, 301] width 160 height 50
click at [305, 303] on h2 "Latviešu valodas i - 11. klases 1. ieskaites mācību materiāls (a,b)" at bounding box center [355, 301] width 160 height 50
click at [372, 84] on div "XP 100 100 / 100 XP Latviešu valodas i - 11. klases 1. ieskaites mācību materiā…" at bounding box center [355, 227] width 182 height 300
click at [378, 112] on div "XP 100" at bounding box center [355, 163] width 160 height 149
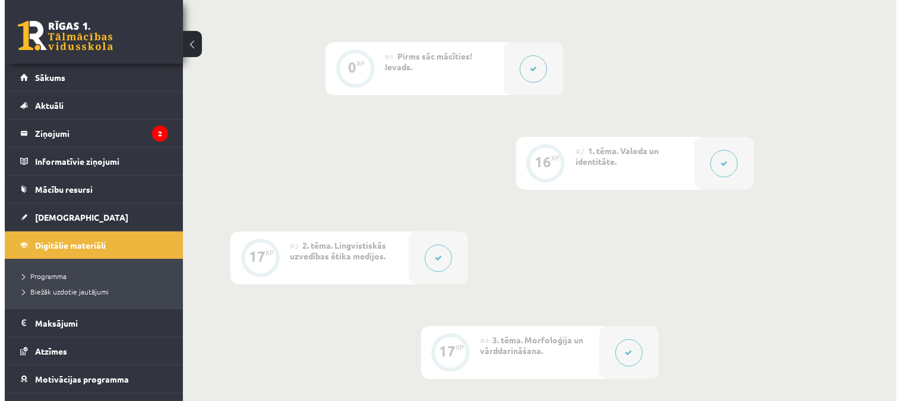
scroll to position [293, 0]
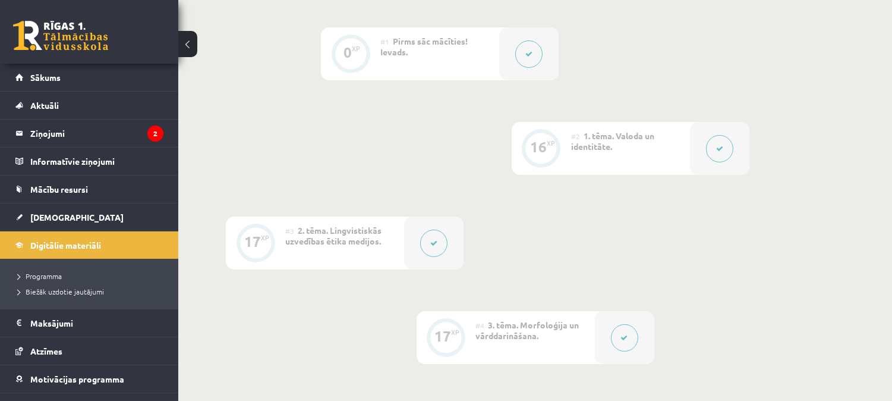
click at [439, 239] on button at bounding box center [433, 242] width 27 height 27
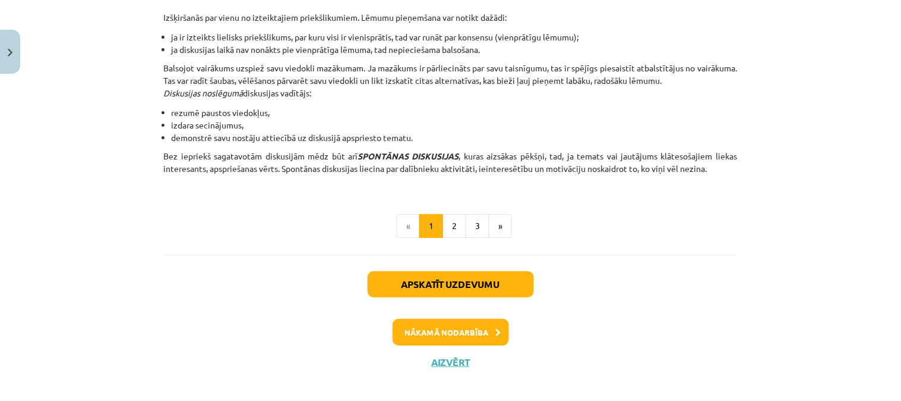
scroll to position [1147, 0]
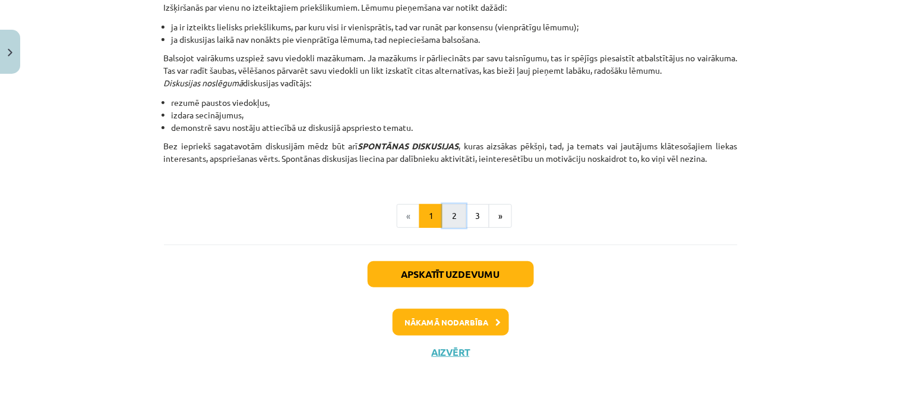
click at [447, 221] on button "2" at bounding box center [455, 216] width 24 height 24
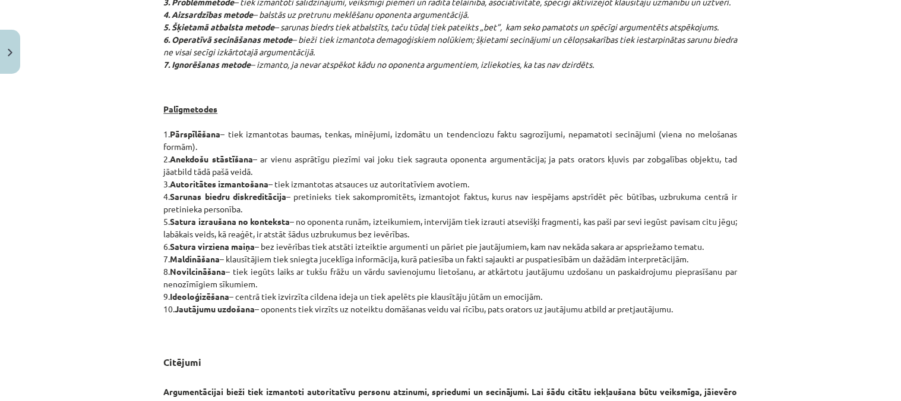
scroll to position [1027, 0]
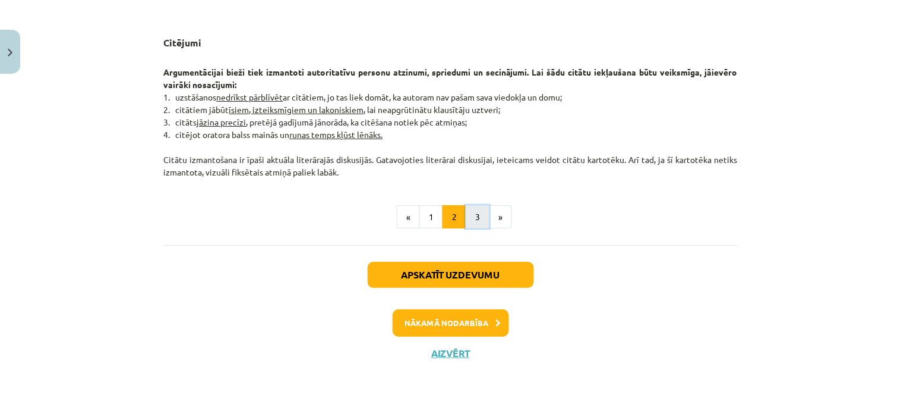
click at [467, 215] on button "3" at bounding box center [478, 217] width 24 height 24
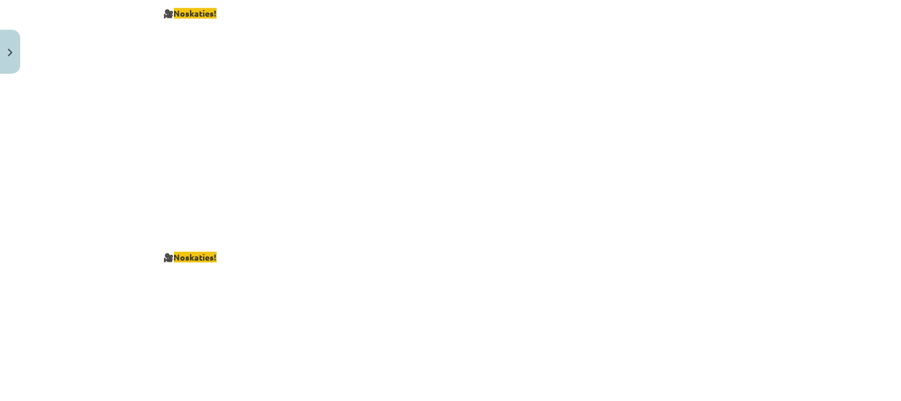
scroll to position [2282, 0]
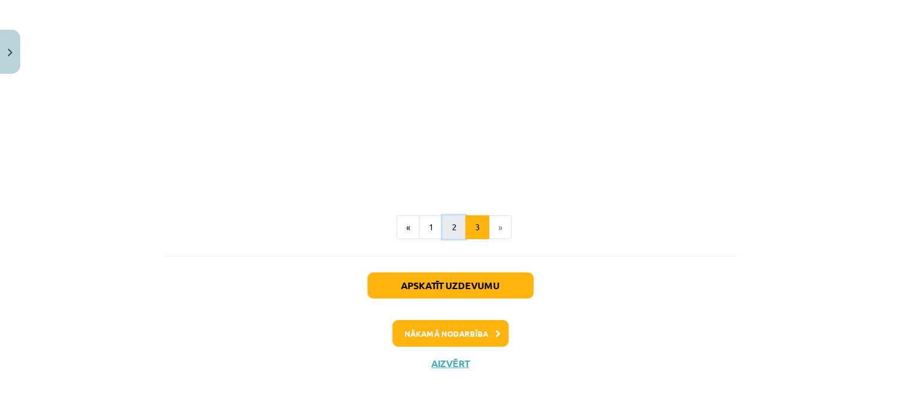
click at [447, 215] on button "2" at bounding box center [455, 227] width 24 height 24
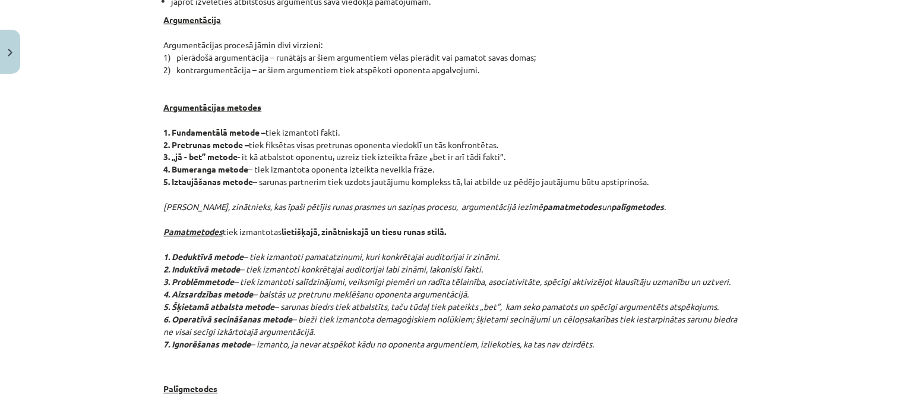
scroll to position [1027, 0]
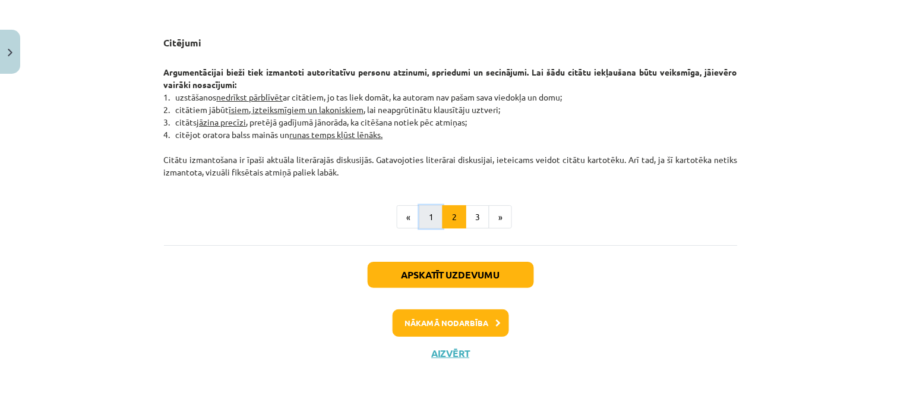
click at [428, 220] on button "1" at bounding box center [432, 217] width 24 height 24
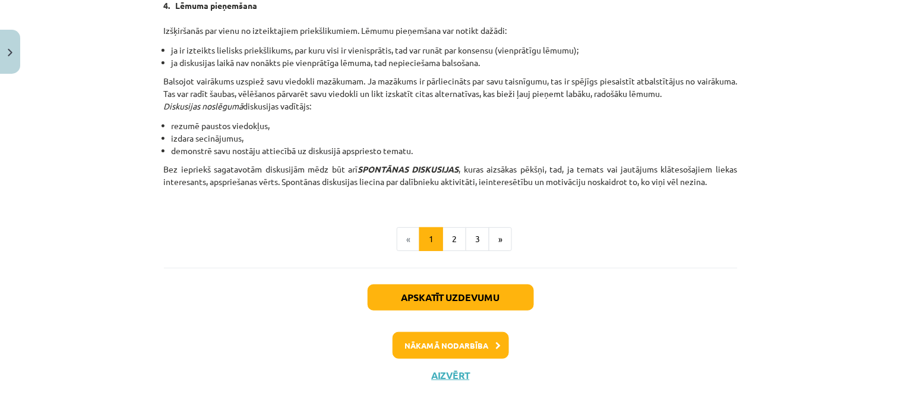
scroll to position [1113, 0]
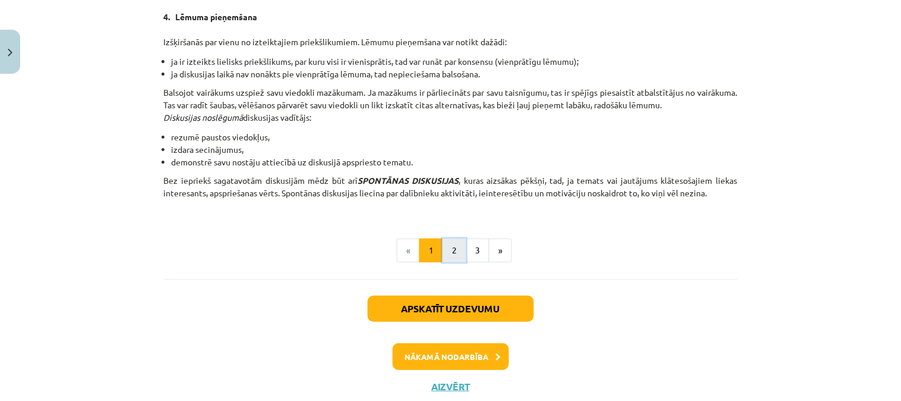
click at [446, 258] on button "2" at bounding box center [455, 250] width 24 height 24
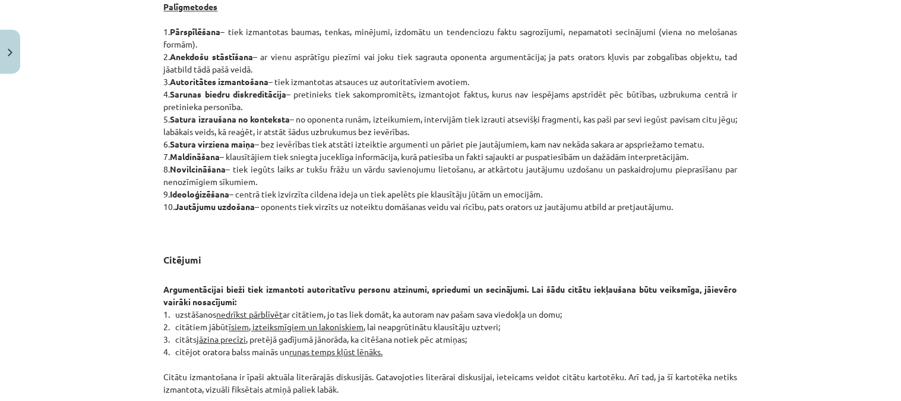
scroll to position [1027, 0]
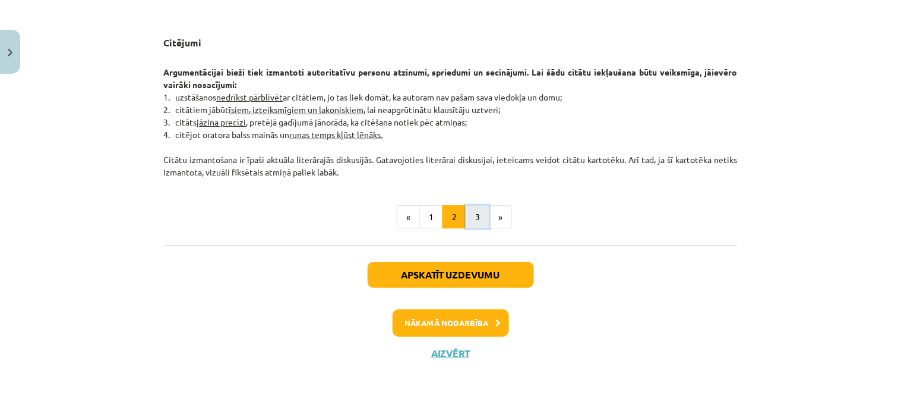
click at [466, 220] on button "3" at bounding box center [478, 217] width 24 height 24
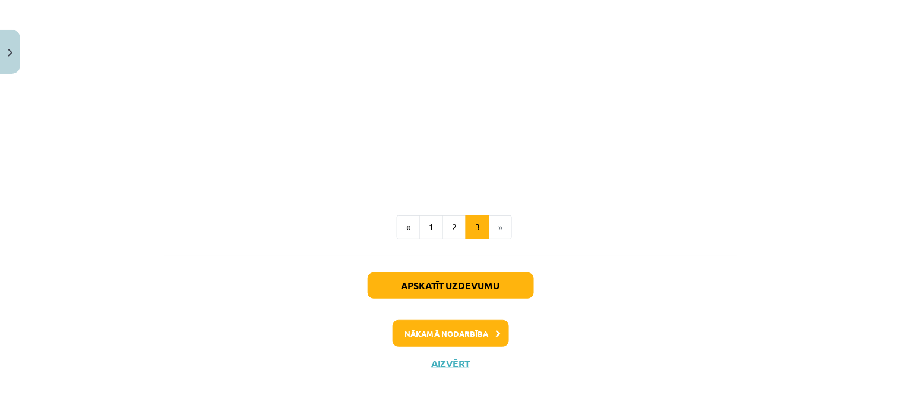
scroll to position [2274, 0]
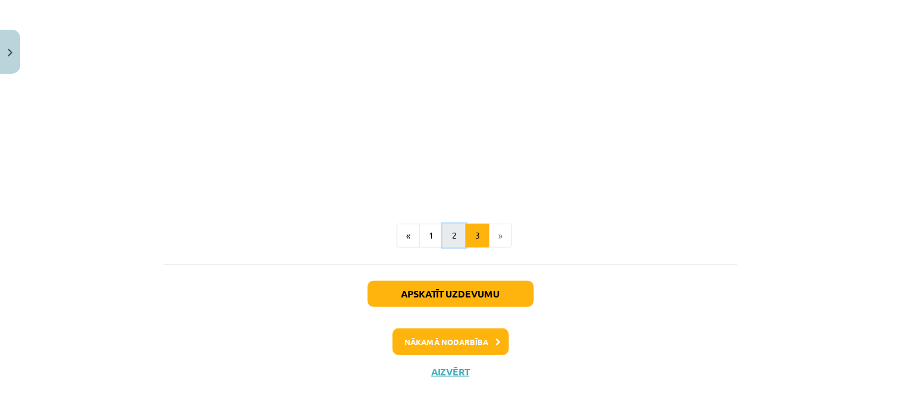
click at [454, 226] on button "2" at bounding box center [455, 235] width 24 height 24
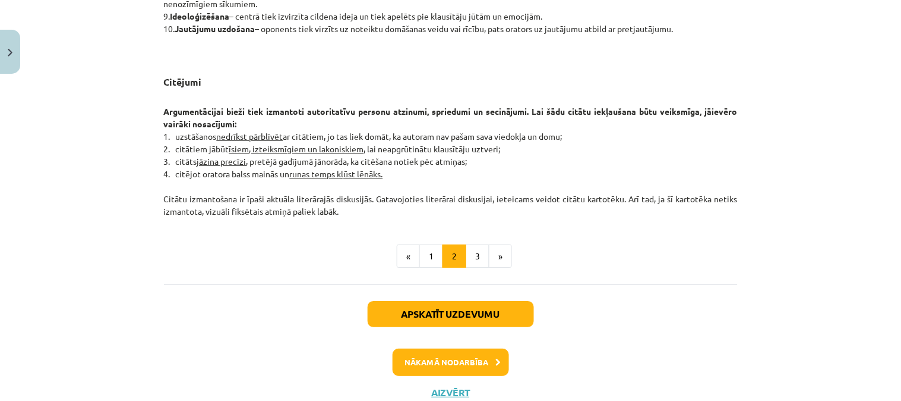
scroll to position [1027, 0]
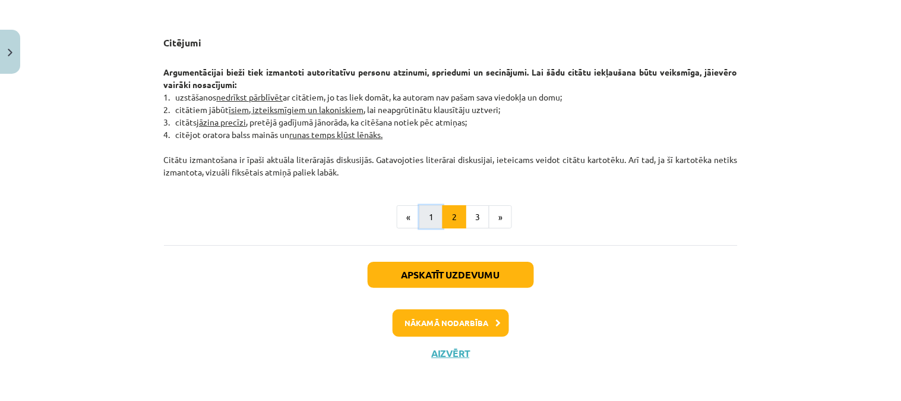
click at [428, 211] on button "1" at bounding box center [432, 217] width 24 height 24
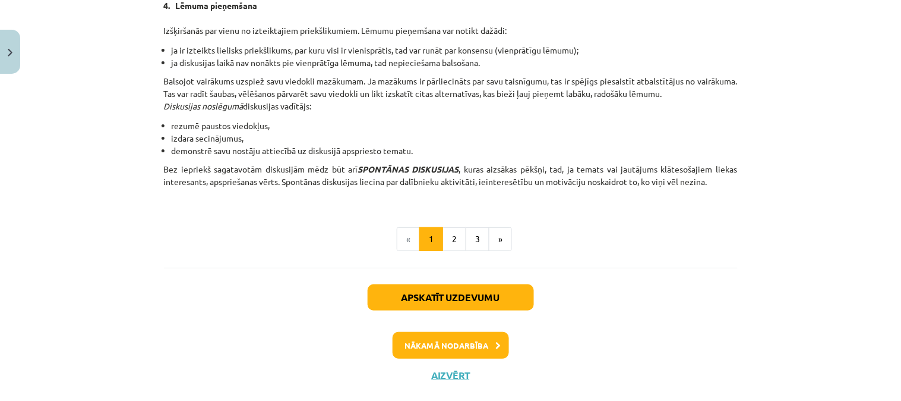
scroll to position [1147, 0]
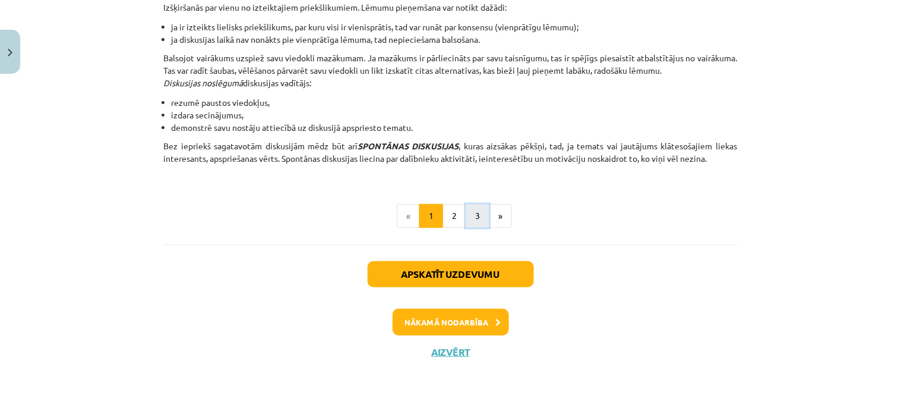
click at [467, 216] on button "3" at bounding box center [478, 216] width 24 height 24
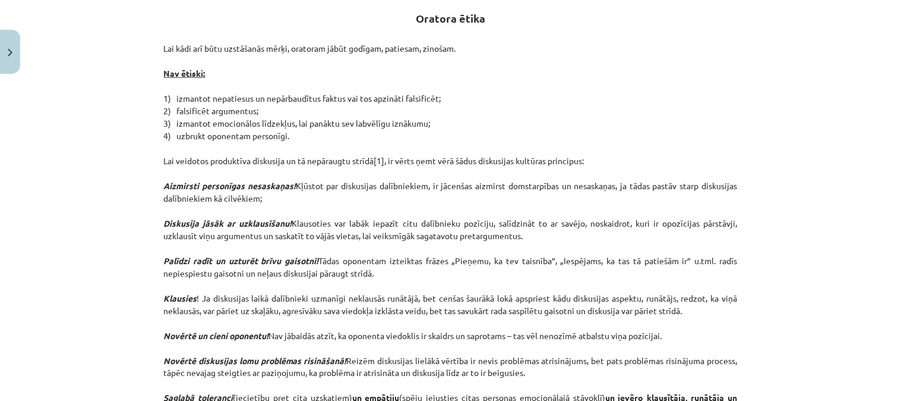
scroll to position [212, 0]
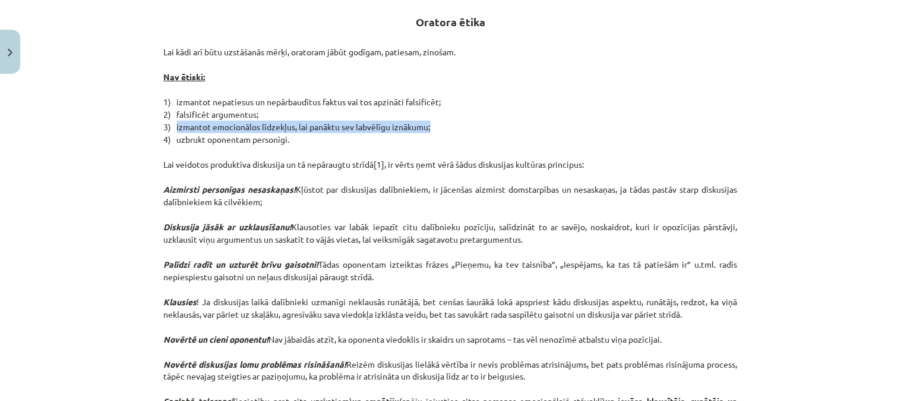
drag, startPoint x: 423, startPoint y: 128, endPoint x: 171, endPoint y: 122, distance: 252.0
click at [171, 122] on p "Lai kādi arī būtu uzstāšanās mērķi, oratoram jābūt godīgam, patiesam, zinošam. …" at bounding box center [451, 258] width 574 height 424
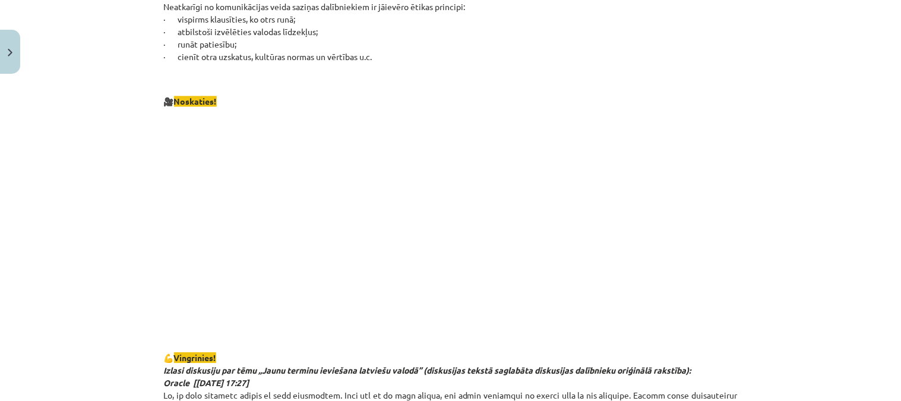
scroll to position [0, 0]
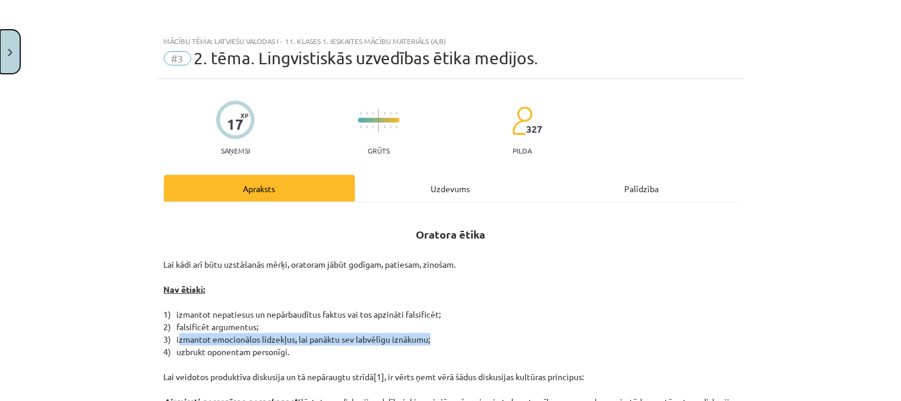
click at [7, 56] on button "Close" at bounding box center [10, 52] width 20 height 44
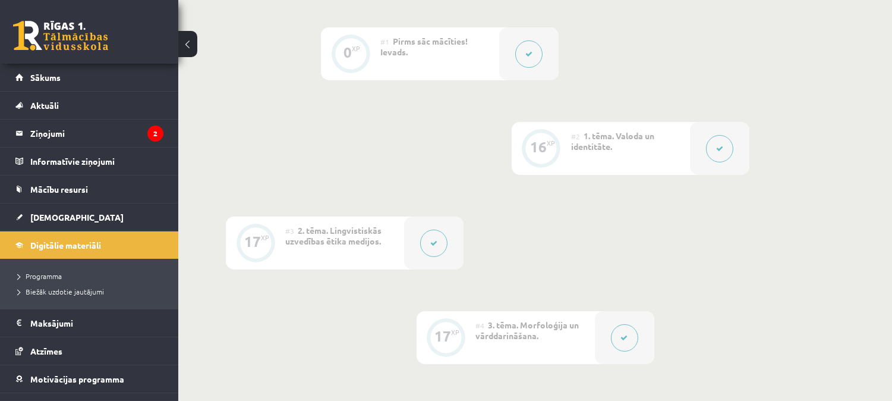
click at [707, 149] on button at bounding box center [719, 148] width 27 height 27
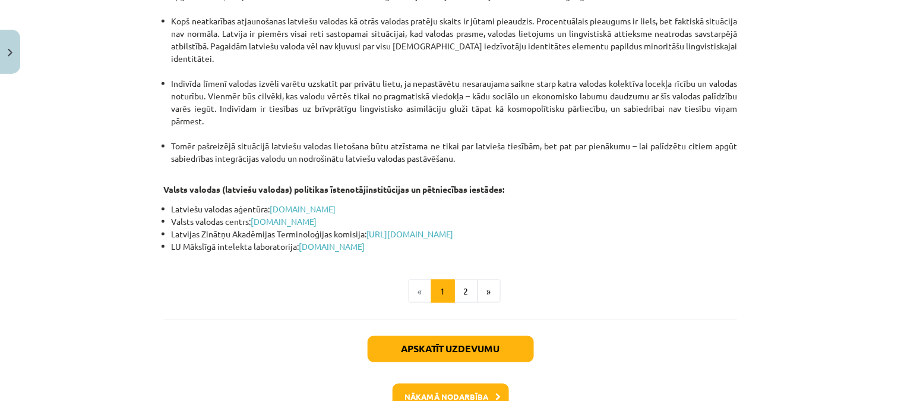
scroll to position [2574, 0]
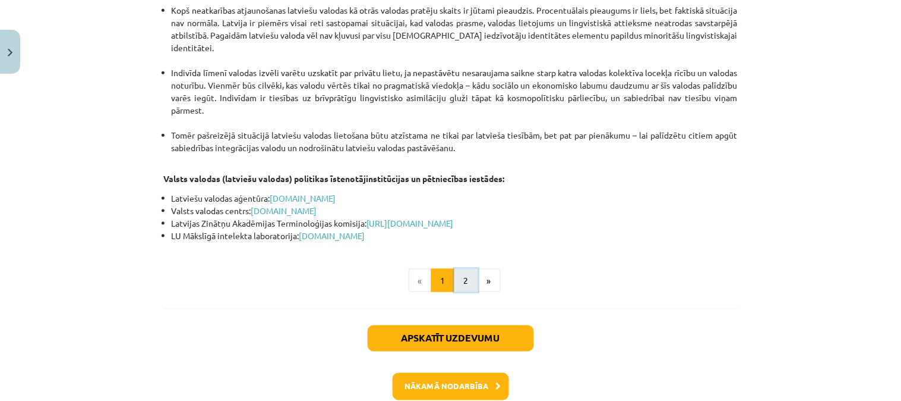
click at [465, 269] on button "2" at bounding box center [467, 281] width 24 height 24
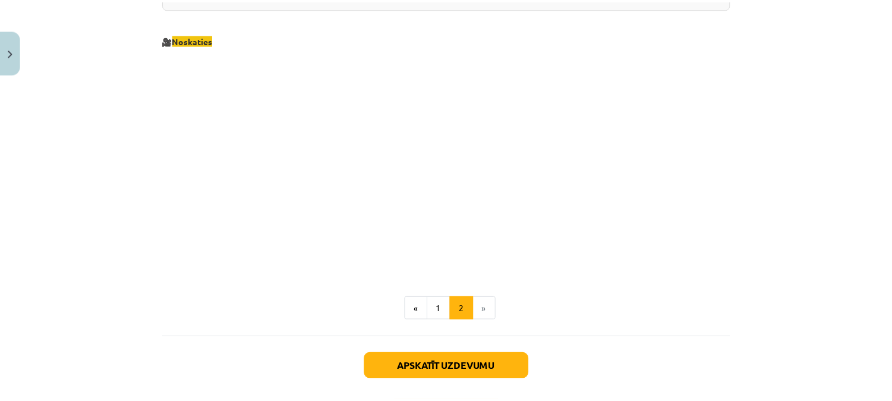
scroll to position [1265, 0]
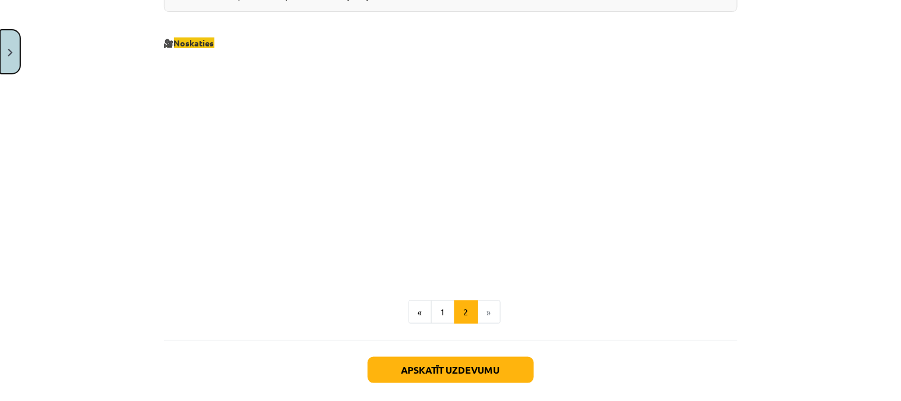
click at [8, 50] on img "Close" at bounding box center [10, 53] width 5 height 8
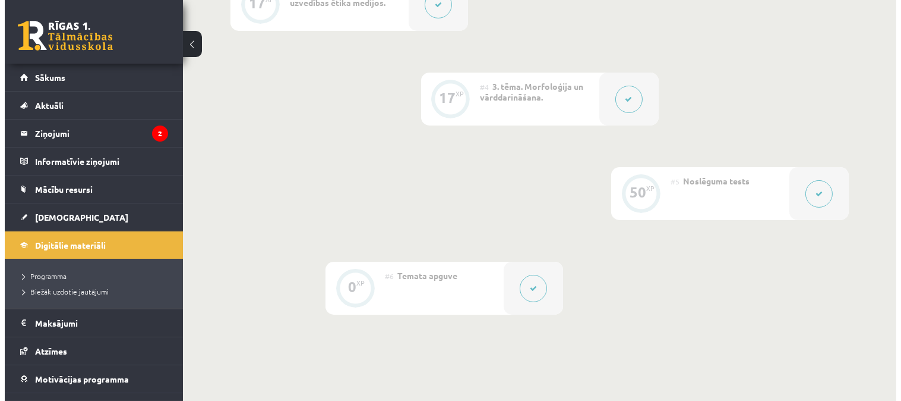
scroll to position [537, 0]
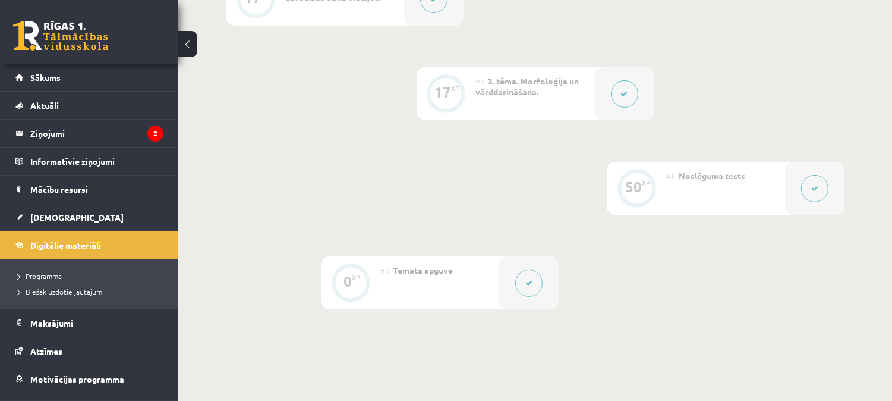
click at [621, 92] on icon at bounding box center [624, 93] width 7 height 7
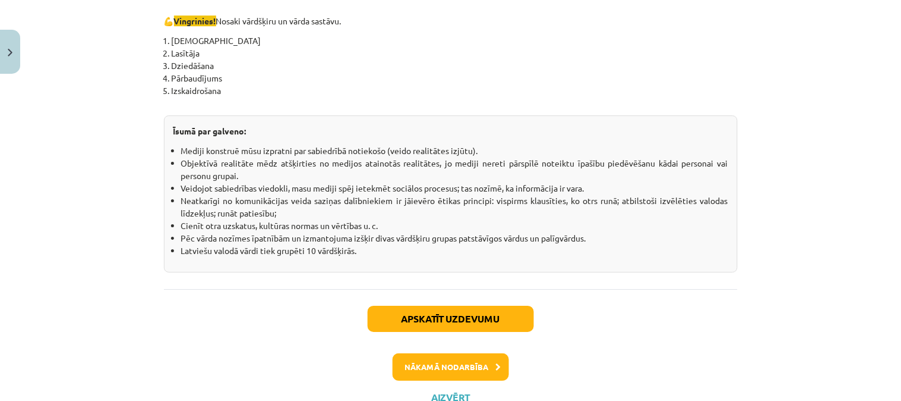
scroll to position [2175, 0]
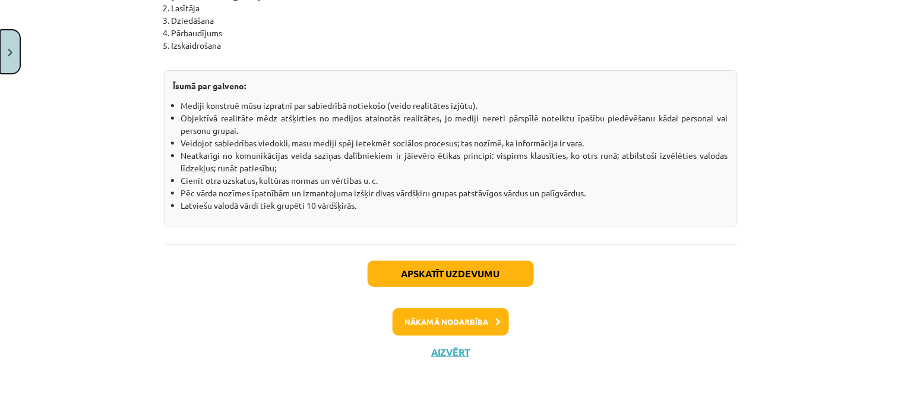
click at [11, 40] on button "Close" at bounding box center [10, 52] width 20 height 44
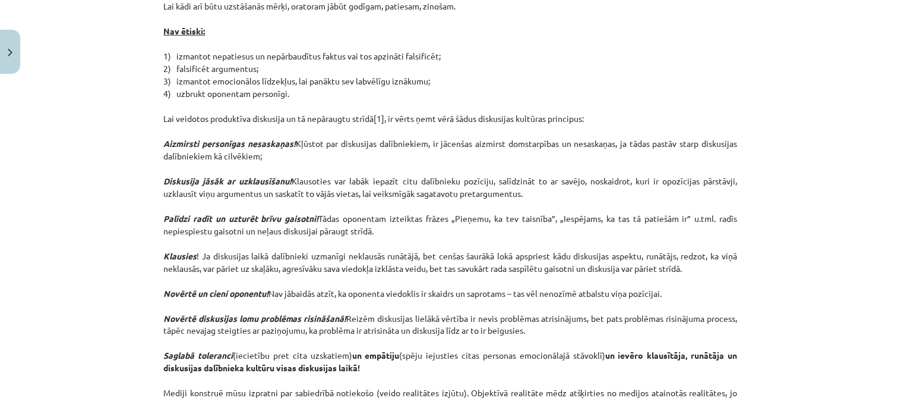
scroll to position [253, 0]
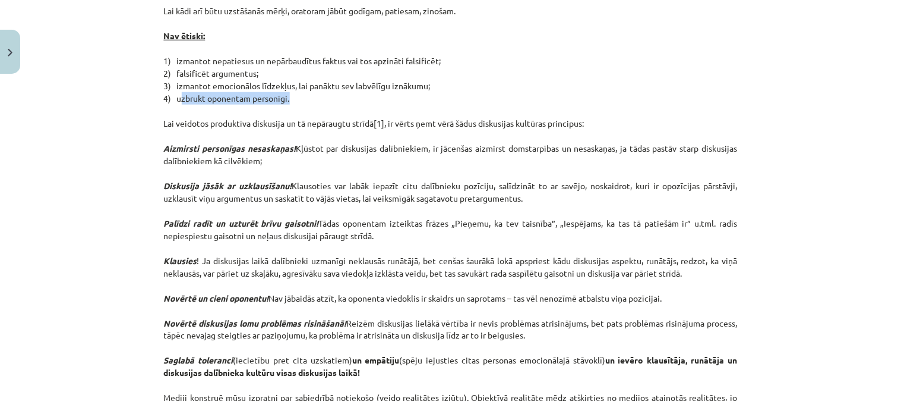
drag, startPoint x: 171, startPoint y: 96, endPoint x: 284, endPoint y: 101, distance: 113.0
click at [284, 101] on p "Lai kādi arī būtu uzstāšanās mērķi, oratoram jābūt godīgam, patiesam, zinošam. …" at bounding box center [451, 217] width 574 height 424
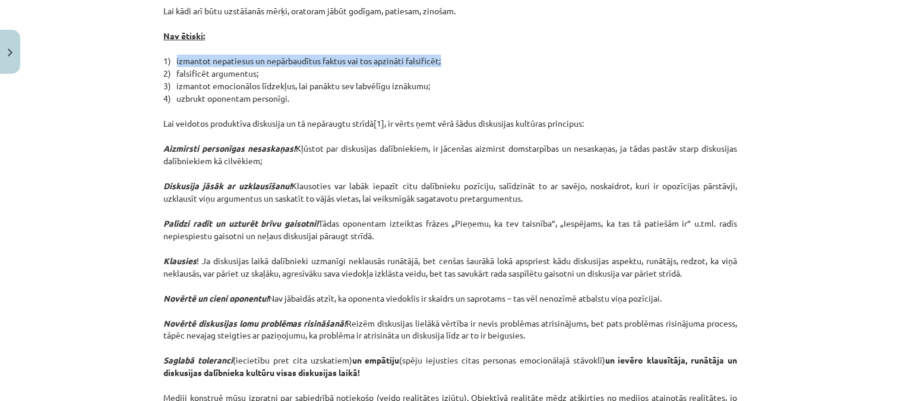
drag, startPoint x: 432, startPoint y: 61, endPoint x: 171, endPoint y: 58, distance: 261.5
click at [171, 58] on p "Lai kādi arī būtu uzstāšanās mērķi, oratoram jābūt godīgam, patiesam, zinošam. …" at bounding box center [451, 217] width 574 height 424
copy p "izmantot nepatiesus un nepārbaudītus faktus vai tos apzināti falsificēt"
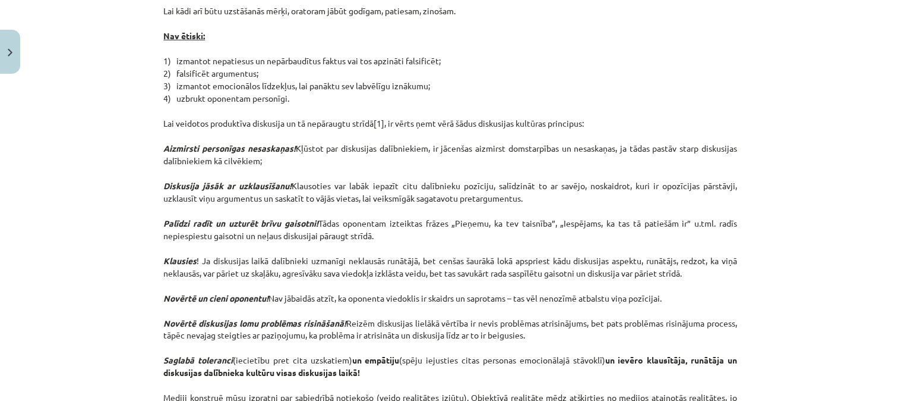
click at [477, 39] on p "Lai kādi arī būtu uzstāšanās mērķi, oratoram jābūt godīgam, patiesam, zinošam. …" at bounding box center [451, 217] width 574 height 424
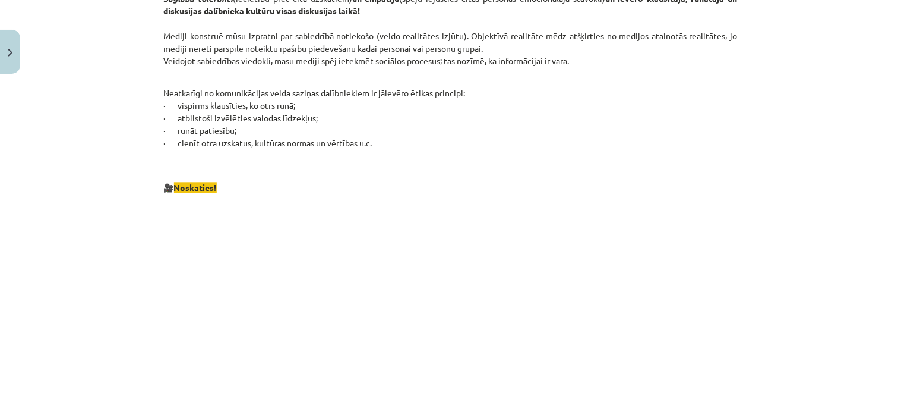
scroll to position [625, 0]
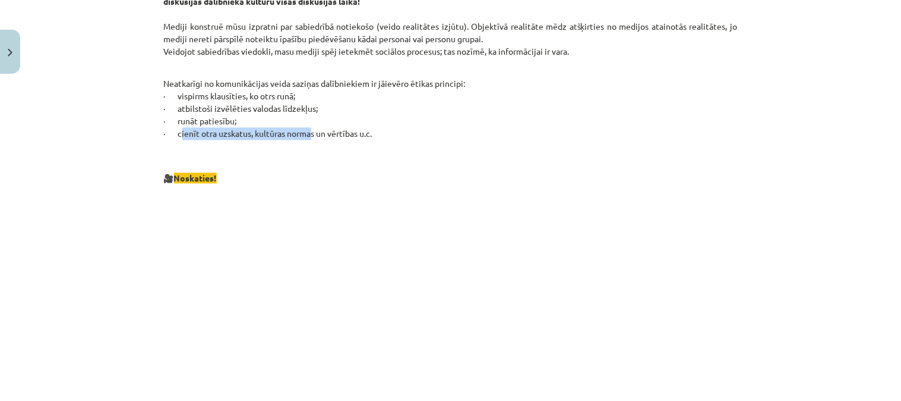
drag, startPoint x: 175, startPoint y: 131, endPoint x: 306, endPoint y: 137, distance: 130.8
click at [306, 137] on p "Neatkarīgi no komunikācijas veida saziņas dalībniekiem ir jāievēro ētikas princ…" at bounding box center [451, 102] width 574 height 75
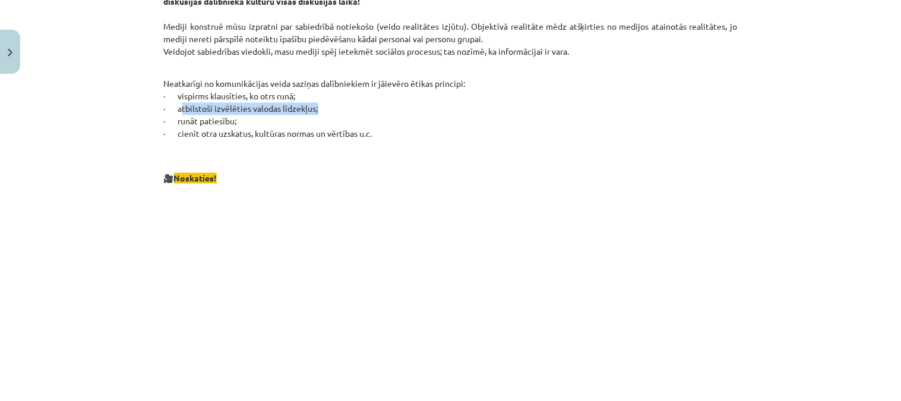
drag, startPoint x: 174, startPoint y: 108, endPoint x: 310, endPoint y: 108, distance: 136.1
click at [310, 108] on p "Neatkarīgi no komunikācijas veida saziņas dalībniekiem ir jāievēro ētikas princ…" at bounding box center [451, 102] width 574 height 75
copy p "atbilstoši izvēlēties valodas līdzekļus"
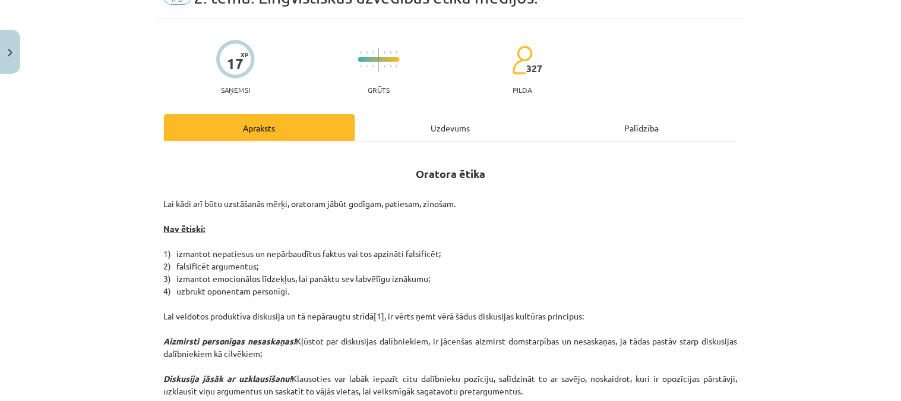
scroll to position [66, 0]
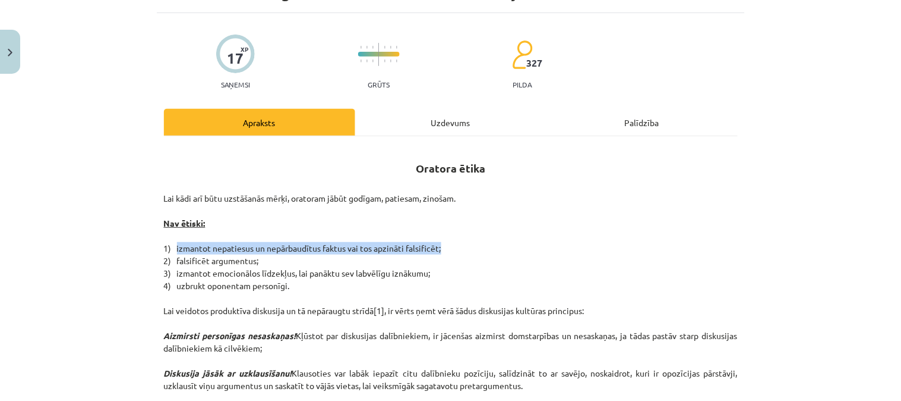
drag, startPoint x: 171, startPoint y: 245, endPoint x: 434, endPoint y: 250, distance: 263.3
click at [434, 250] on p "Lai kādi arī būtu uzstāšanās mērķi, oratoram jābūt godīgam, patiesam, zinošam. …" at bounding box center [451, 404] width 574 height 424
copy p "izmantot nepatiesus un nepārbaudītus faktus vai tos apzināti falsificēt"
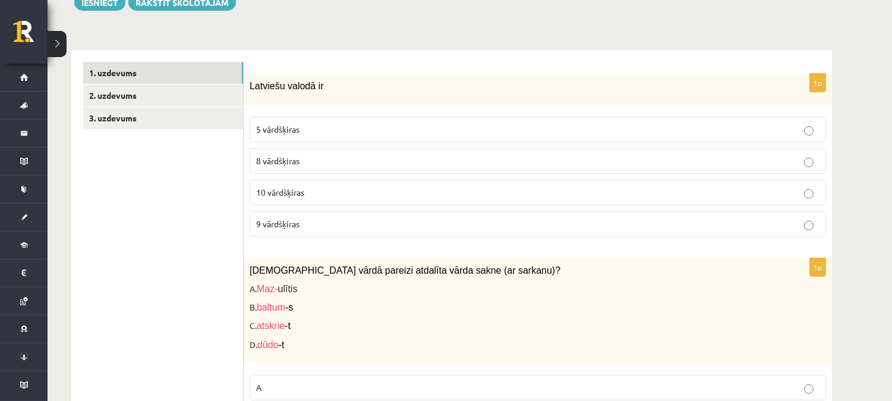
scroll to position [389, 0]
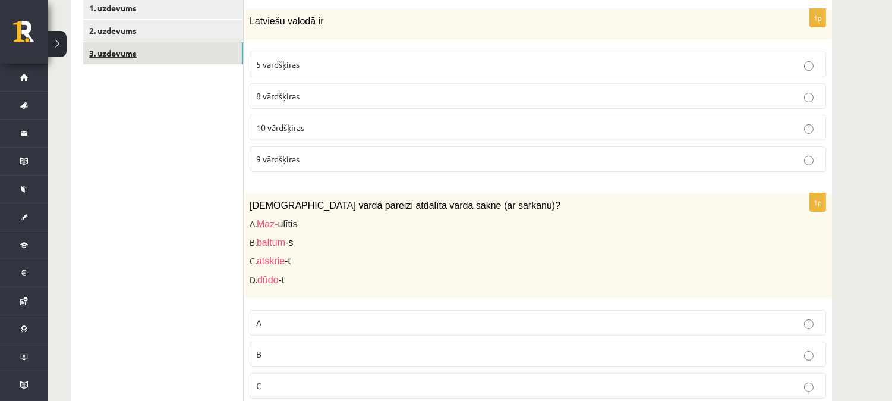
click at [110, 52] on link "3. uzdevums" at bounding box center [163, 53] width 160 height 22
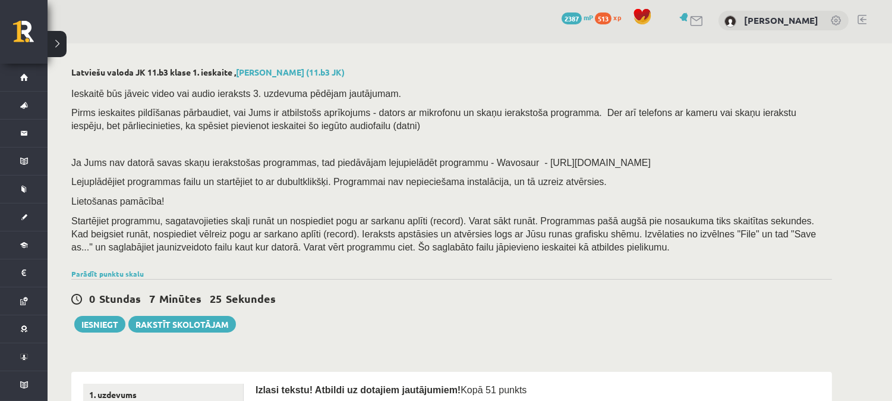
scroll to position [0, 0]
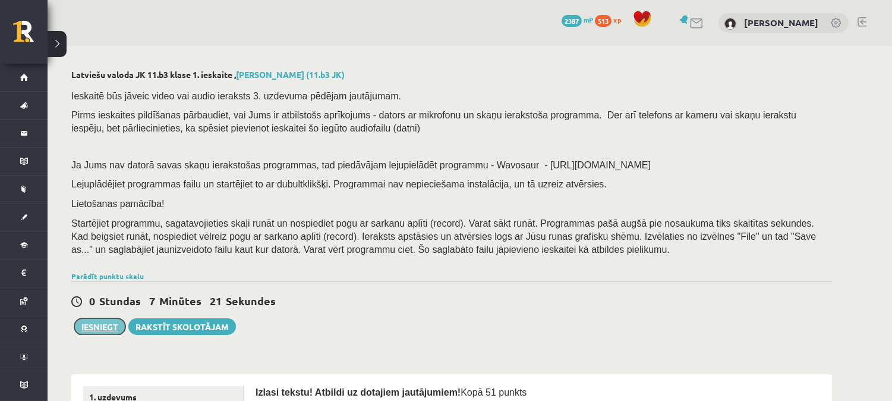
click at [108, 320] on button "Iesniegt" at bounding box center [99, 326] width 51 height 17
click at [173, 330] on link "Rakstīt skolotājam" at bounding box center [182, 326] width 108 height 17
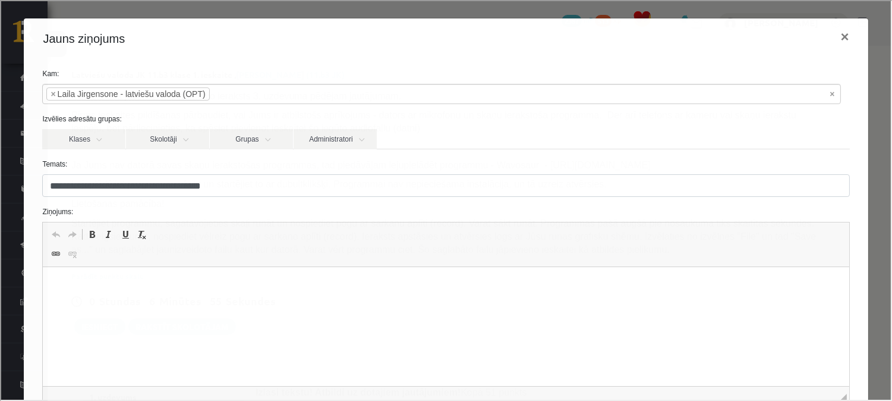
click at [86, 283] on p "Bagātinātā teksta redaktors, wiswyg-editor-47434012396200-1760461282-518" at bounding box center [446, 285] width 782 height 12
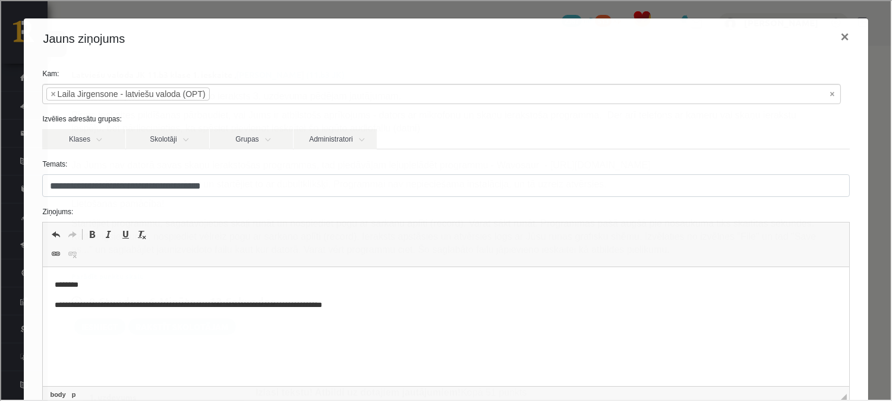
click at [338, 305] on p "**********" at bounding box center [442, 305] width 774 height 12
click at [399, 304] on p "**********" at bounding box center [442, 305] width 774 height 12
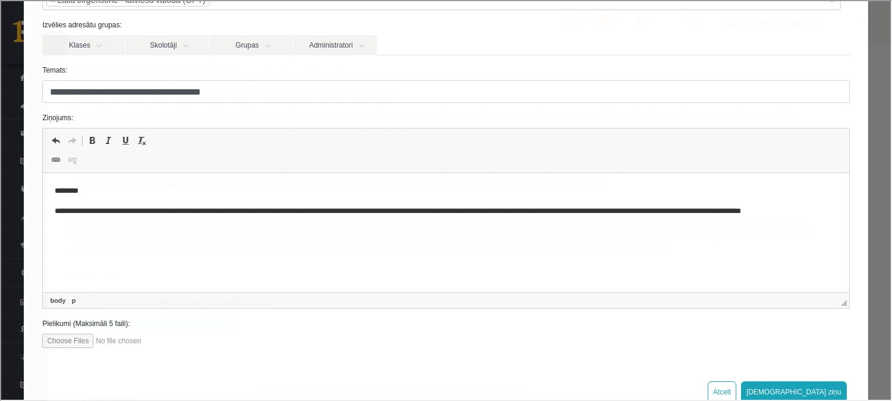
scroll to position [102, 0]
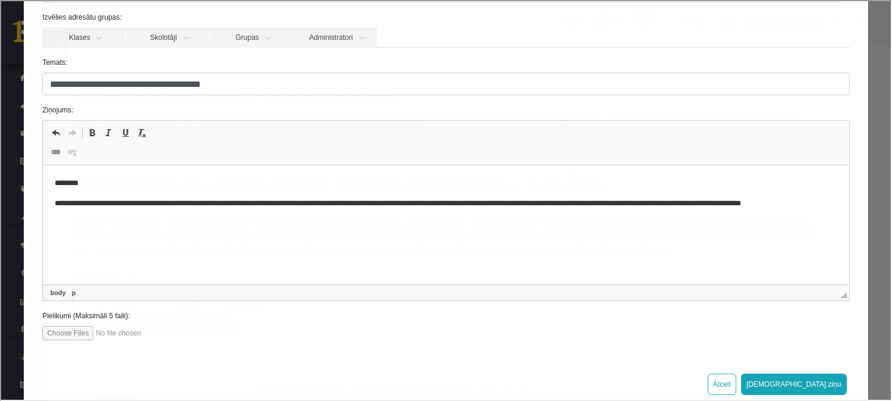
click at [58, 234] on html "**********" at bounding box center [446, 199] width 806 height 68
click at [118, 217] on p "**********" at bounding box center [442, 209] width 774 height 25
click at [818, 374] on button "Sūtīt ziņu" at bounding box center [793, 382] width 106 height 21
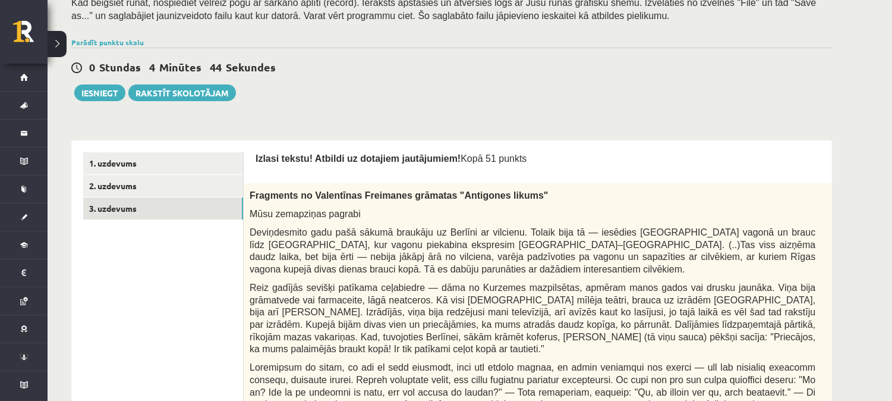
scroll to position [256, 0]
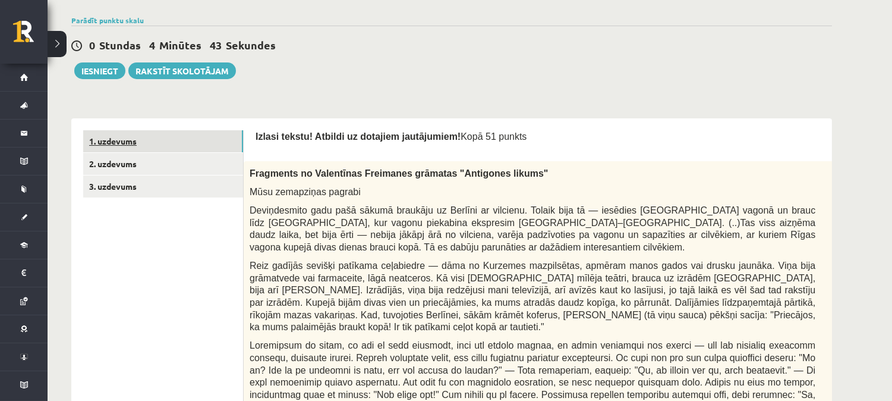
click at [113, 144] on link "1. uzdevums" at bounding box center [163, 141] width 160 height 22
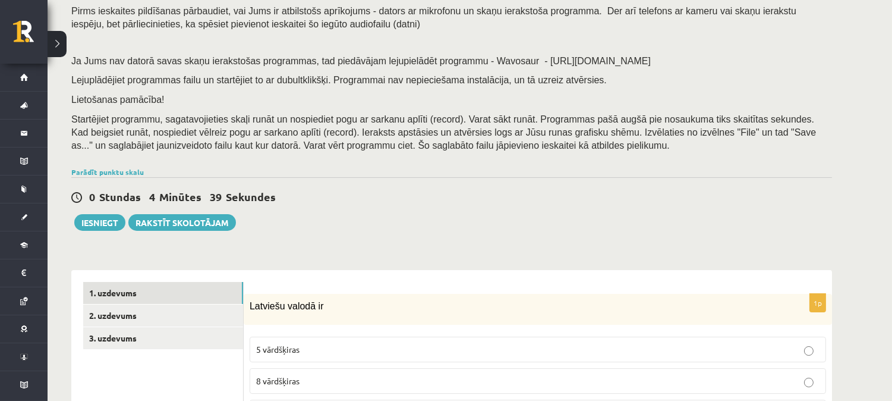
scroll to position [28, 0]
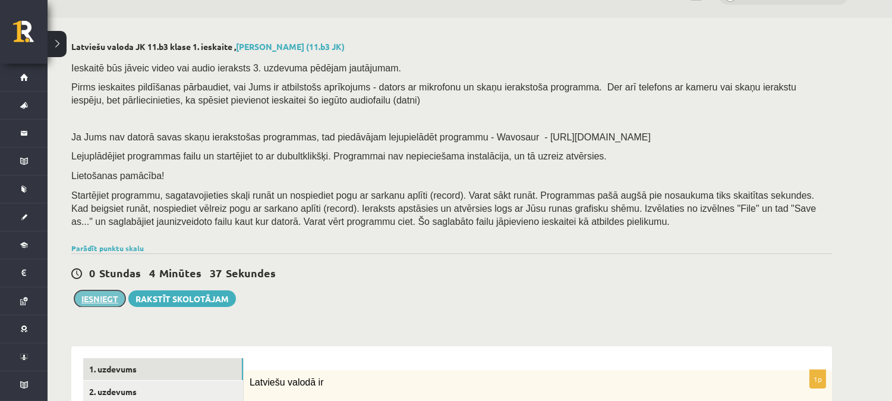
click at [103, 293] on button "Iesniegt" at bounding box center [99, 298] width 51 height 17
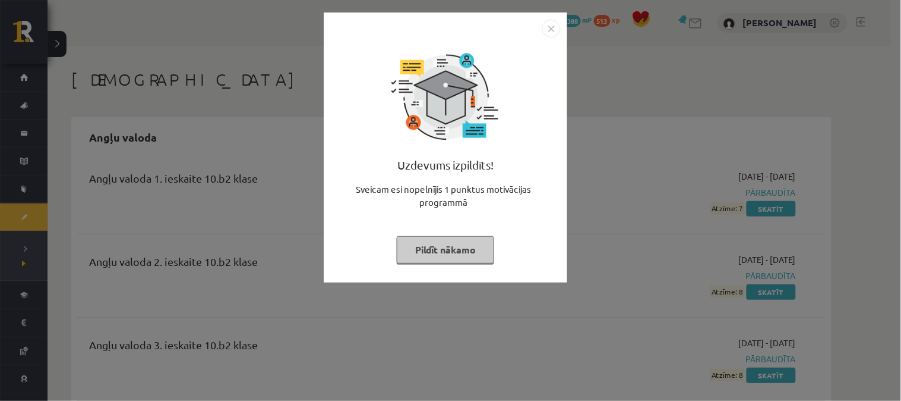
click at [557, 25] on img "Close" at bounding box center [552, 29] width 18 height 18
